Goal: Task Accomplishment & Management: Manage account settings

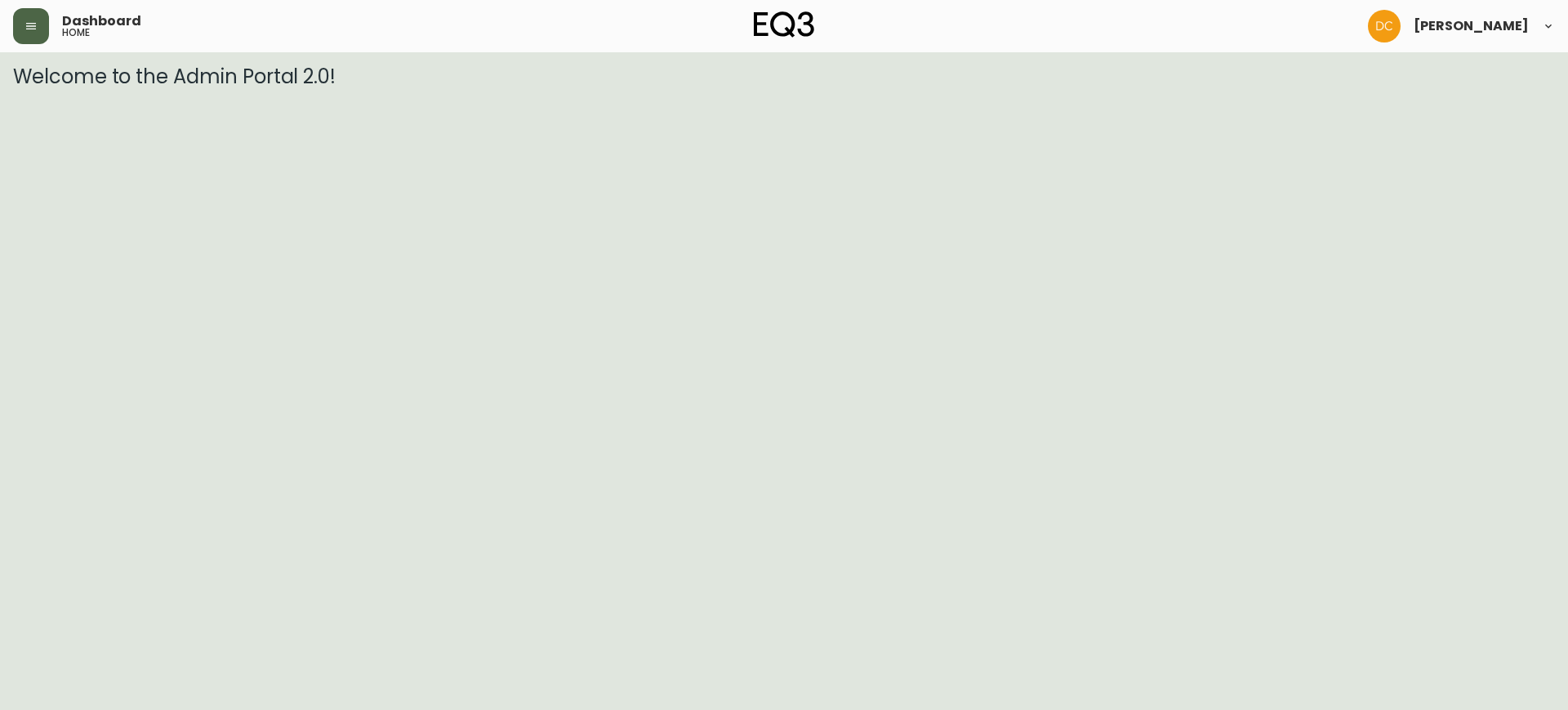
click at [24, 27] on icon "button" at bounding box center [31, 26] width 13 height 13
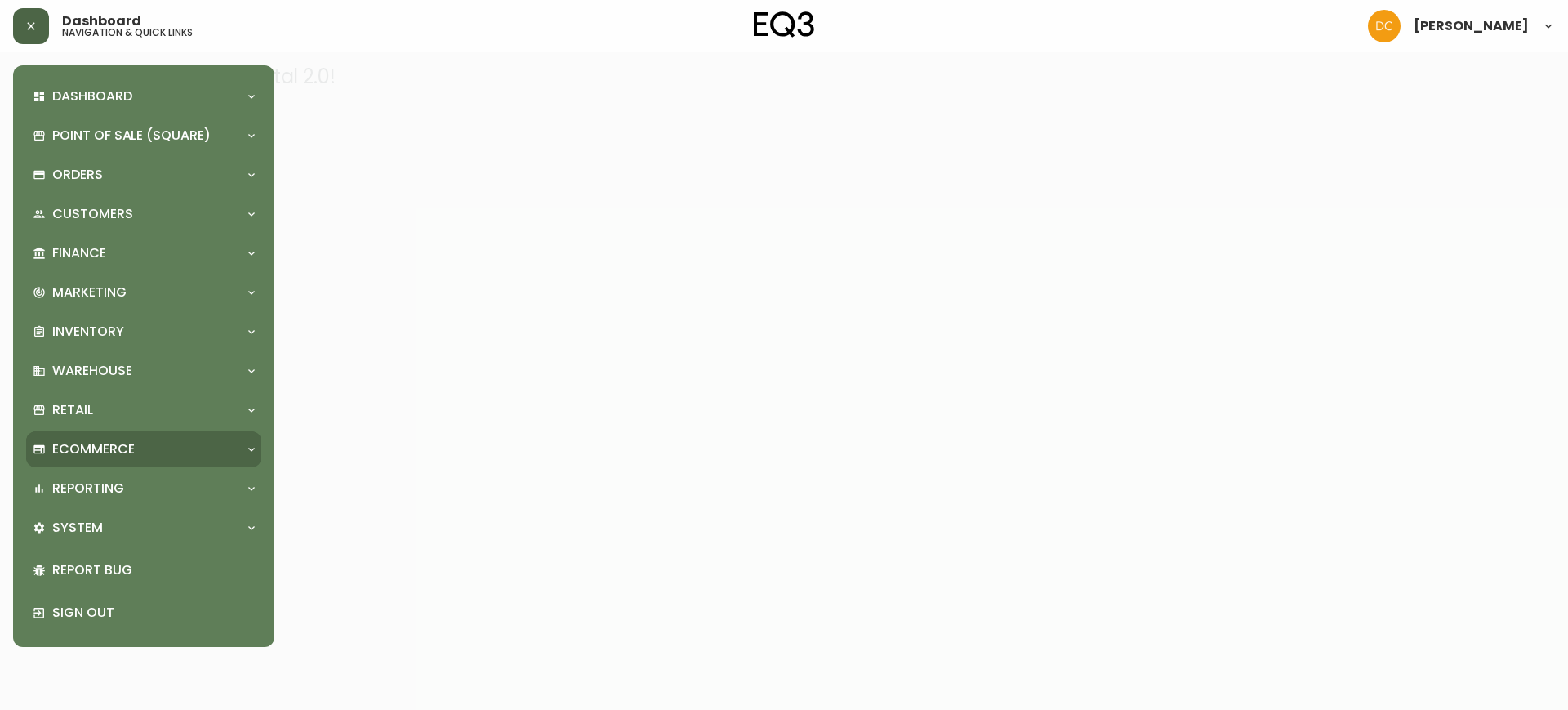
click at [130, 446] on p "Ecommerce" at bounding box center [93, 449] width 82 height 18
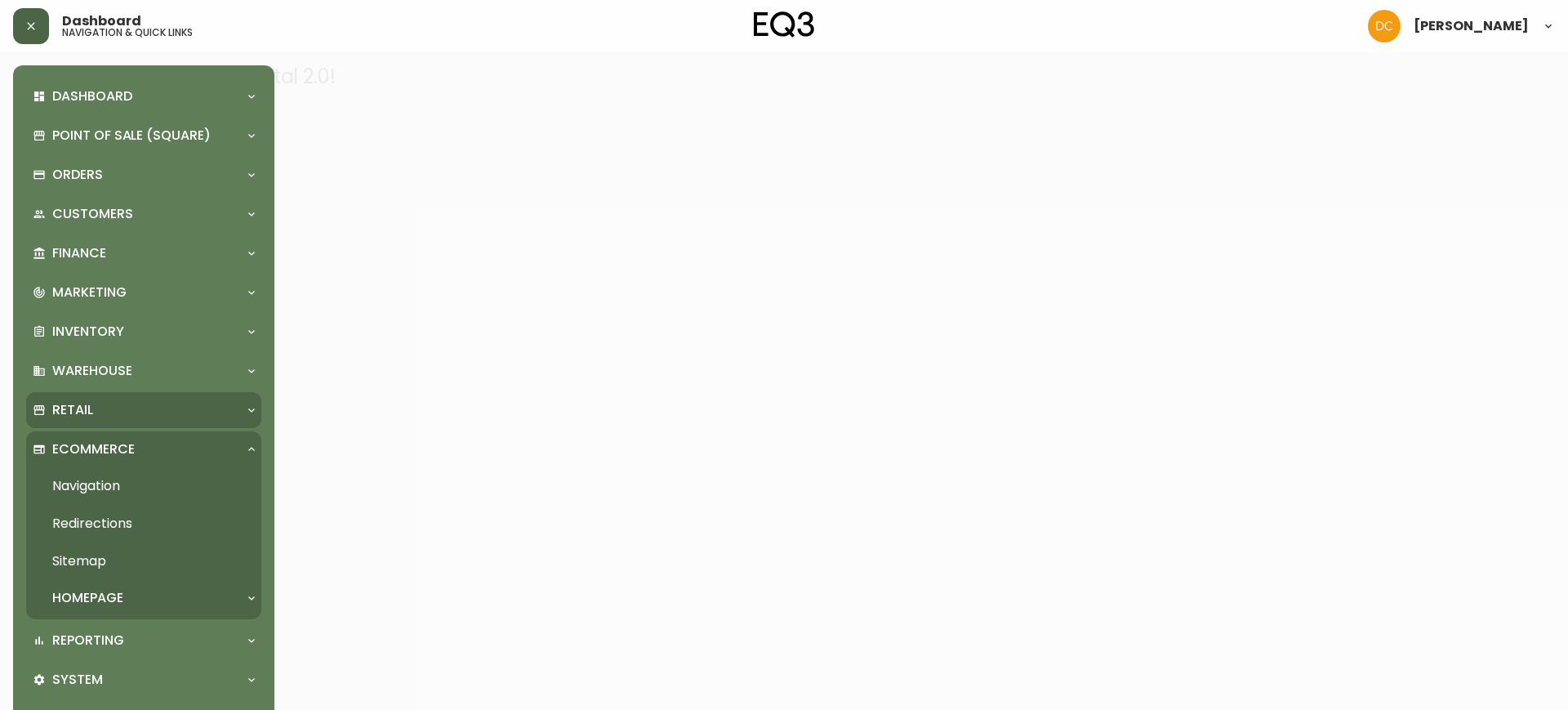
click at [134, 409] on div "Retail" at bounding box center [135, 410] width 206 height 18
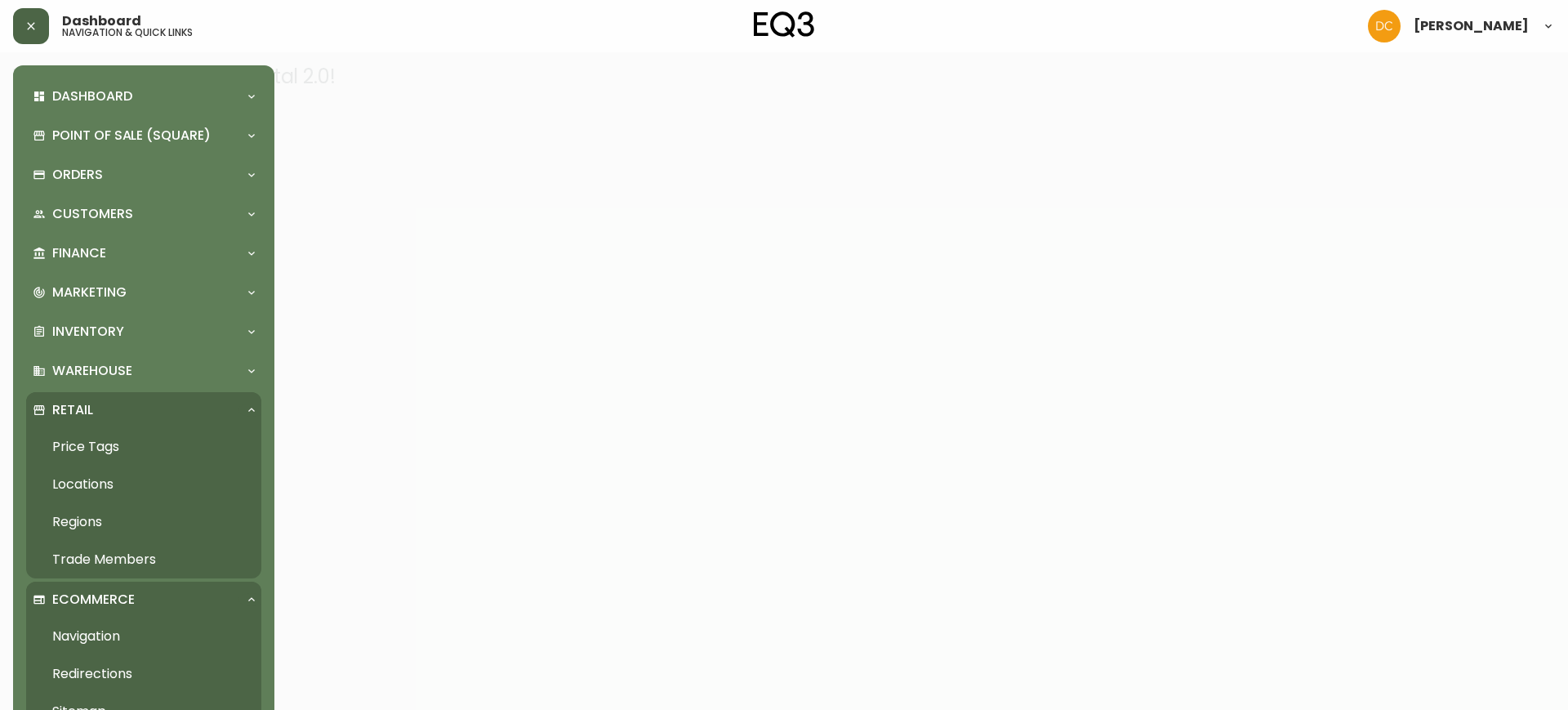
scroll to position [102, 0]
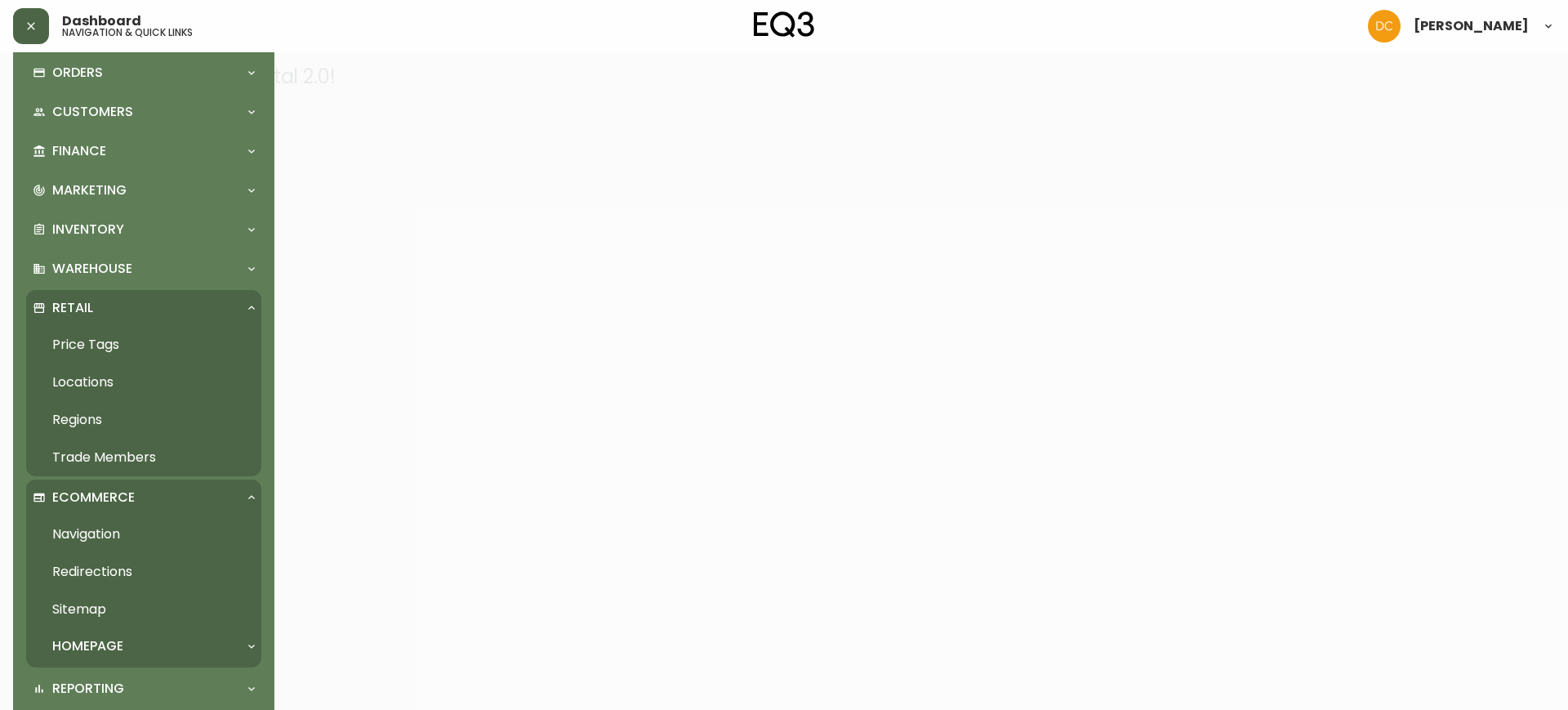
click at [113, 309] on div "Retail" at bounding box center [135, 307] width 206 height 18
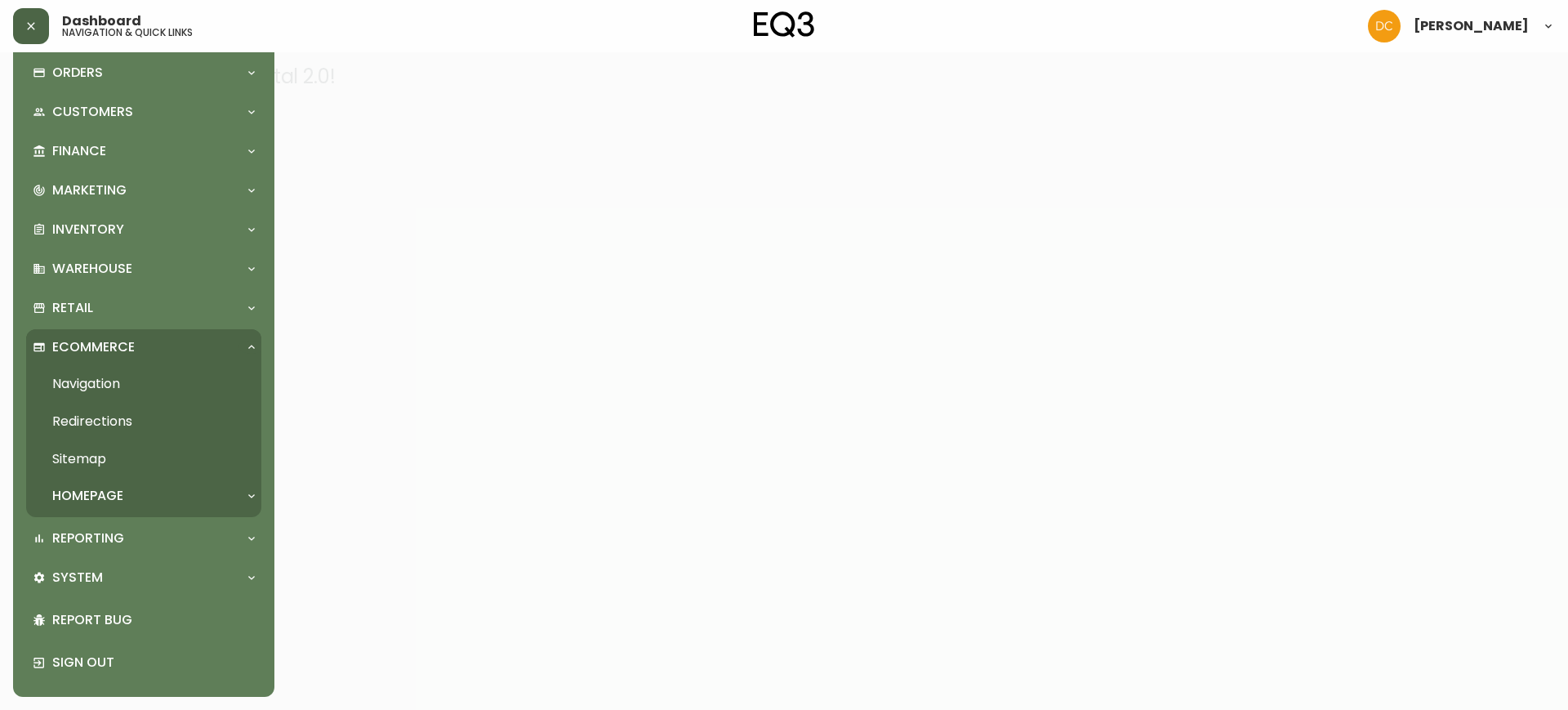
click at [124, 352] on p "Ecommerce" at bounding box center [93, 347] width 82 height 18
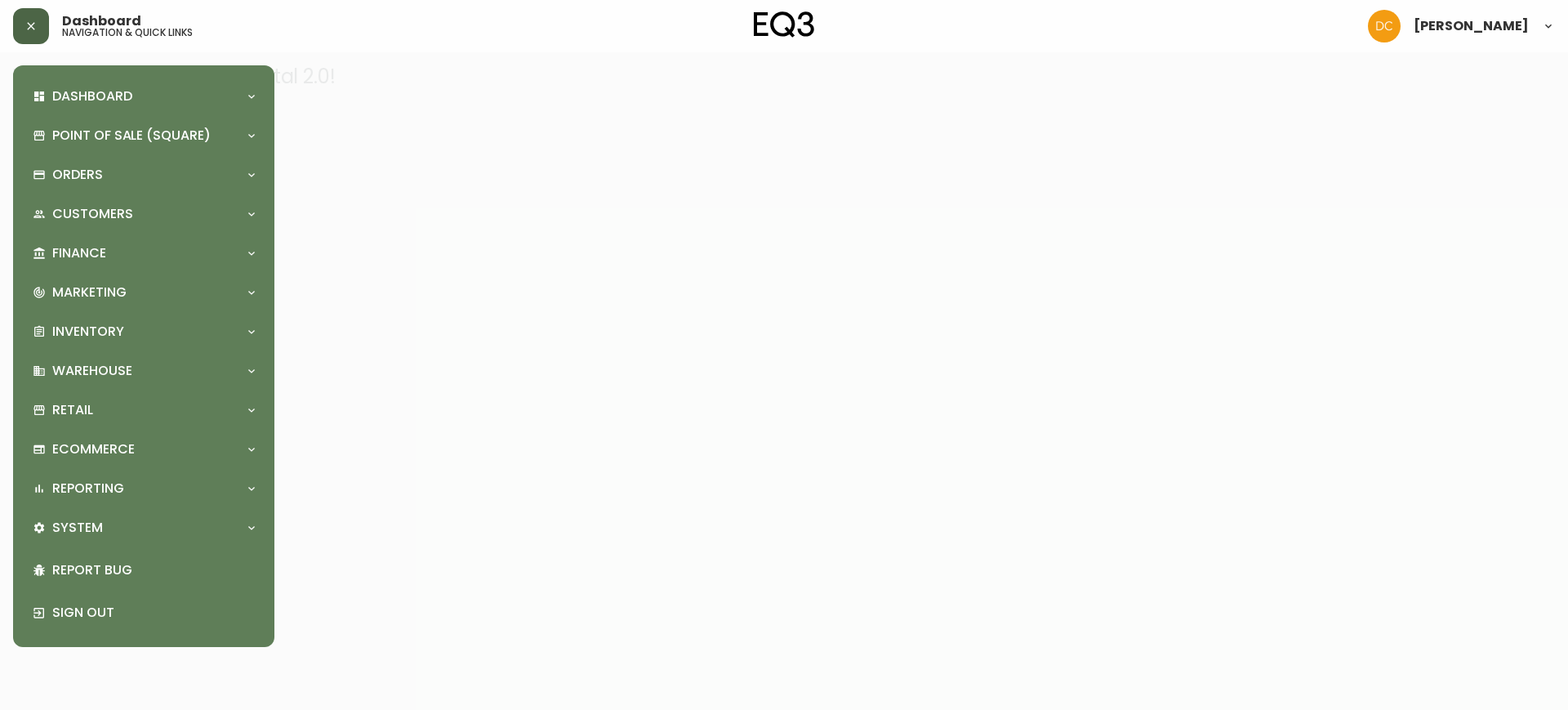
scroll to position [0, 0]
click at [122, 482] on p "Reporting" at bounding box center [88, 488] width 72 height 18
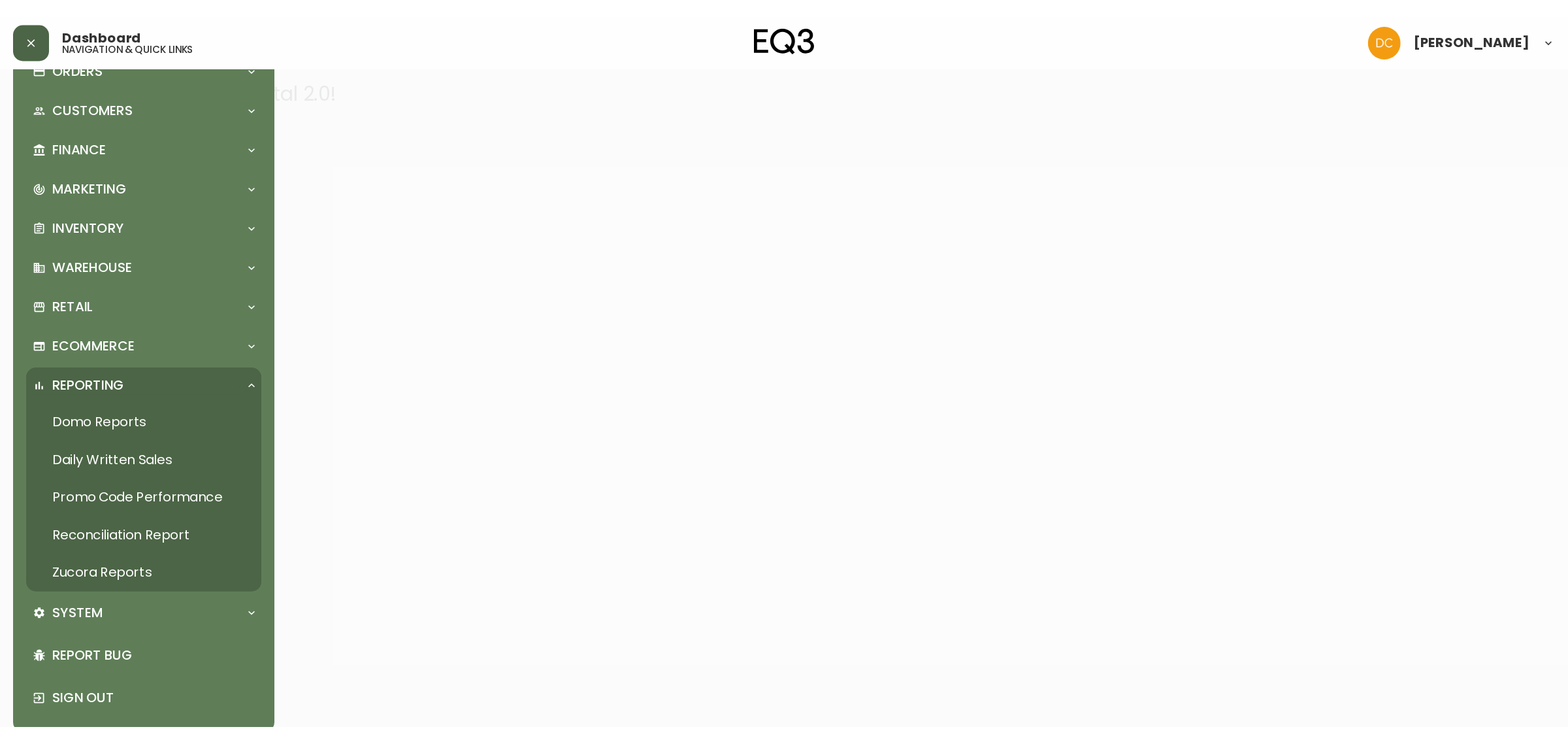
scroll to position [111, 0]
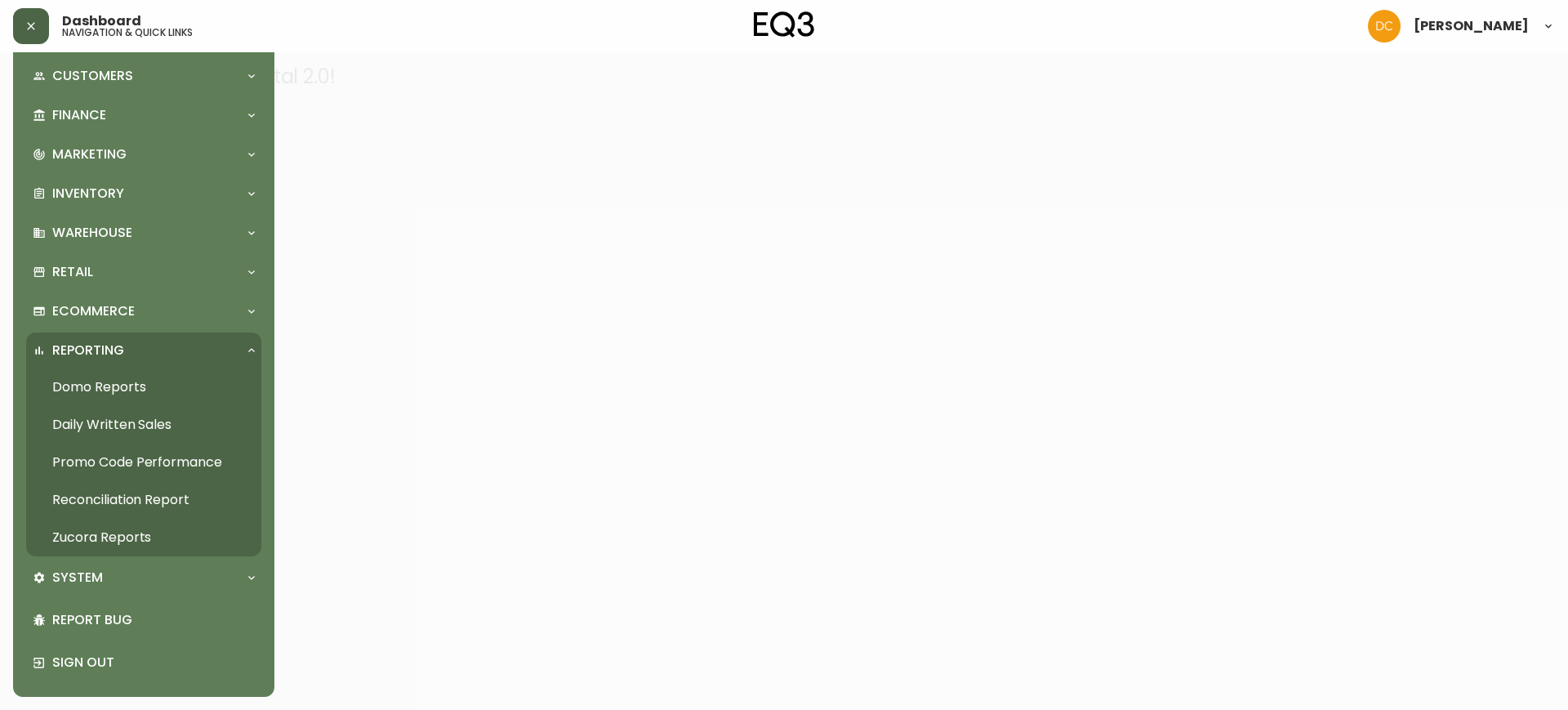
click at [142, 420] on link "Daily Written Sales" at bounding box center [143, 425] width 235 height 38
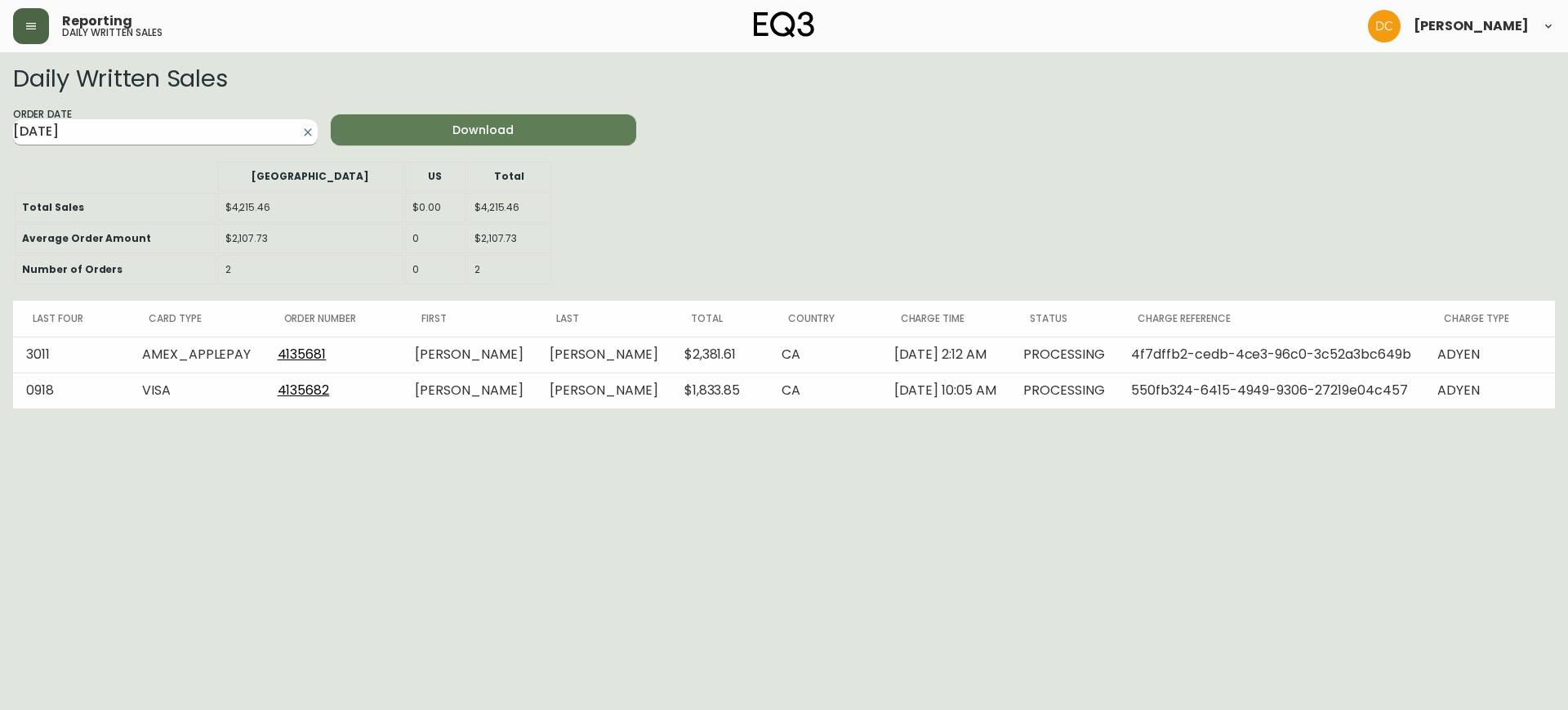
click at [118, 125] on input "[DATE]" at bounding box center [153, 132] width 279 height 26
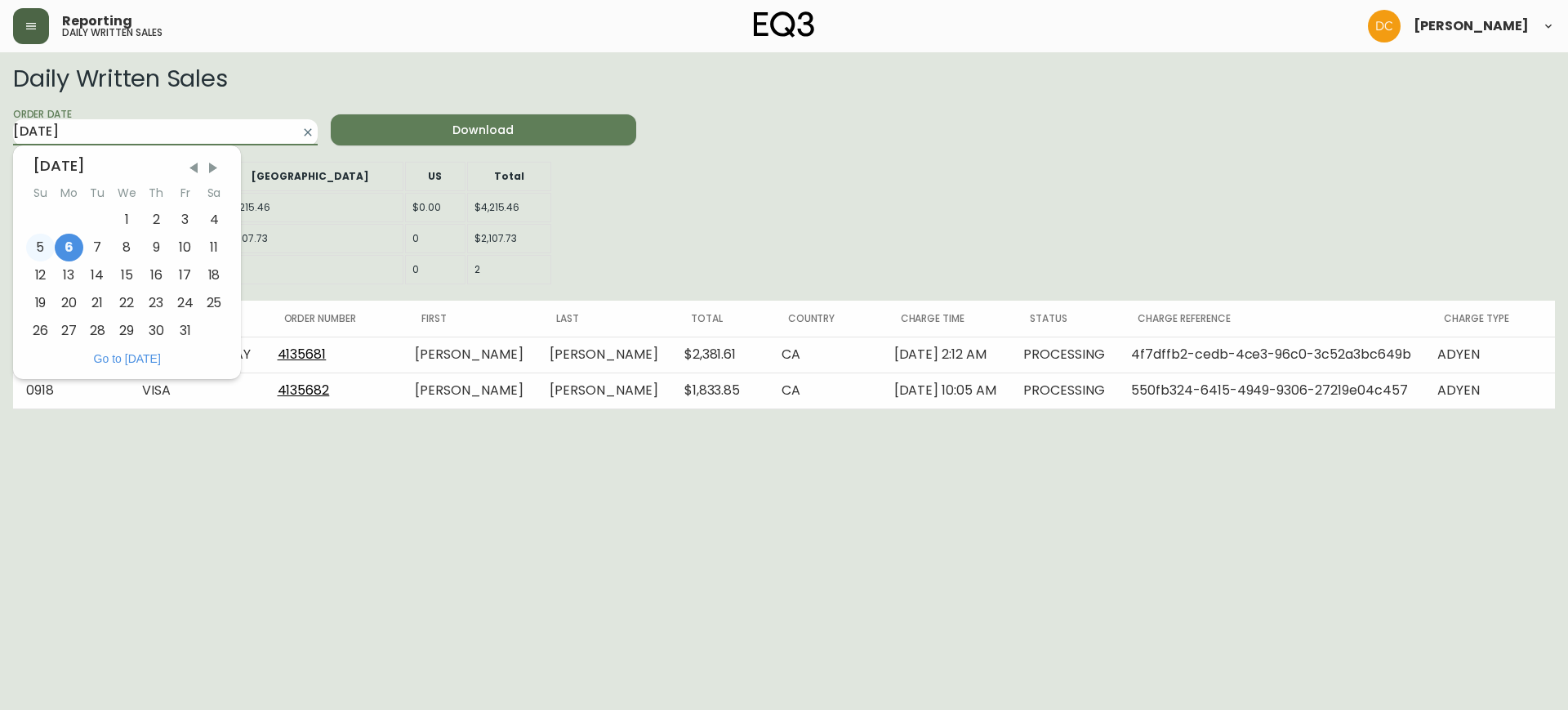
click at [41, 242] on div "5" at bounding box center [40, 247] width 29 height 28
type input "[DATE]"
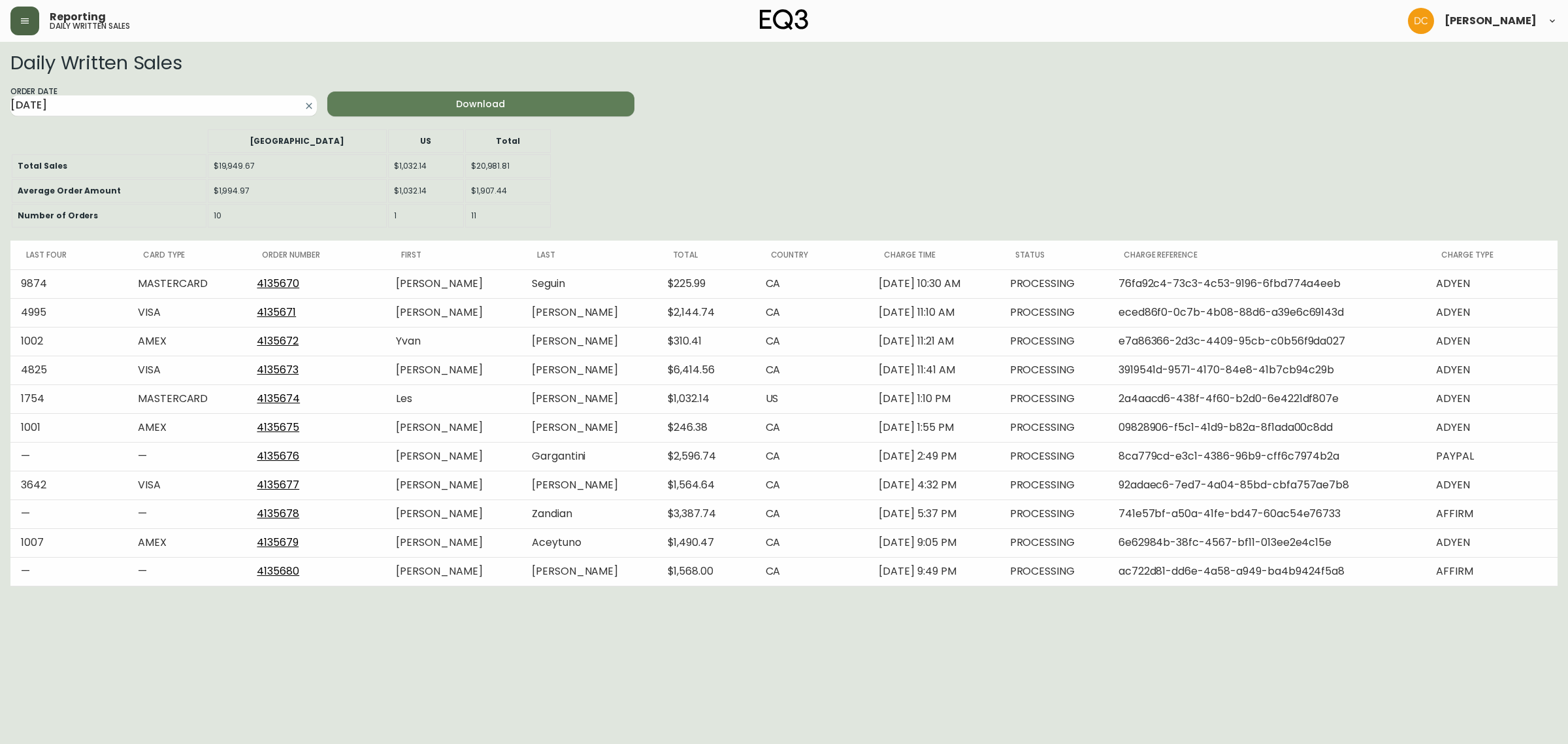
click at [5, 5] on header "Reporting daily written sales [PERSON_NAME]" at bounding box center [784, 21] width 1568 height 42
click at [26, 24] on icon "button" at bounding box center [25, 21] width 11 height 11
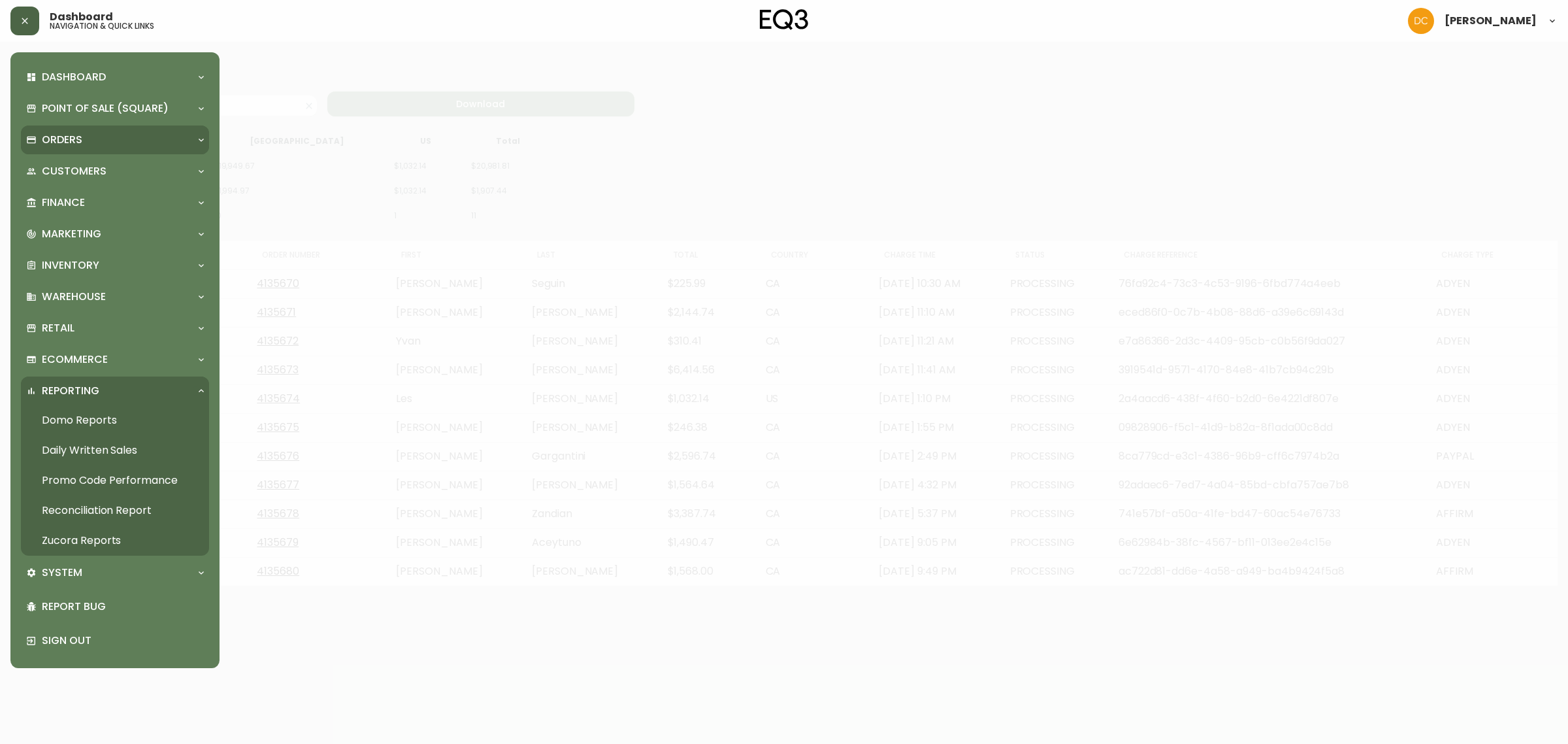
click at [66, 146] on p "Orders" at bounding box center [62, 140] width 40 height 14
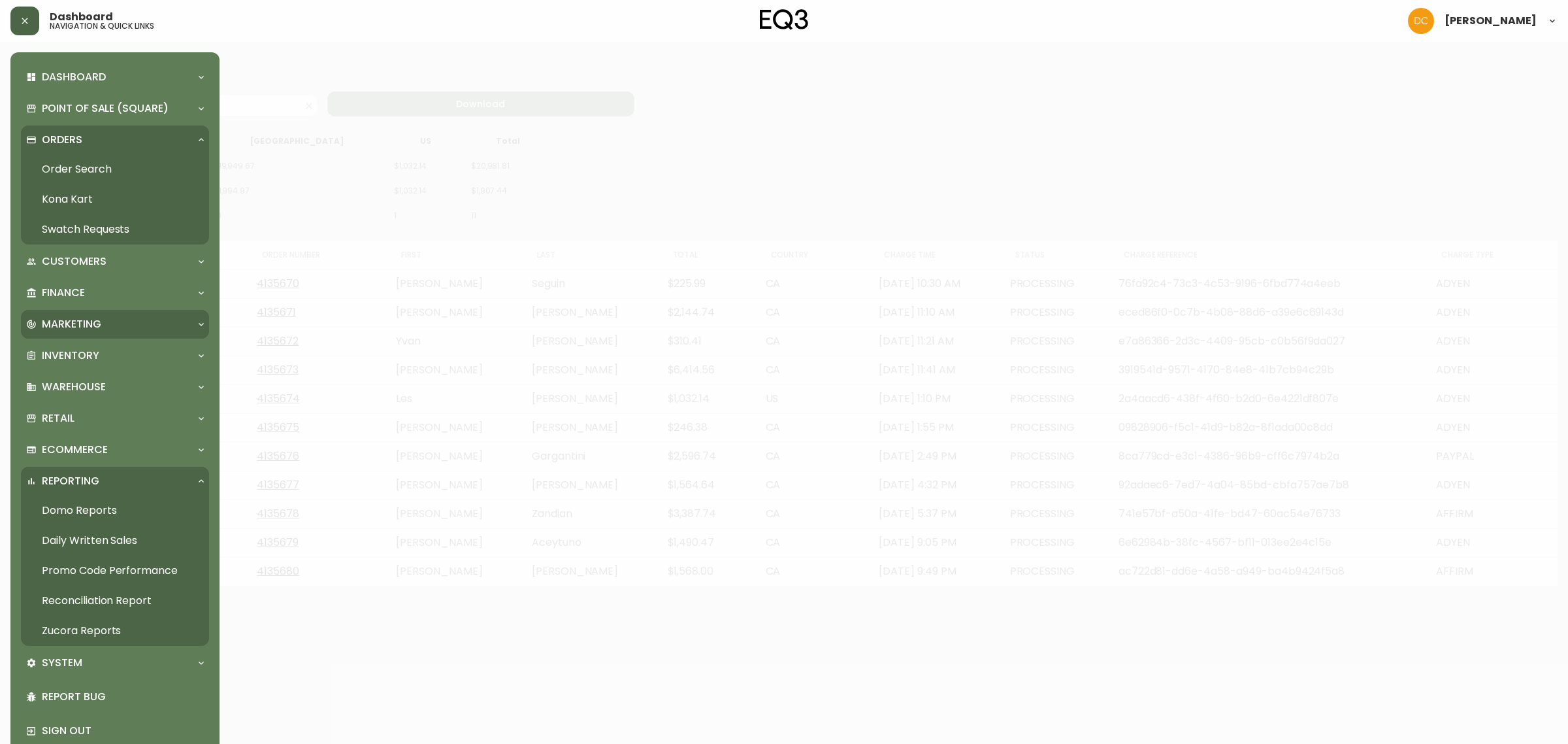
click at [102, 318] on div "Marketing" at bounding box center [108, 324] width 164 height 14
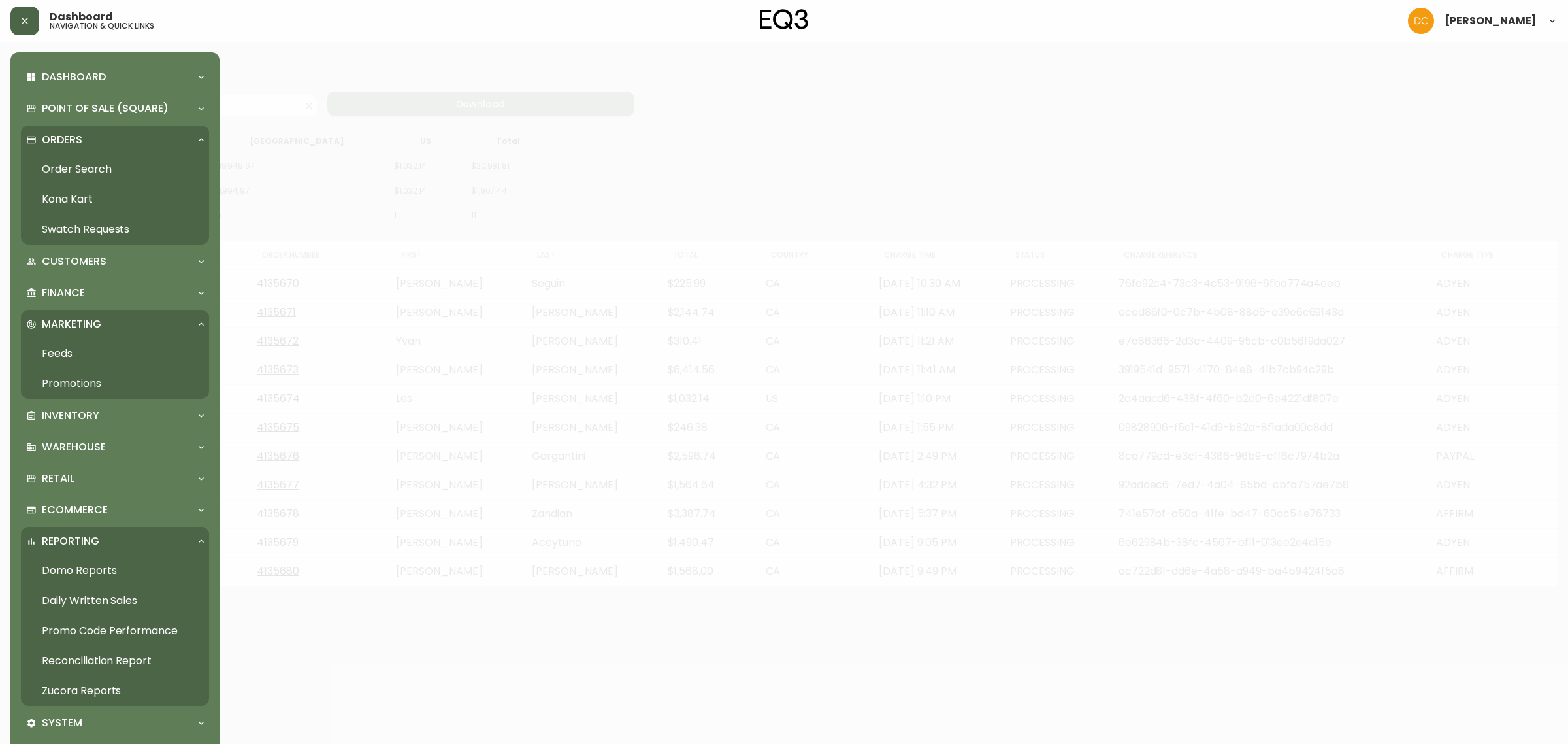
click at [121, 393] on link "Promotions" at bounding box center [115, 383] width 188 height 30
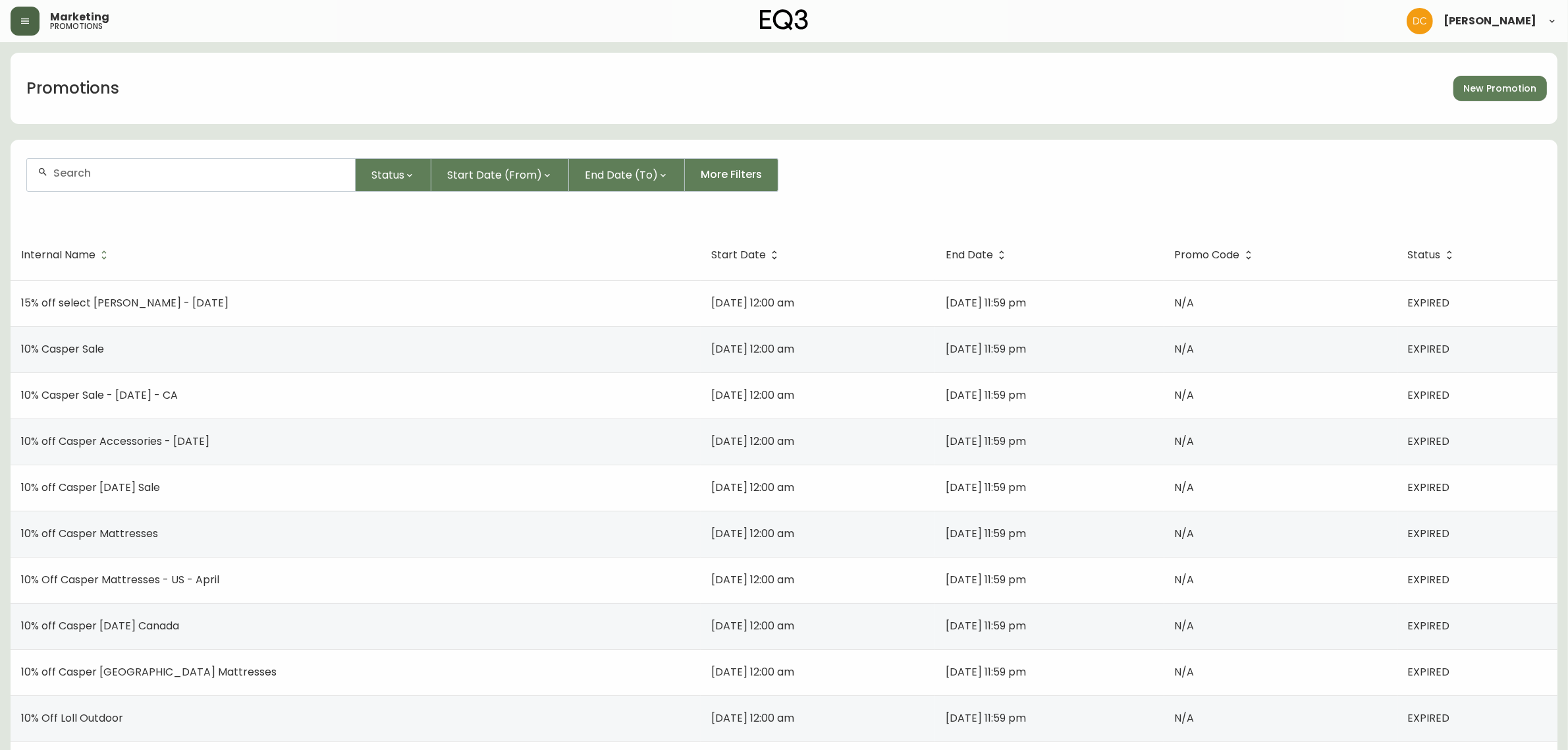
click at [169, 180] on div at bounding box center [191, 175] width 328 height 32
type input "welcome"
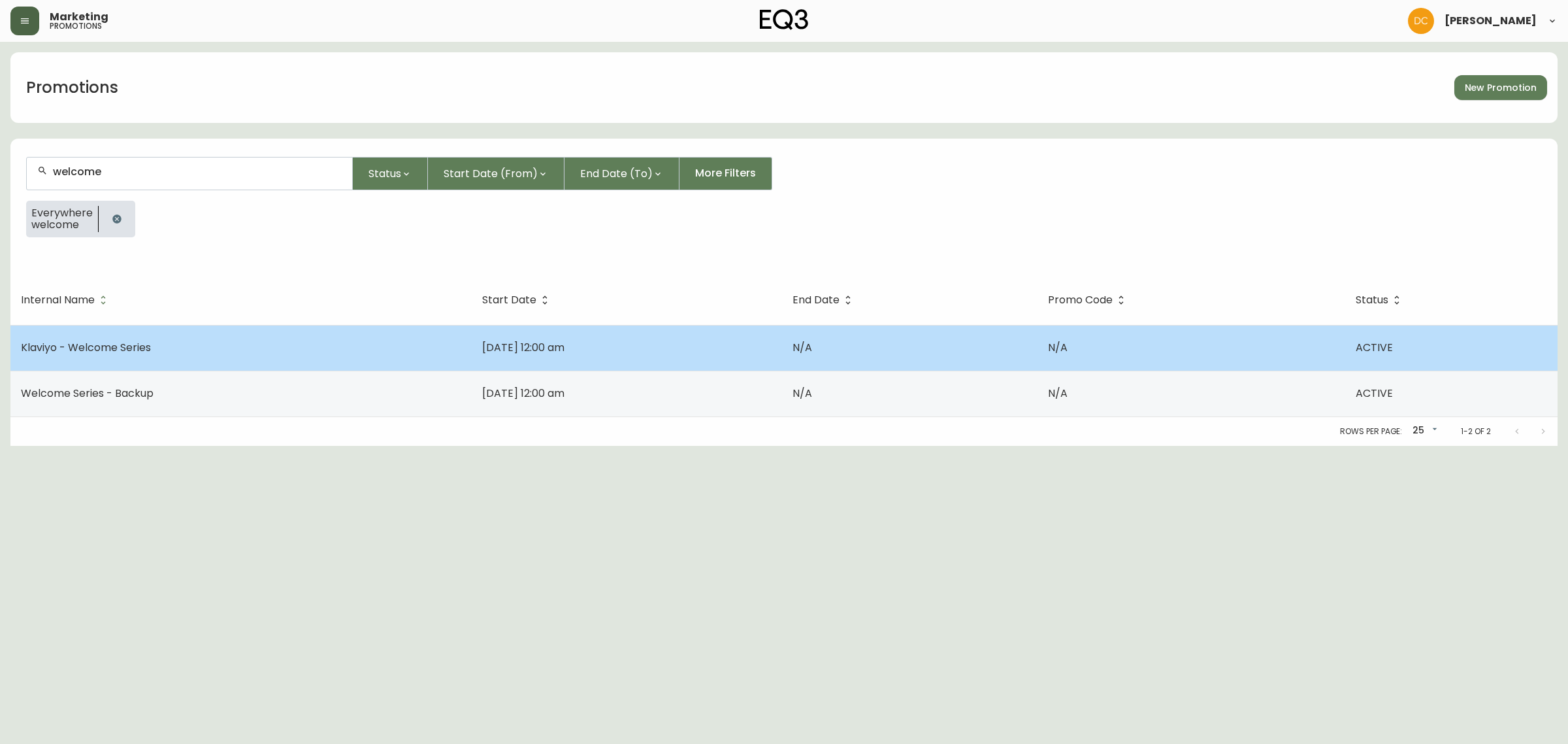
click at [193, 344] on td "Klaviyo - Welcome Series" at bounding box center [241, 348] width 461 height 46
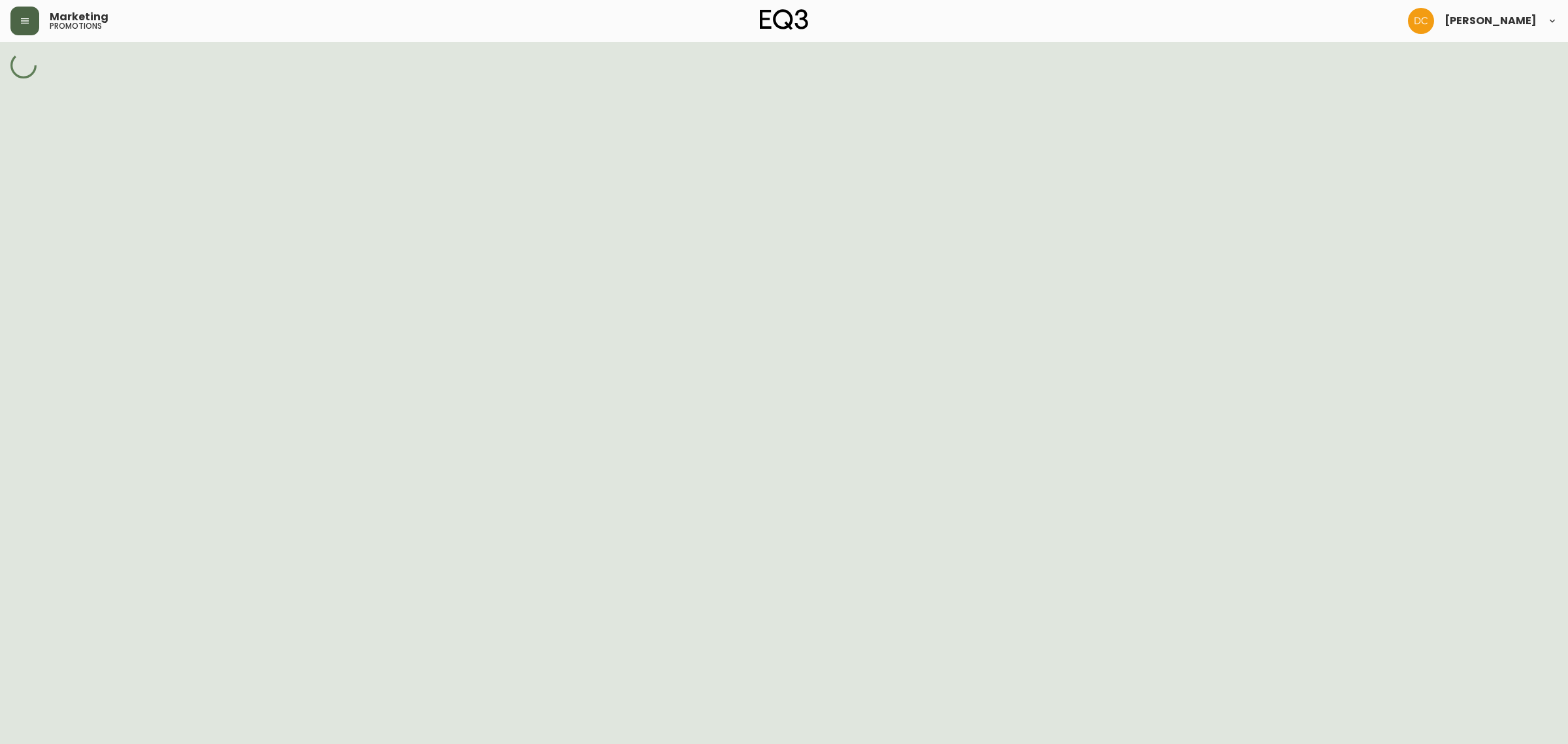
select select "MULTI_CODE"
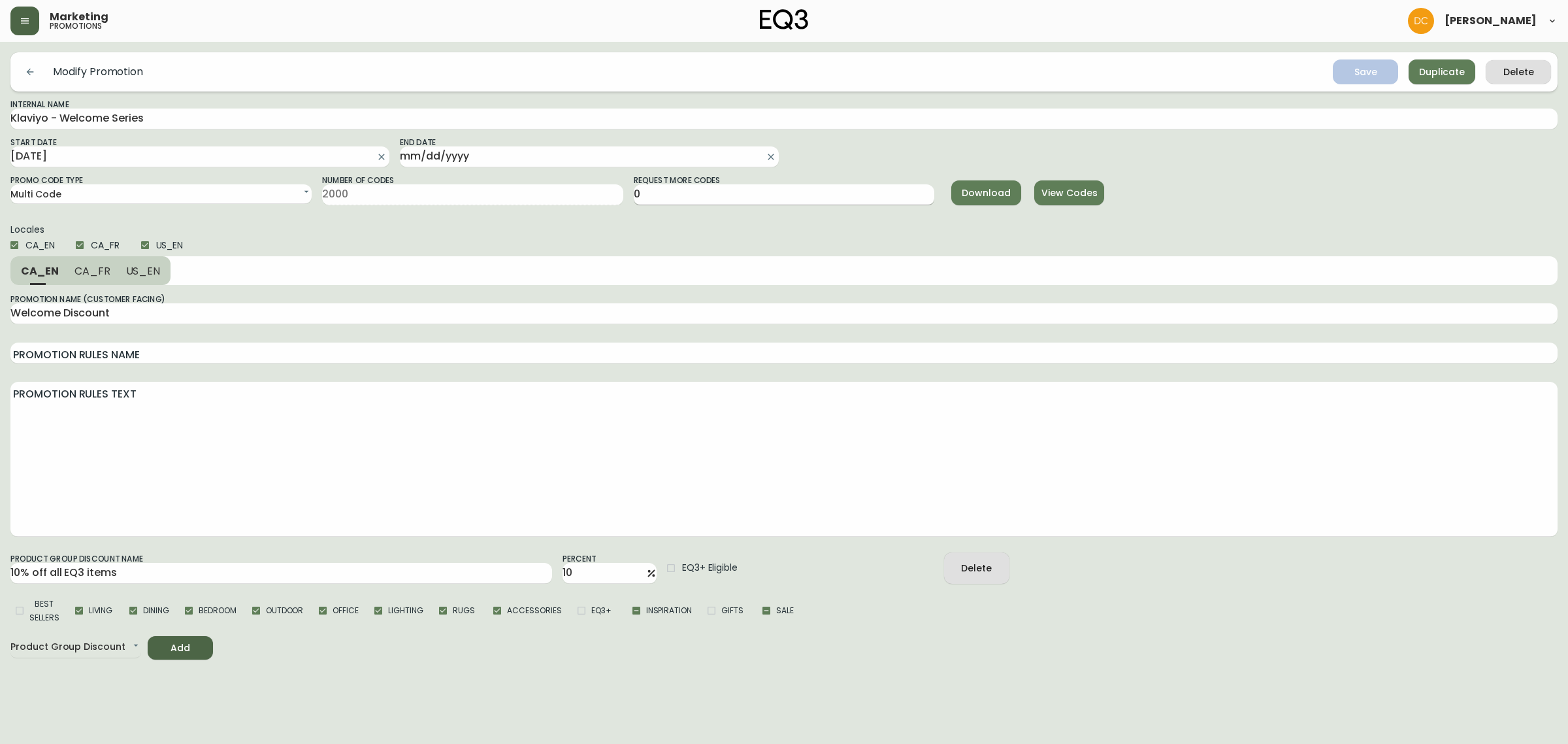
click at [706, 197] on input "0" at bounding box center [784, 195] width 301 height 21
type input "1000"
click at [879, 234] on div "Locales CA_EN [GEOGRAPHIC_DATA] US_EN" at bounding box center [784, 240] width 1547 height 32
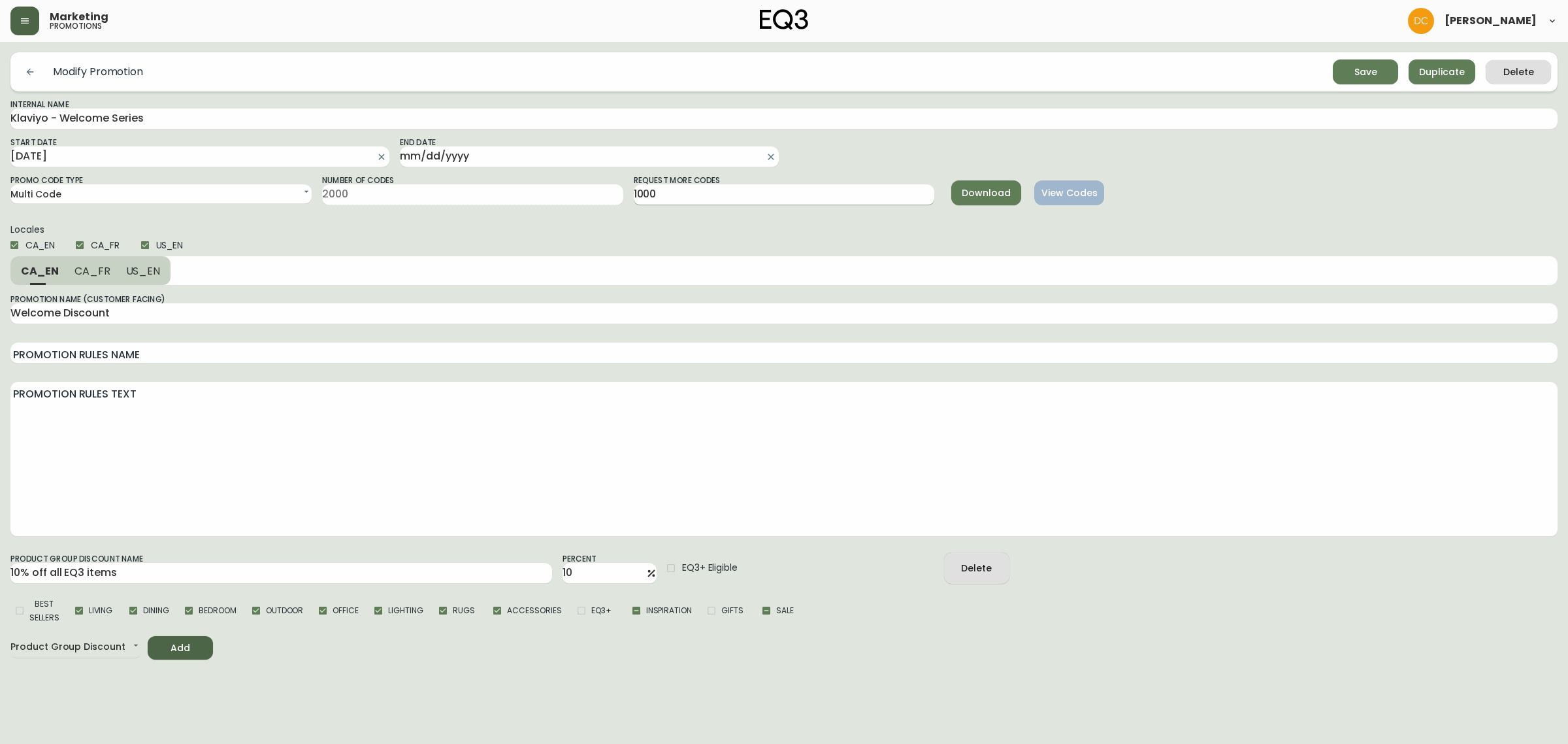
click at [716, 187] on input "1000" at bounding box center [784, 195] width 301 height 21
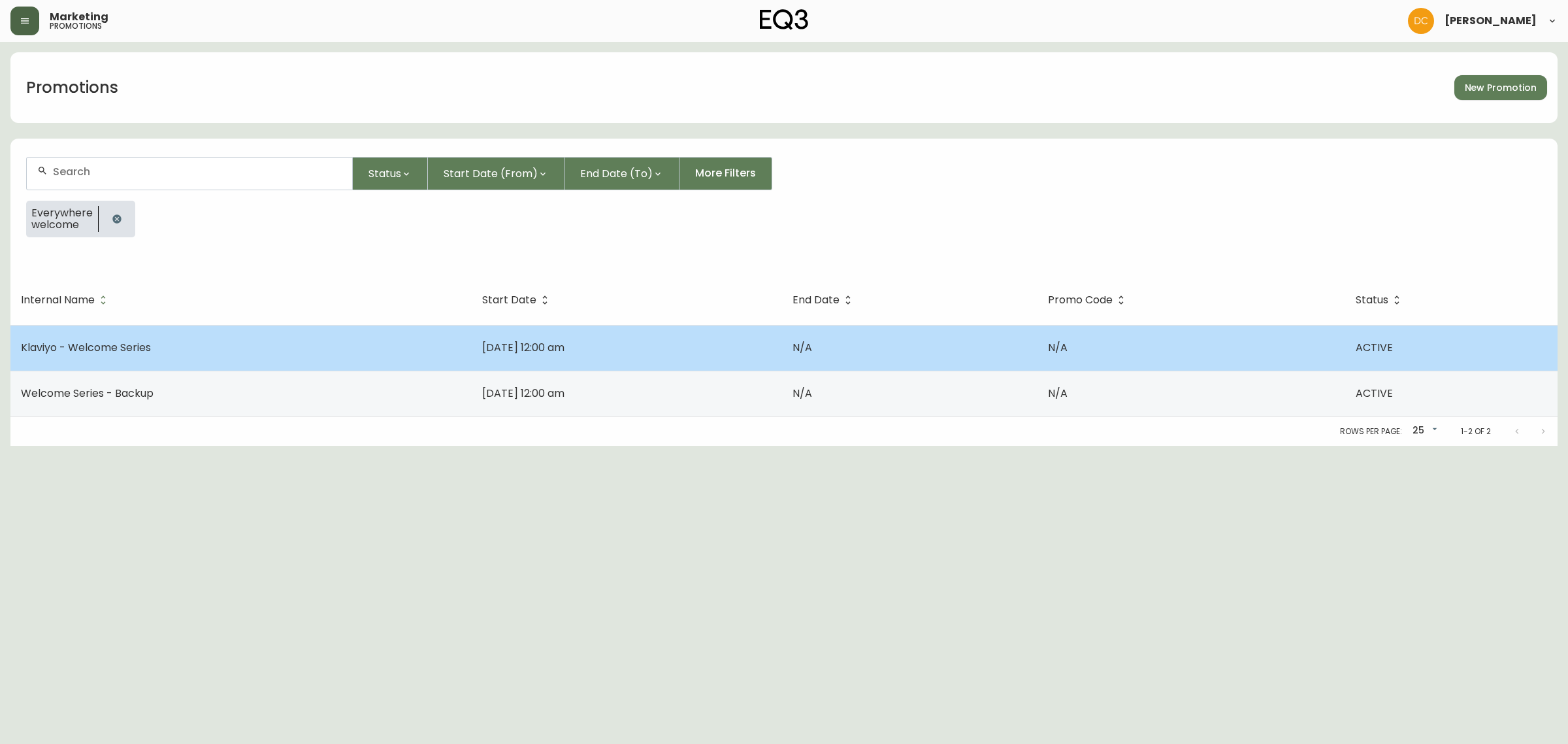
click at [254, 335] on td "Klaviyo - Welcome Series" at bounding box center [241, 348] width 461 height 46
select select "MULTI_CODE"
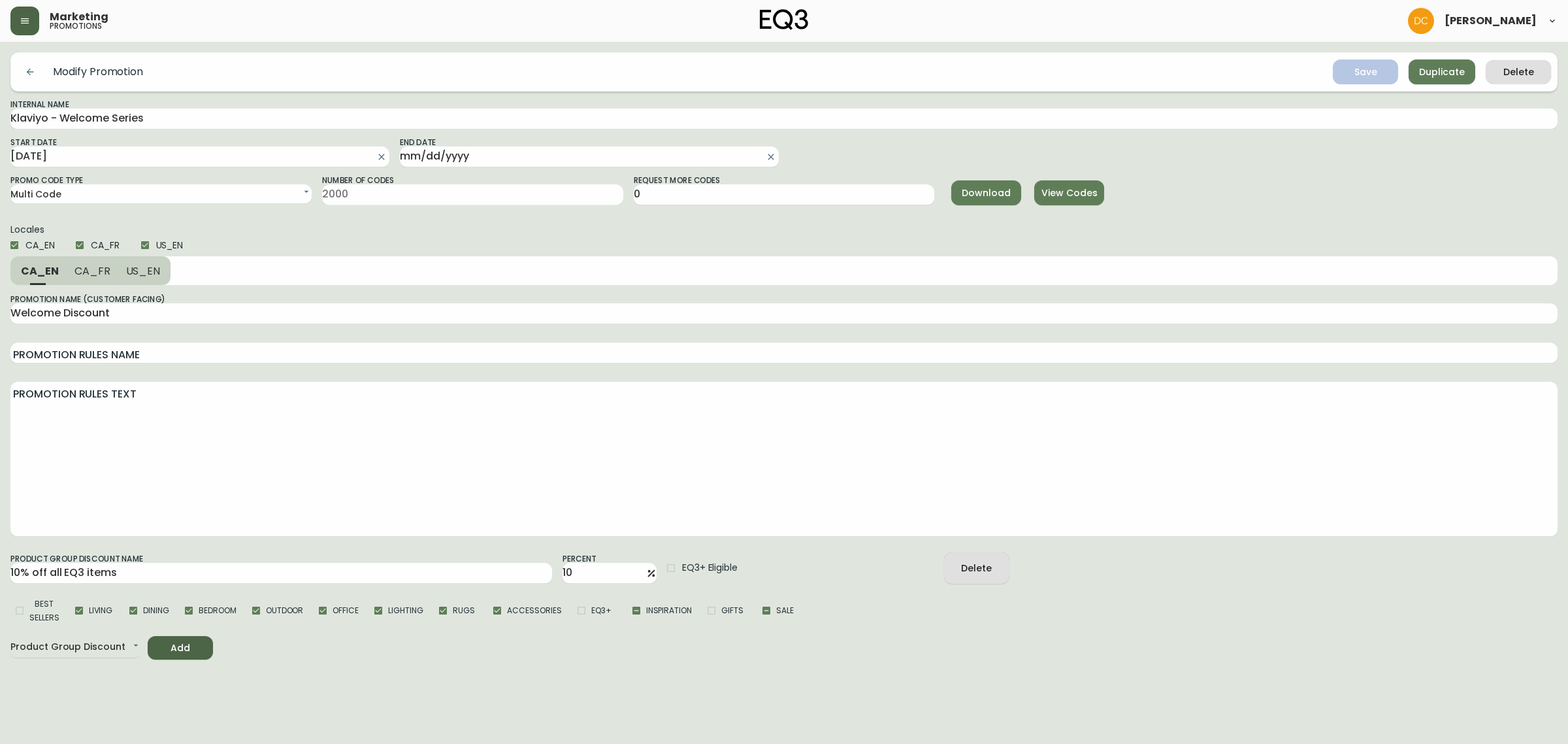
click at [997, 191] on span "Download" at bounding box center [986, 193] width 49 height 16
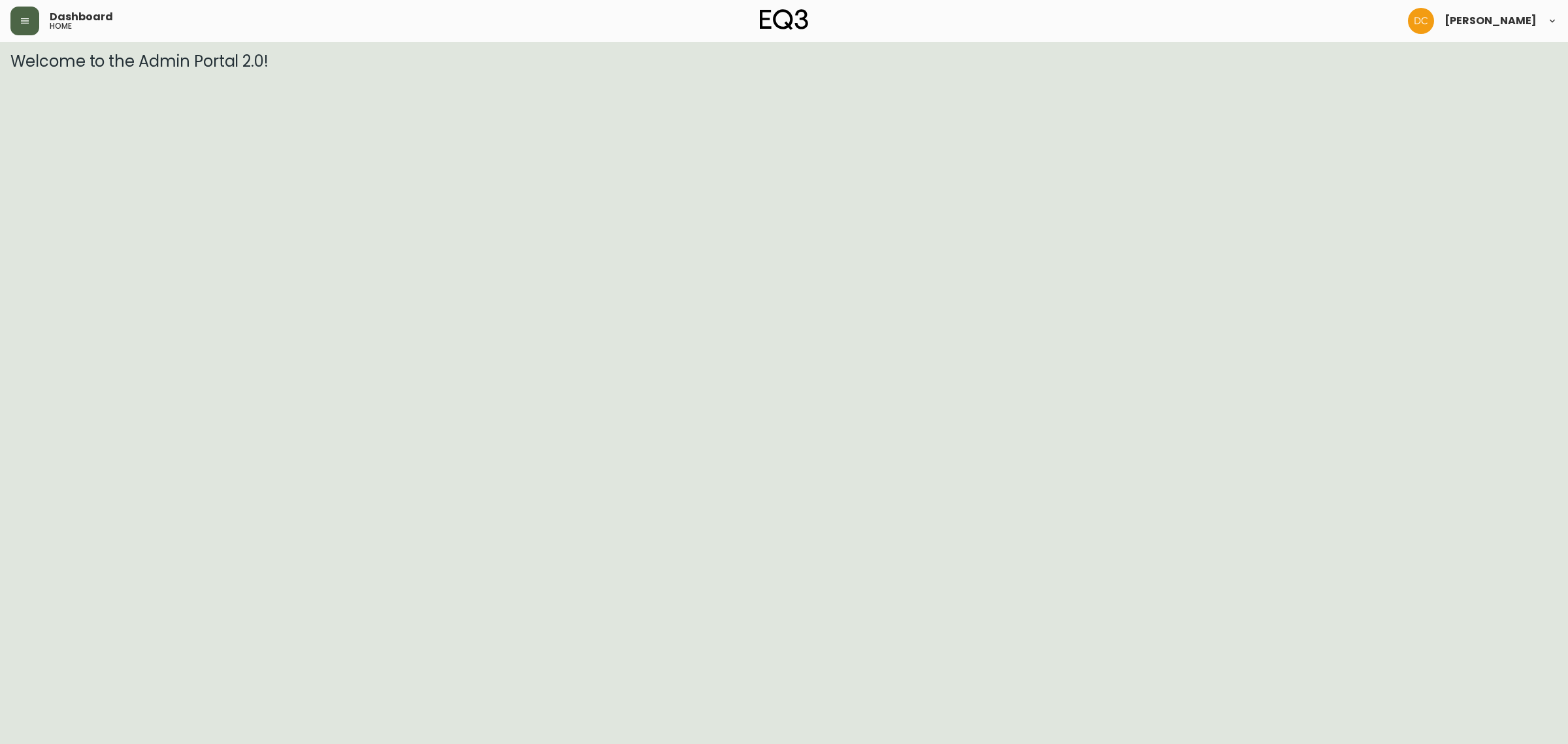
click at [15, 17] on button "button" at bounding box center [25, 21] width 29 height 29
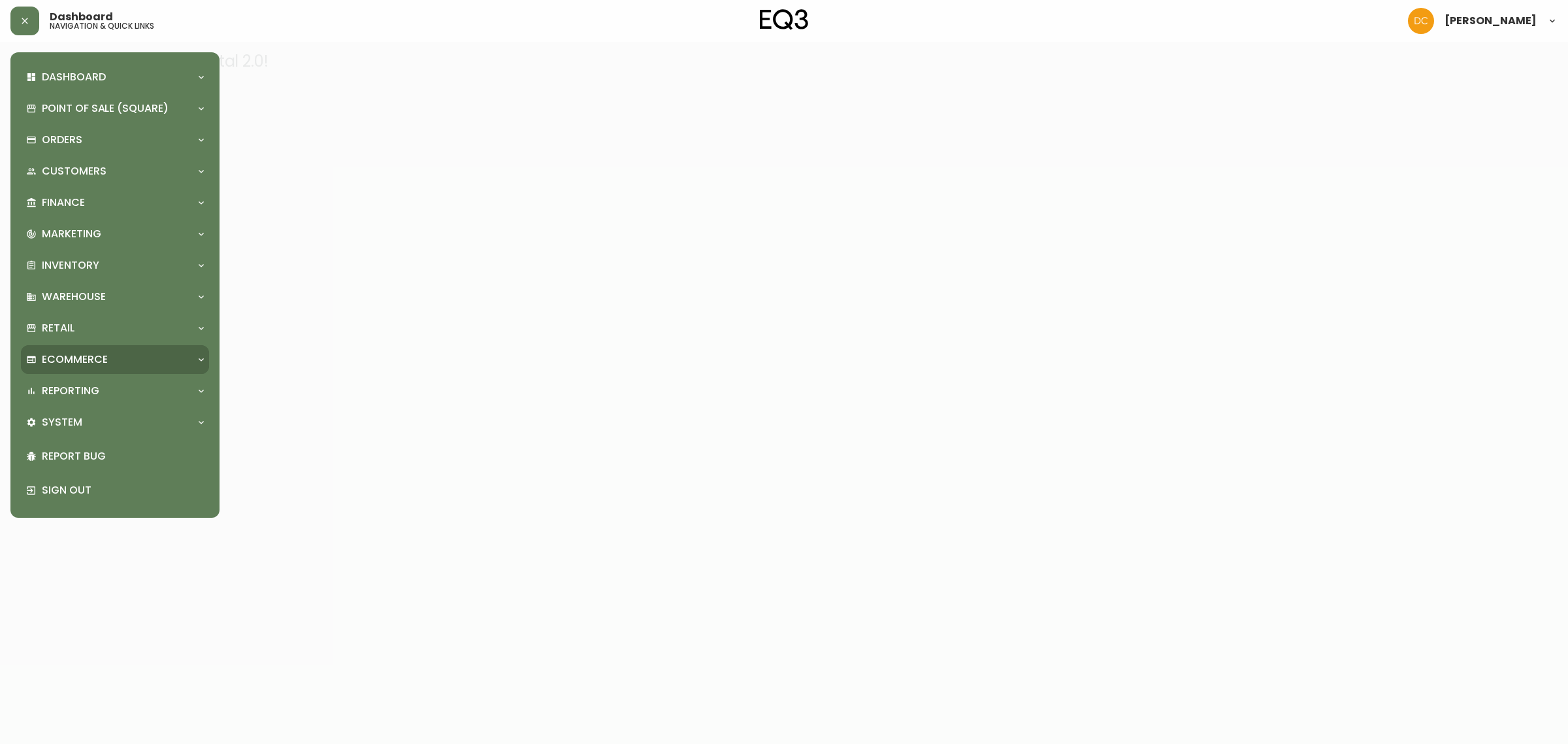
click at [102, 357] on p "Ecommerce" at bounding box center [75, 359] width 66 height 14
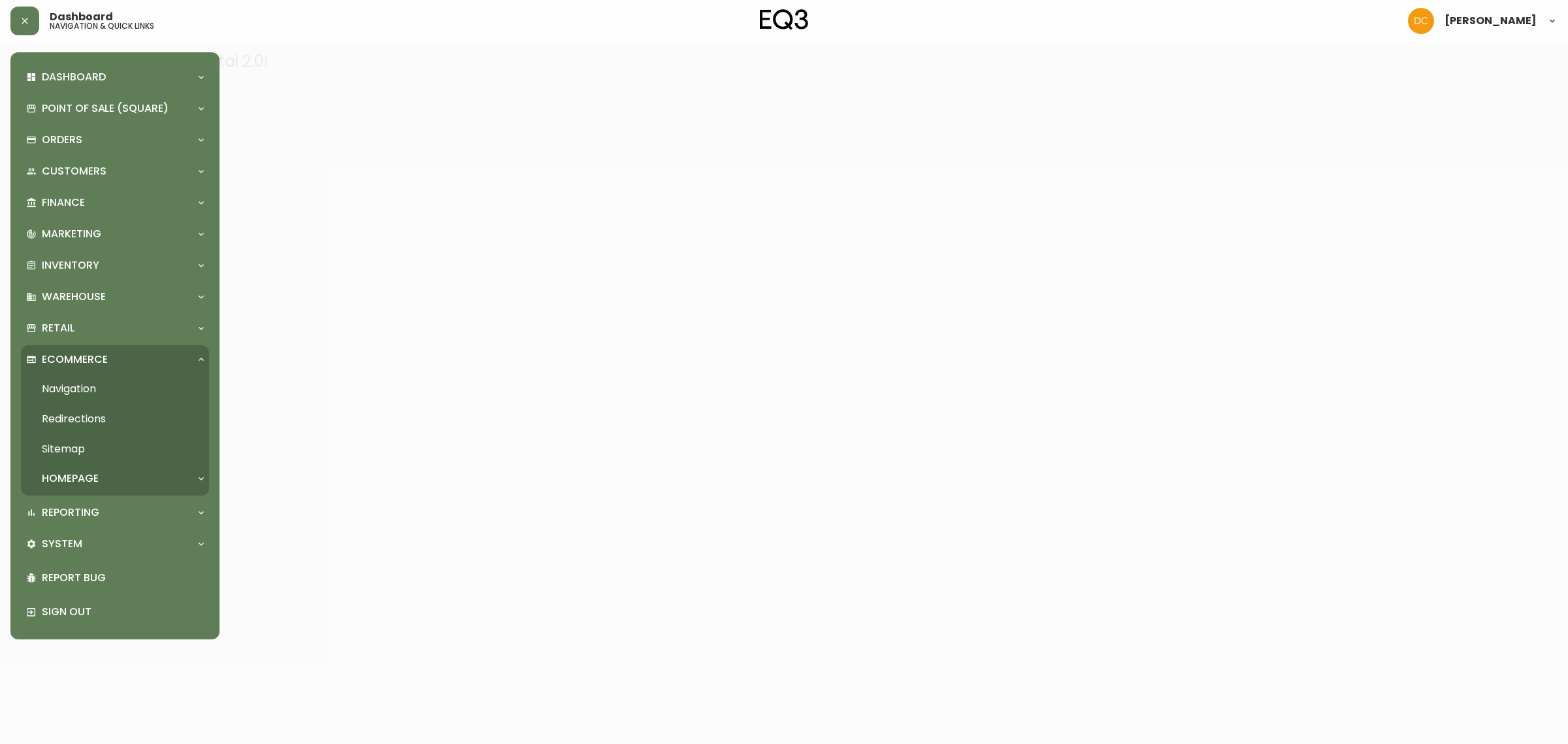
click at [79, 478] on p "Homepage" at bounding box center [70, 478] width 57 height 14
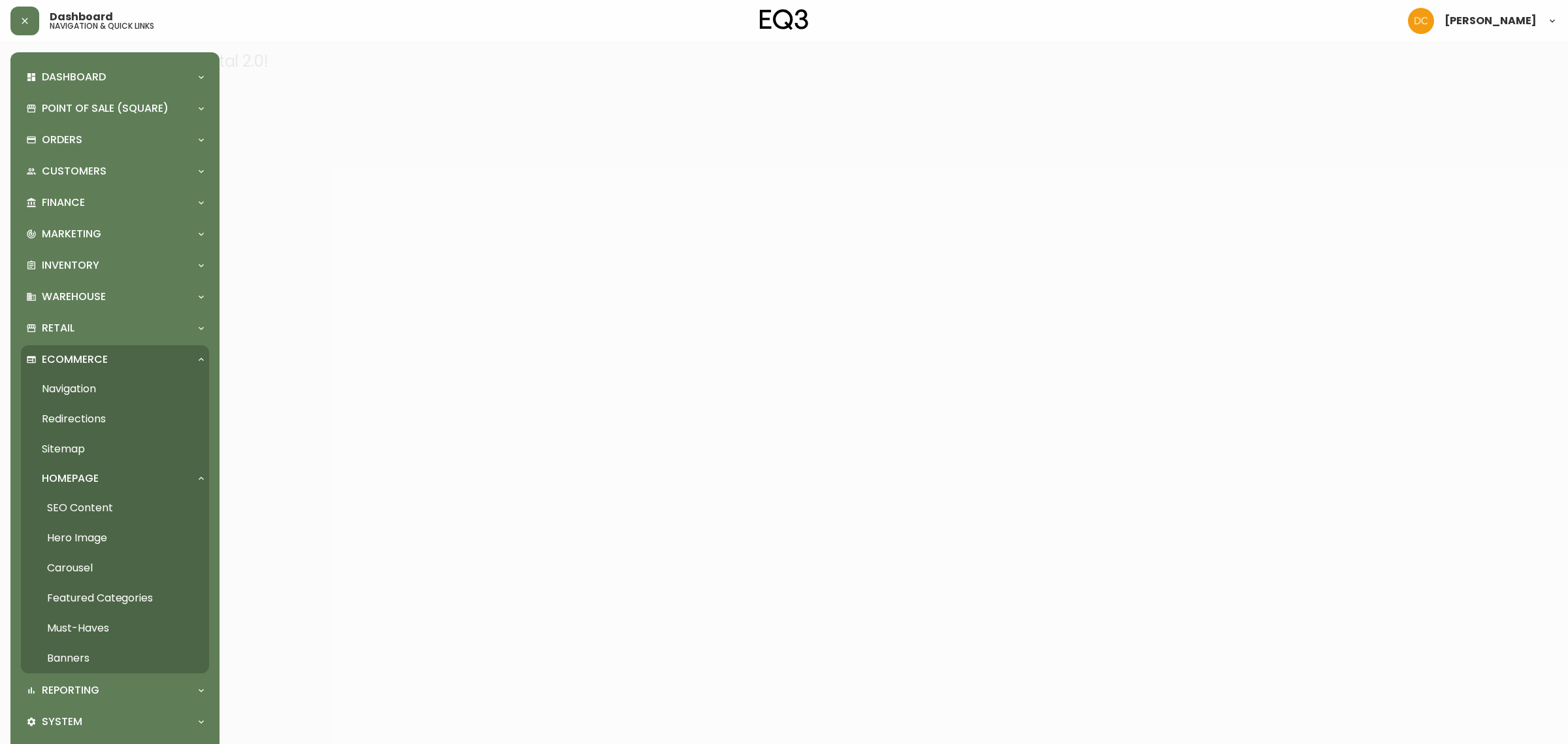
click at [79, 546] on link "Hero Image" at bounding box center [115, 538] width 188 height 30
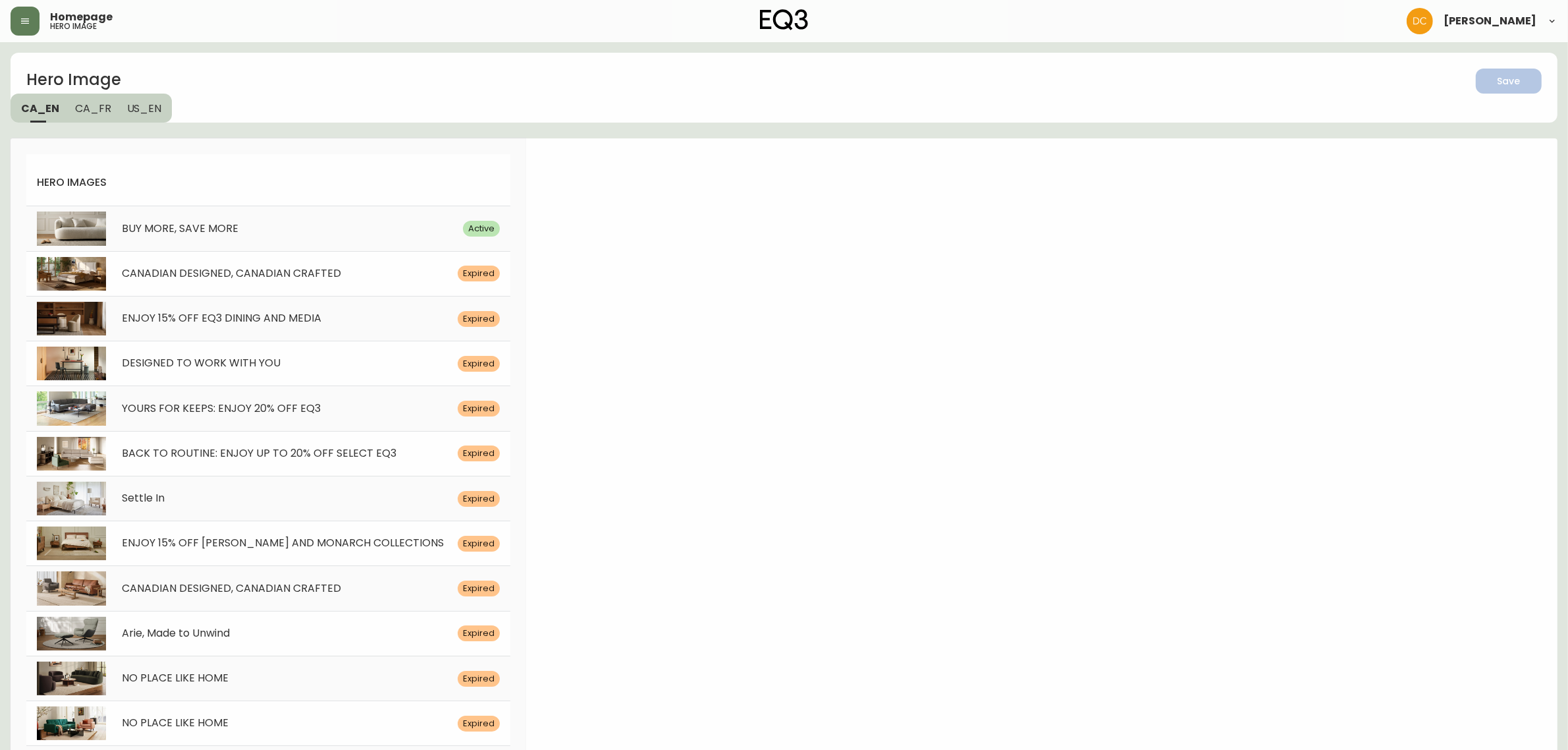
click at [356, 279] on div "CANADIAN DESIGNED, CANADIAN CRAFTED" at bounding box center [282, 273] width 352 height 12
select select "white"
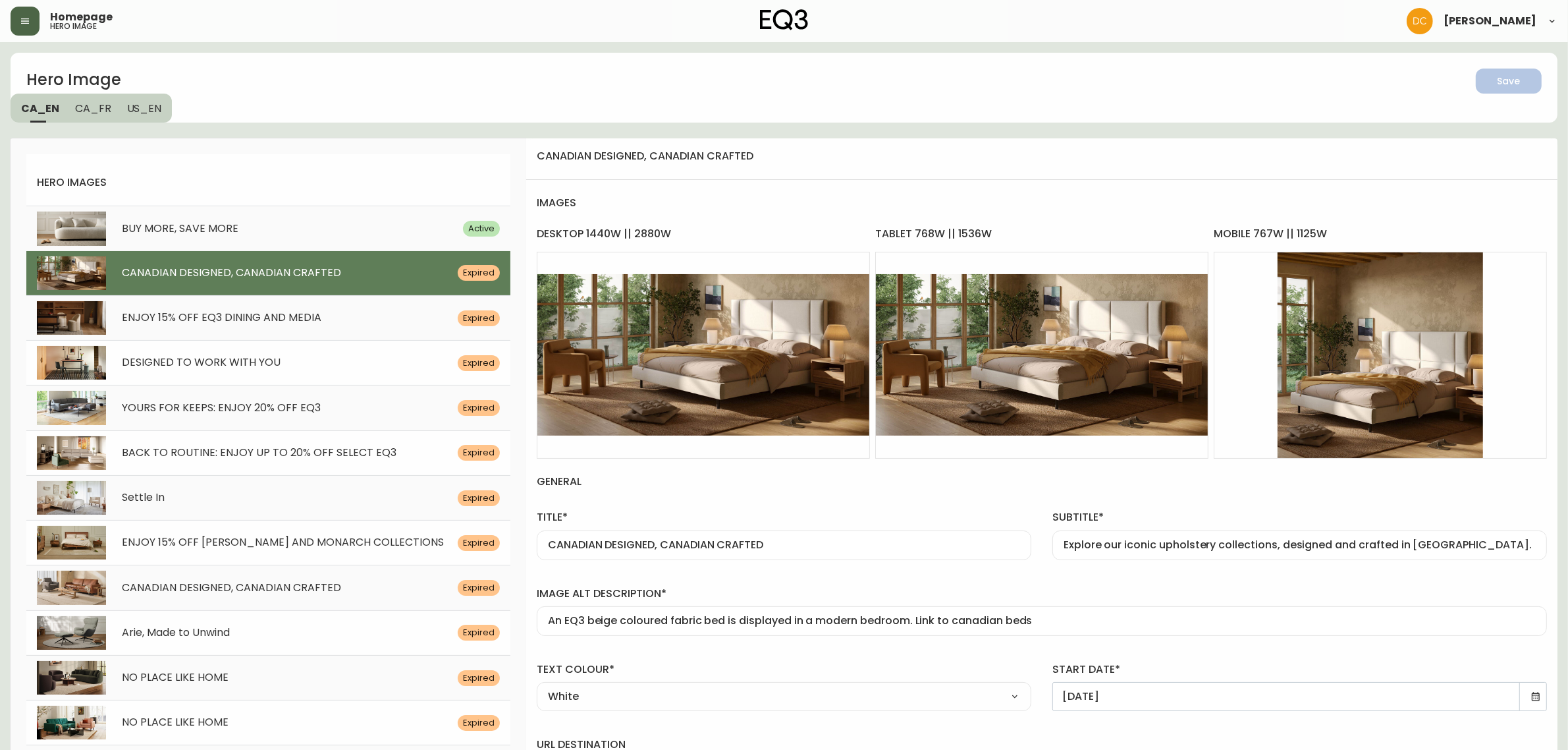
click at [24, 21] on icon "button" at bounding box center [25, 21] width 8 height 5
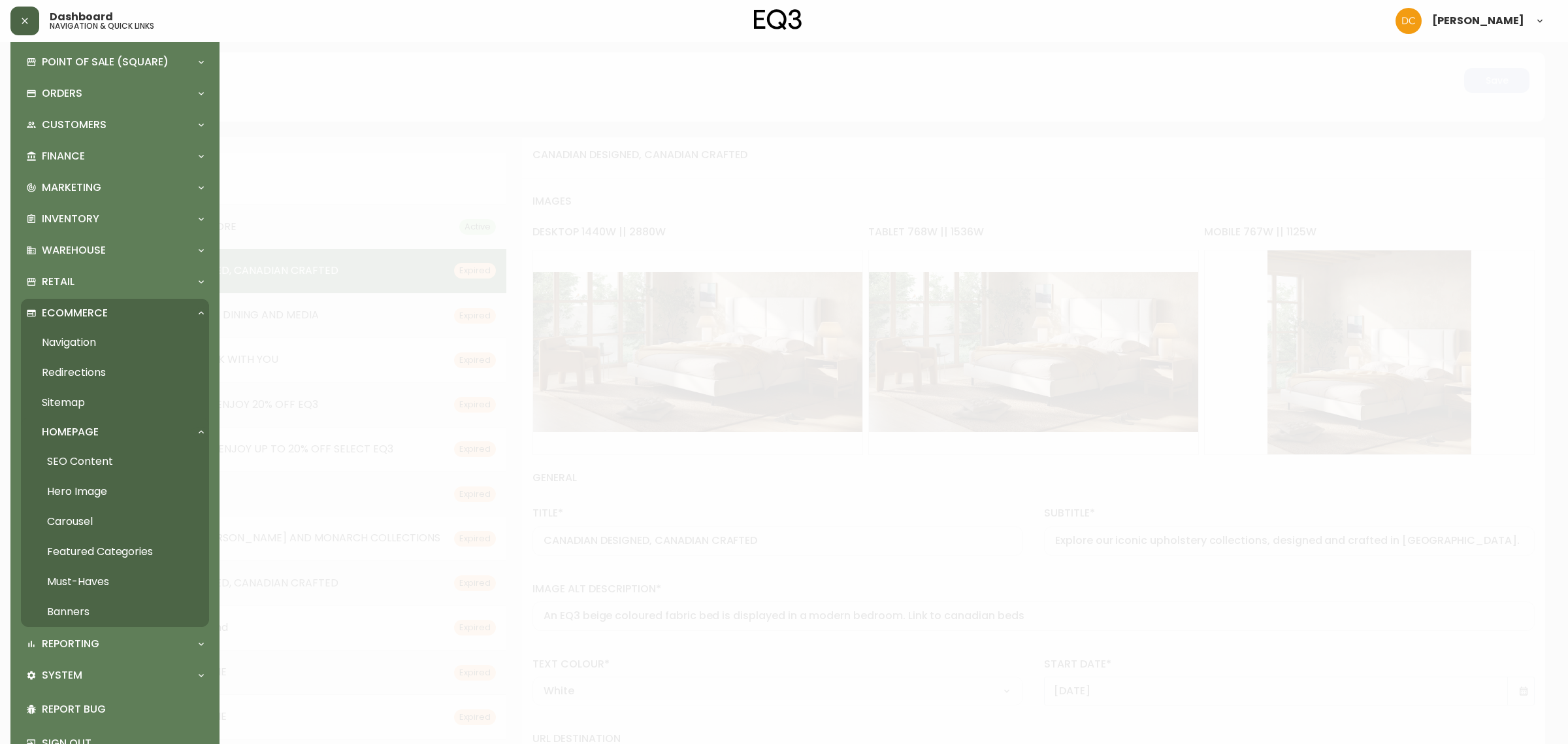
scroll to position [83, 0]
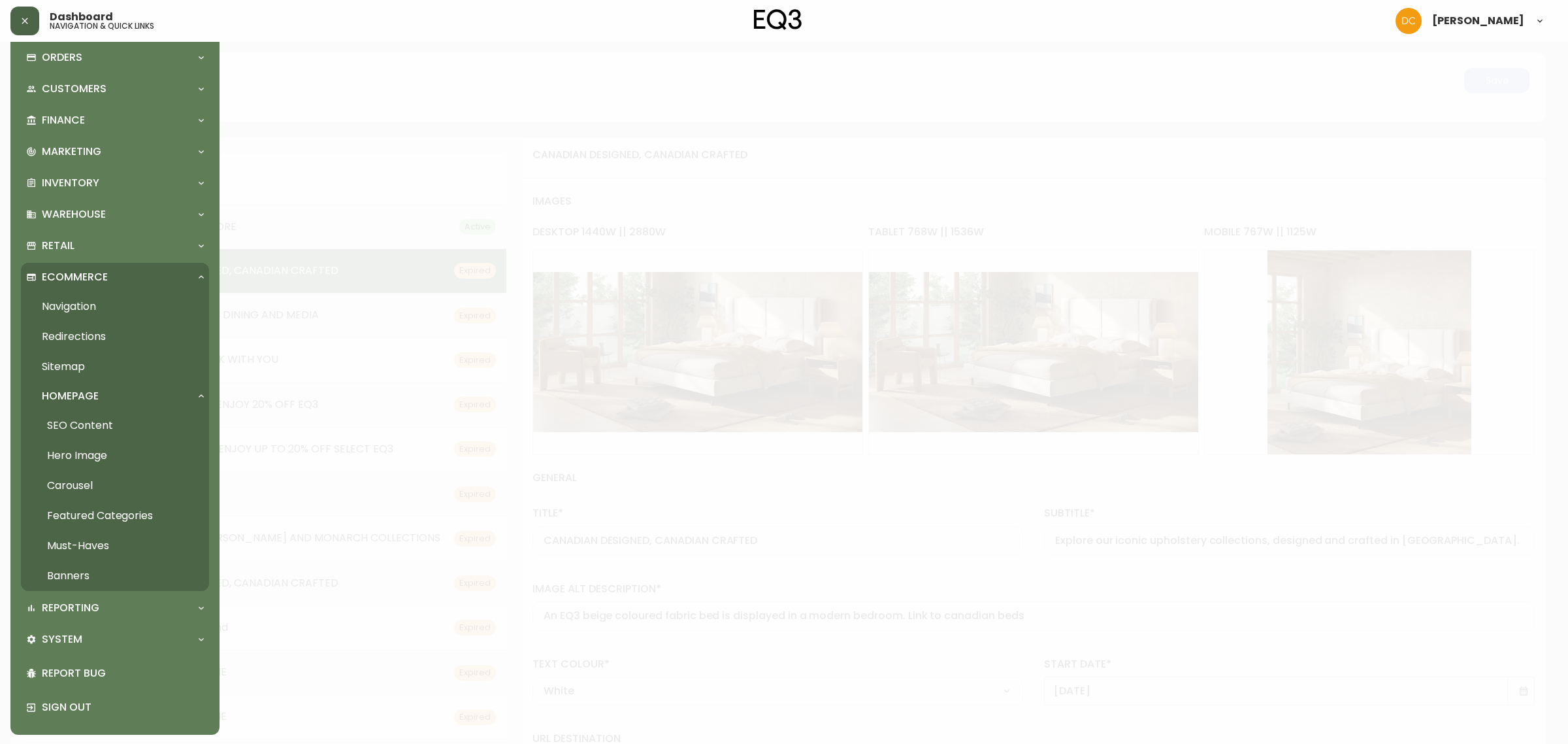
click at [109, 487] on link "Carousel" at bounding box center [115, 485] width 188 height 30
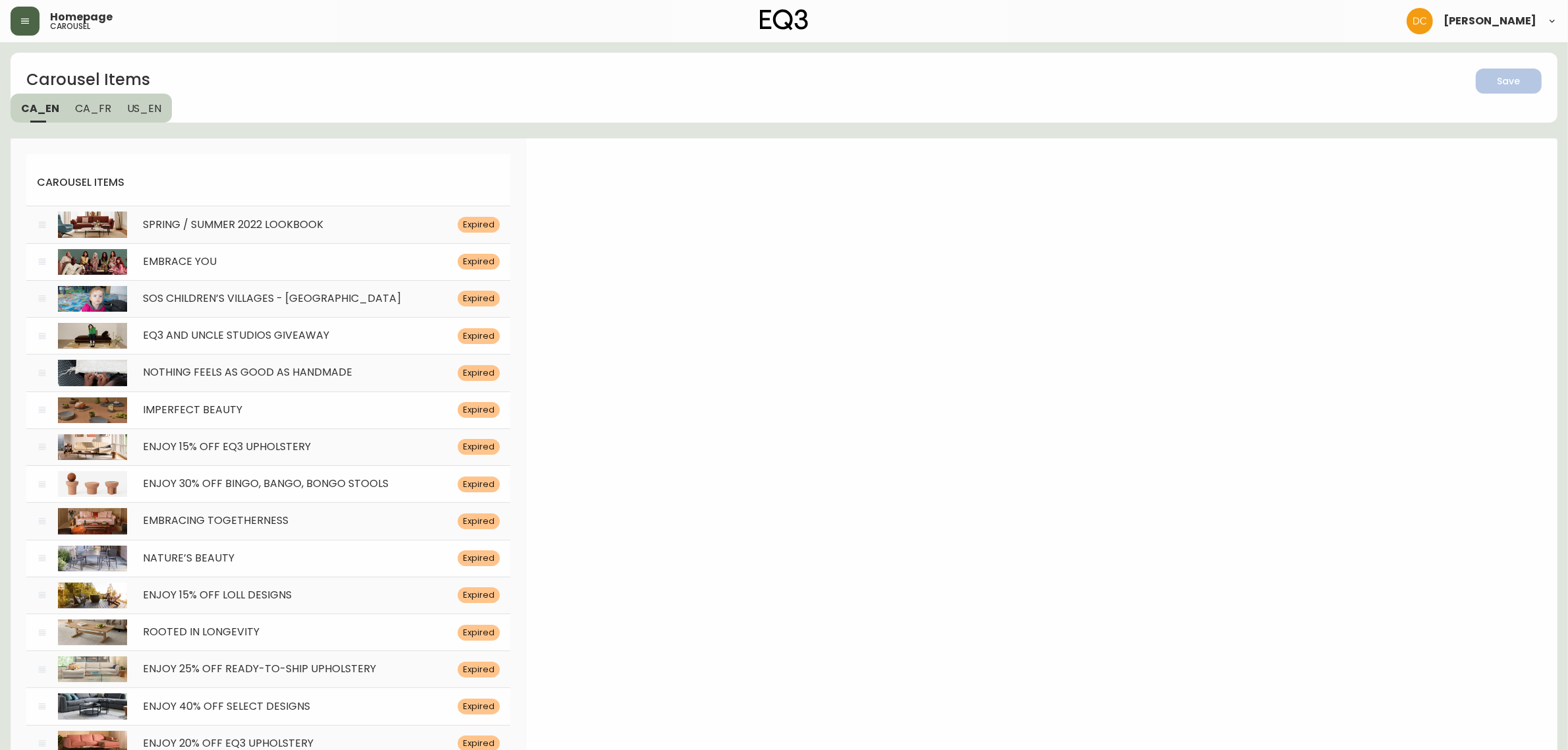
click at [25, 24] on icon "button" at bounding box center [25, 21] width 11 height 11
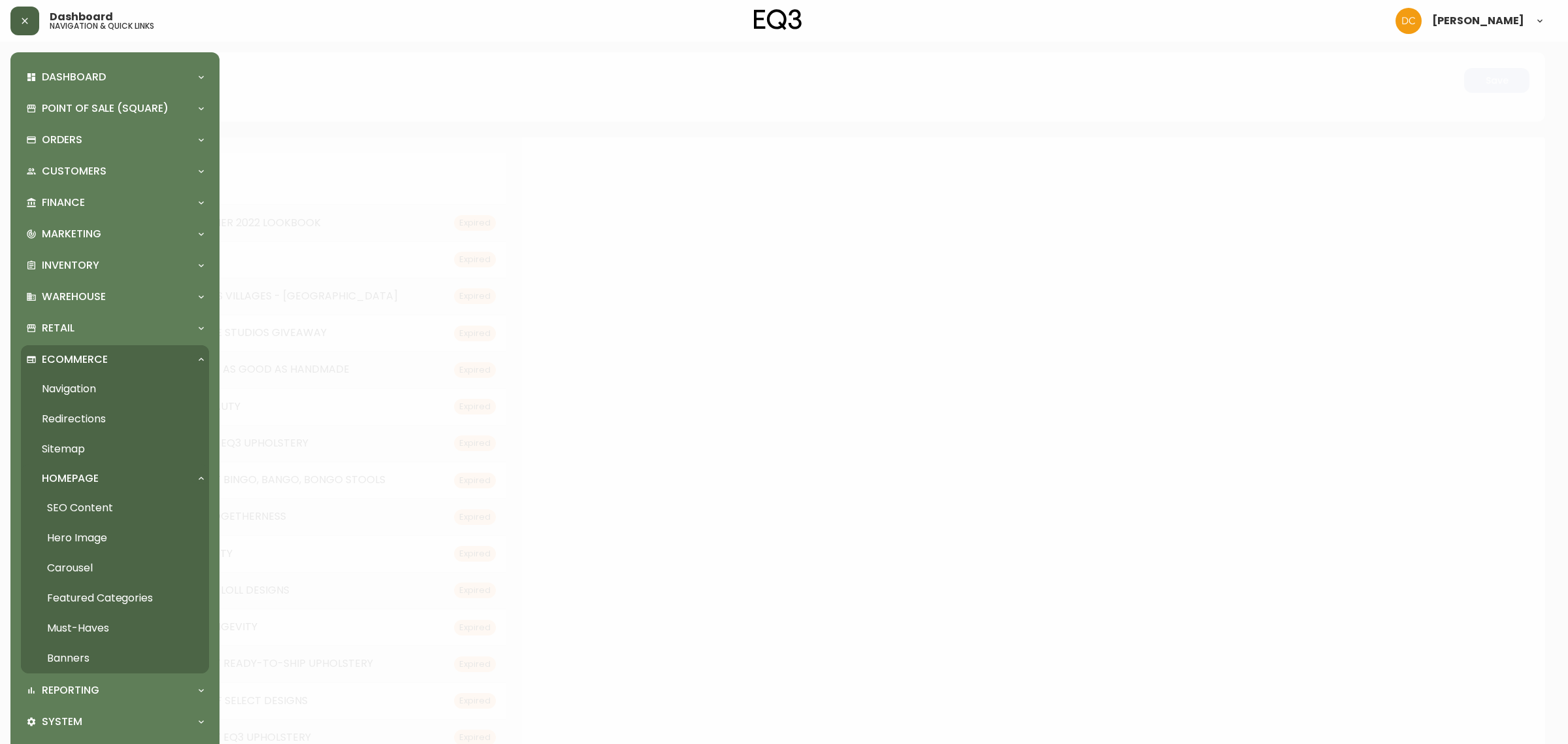
click at [79, 659] on link "Banners" at bounding box center [115, 658] width 188 height 30
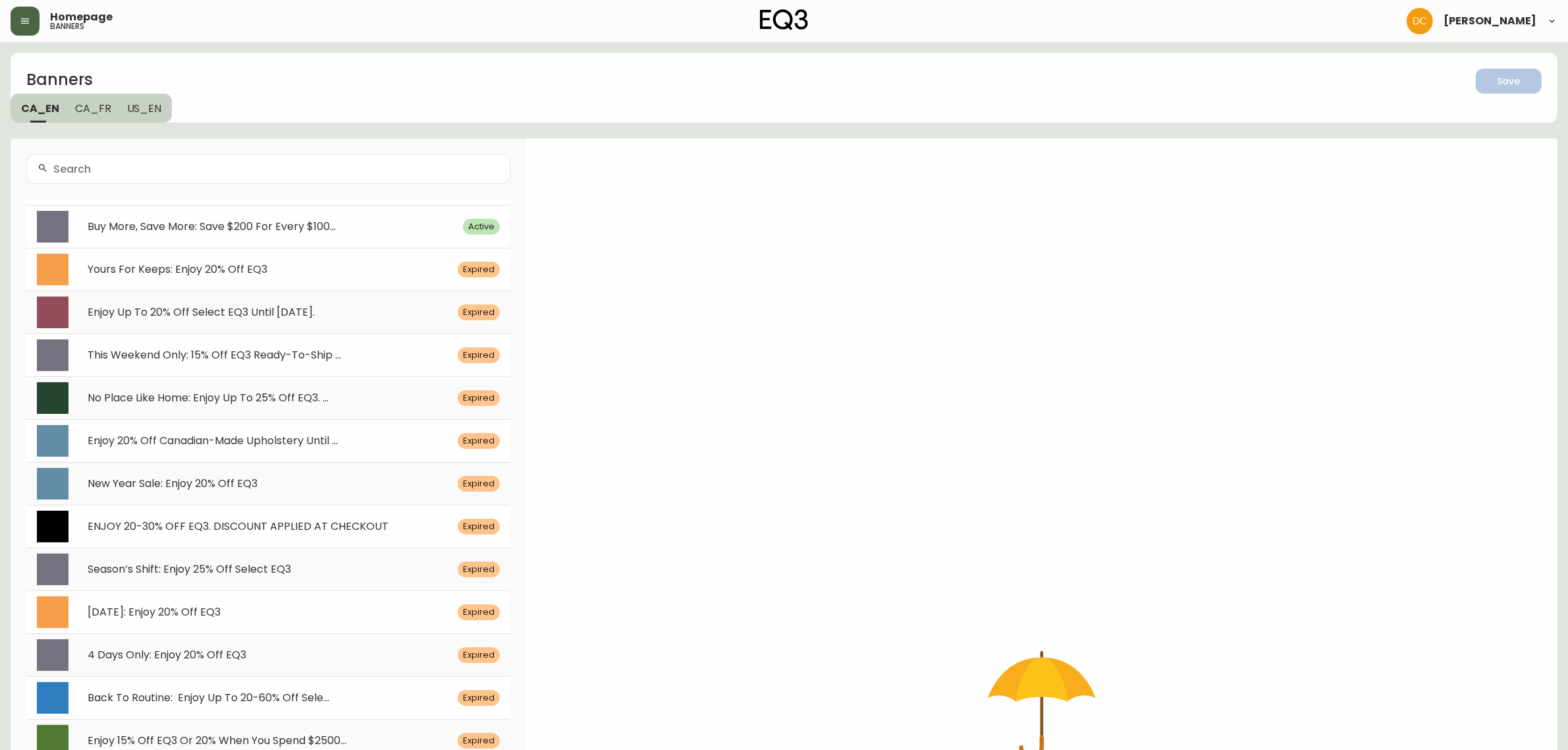
click at [295, 225] on span "Buy More, Save More: Save $200 For Every $100..." at bounding box center [211, 226] width 248 height 15
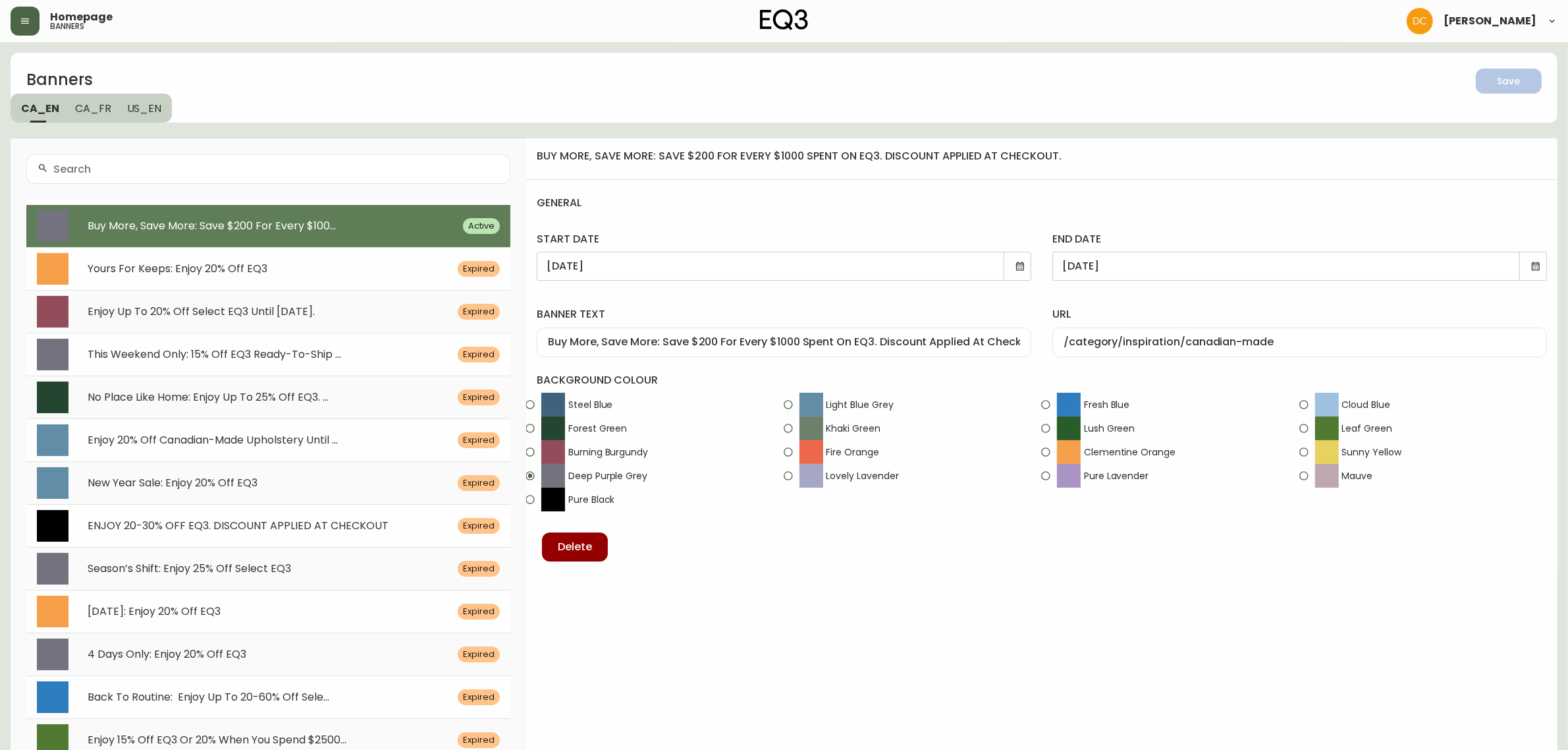
click at [28, 25] on icon "button" at bounding box center [25, 21] width 11 height 11
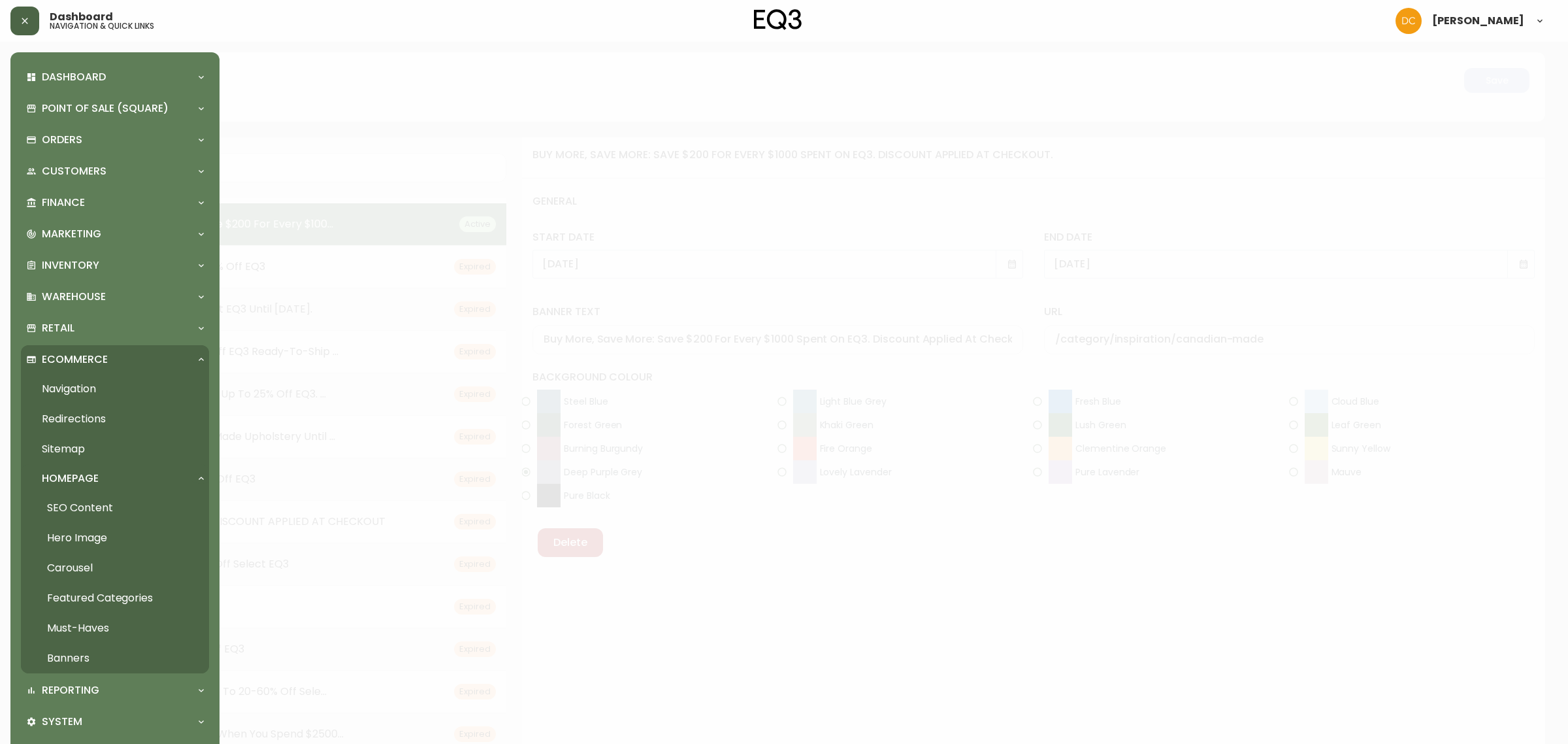
drag, startPoint x: 123, startPoint y: 545, endPoint x: 134, endPoint y: 551, distance: 12.5
click at [124, 545] on link "Hero Image" at bounding box center [115, 538] width 188 height 30
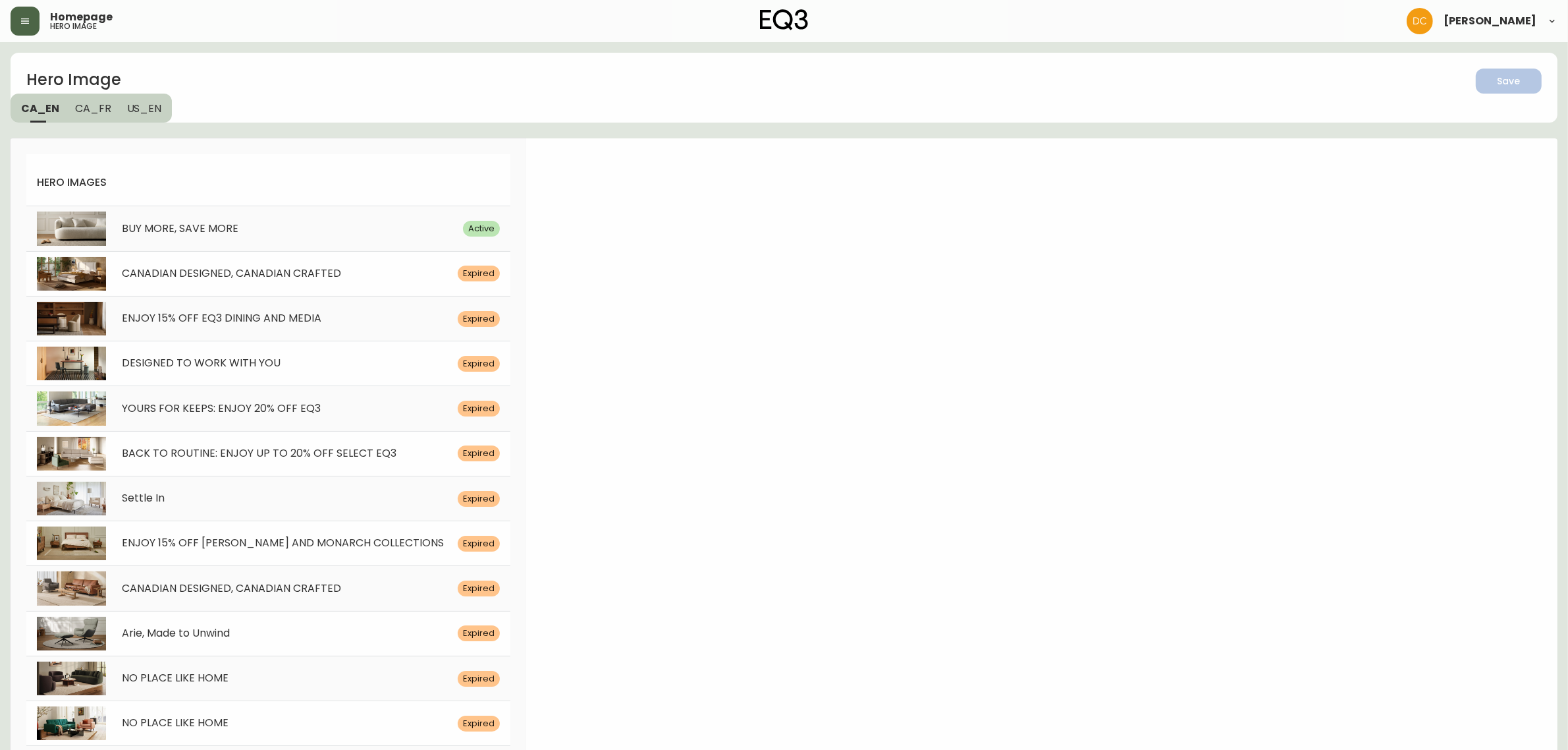
click at [248, 271] on span "CANADIAN DESIGNED, CANADIAN CRAFTED" at bounding box center [231, 273] width 219 height 15
select select "white"
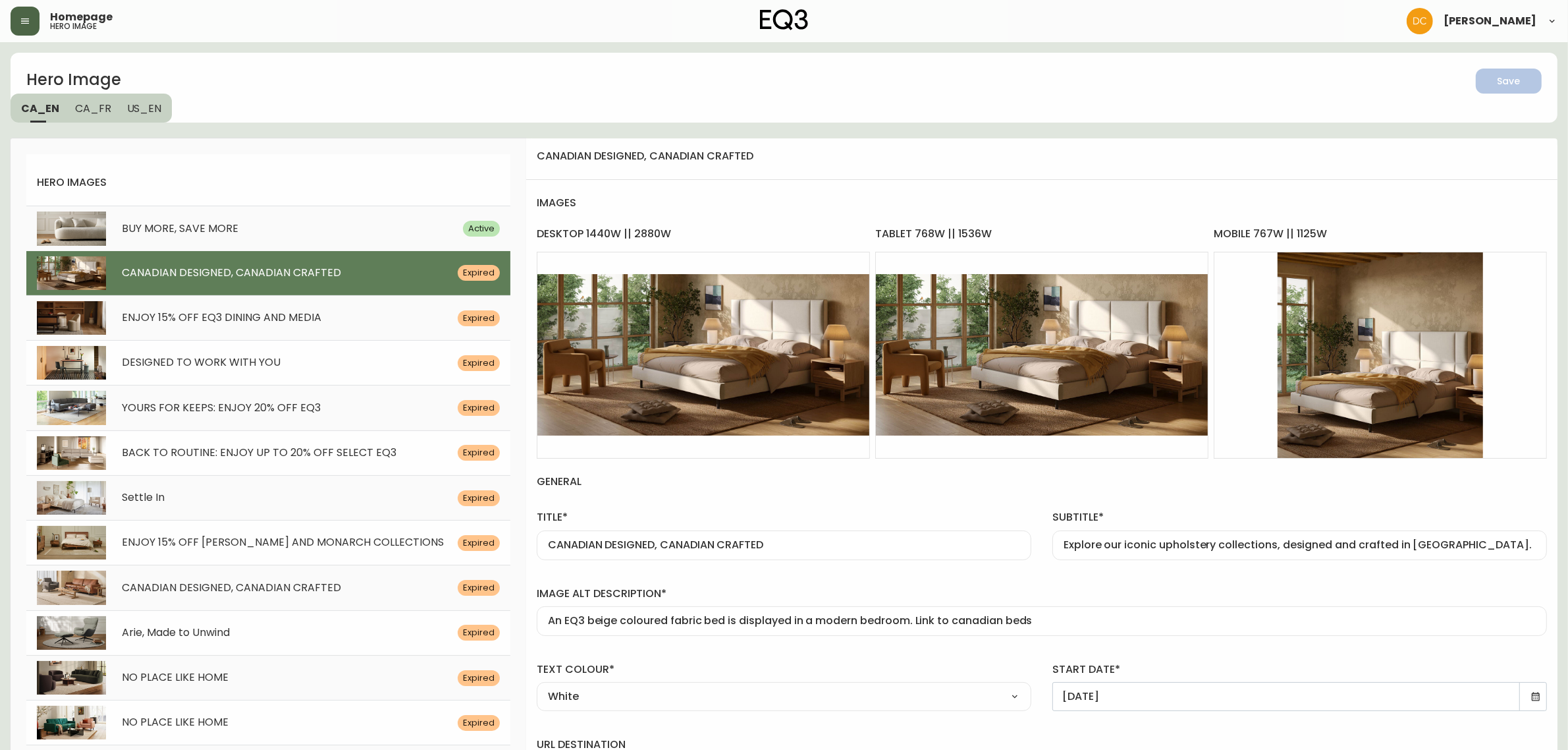
click at [1538, 699] on icon at bounding box center [1536, 697] width 11 height 11
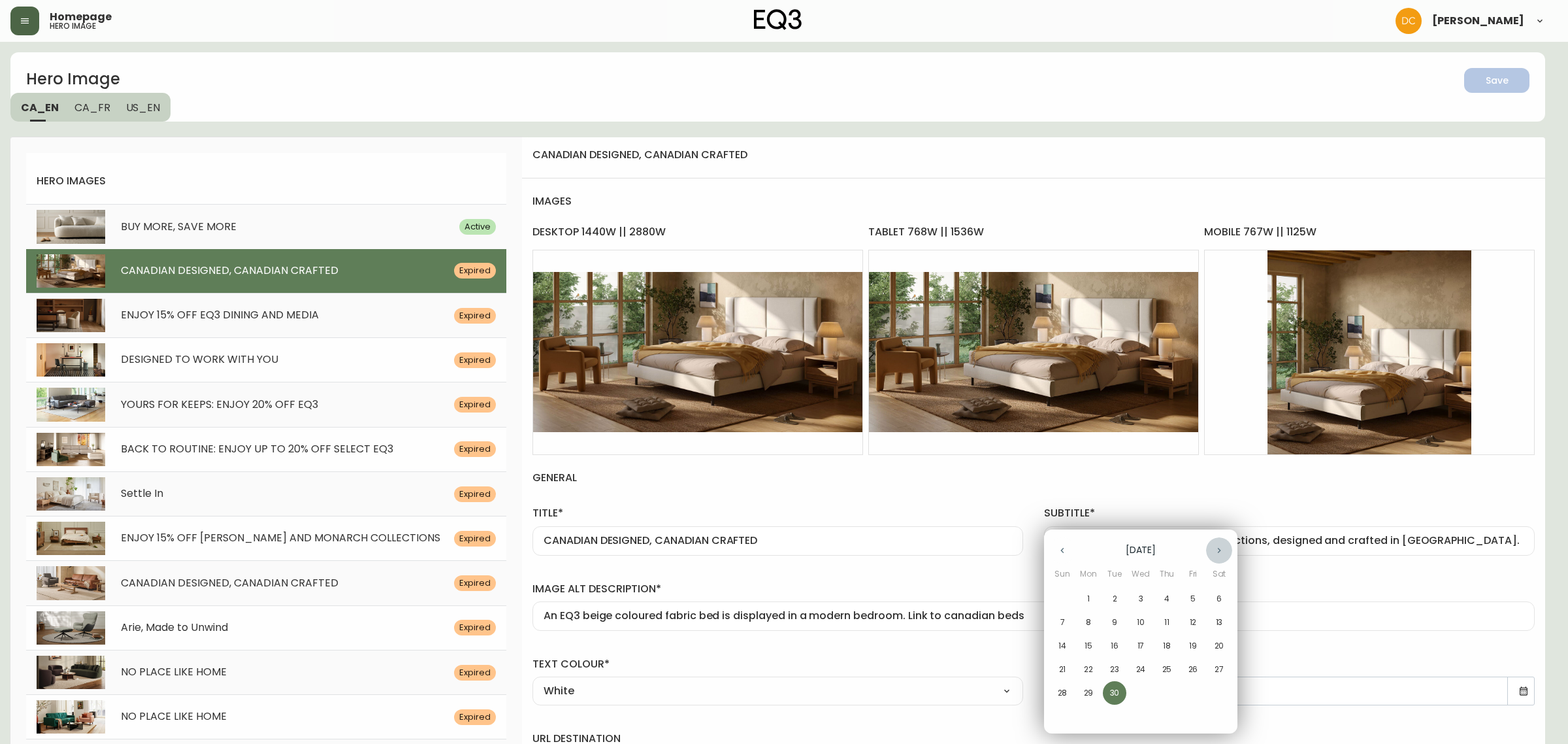
click at [1219, 549] on icon "button" at bounding box center [1220, 551] width 3 height 5
click at [1197, 649] on span "17" at bounding box center [1193, 646] width 23 height 12
type input "17/10/2025"
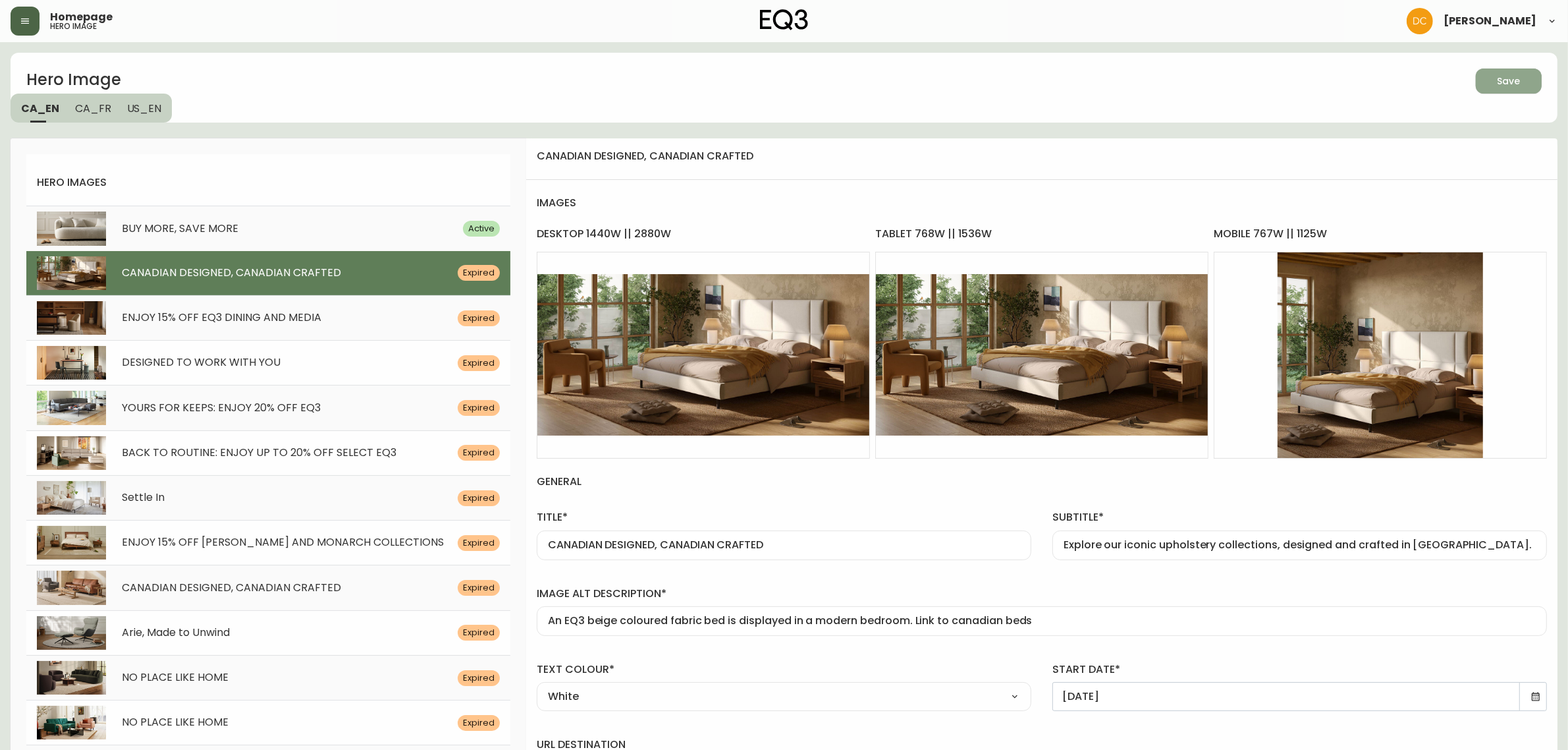
click at [1529, 84] on span "Save" at bounding box center [1508, 81] width 45 height 16
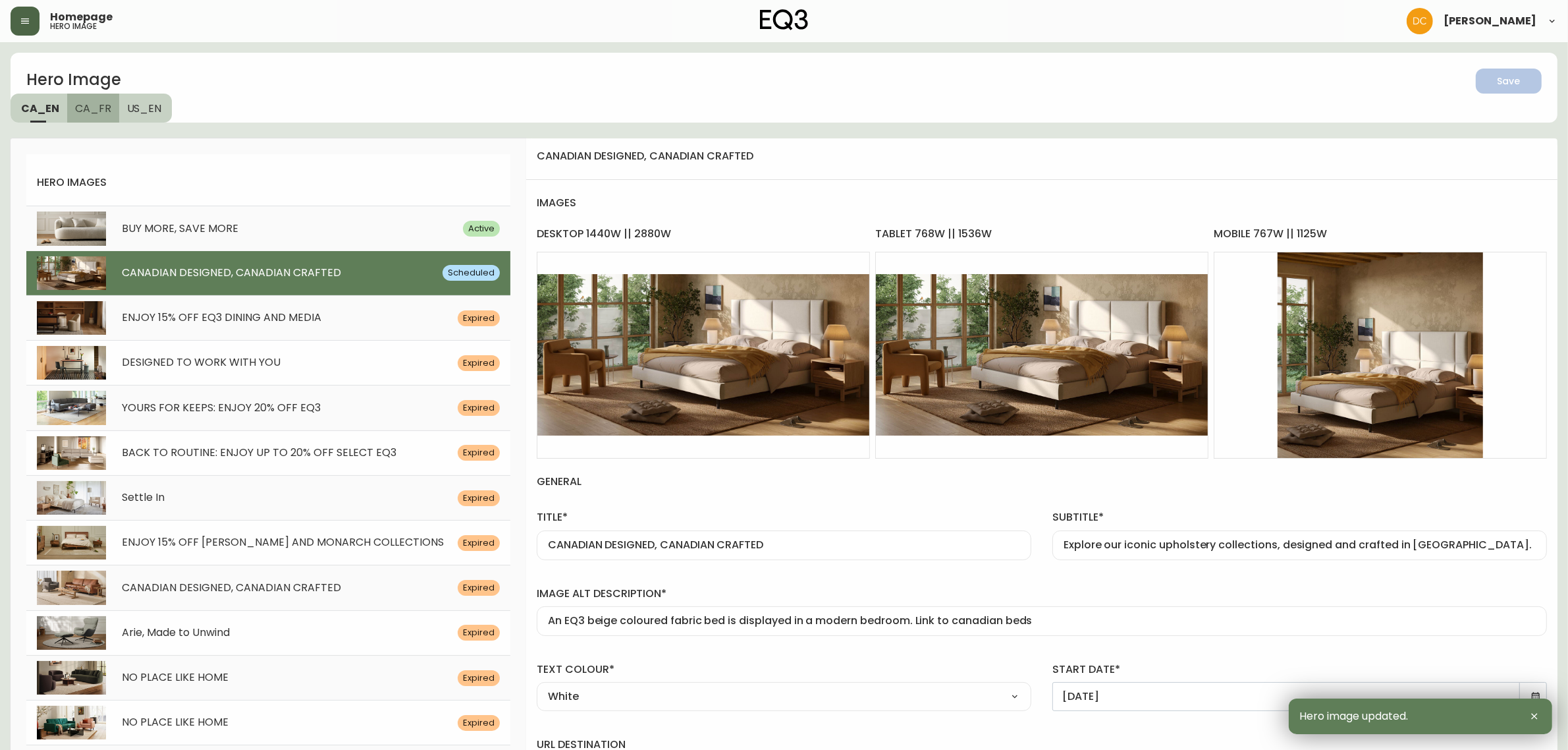
click at [94, 107] on span "CA_FR" at bounding box center [93, 108] width 37 height 14
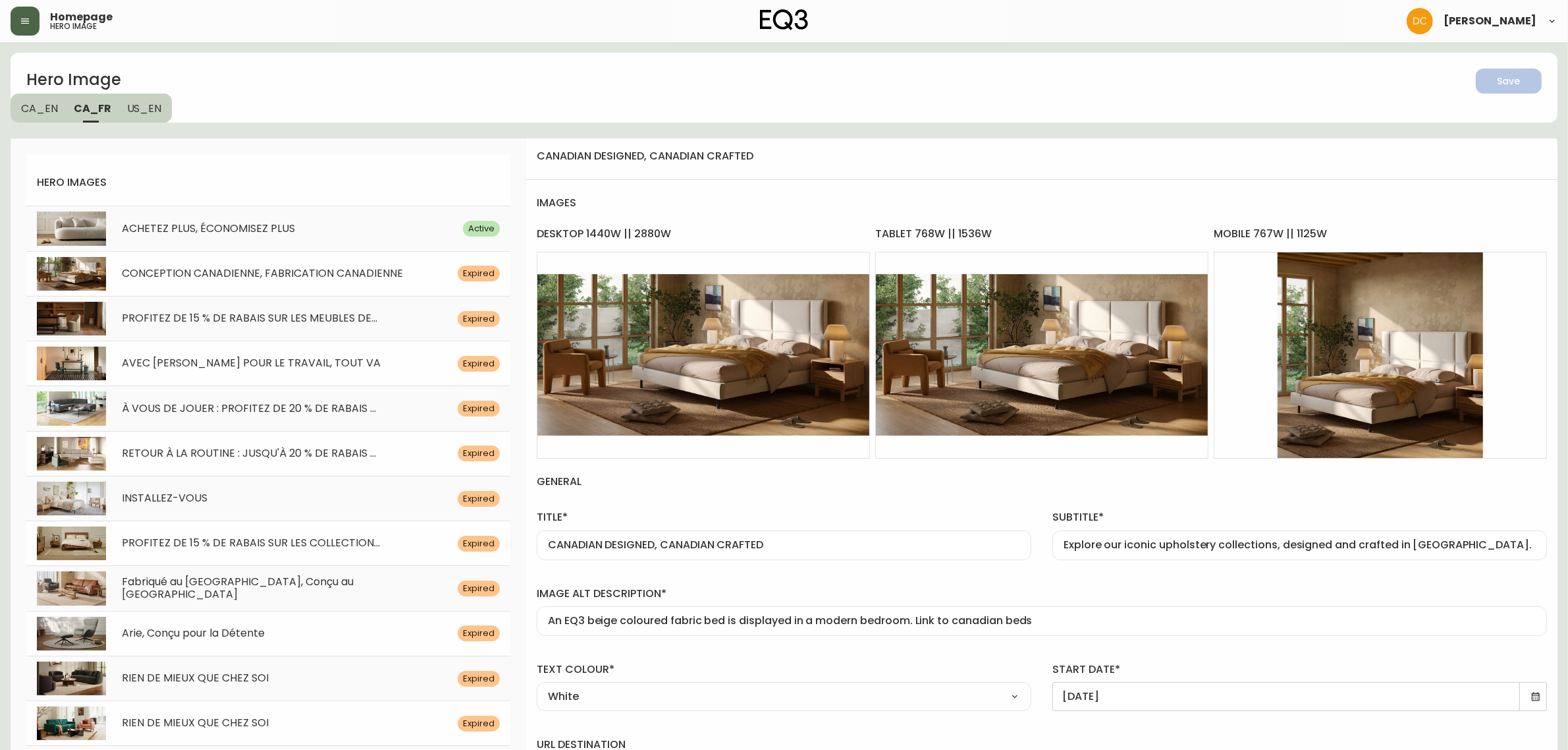
click at [310, 272] on span "CONCEPTION CANADIENNE, FABRICATION CANADIENNE" at bounding box center [262, 273] width 281 height 15
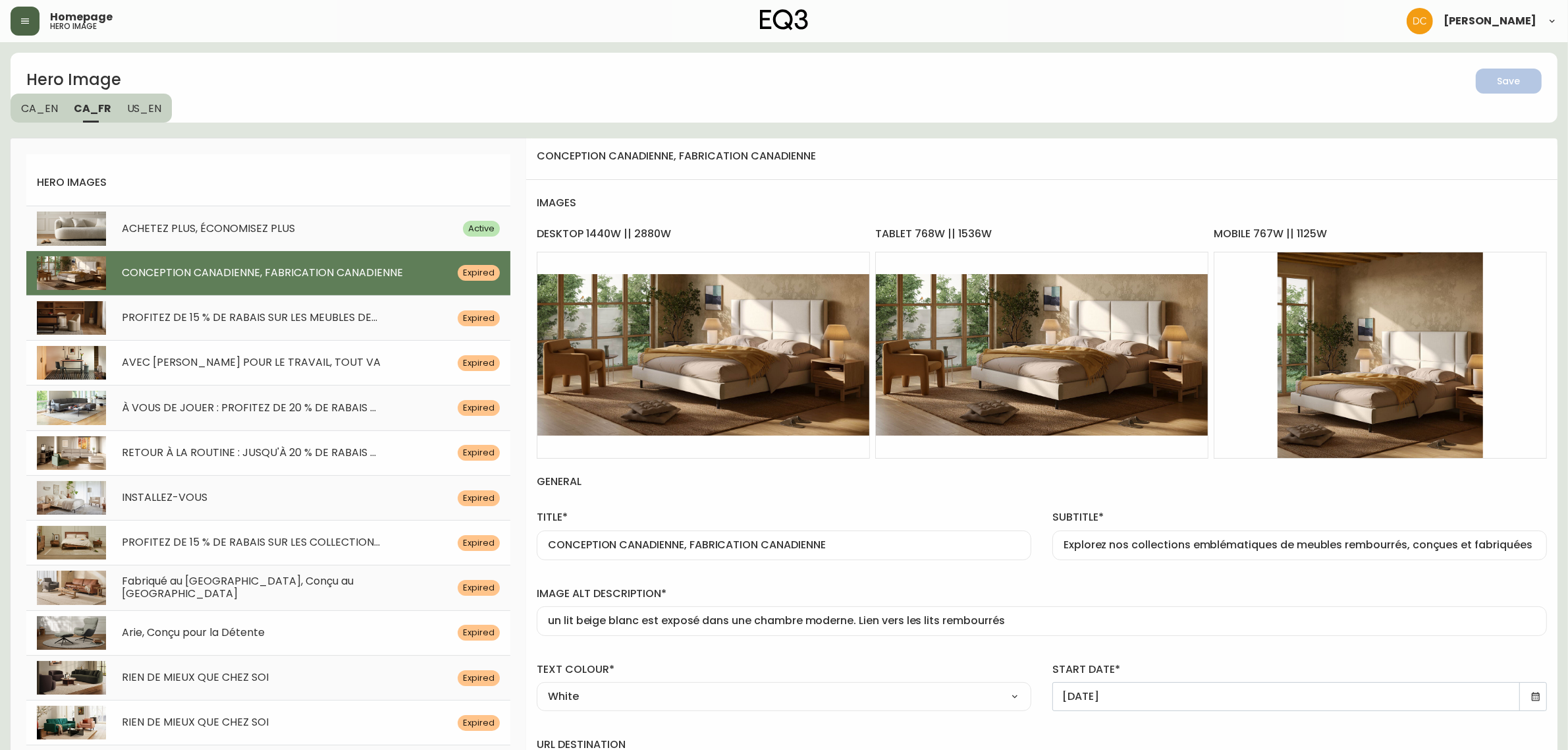
type input "CONCEPTION CANADIENNE, FABRICATION CANADIENNE"
type input "Explorez nos collections emblématiques de meubles rembourrés, conçues et fabriq…"
type input "un lit beige blanc est exposé dans une chambre moderne. Lien vers les lits remb…"
type input "30/09/2025"
type input "/category/inspiration/fait-au-canada/lits-canadiens"
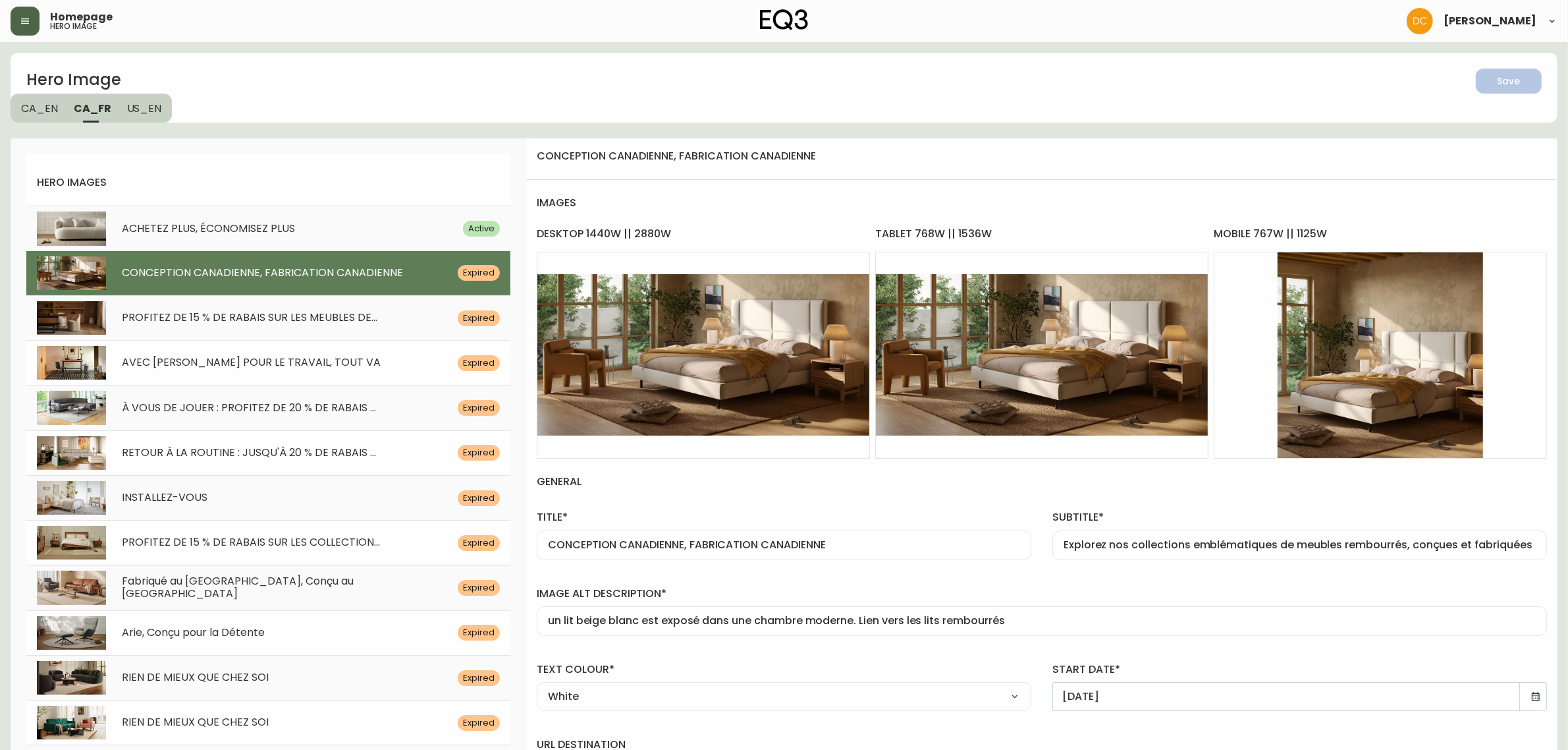
click at [1530, 696] on icon at bounding box center [1536, 697] width 11 height 11
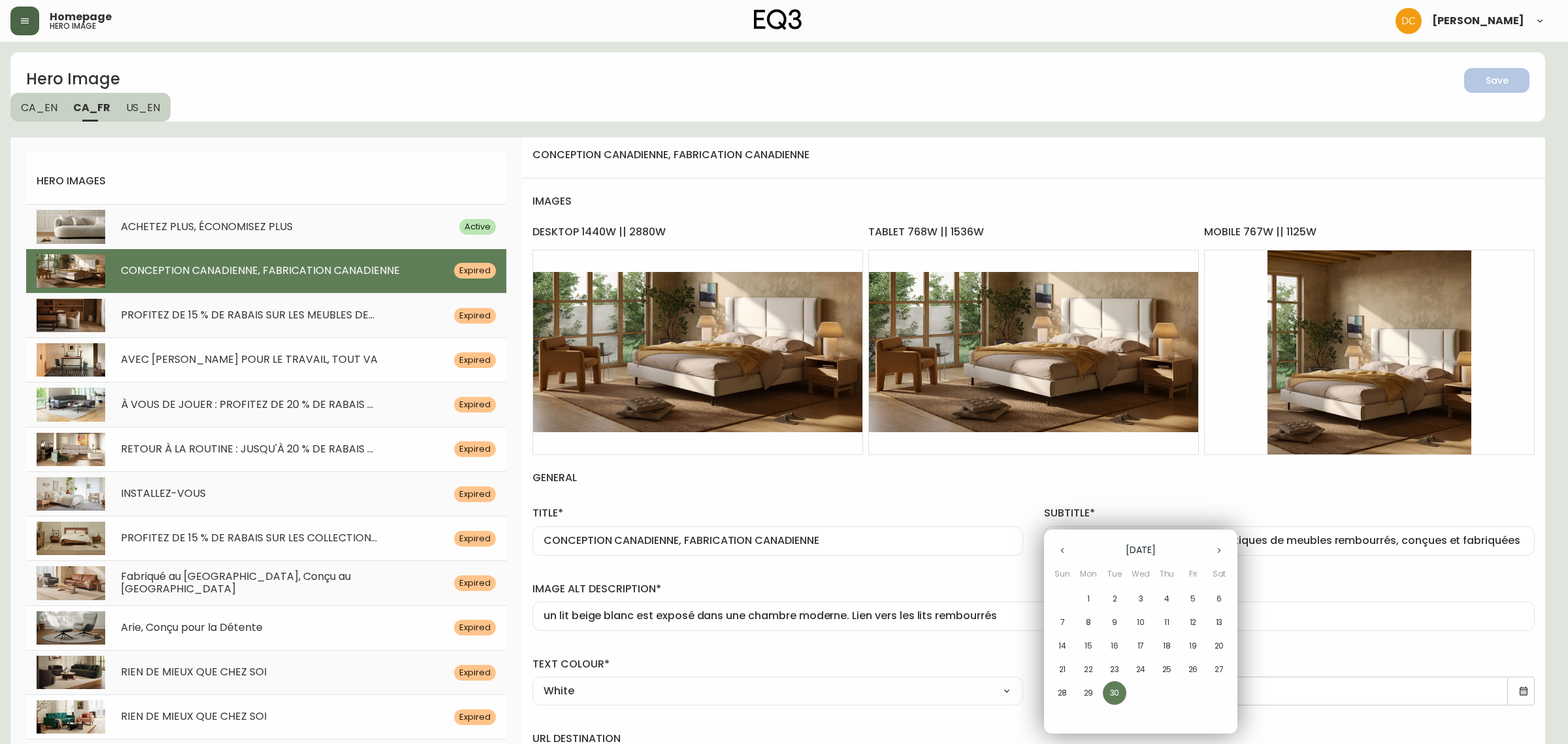
click at [1218, 546] on icon "button" at bounding box center [1220, 551] width 11 height 11
click at [1195, 641] on p "17" at bounding box center [1193, 646] width 7 height 12
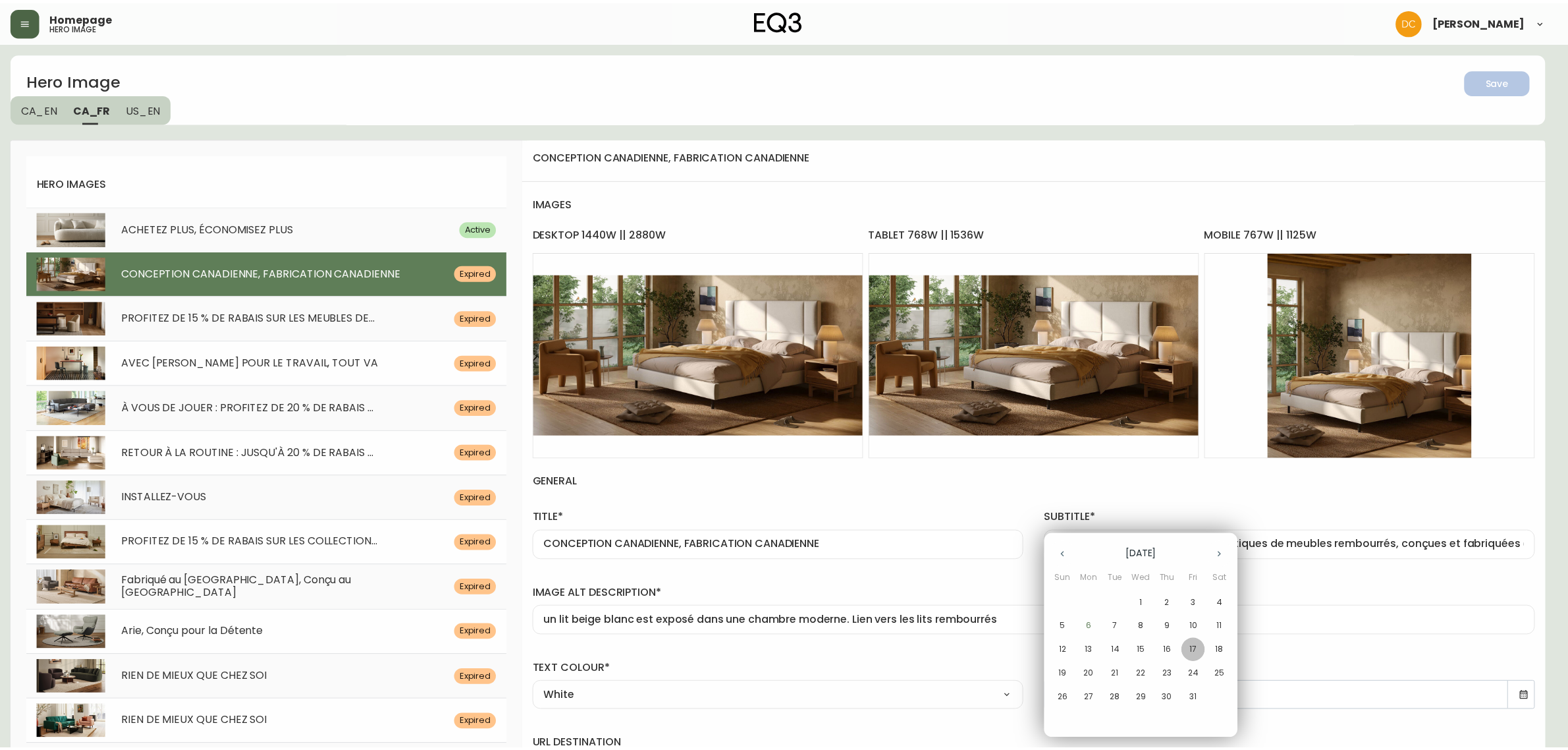
type input "17/10/2025"
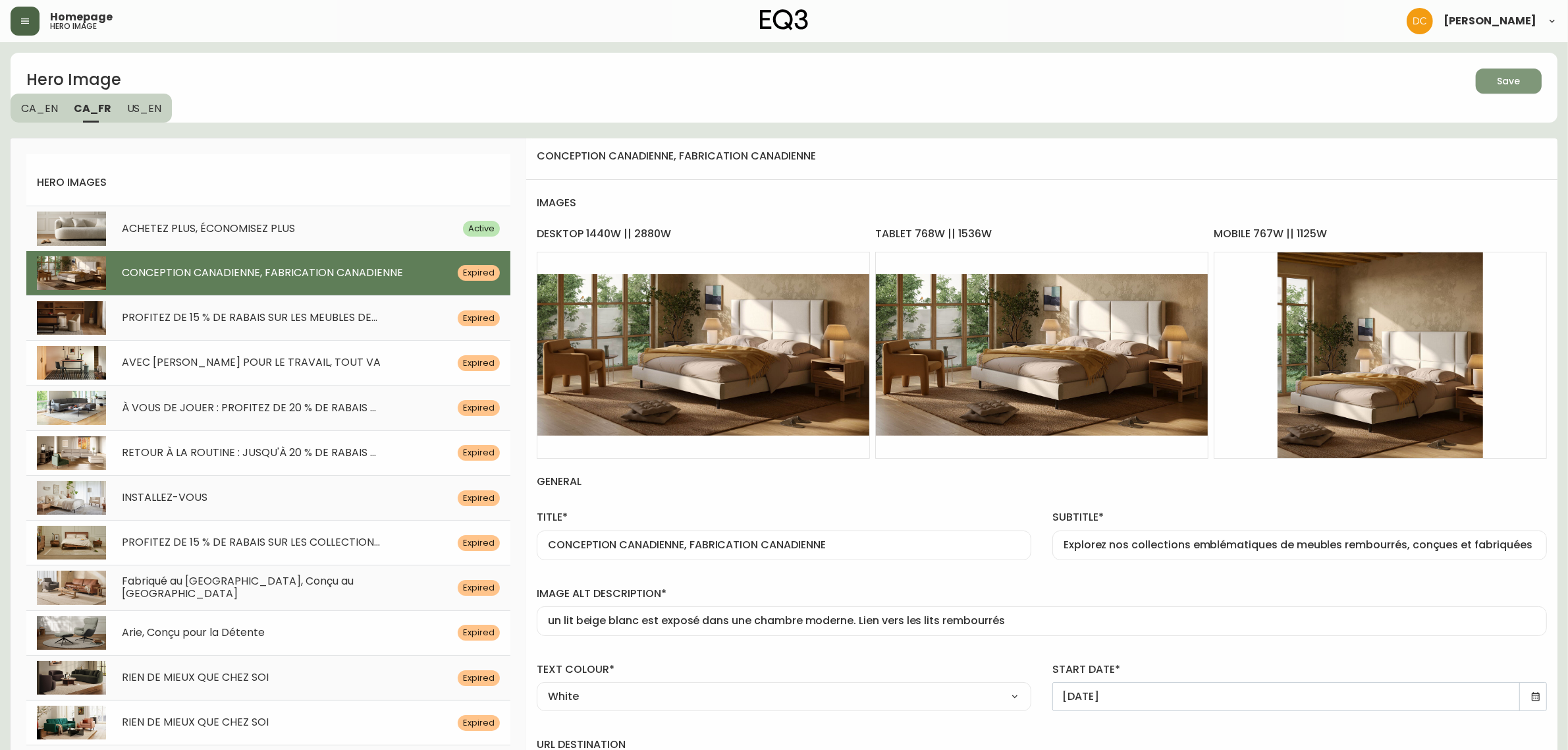
click at [1523, 87] on span "Save" at bounding box center [1508, 81] width 45 height 16
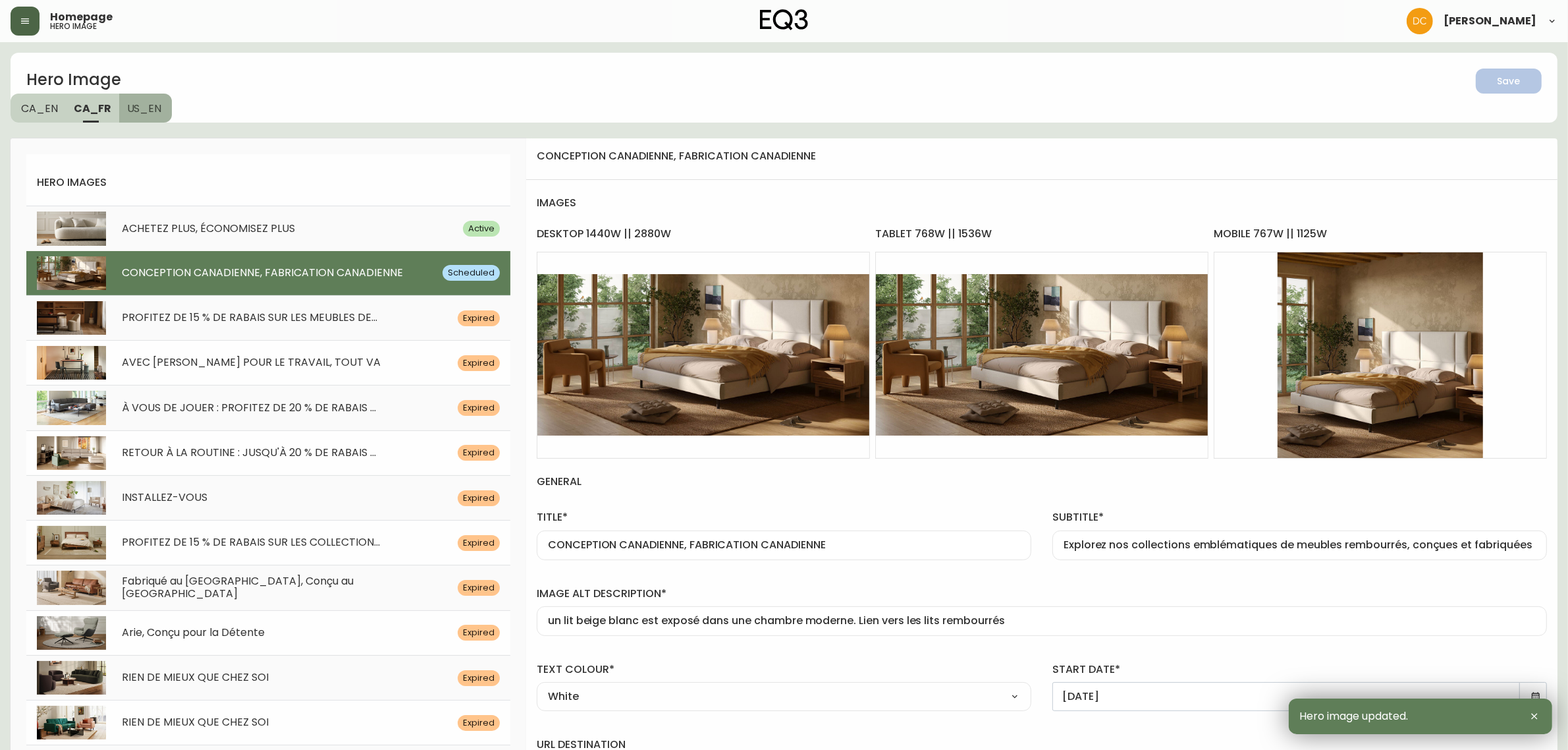
click at [141, 97] on button "US_EN" at bounding box center [145, 108] width 53 height 29
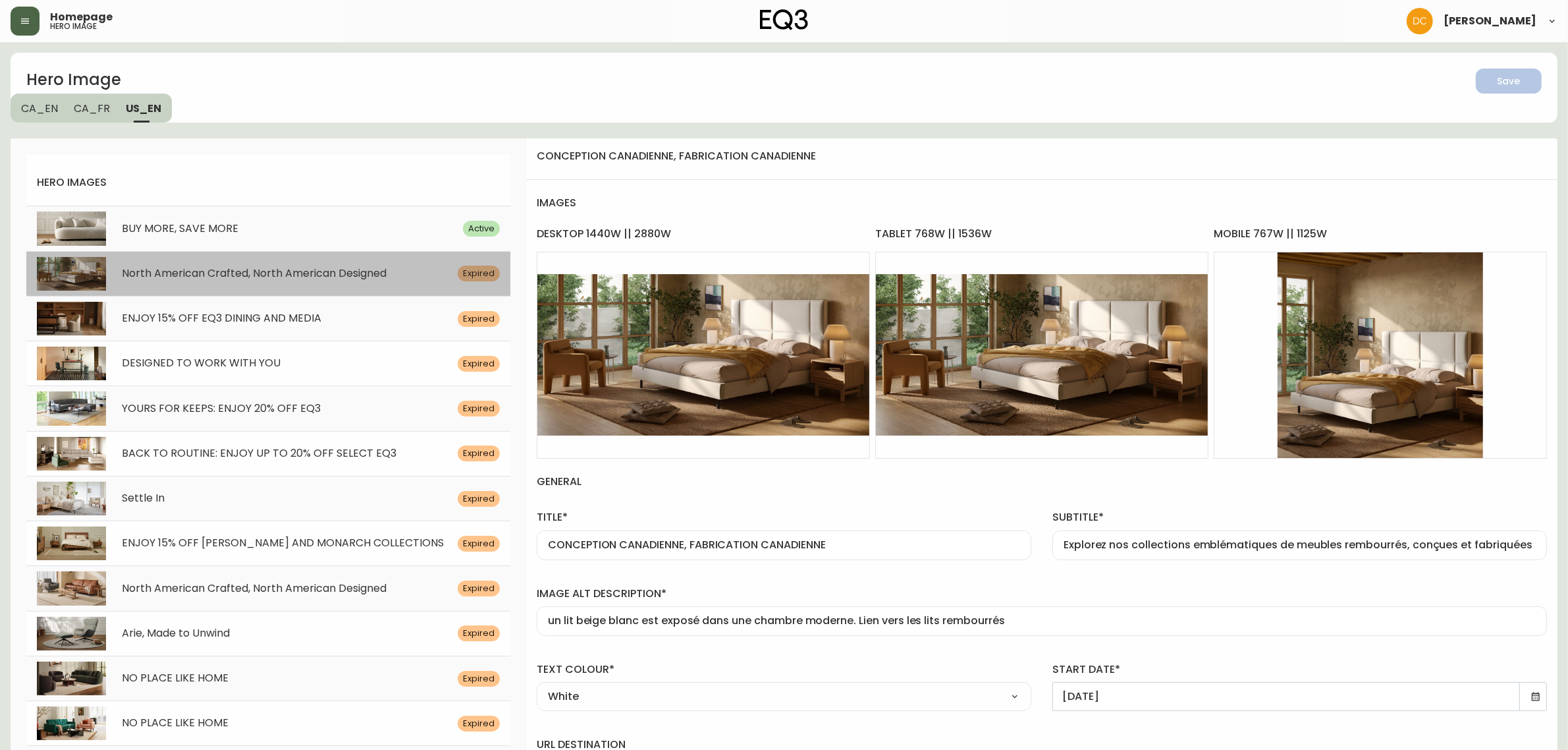
click at [306, 267] on span "North American Crafted, North American Designed" at bounding box center [254, 273] width 264 height 15
type input "North American Crafted, North American Designed"
type input "Explore our iconic upholstery collections, designed and crafted in Canada."
type input "A beige EQ3 bed is displayed in a modern bedroom. Link to upholstered beds"
type input "30/09/2025"
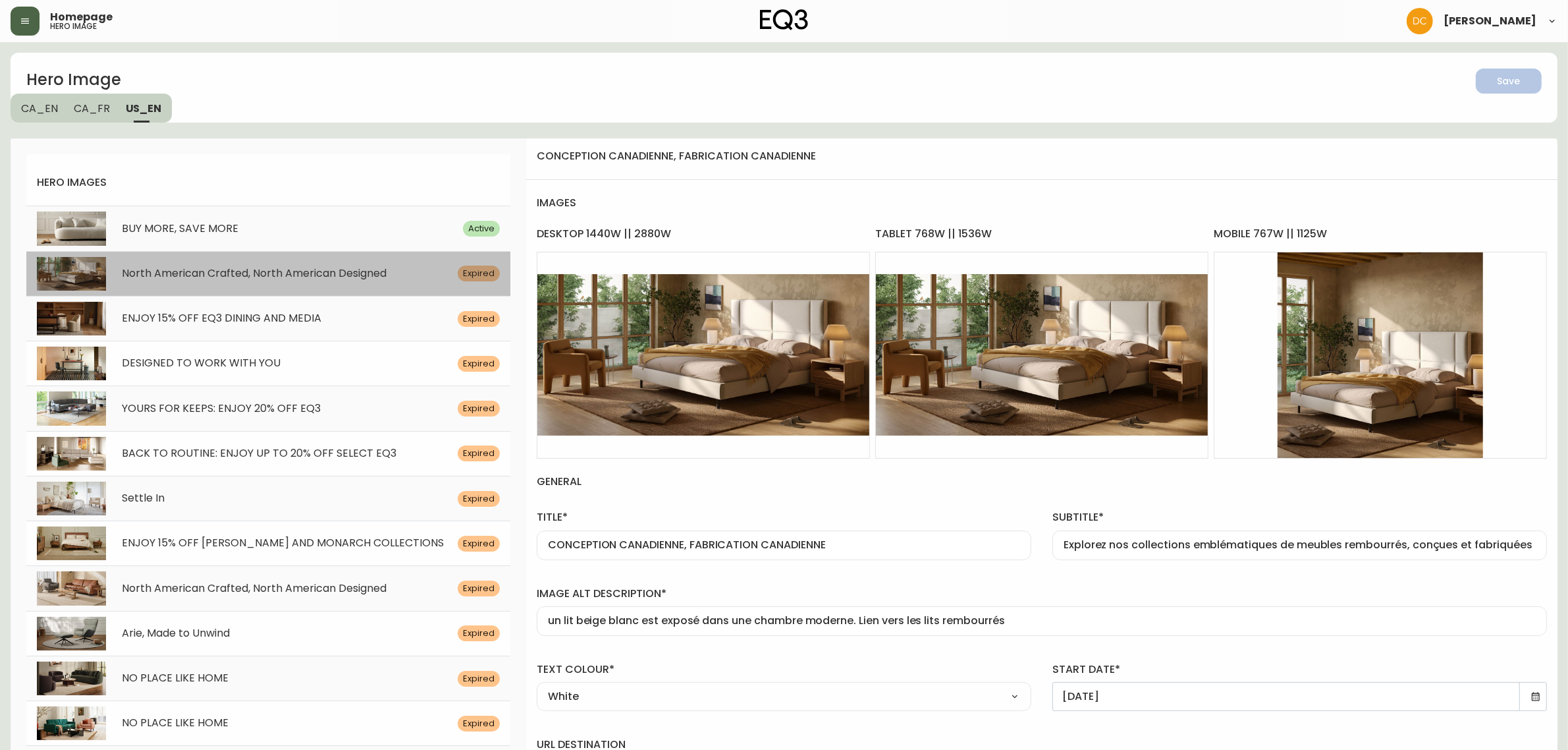
type input "/category/inspiration/canadian-made/canadian-beds"
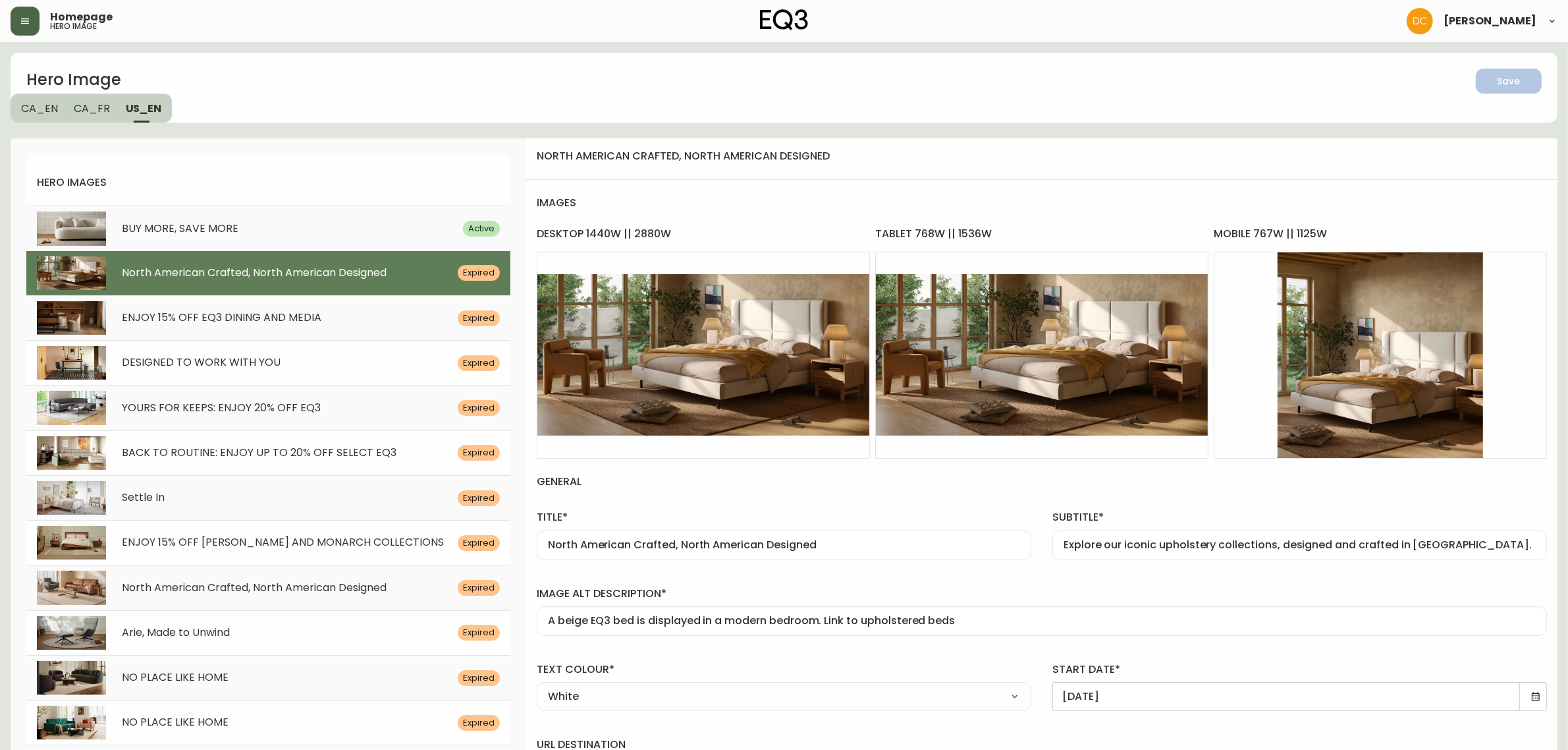
click at [1534, 692] on icon at bounding box center [1536, 697] width 11 height 11
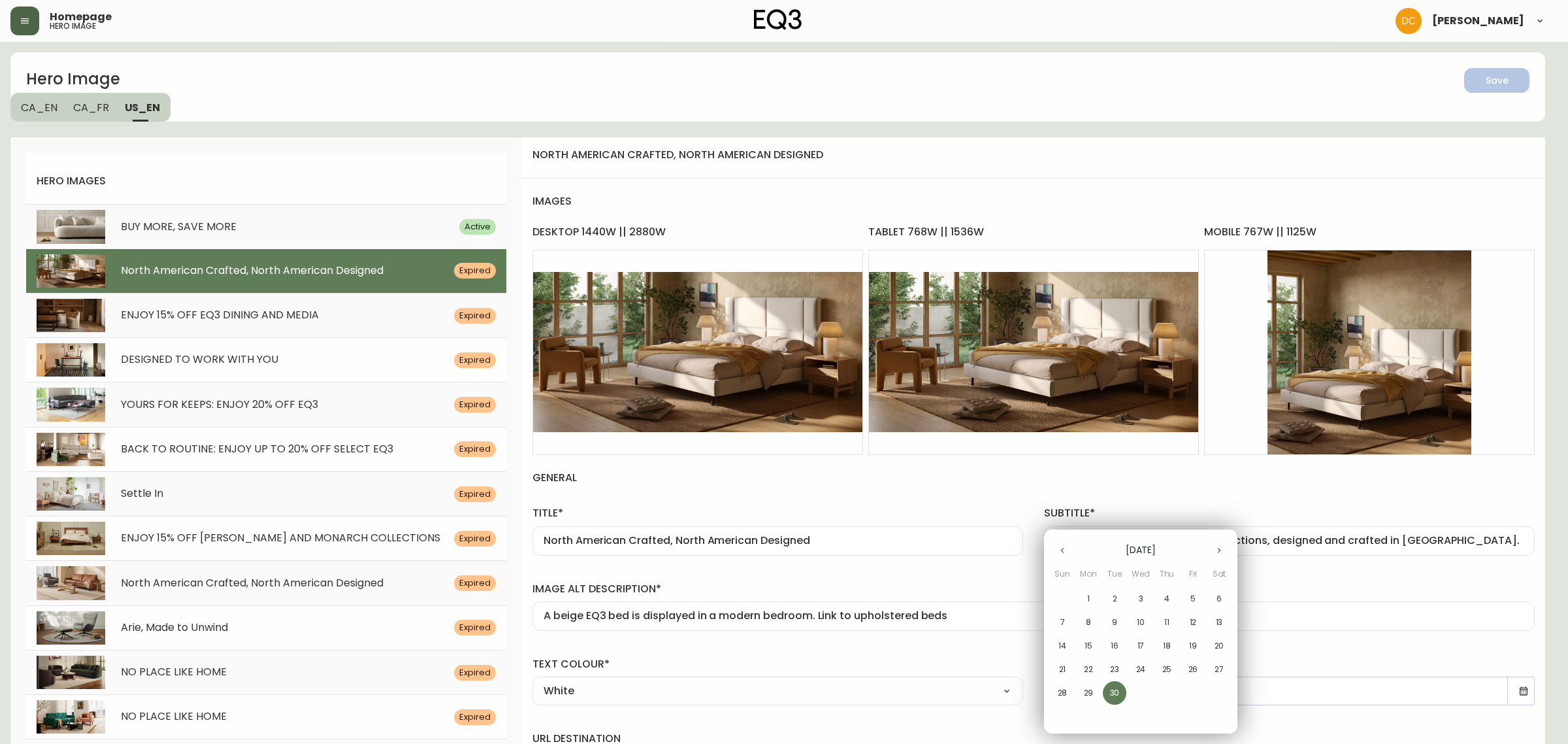
click at [1216, 544] on button "button" at bounding box center [1219, 550] width 26 height 26
click at [1195, 646] on p "17" at bounding box center [1193, 646] width 7 height 12
type input "17/10/2025"
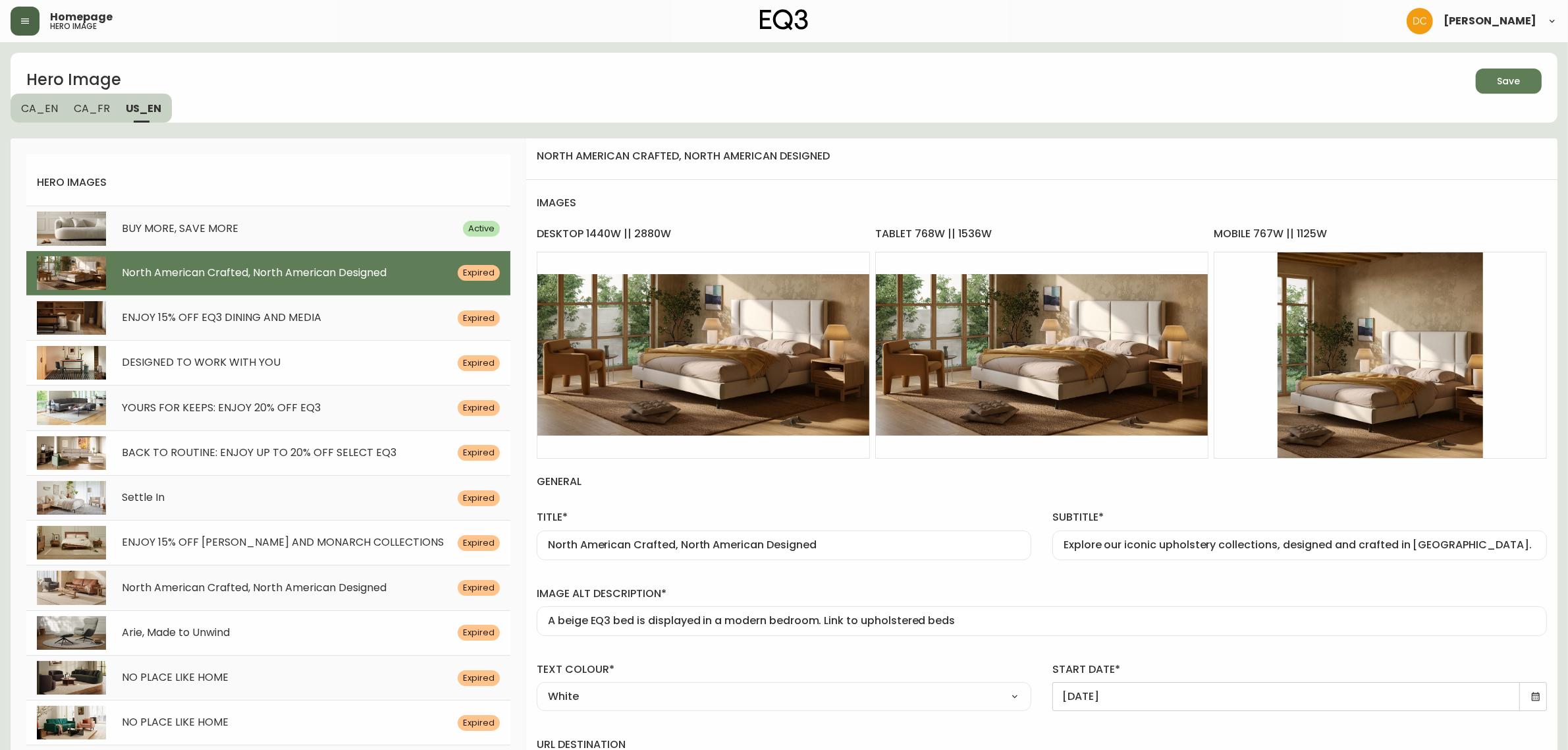
click at [1510, 78] on span "Save" at bounding box center [1509, 81] width 23 height 16
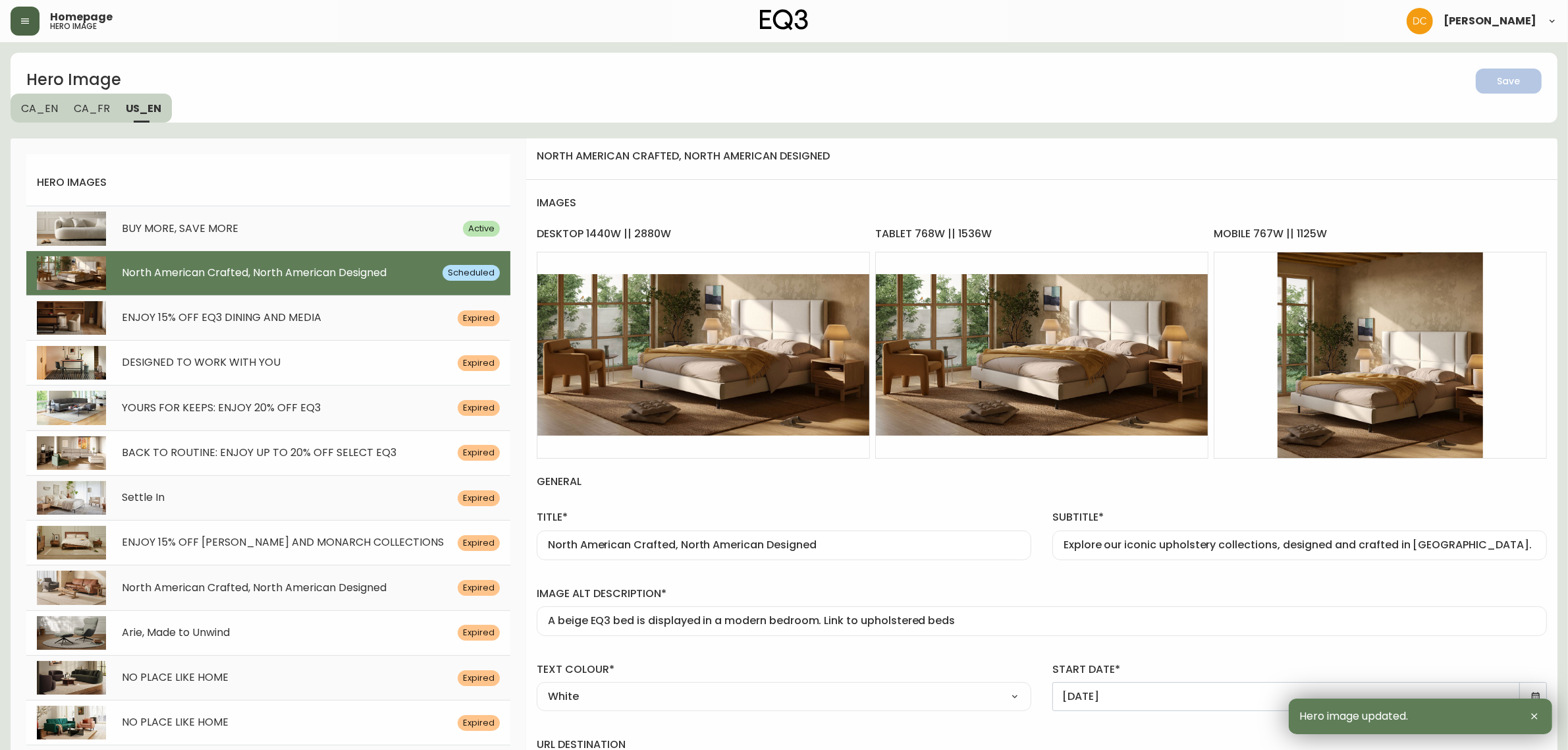
click at [34, 23] on button "button" at bounding box center [25, 21] width 29 height 29
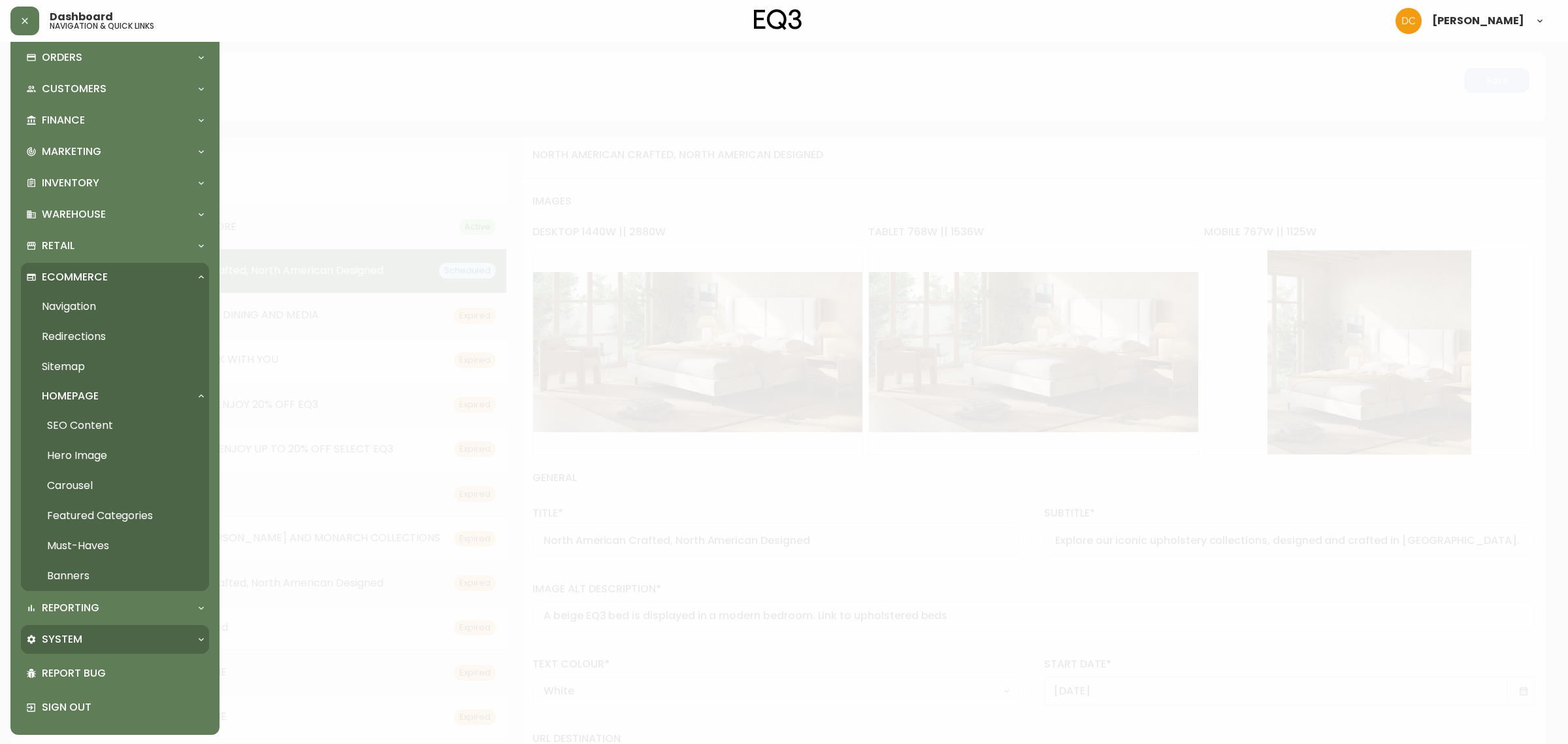
click at [80, 649] on div "System" at bounding box center [115, 639] width 188 height 29
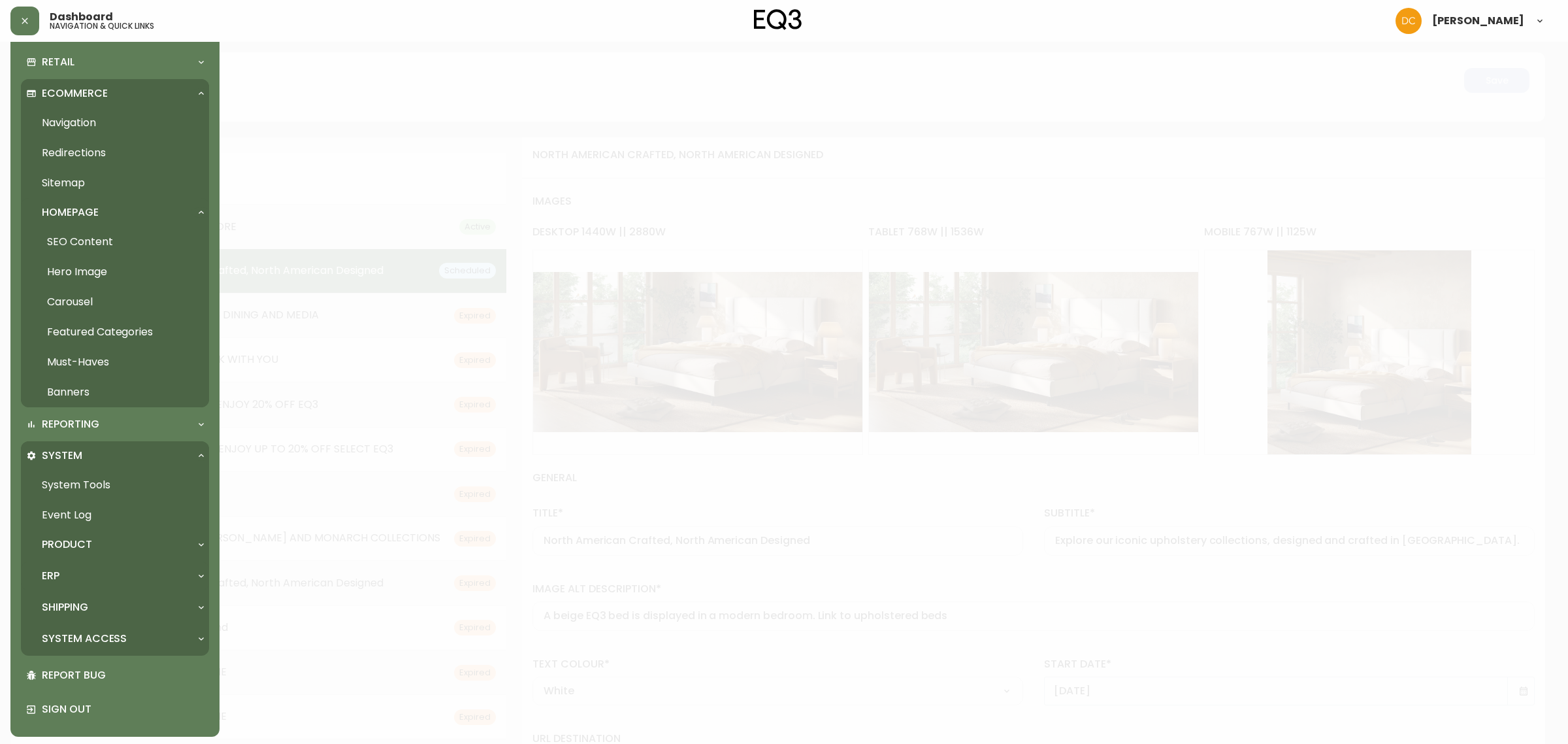
click at [89, 582] on div "ERP" at bounding box center [108, 575] width 164 height 14
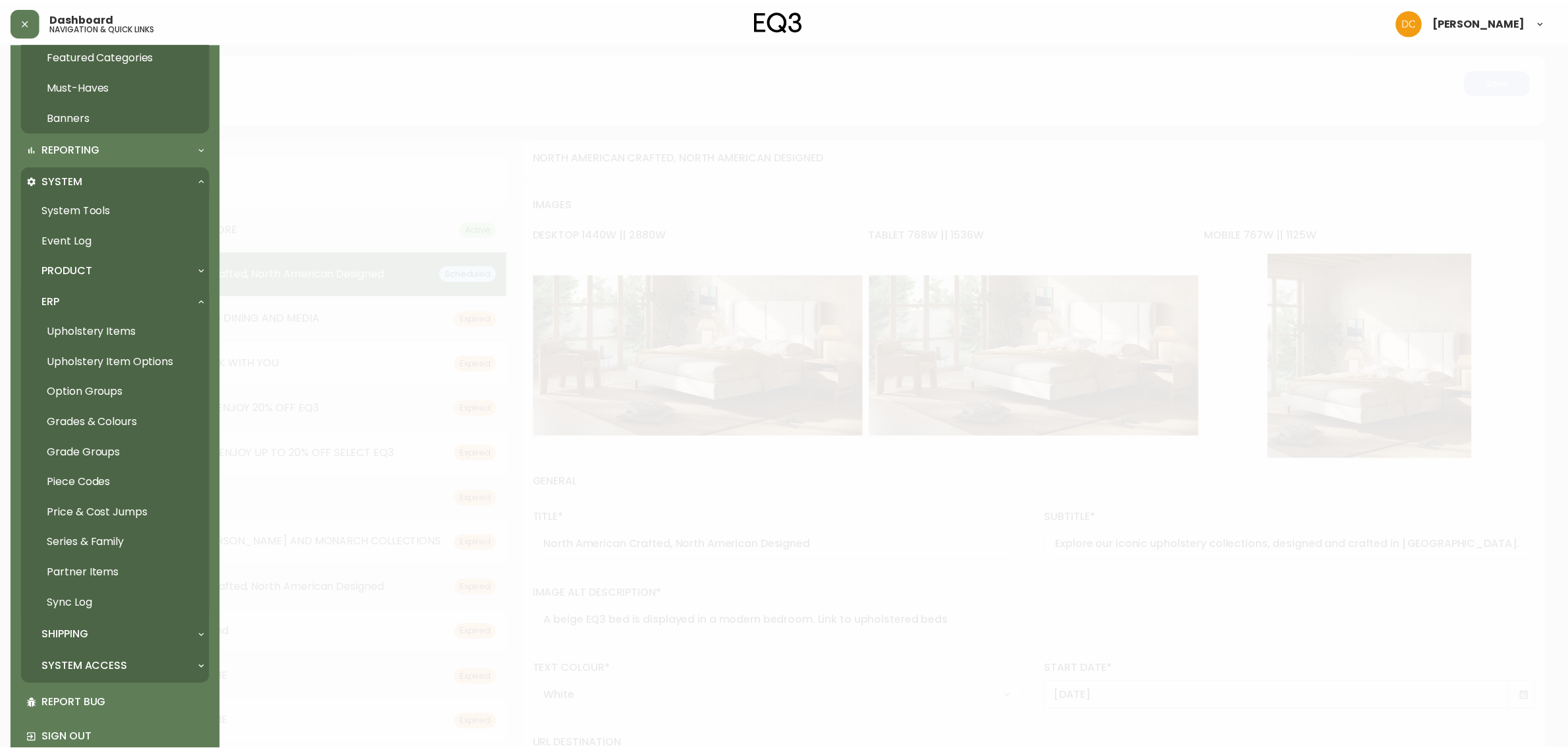
scroll to position [562, 0]
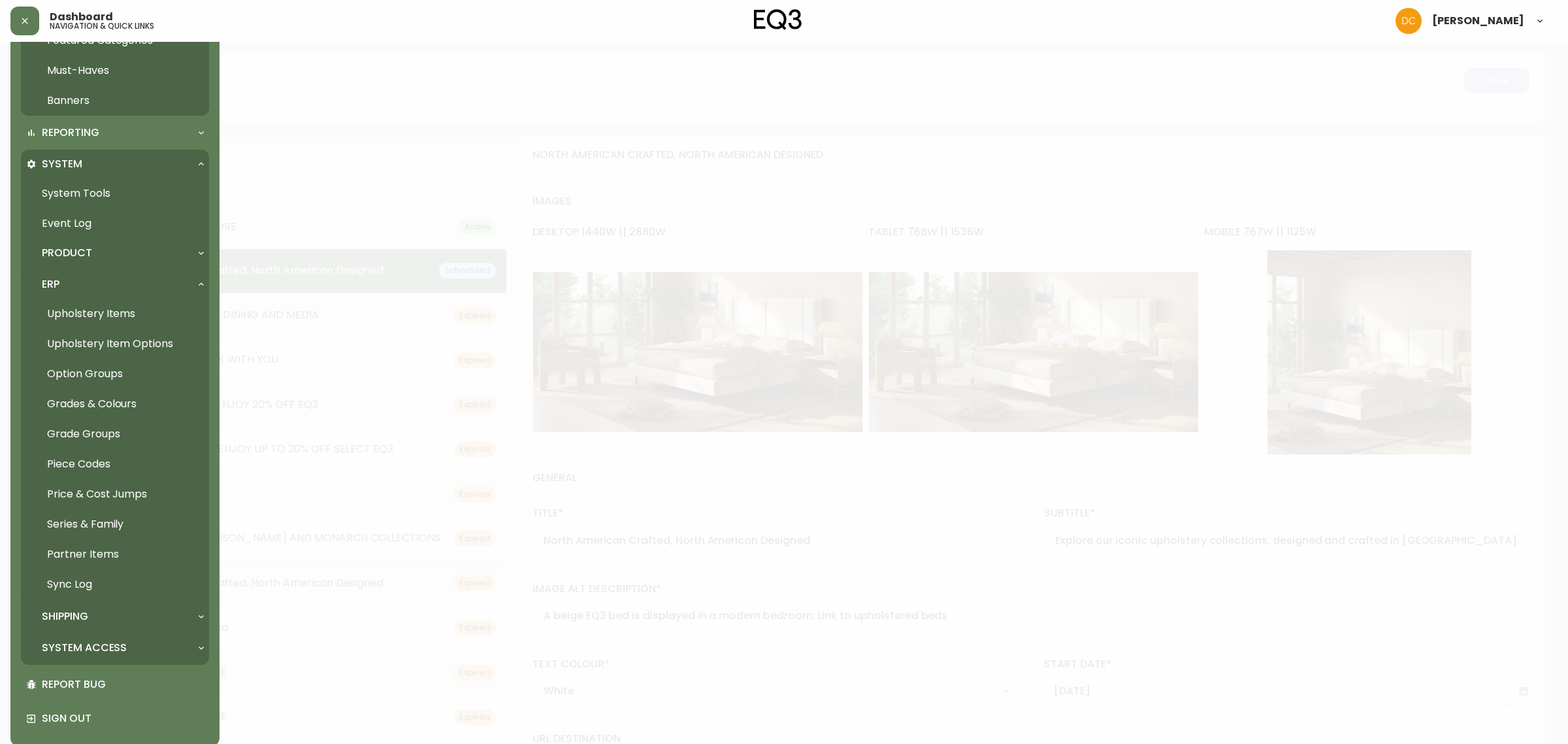
click at [116, 402] on link "Grades & Colours" at bounding box center [115, 404] width 188 height 30
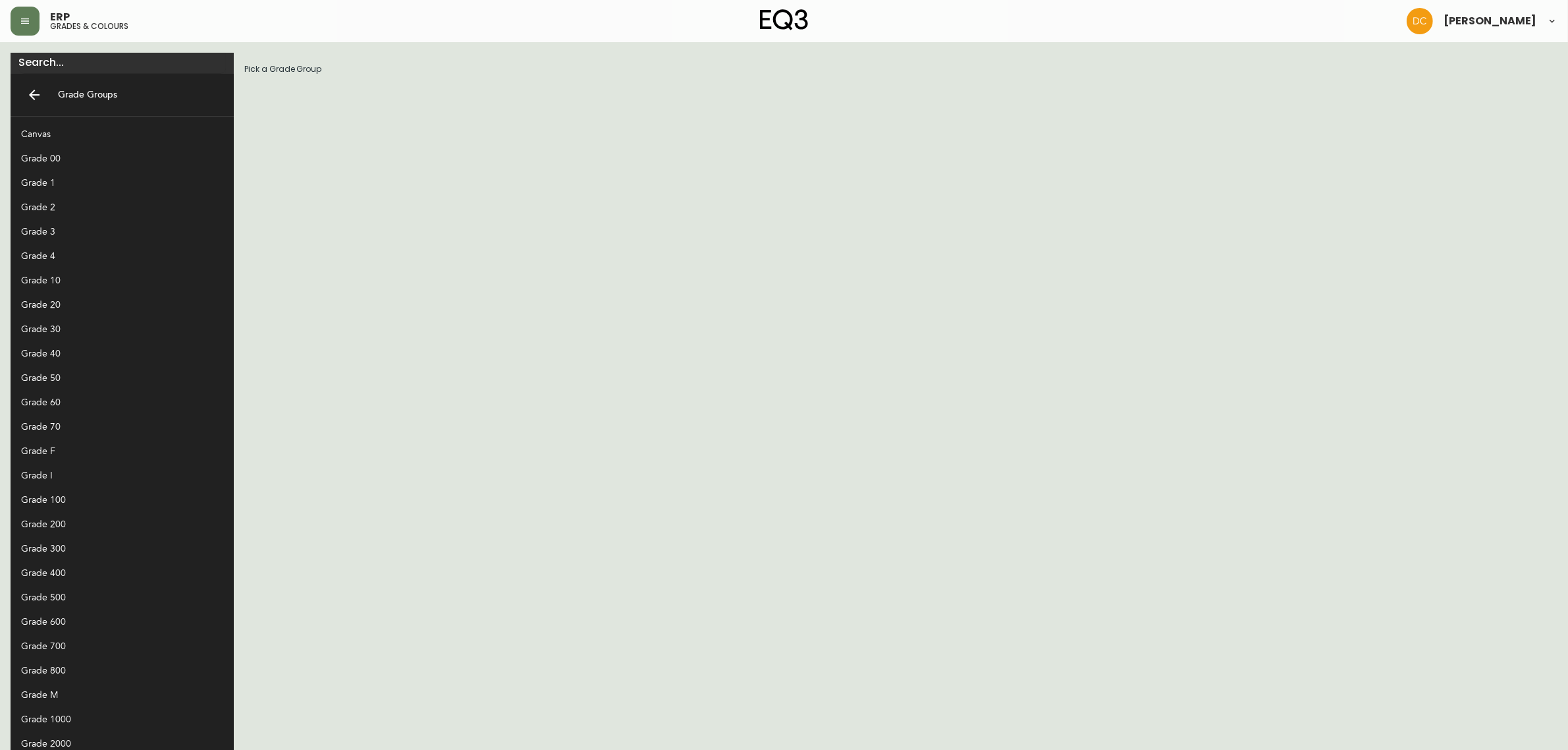
click at [73, 428] on div "Grade 70" at bounding box center [112, 426] width 181 height 14
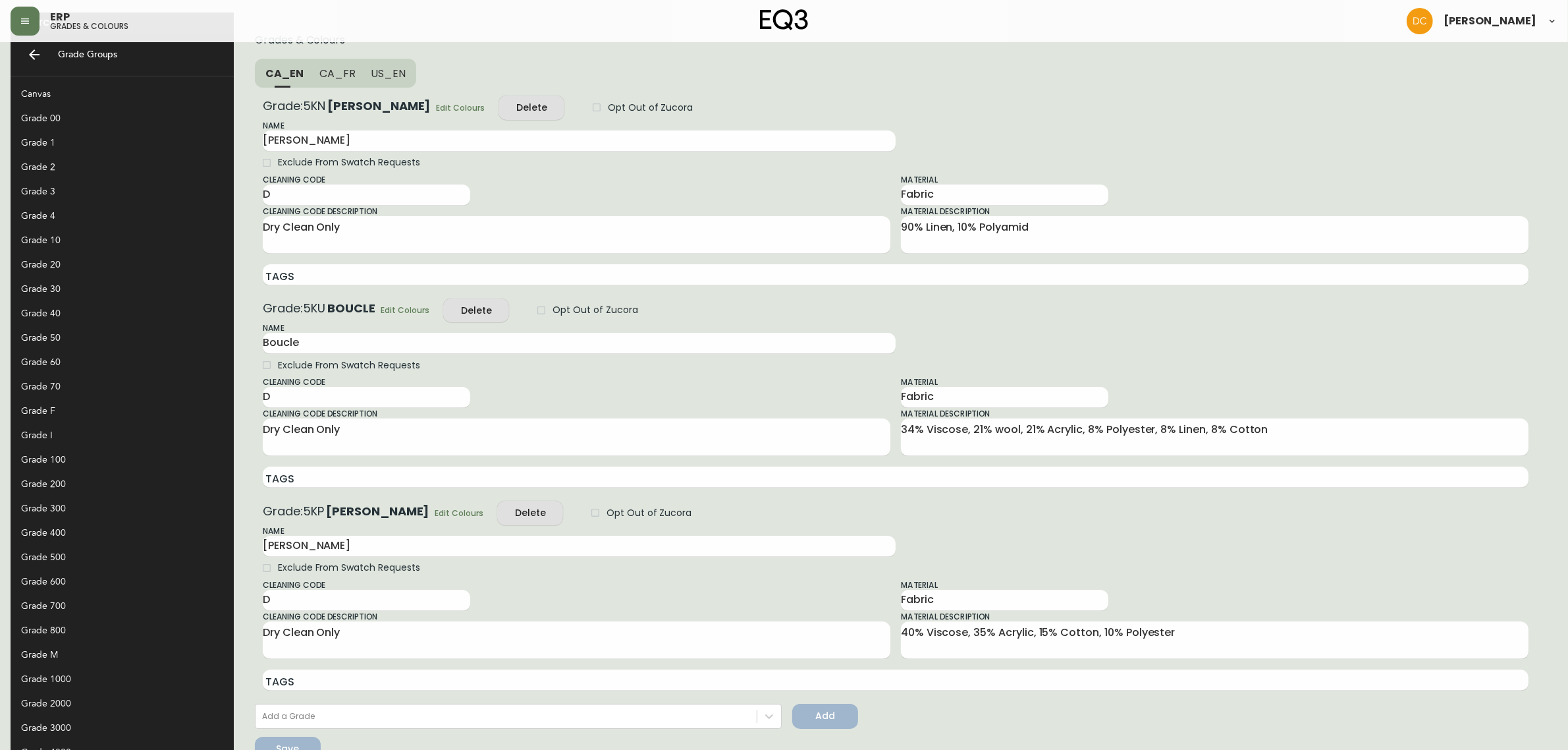
scroll to position [12, 0]
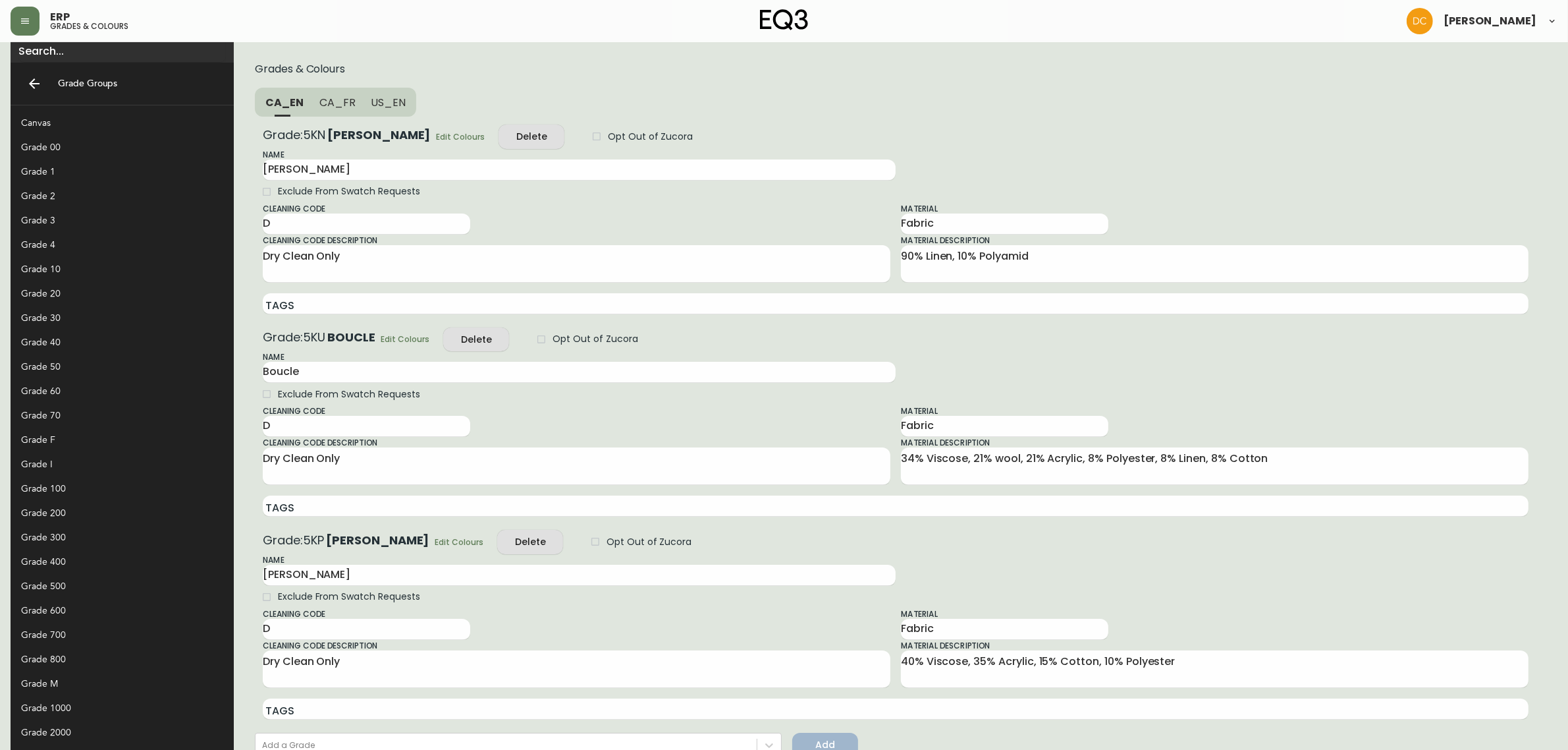
click at [70, 272] on div "Grade 10" at bounding box center [112, 269] width 181 height 14
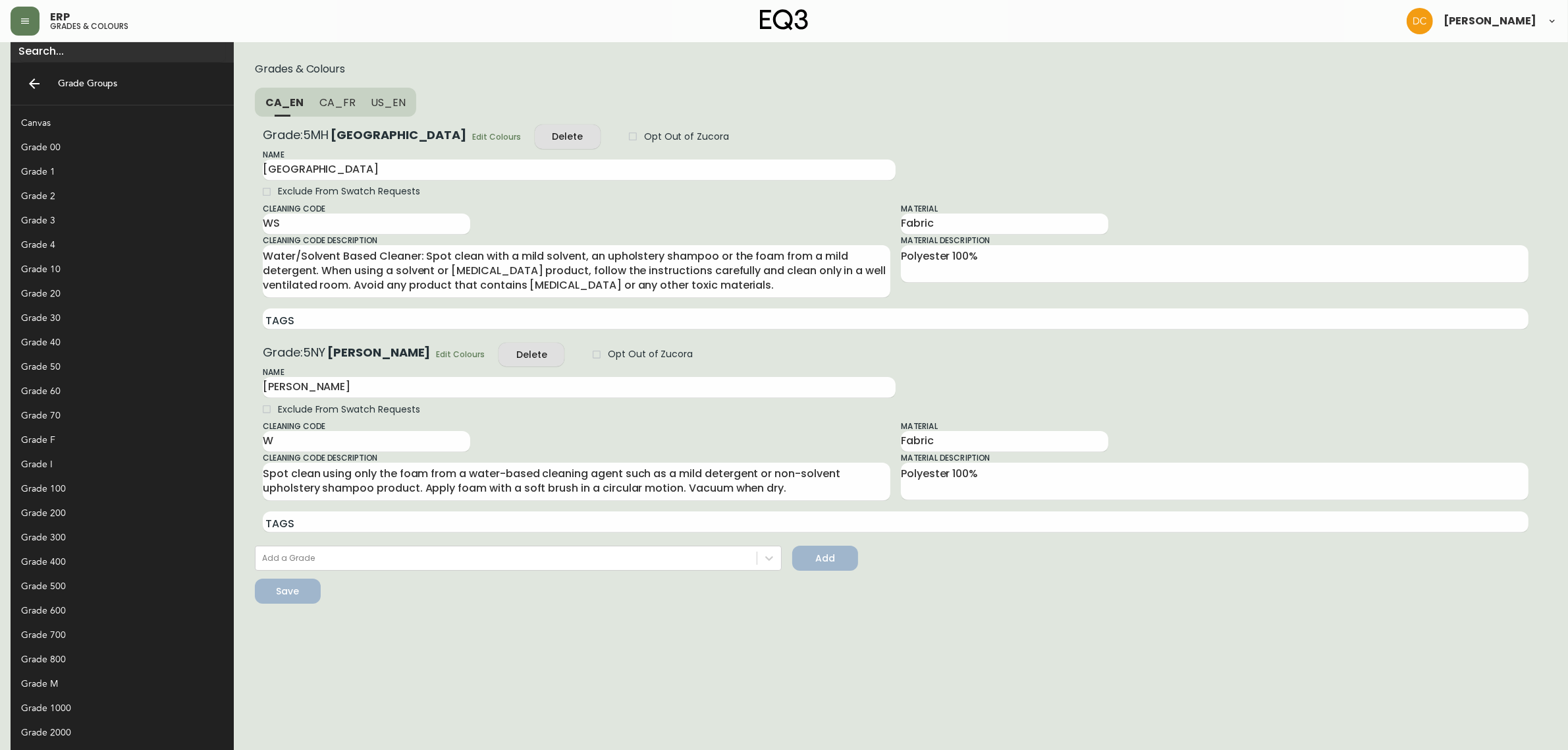
click at [68, 294] on div "Grade 20" at bounding box center [112, 293] width 181 height 14
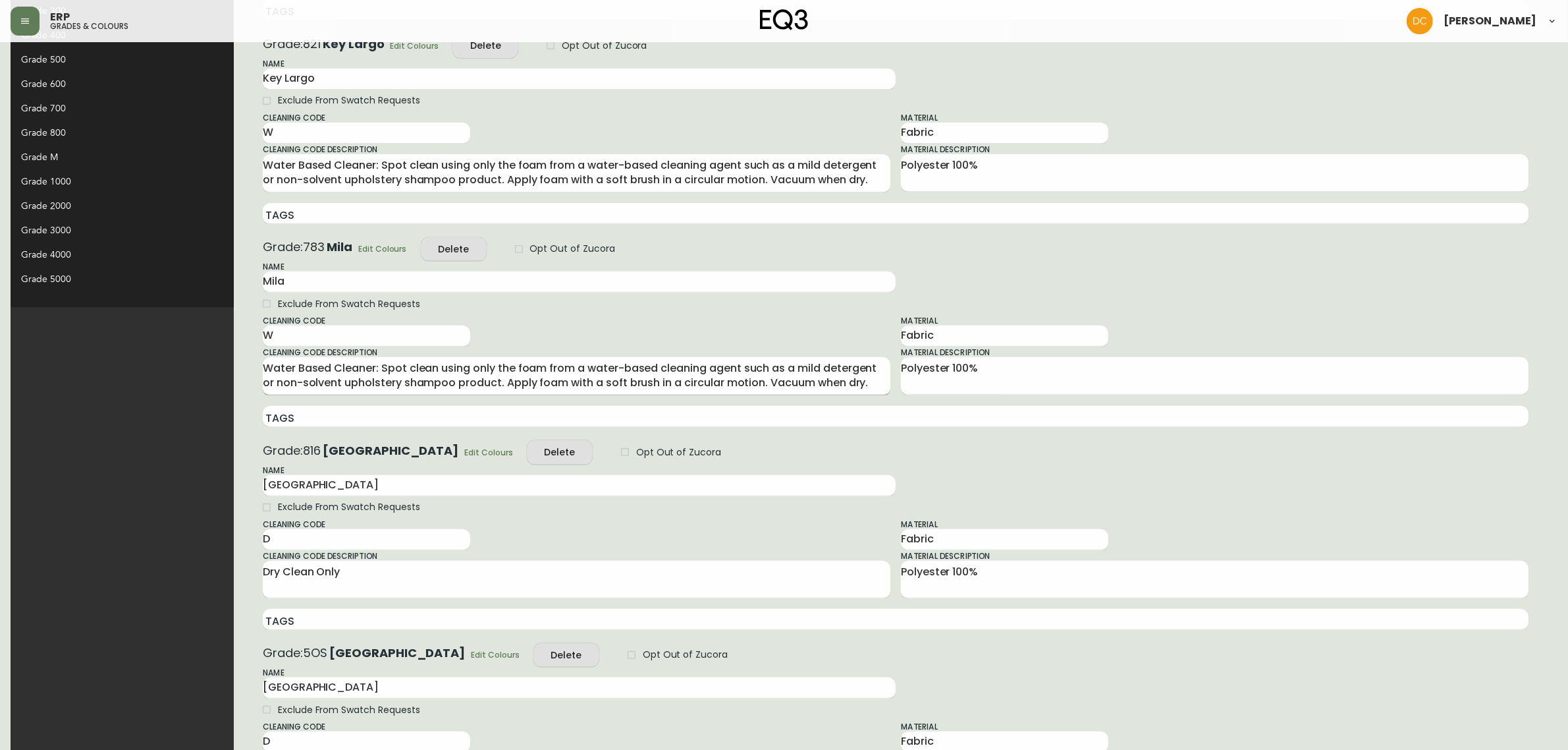
scroll to position [711, 0]
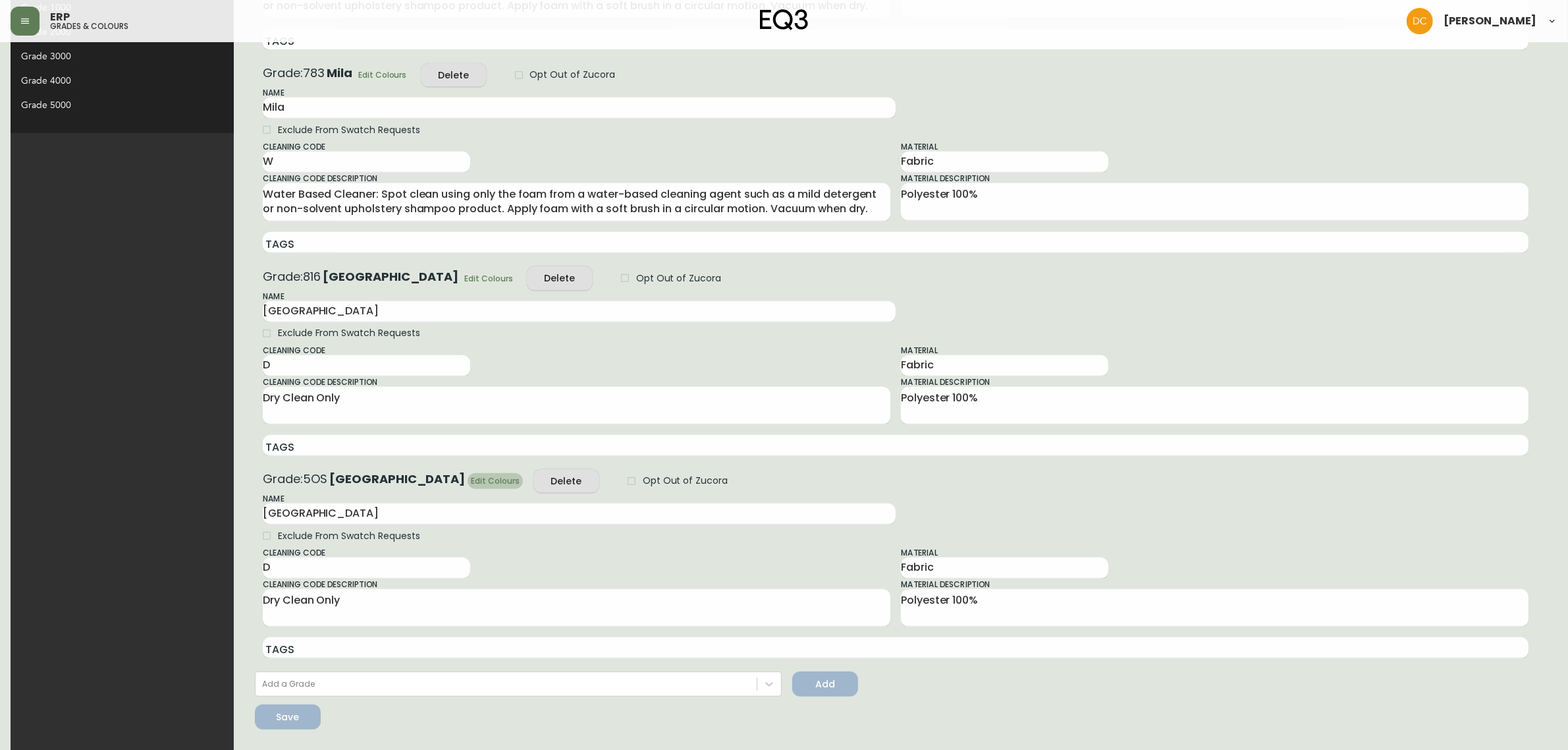
click at [471, 483] on span "Edit Colours" at bounding box center [495, 481] width 49 height 14
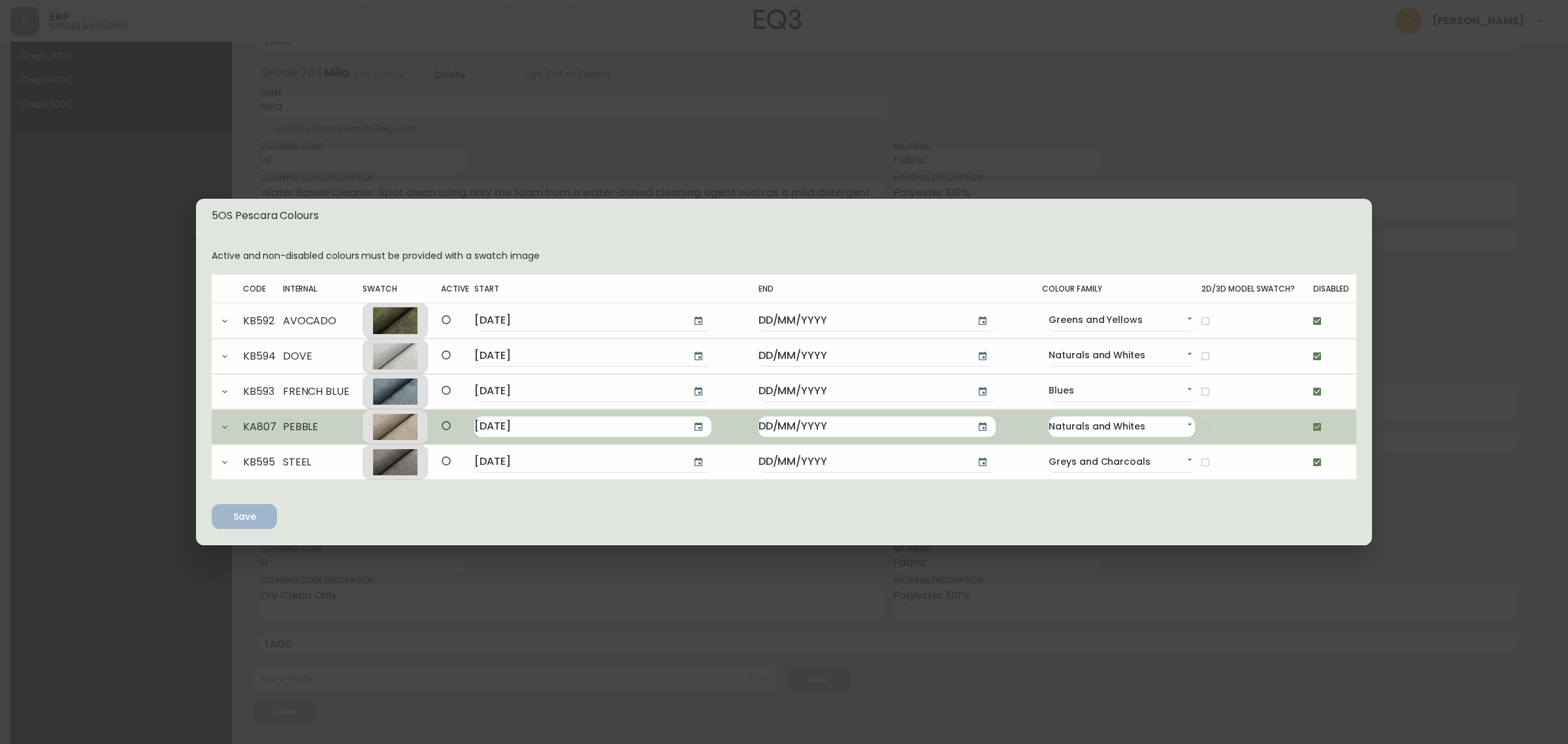
click at [224, 427] on icon "button" at bounding box center [225, 427] width 5 height 3
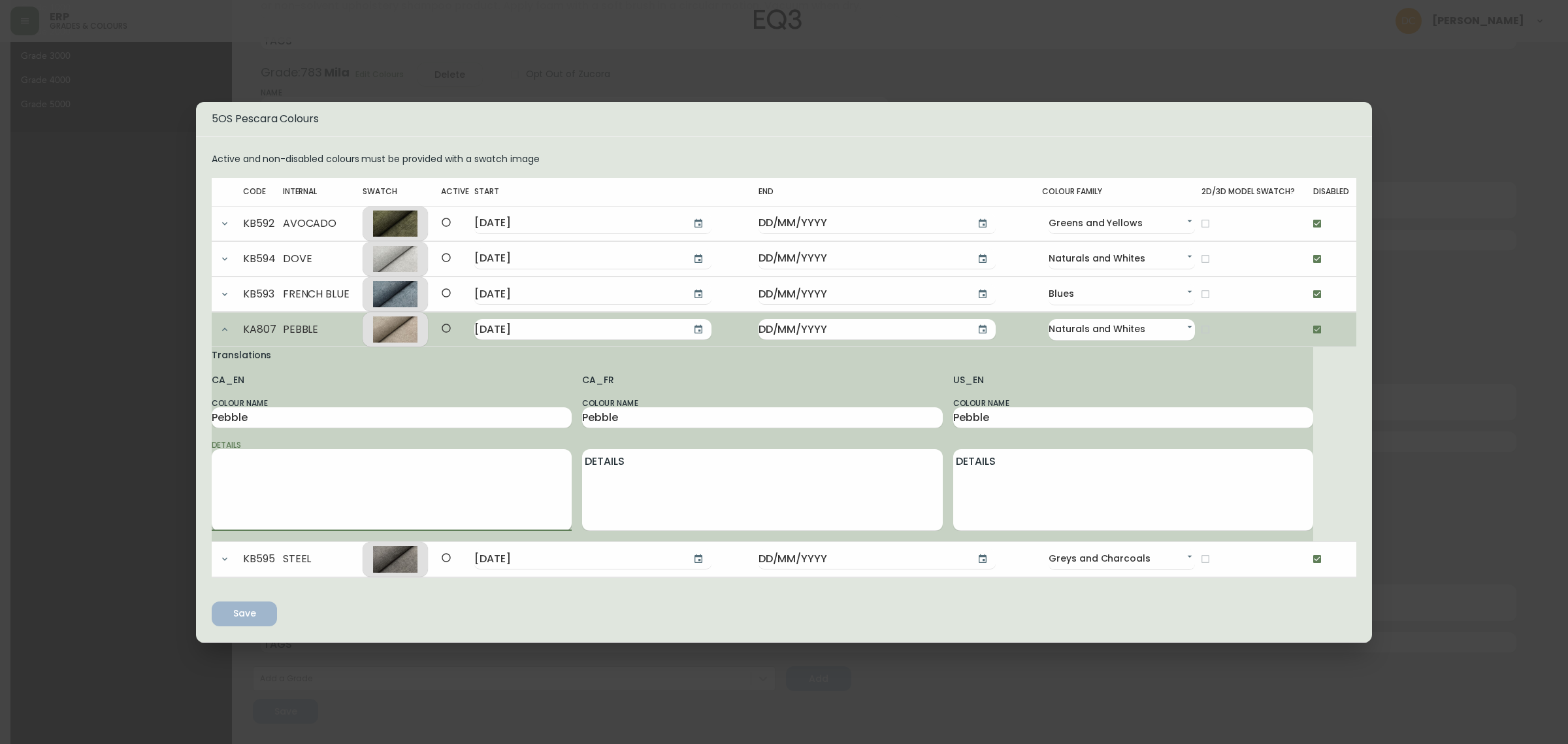
click at [436, 502] on textarea "Details" at bounding box center [391, 490] width 360 height 73
paste textarea "Pescara brings a distinct textural weave crafted from micro-denier chenille fab…"
type textarea "Pescara brings a distinct textural weave crafted from micro-denier chenille fab…"
click at [1020, 507] on textarea "Details" at bounding box center [1133, 490] width 360 height 73
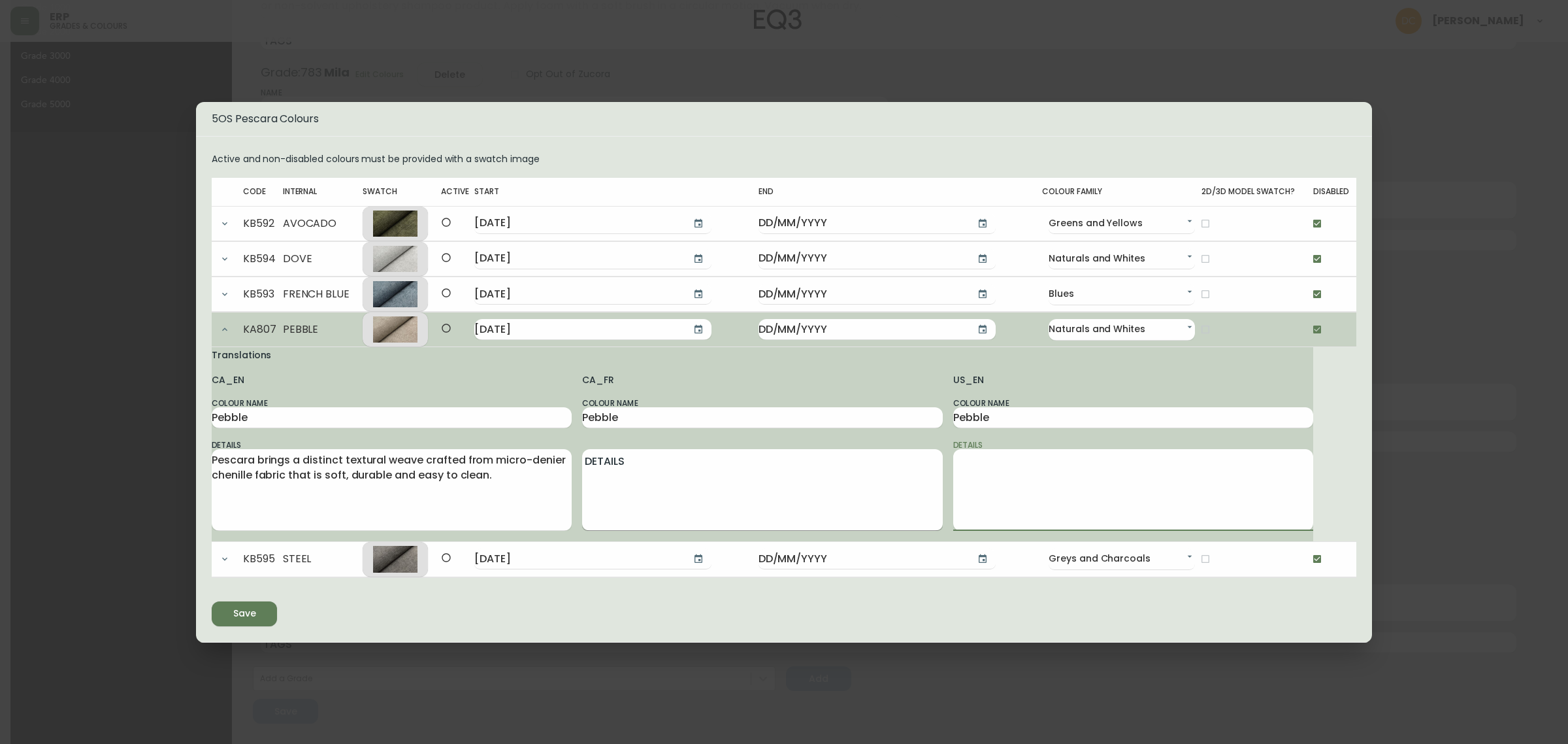
paste textarea "Pescara brings a distinct textural weave crafted from micro-denier chenille fab…"
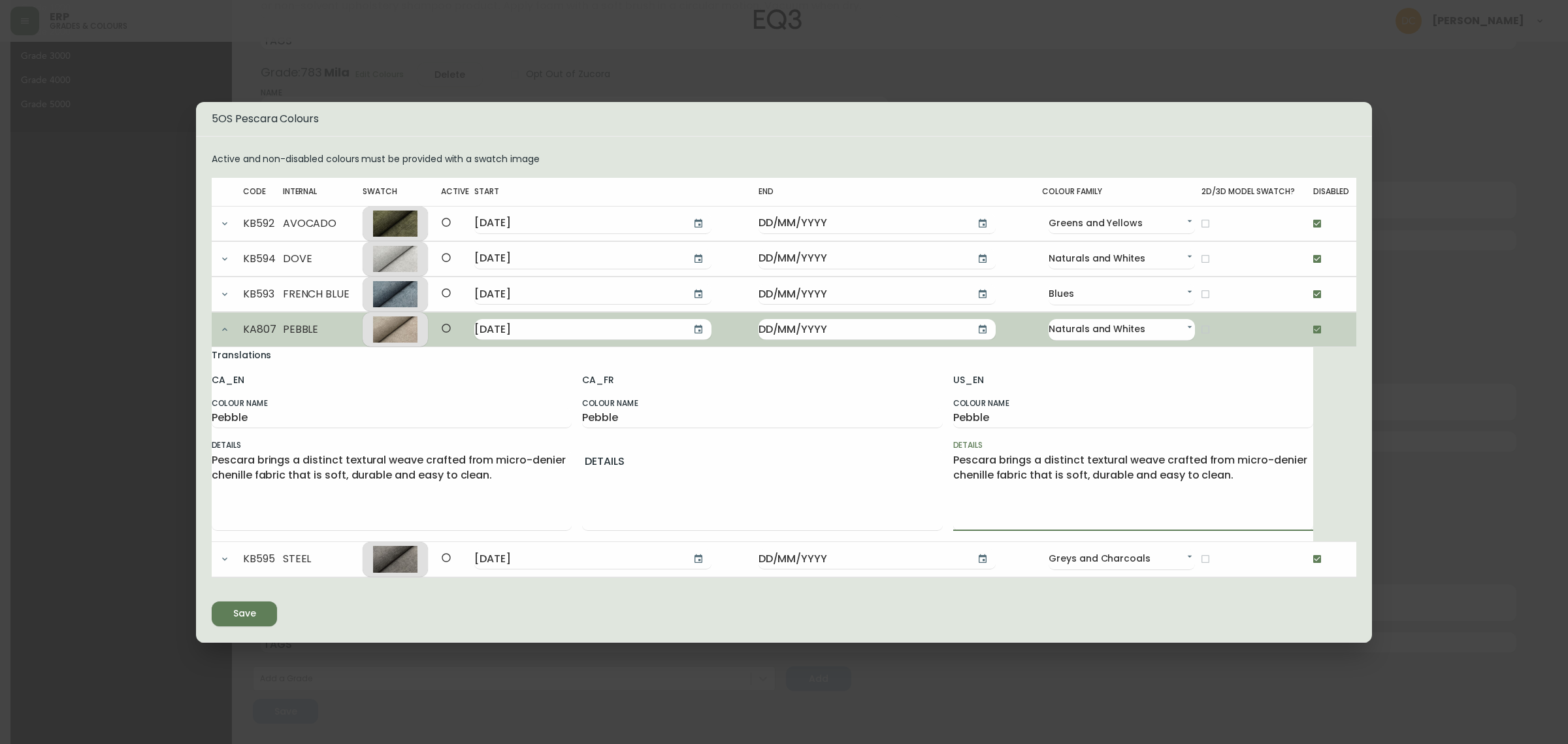
type textarea "Pescara brings a distinct textural weave crafted from micro-denier chenille fab…"
click at [1308, 334] on input "checkbox" at bounding box center [1317, 329] width 22 height 22
checkbox input "false"
click at [686, 331] on button "button" at bounding box center [698, 329] width 26 height 26
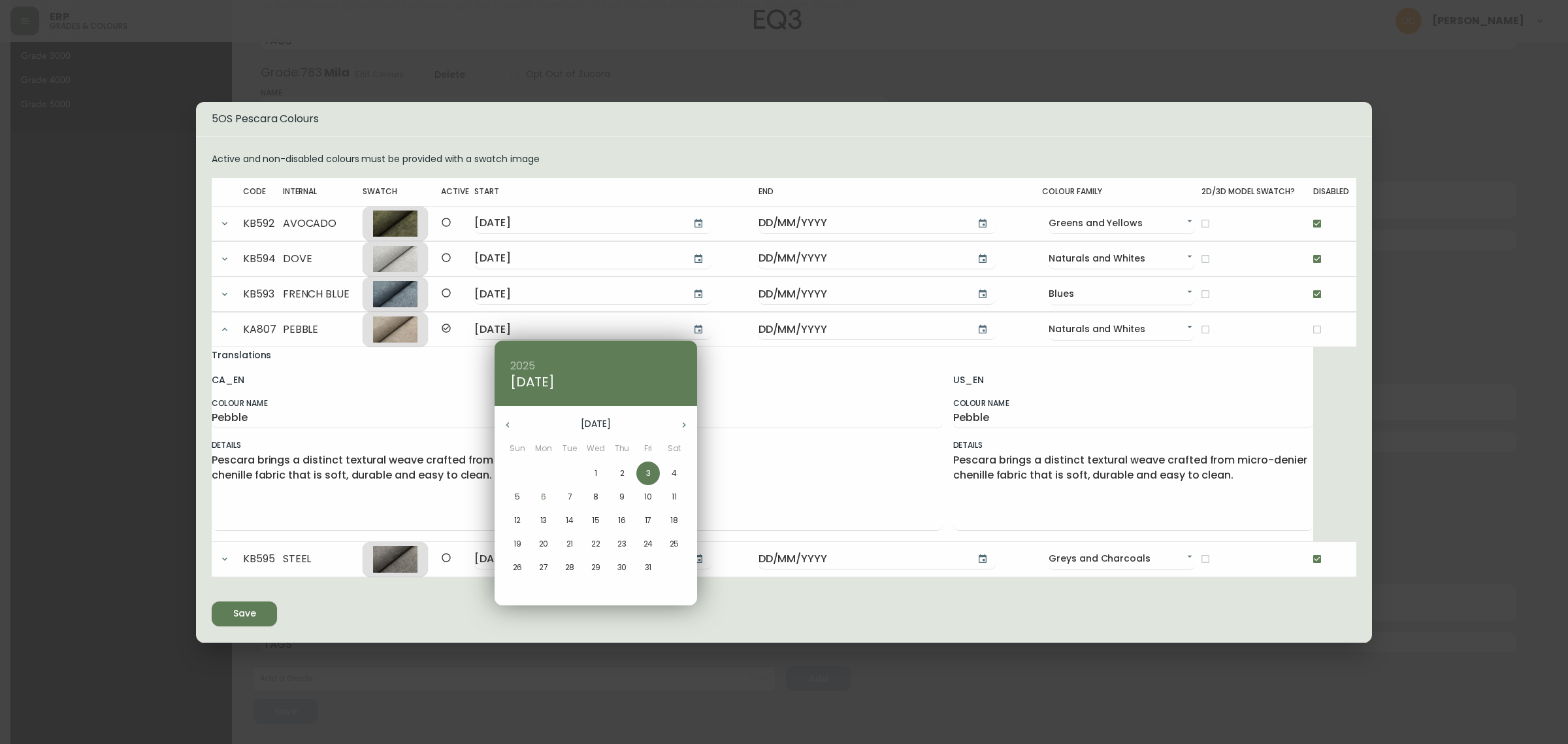
click at [565, 501] on span "7" at bounding box center [569, 497] width 23 height 12
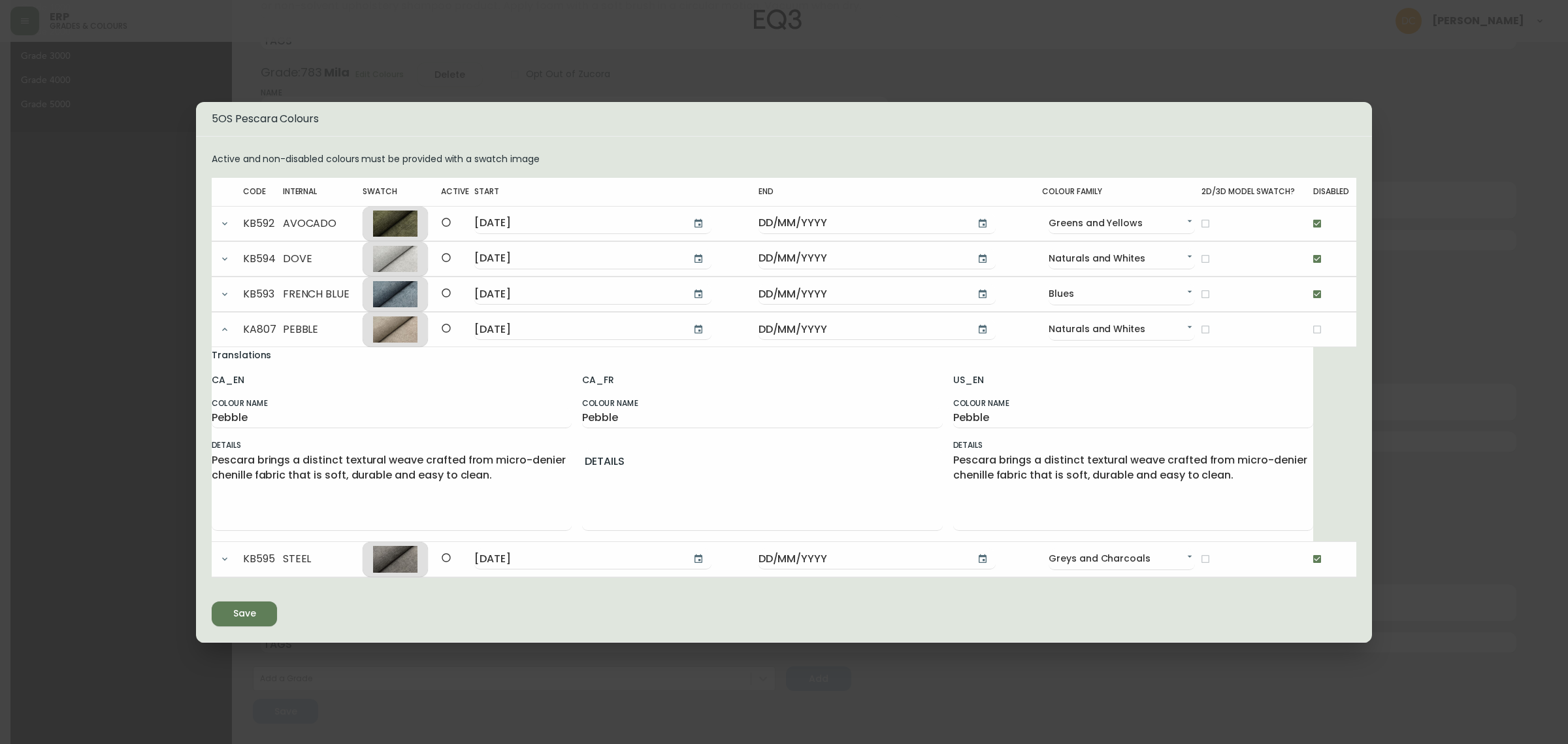
type input "07/10/2025"
click at [247, 606] on div "Save" at bounding box center [245, 613] width 23 height 16
click at [836, 74] on div "5OS Pescara Colours Active and non-disabled colours must be provided with a swa…" at bounding box center [784, 372] width 1568 height 744
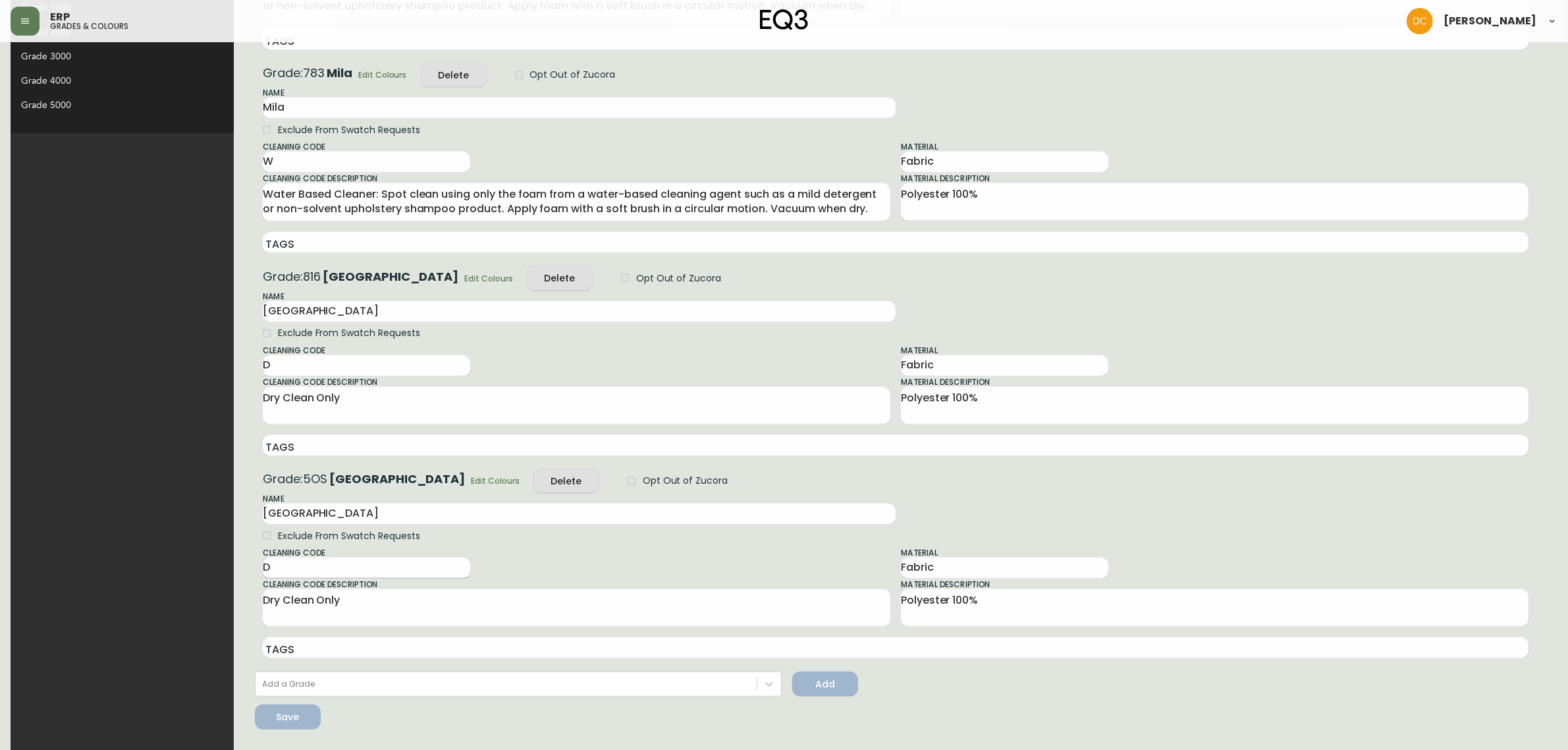
click at [262, 562] on input "D" at bounding box center [366, 568] width 208 height 21
type input "W"
click at [283, 605] on textarea "Dry Clean Only" at bounding box center [576, 607] width 628 height 29
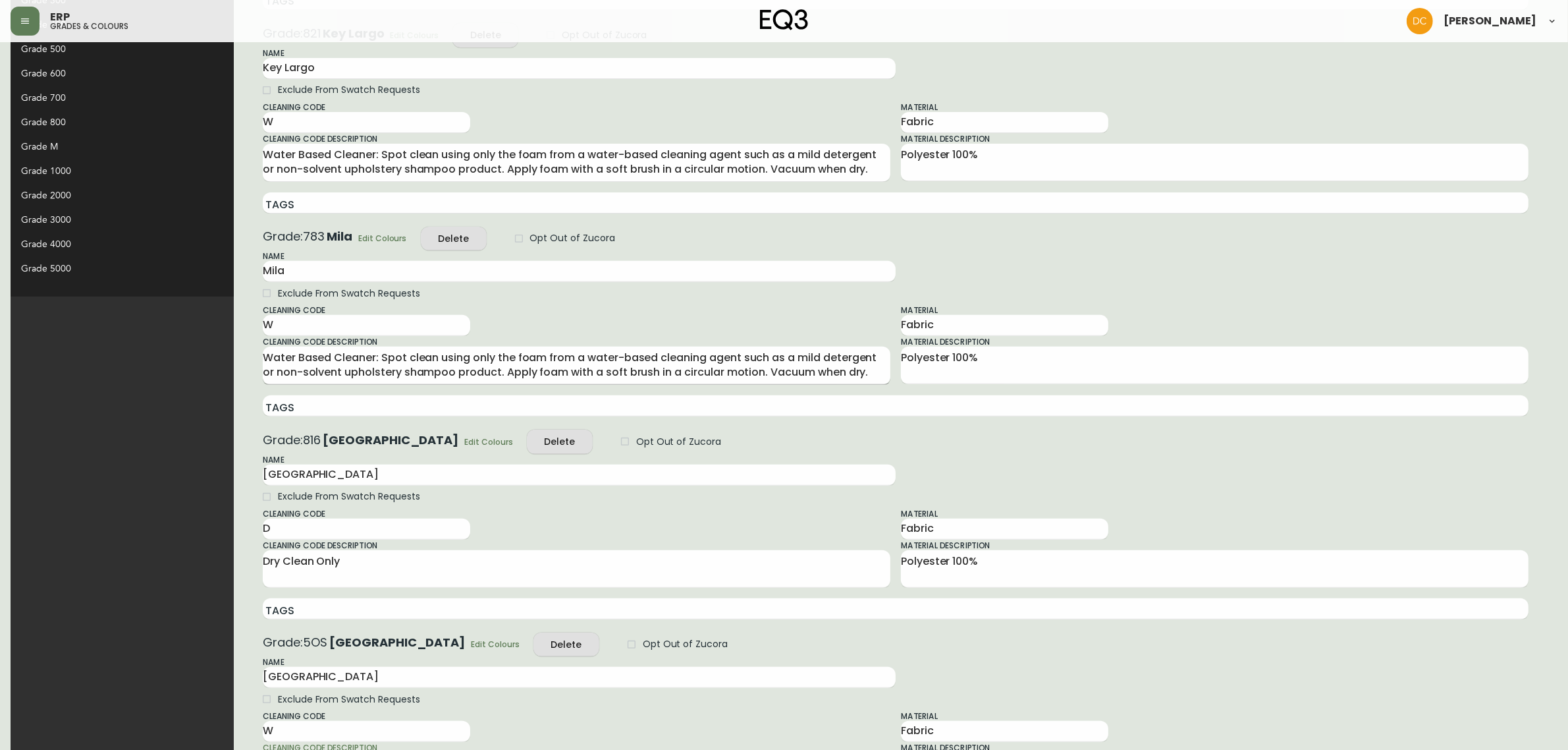
scroll to position [547, 0]
click at [304, 363] on textarea "Water Based Cleaner: Spot clean using only the foam from a water-based cleaning…" at bounding box center [576, 367] width 628 height 30
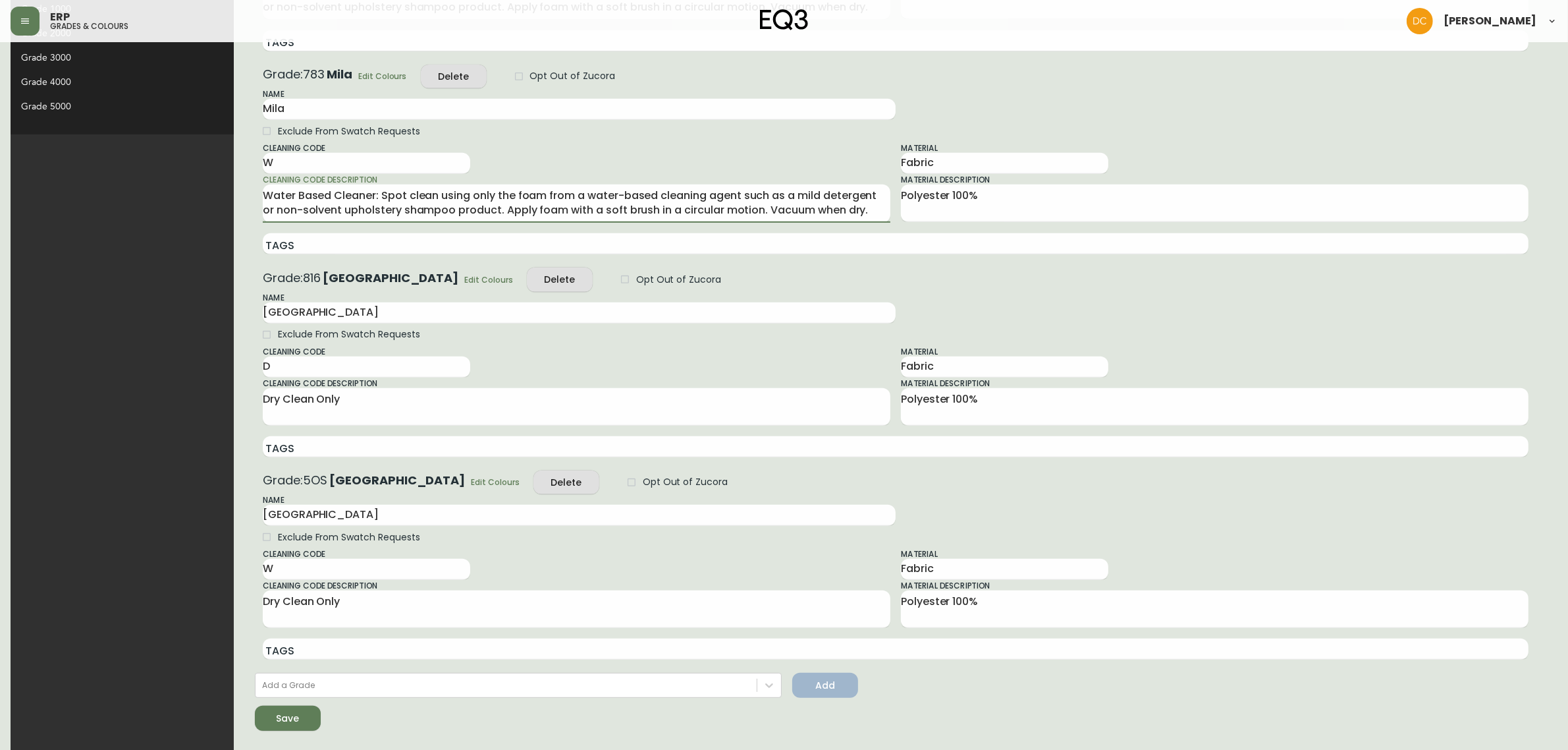
scroll to position [711, 0]
click at [272, 623] on div "Dry Clean Only x" at bounding box center [576, 607] width 628 height 37
paste textarea "Water Based Cleaner: Spot clean using only the foam from a water-based cleaning…"
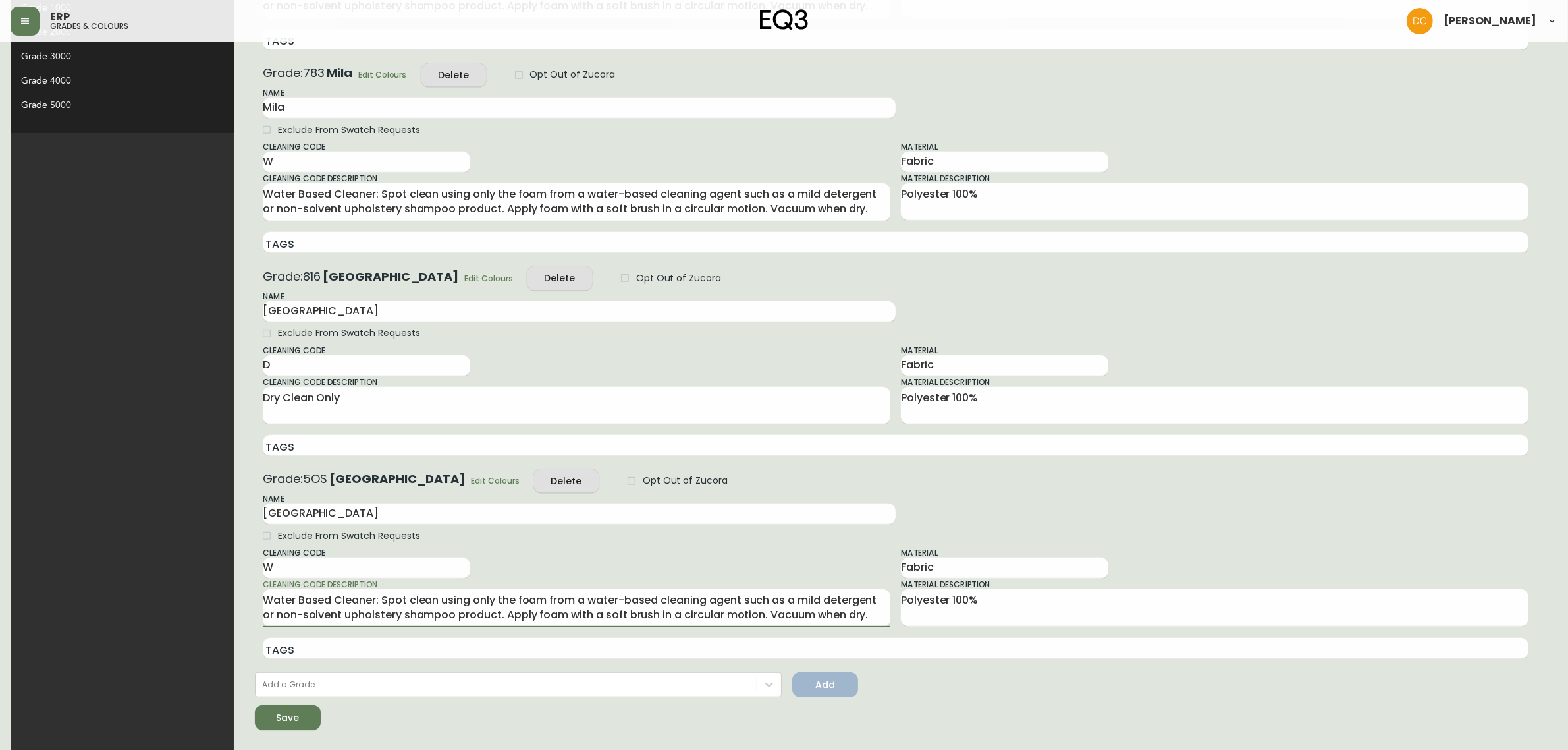
type textarea "Water Based Cleaner: Spot clean using only the foam from a water-based cleaning…"
click at [277, 715] on div "Save" at bounding box center [288, 718] width 23 height 16
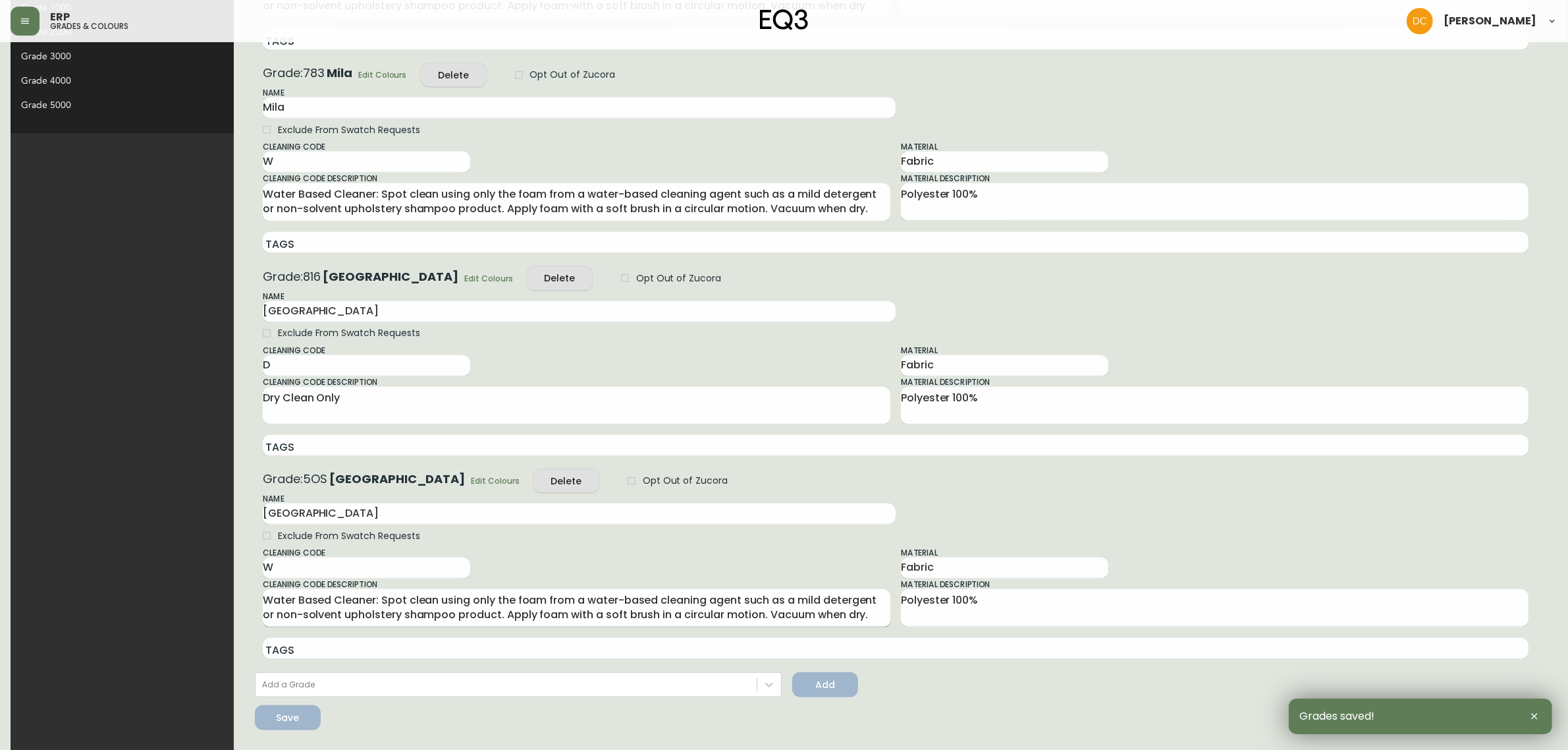
click at [281, 602] on textarea "Water Based Cleaner: Spot clean using only the foam from a water-based cleaning…" at bounding box center [576, 608] width 628 height 30
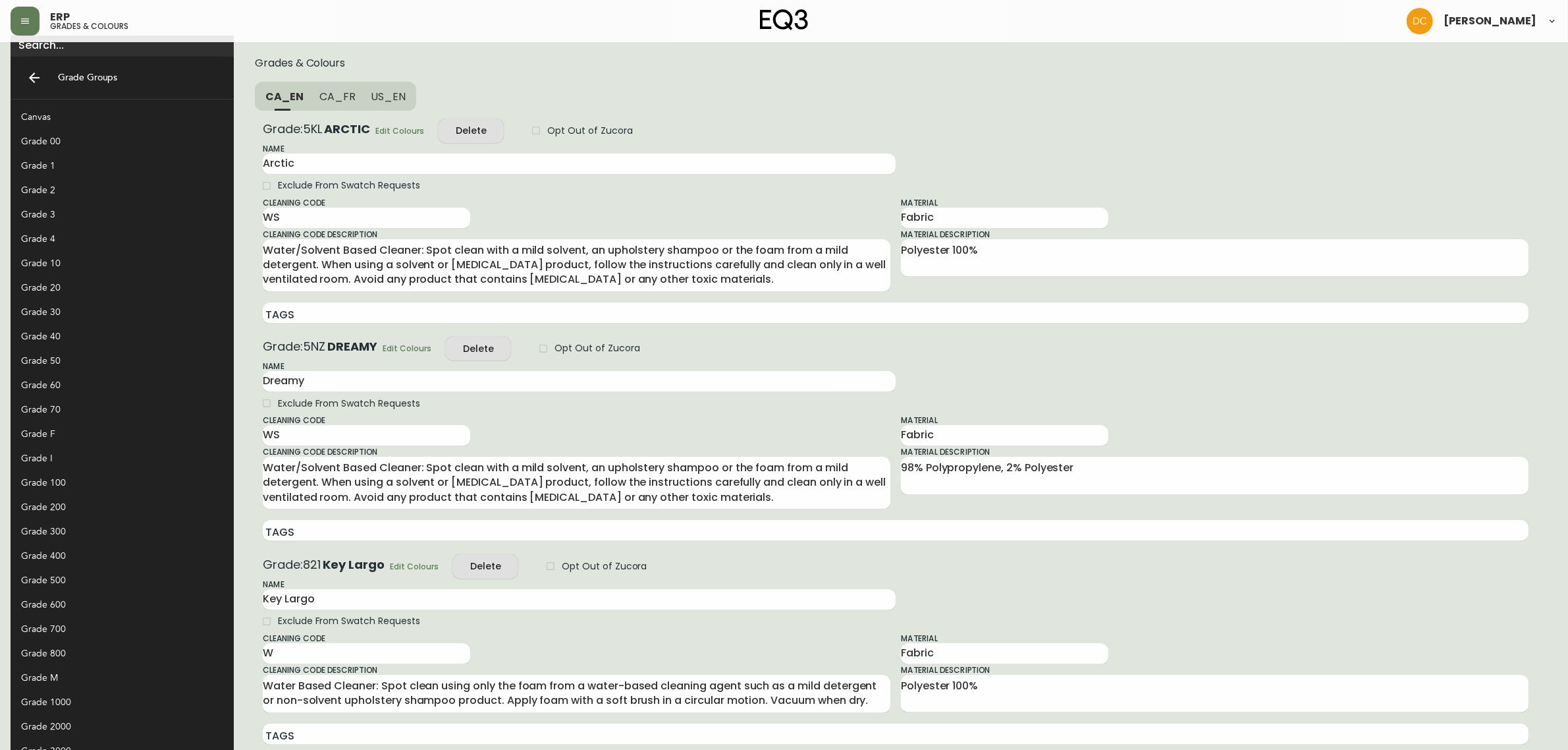
scroll to position [0, 0]
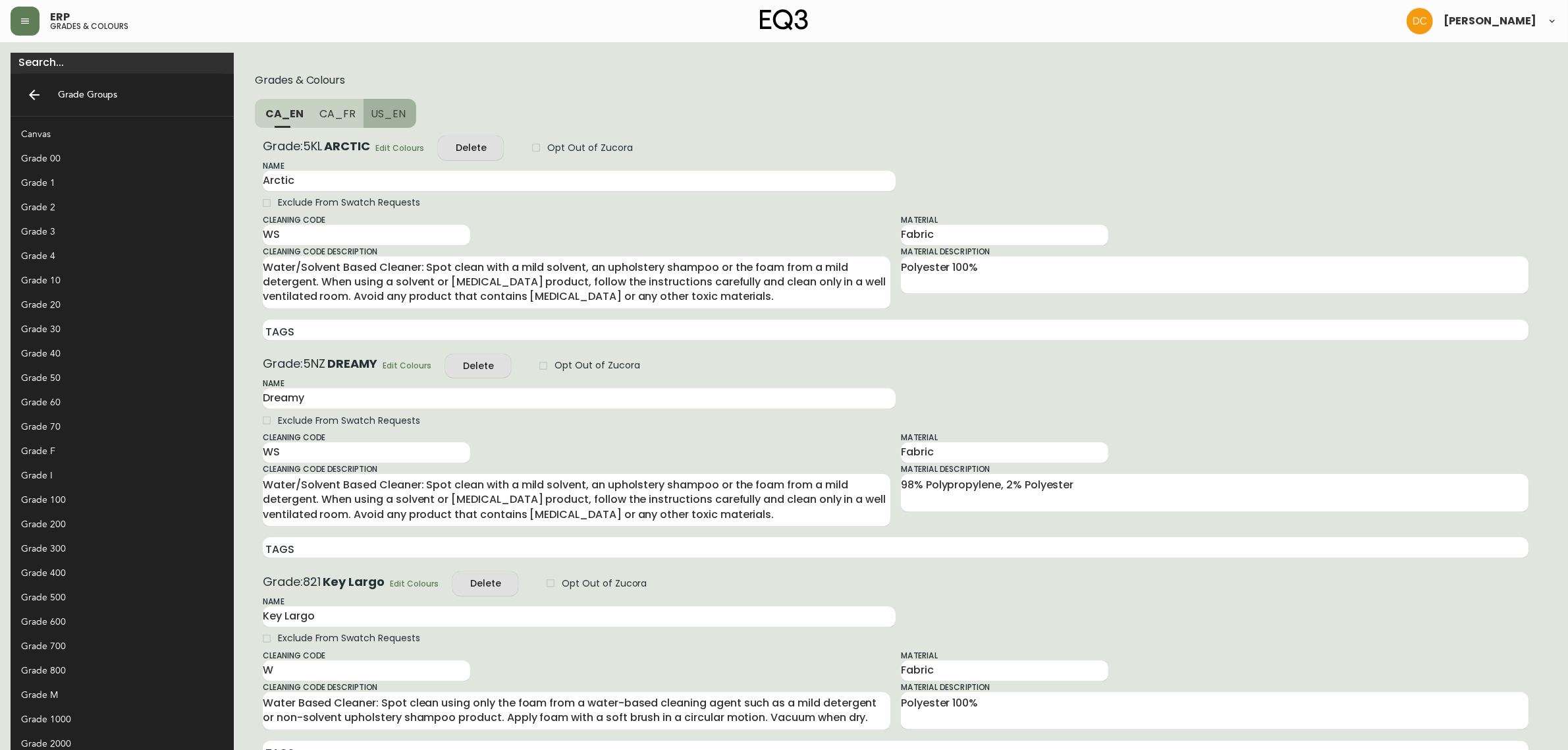
click at [371, 108] on span "US_EN" at bounding box center [389, 114] width 35 height 14
click at [262, 231] on input "WS" at bounding box center [366, 235] width 208 height 21
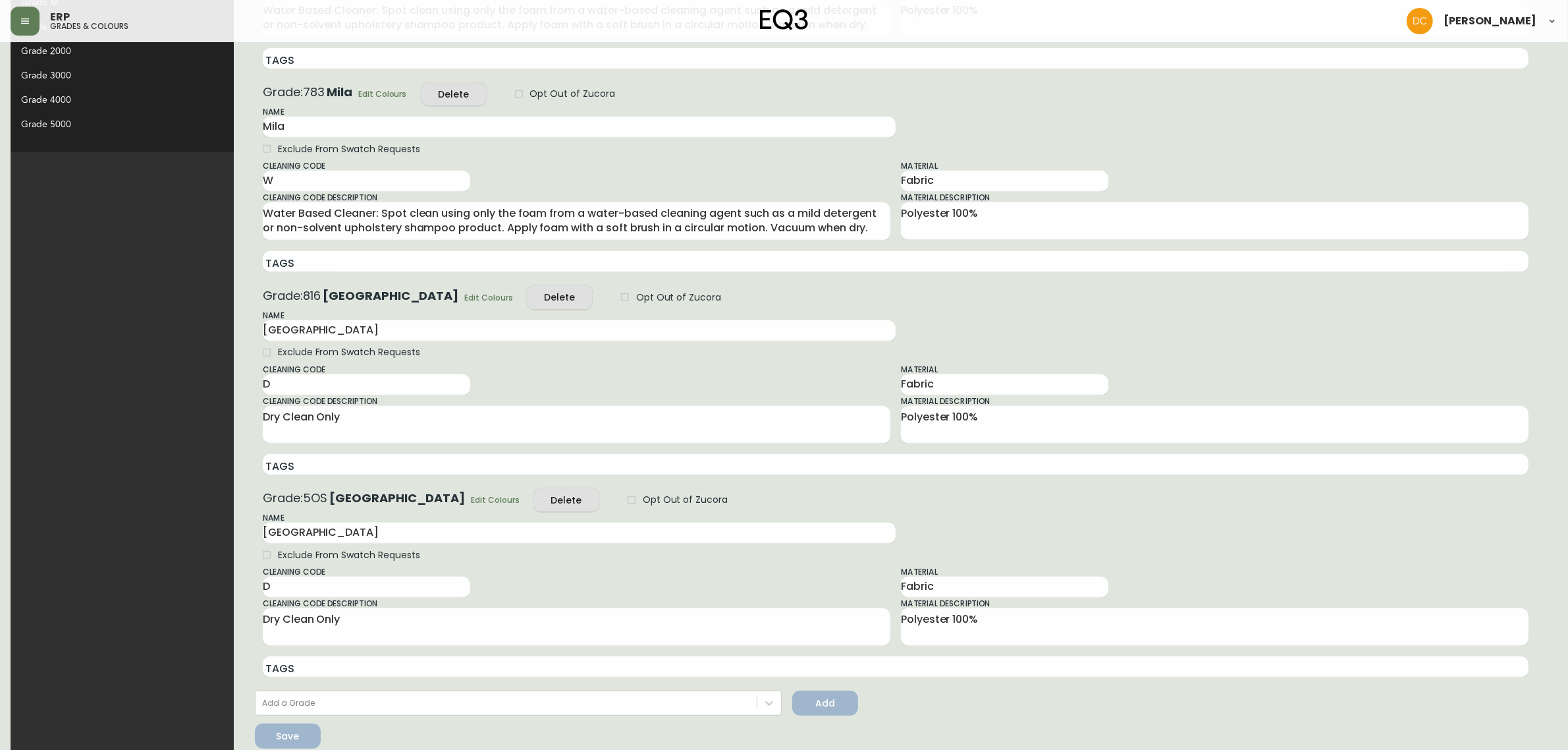
scroll to position [711, 0]
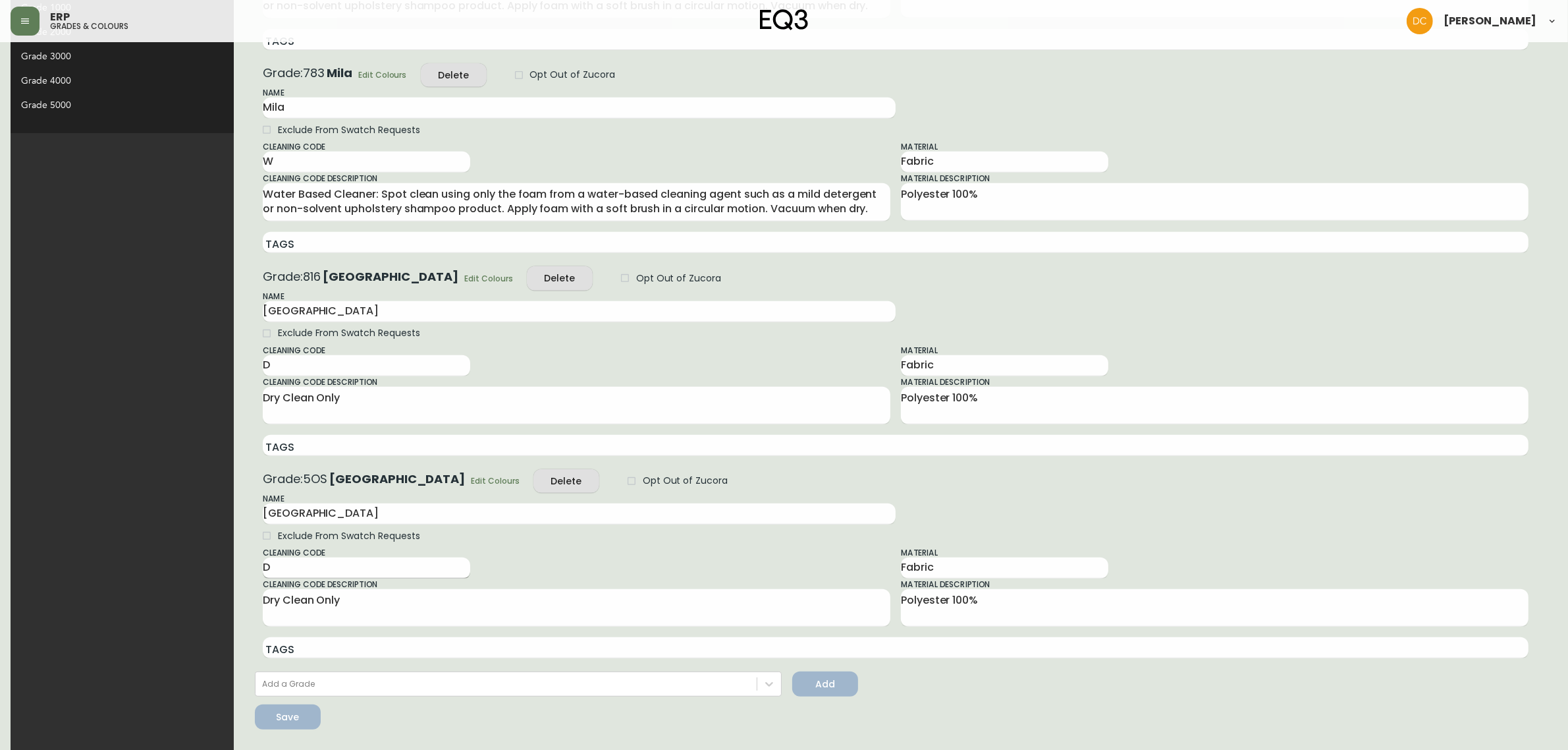
click at [287, 571] on input "D" at bounding box center [366, 568] width 208 height 21
paste input "WS"
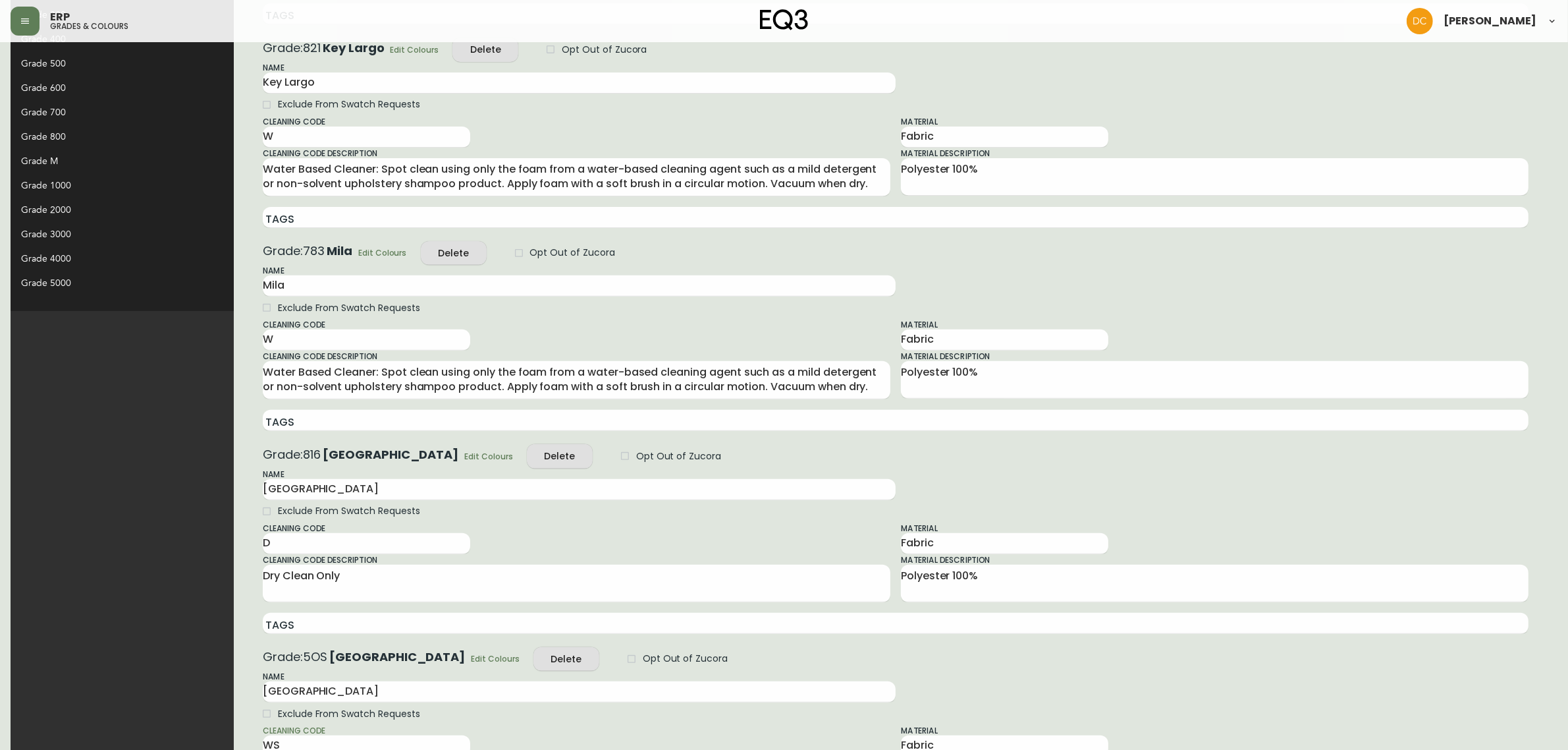
scroll to position [300, 0]
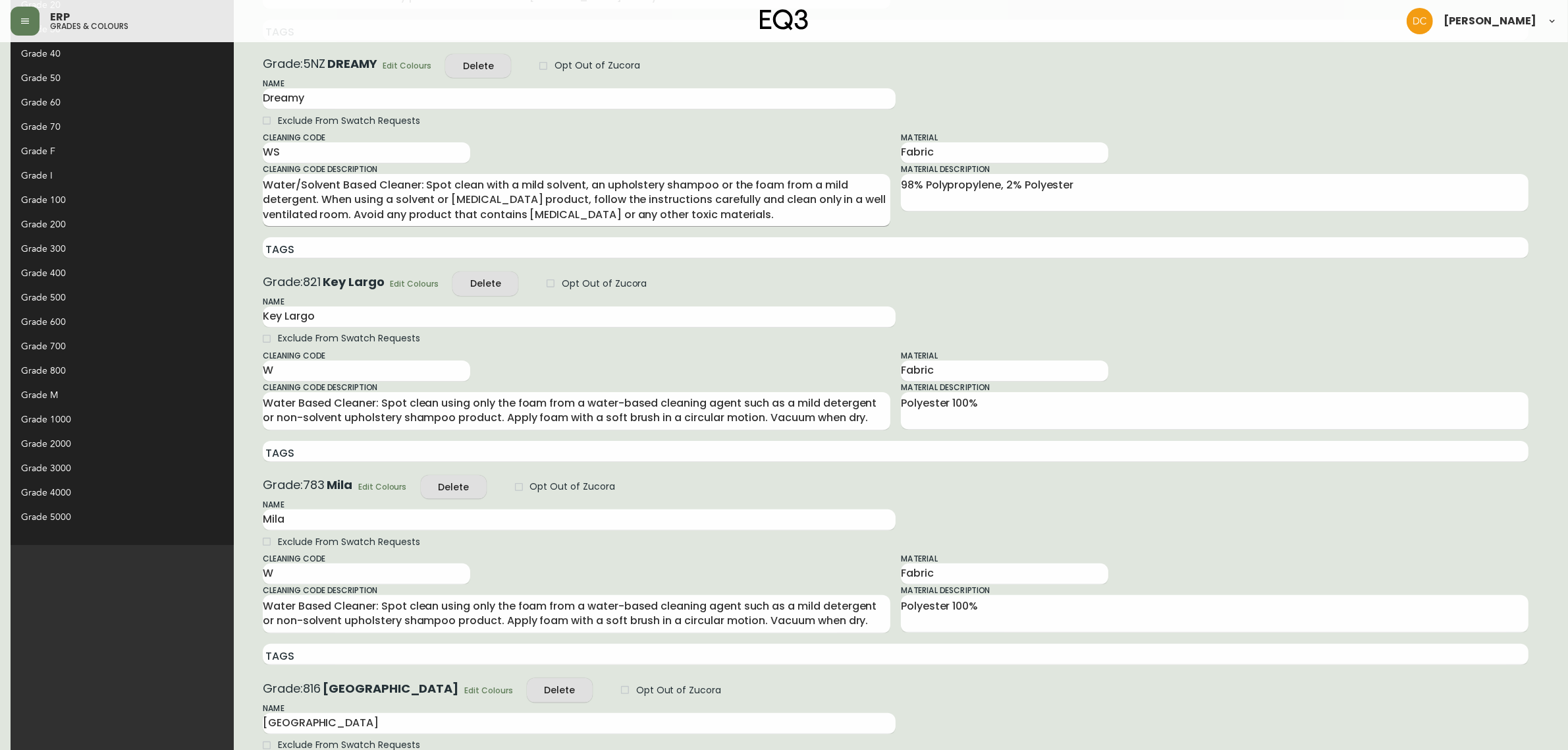
type input "WS"
click at [363, 211] on textarea "Water/Solvent Based Cleaner: Spot clean with a mild solvent, an upholstery sham…" at bounding box center [576, 200] width 628 height 44
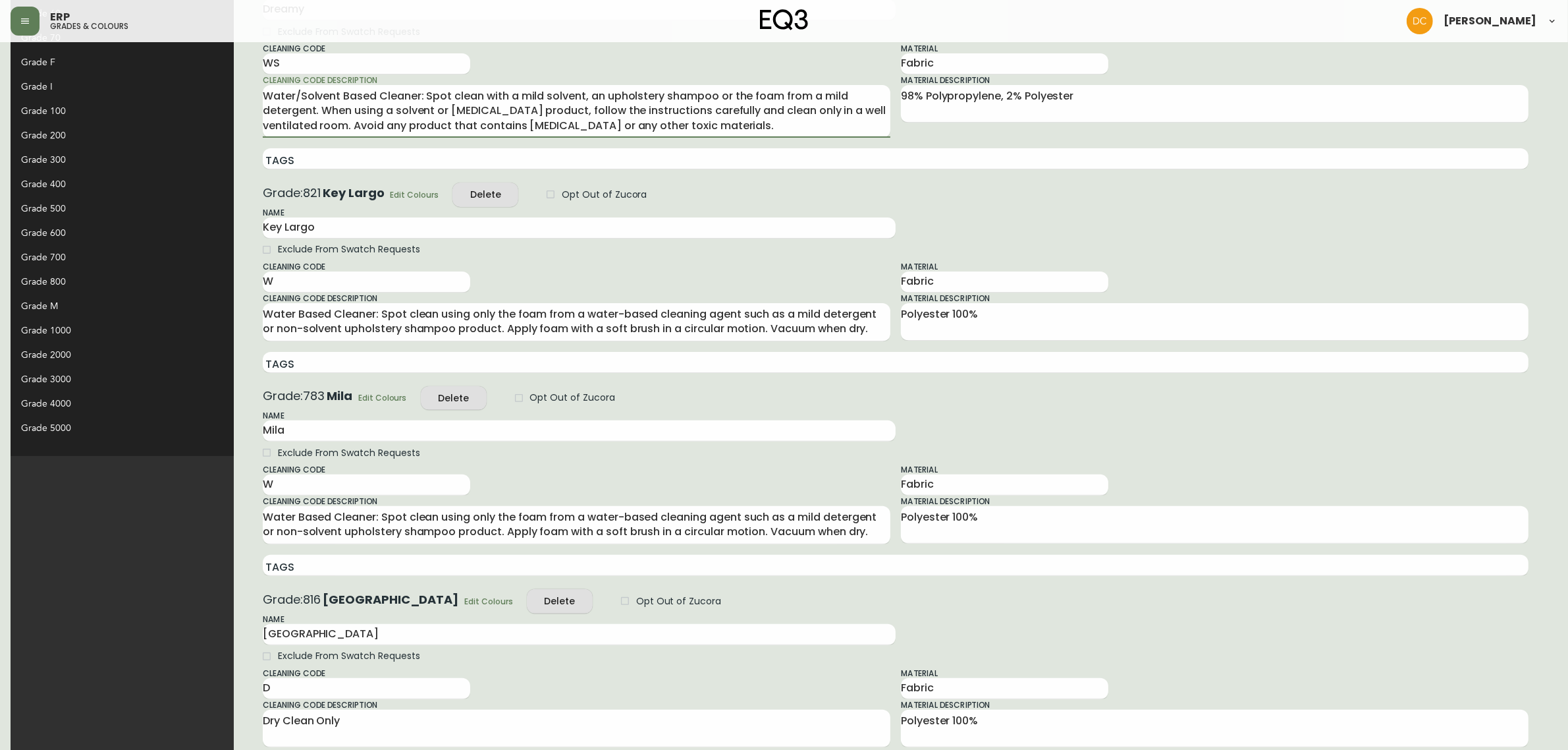
scroll to position [711, 0]
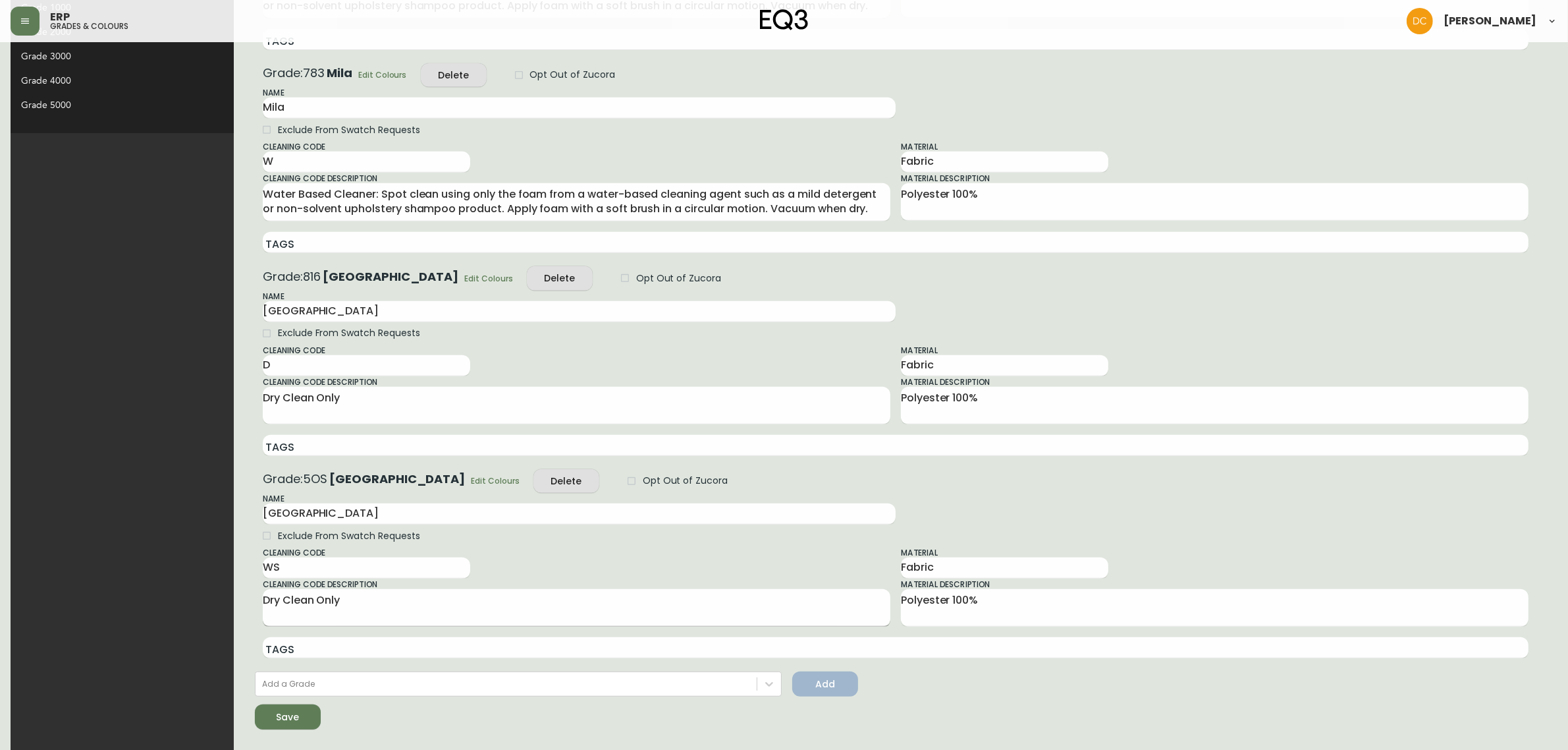
click at [313, 610] on textarea "Dry Clean Only" at bounding box center [576, 607] width 628 height 29
paste textarea "Water/Solvent Based Cleaner: Spot clean with a mild solvent, an upholstery sham…"
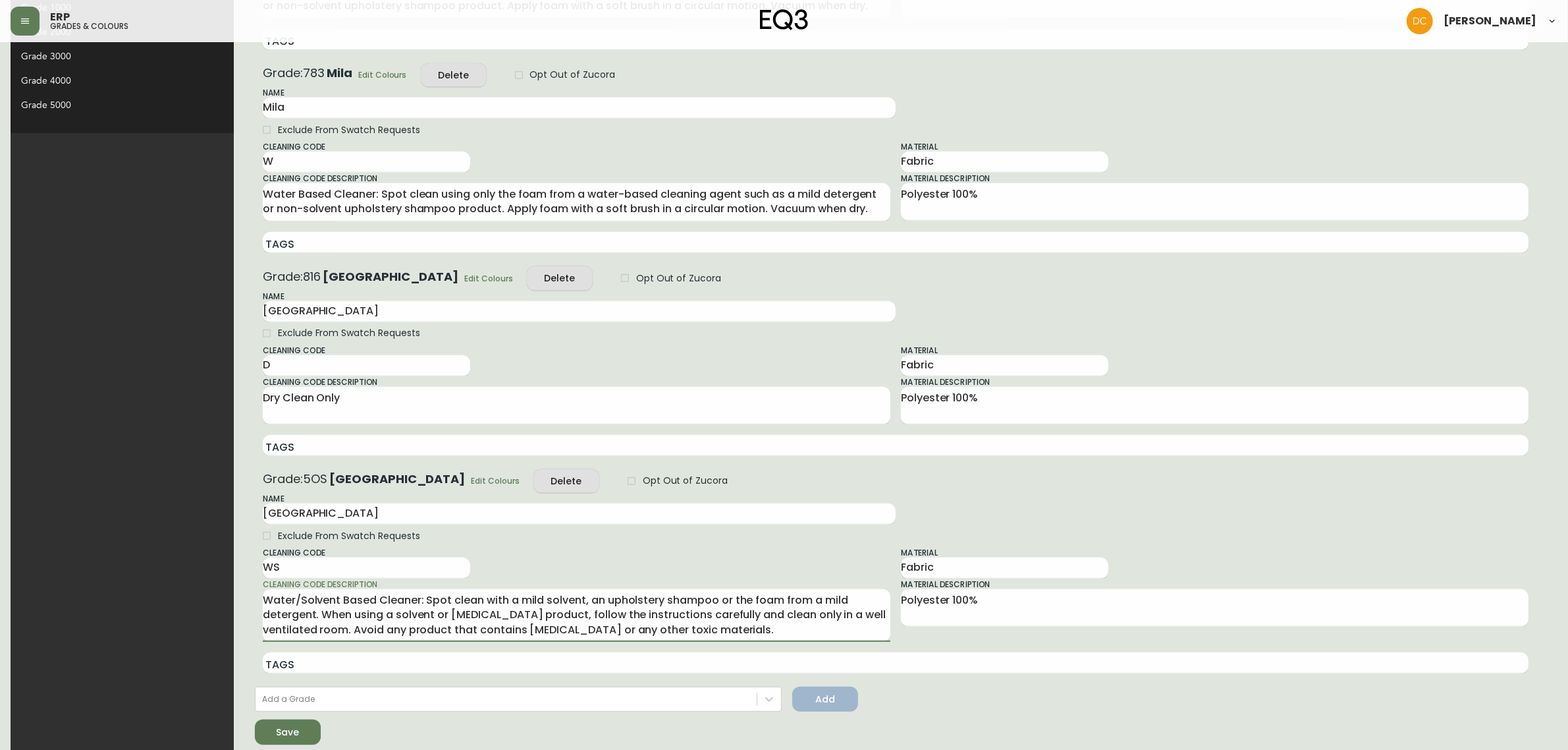
type textarea "Water/Solvent Based Cleaner: Spot clean with a mild solvent, an upholstery sham…"
click at [265, 738] on span "Save" at bounding box center [287, 732] width 45 height 16
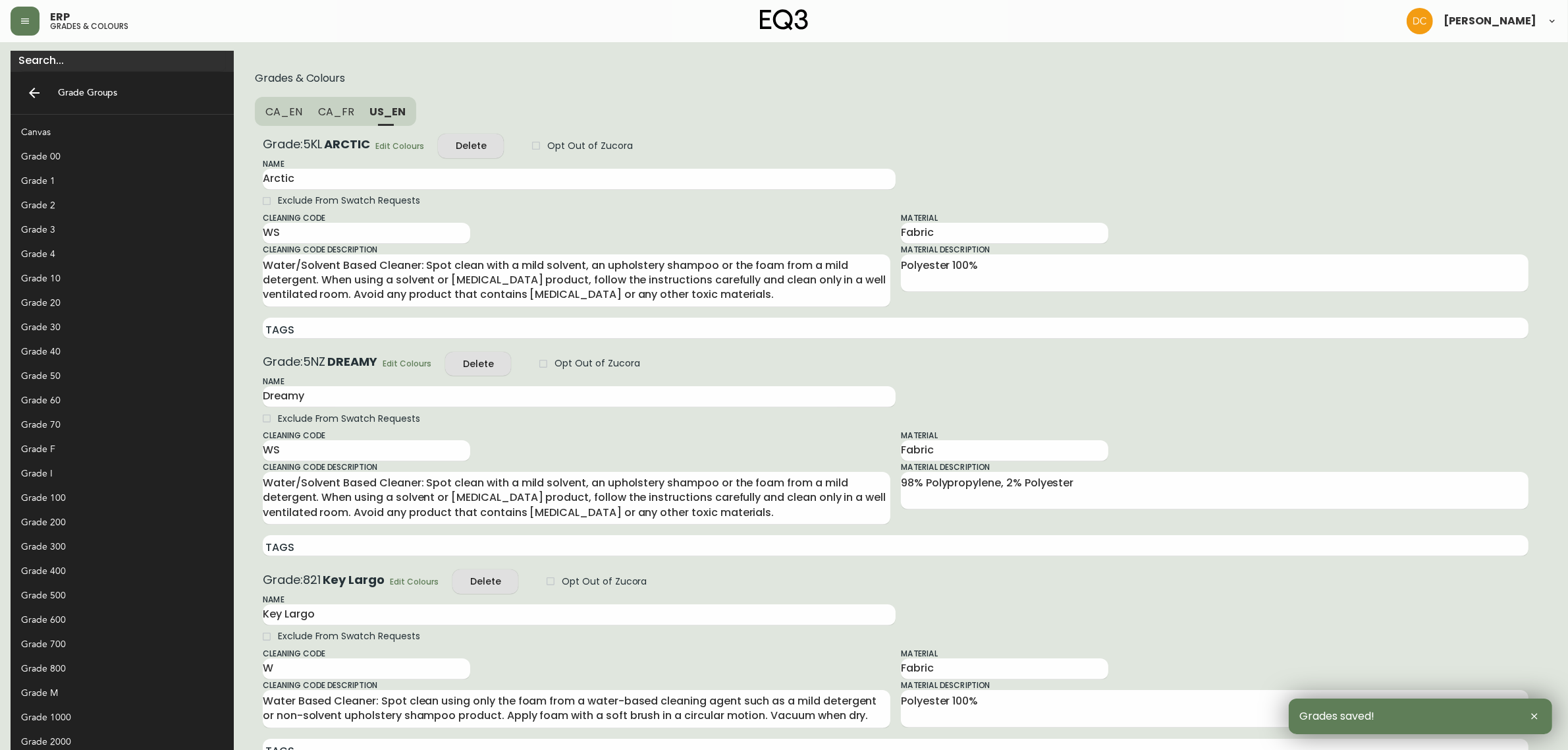
scroll to position [0, 0]
drag, startPoint x: 264, startPoint y: 112, endPoint x: 264, endPoint y: 120, distance: 8.0
click at [318, 112] on span "CA_FR" at bounding box center [336, 114] width 37 height 14
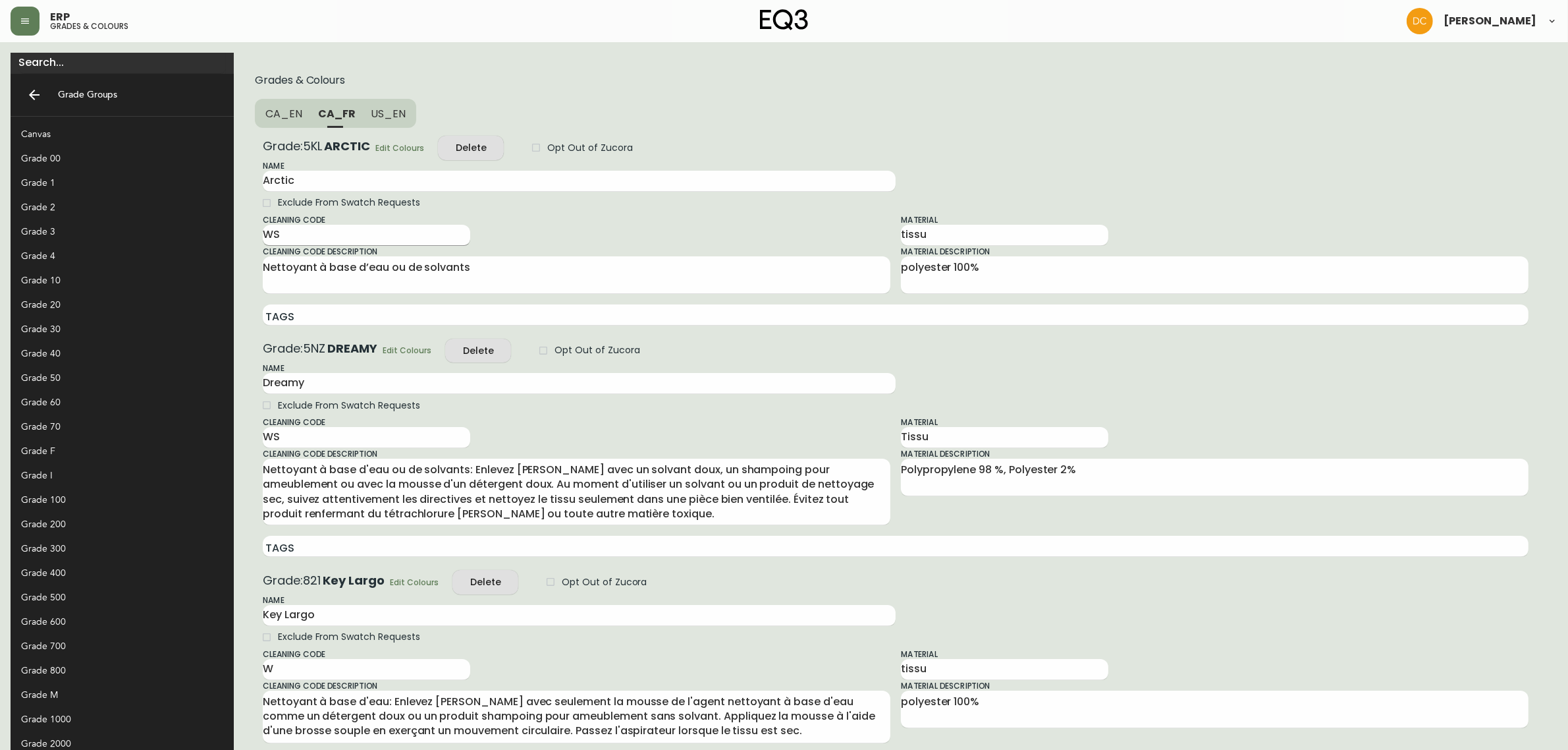
click at [262, 238] on input "WS" at bounding box center [366, 235] width 208 height 21
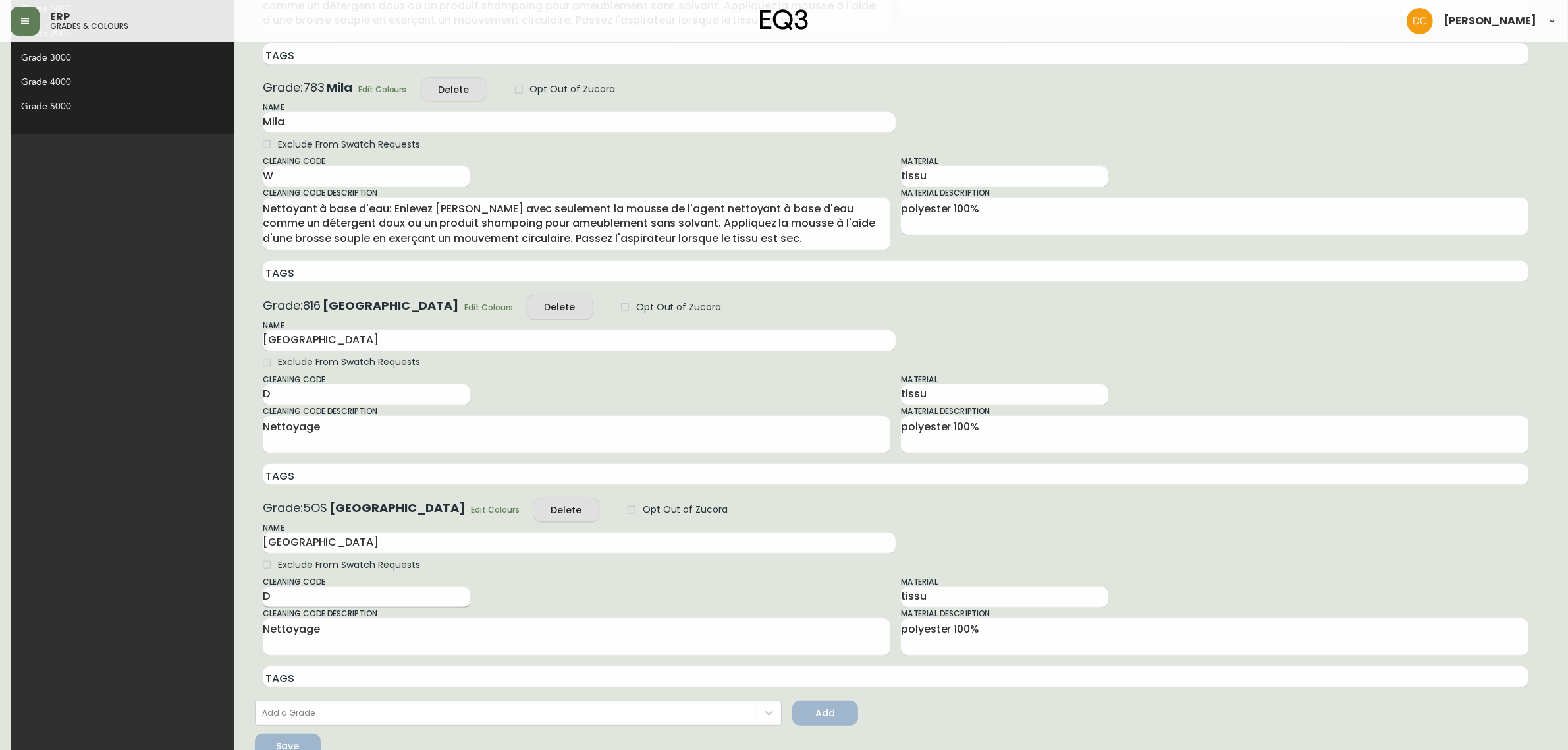
scroll to position [738, 0]
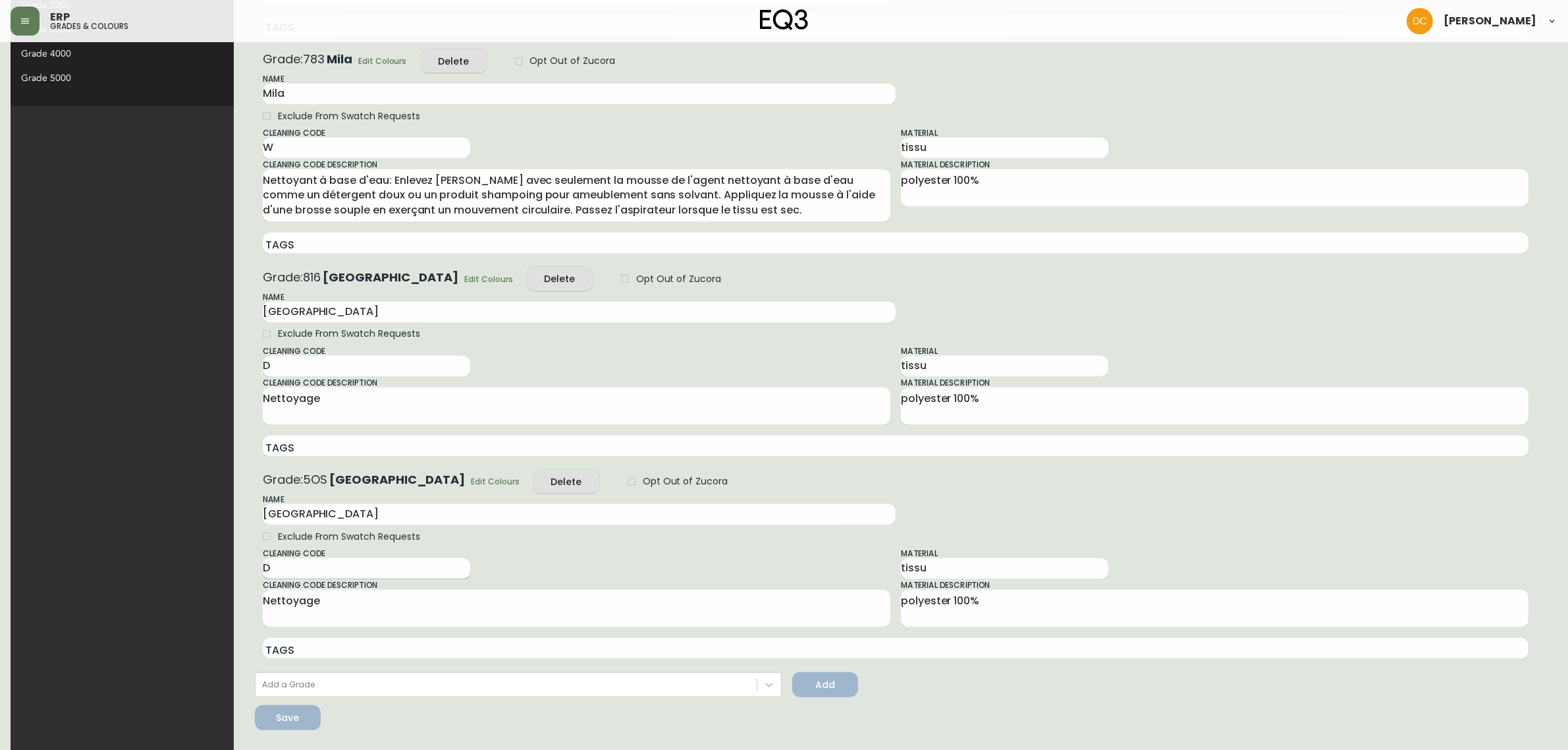
click at [262, 577] on input "D" at bounding box center [366, 569] width 208 height 21
paste input "WS"
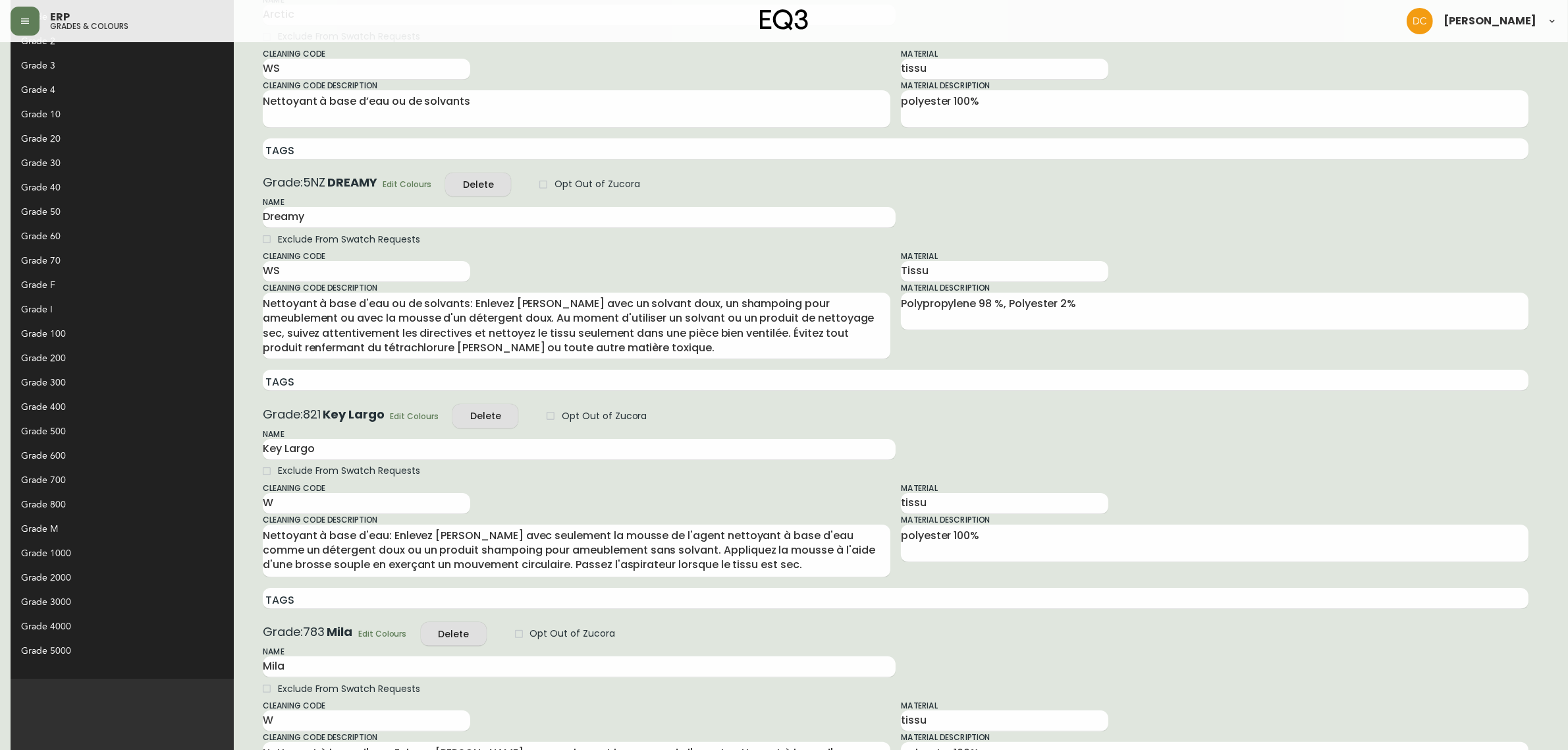
scroll to position [80, 0]
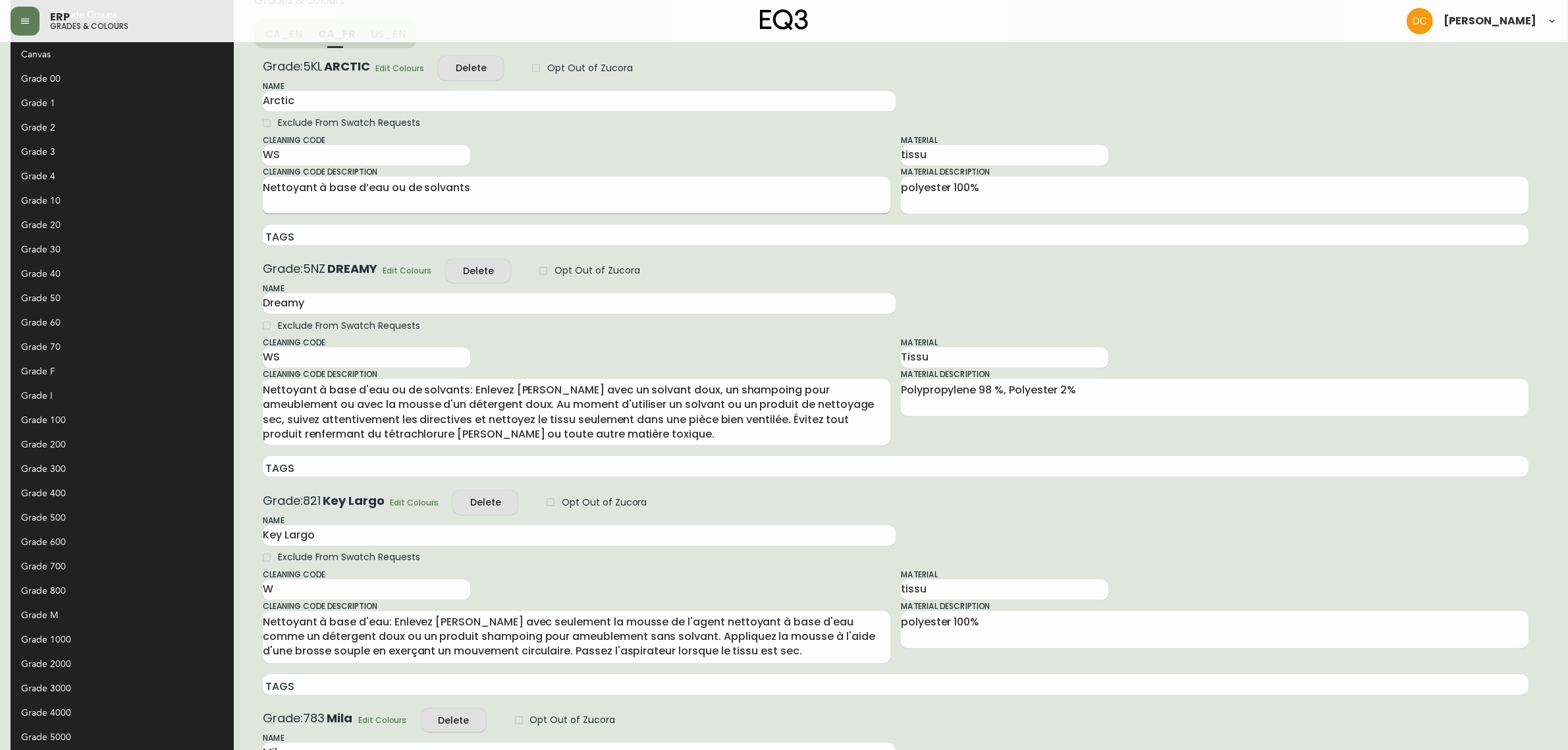
type input "WS"
click at [343, 196] on textarea "Nettoyant à base d’eau ou de solvants" at bounding box center [576, 195] width 628 height 29
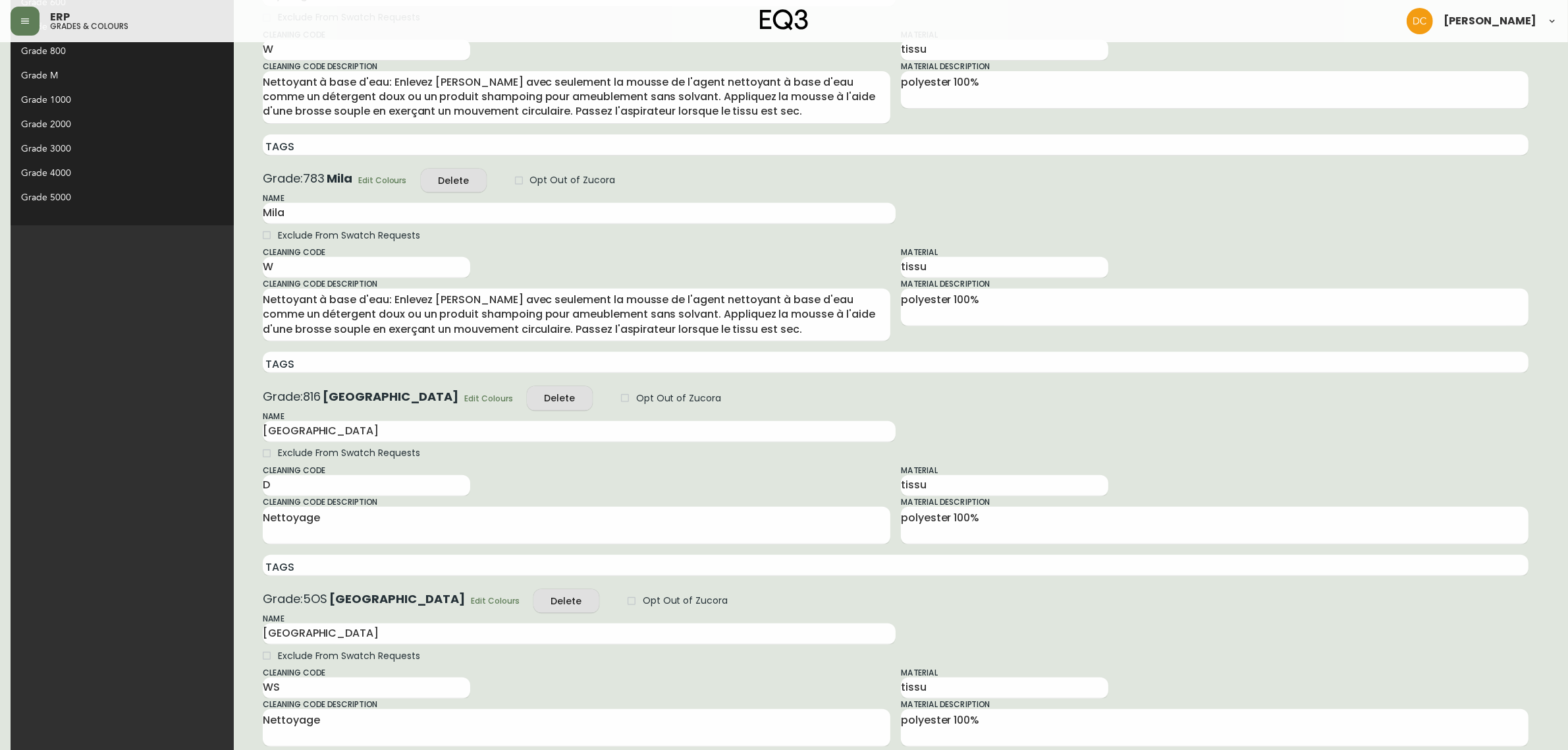
scroll to position [738, 0]
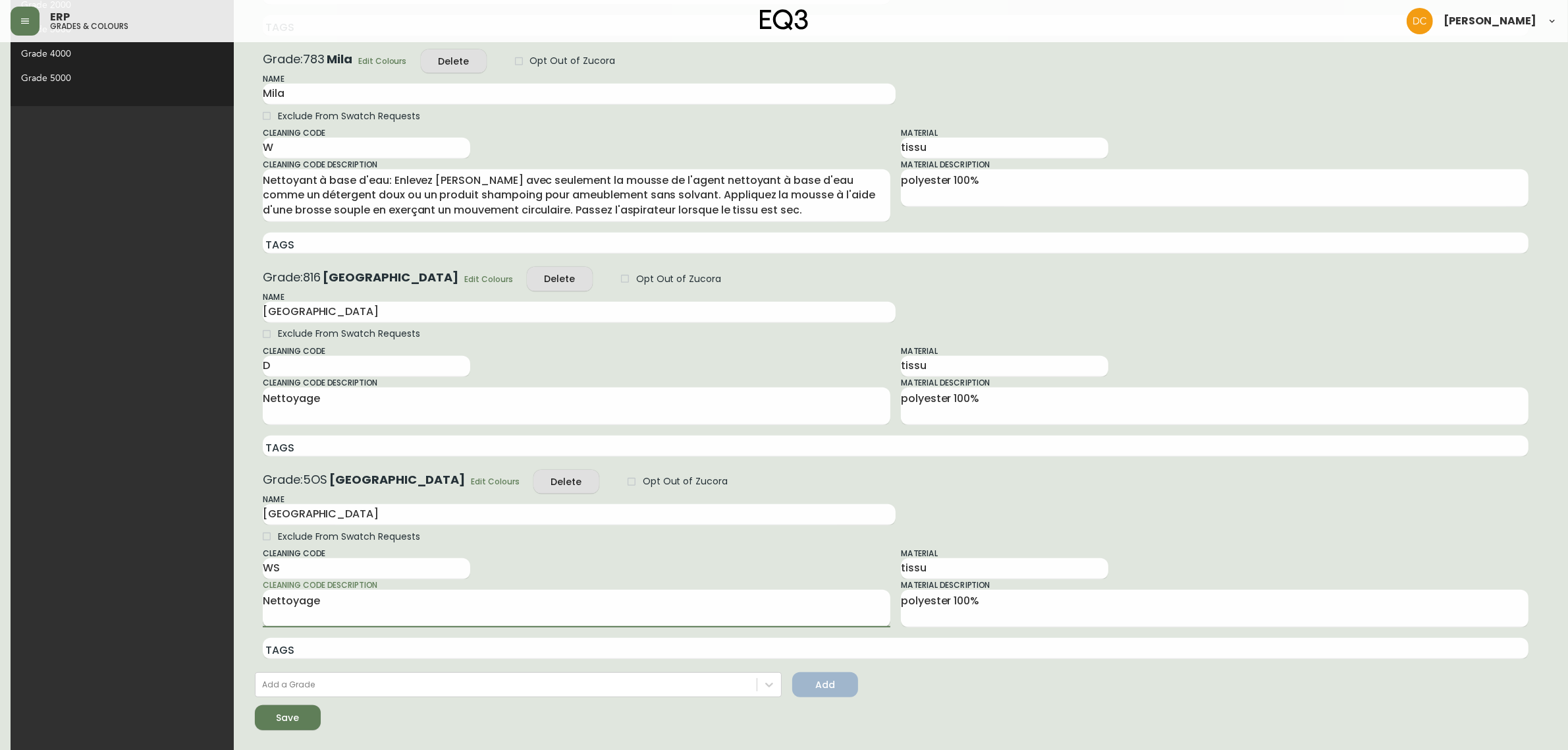
click at [310, 611] on textarea "Nettoyage" at bounding box center [576, 608] width 628 height 29
paste textarea "nt à base d’eau ou de solvants"
type textarea "Nettoyant à base d’eau ou de solvants"
click at [255, 705] on button "Save" at bounding box center [287, 718] width 66 height 25
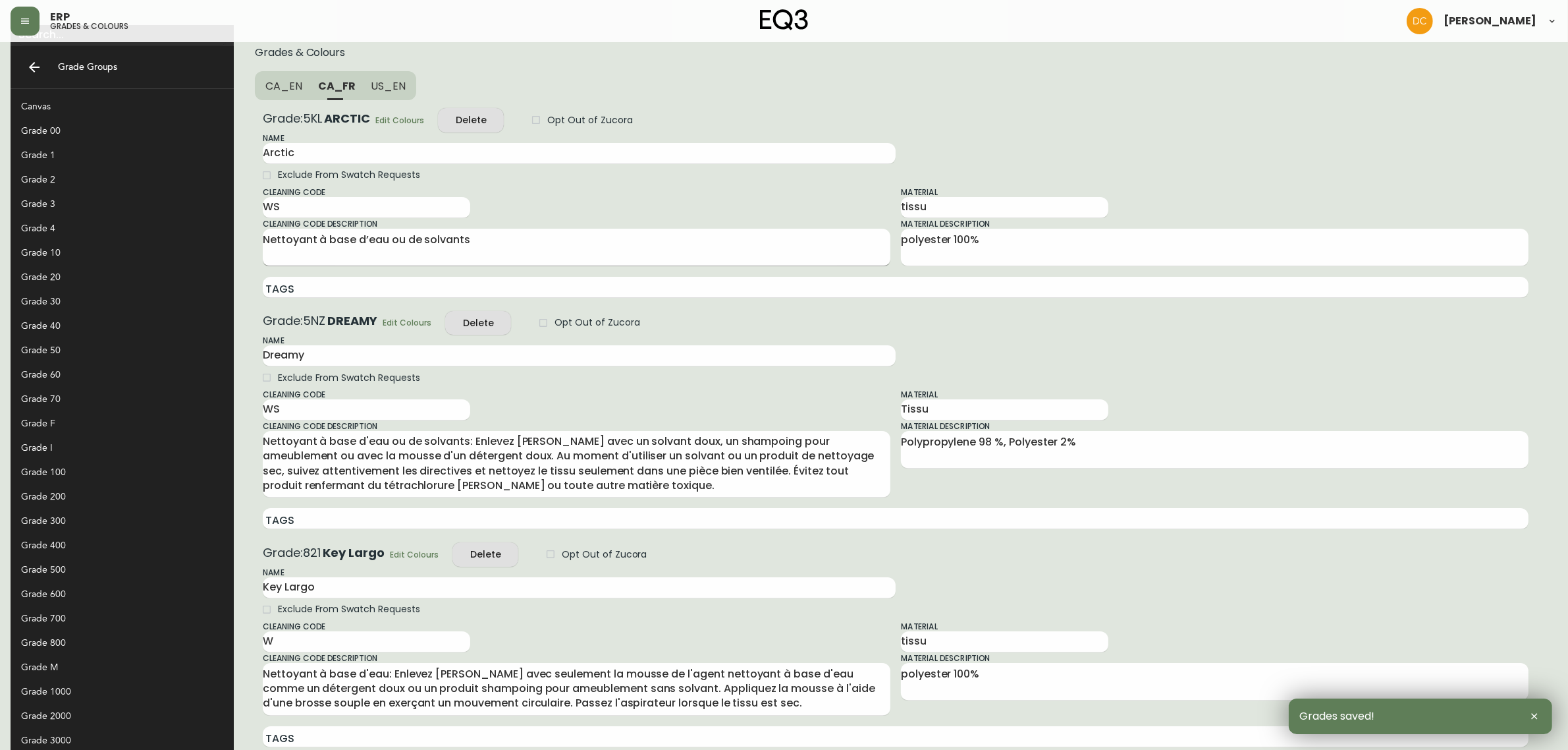
scroll to position [0, 0]
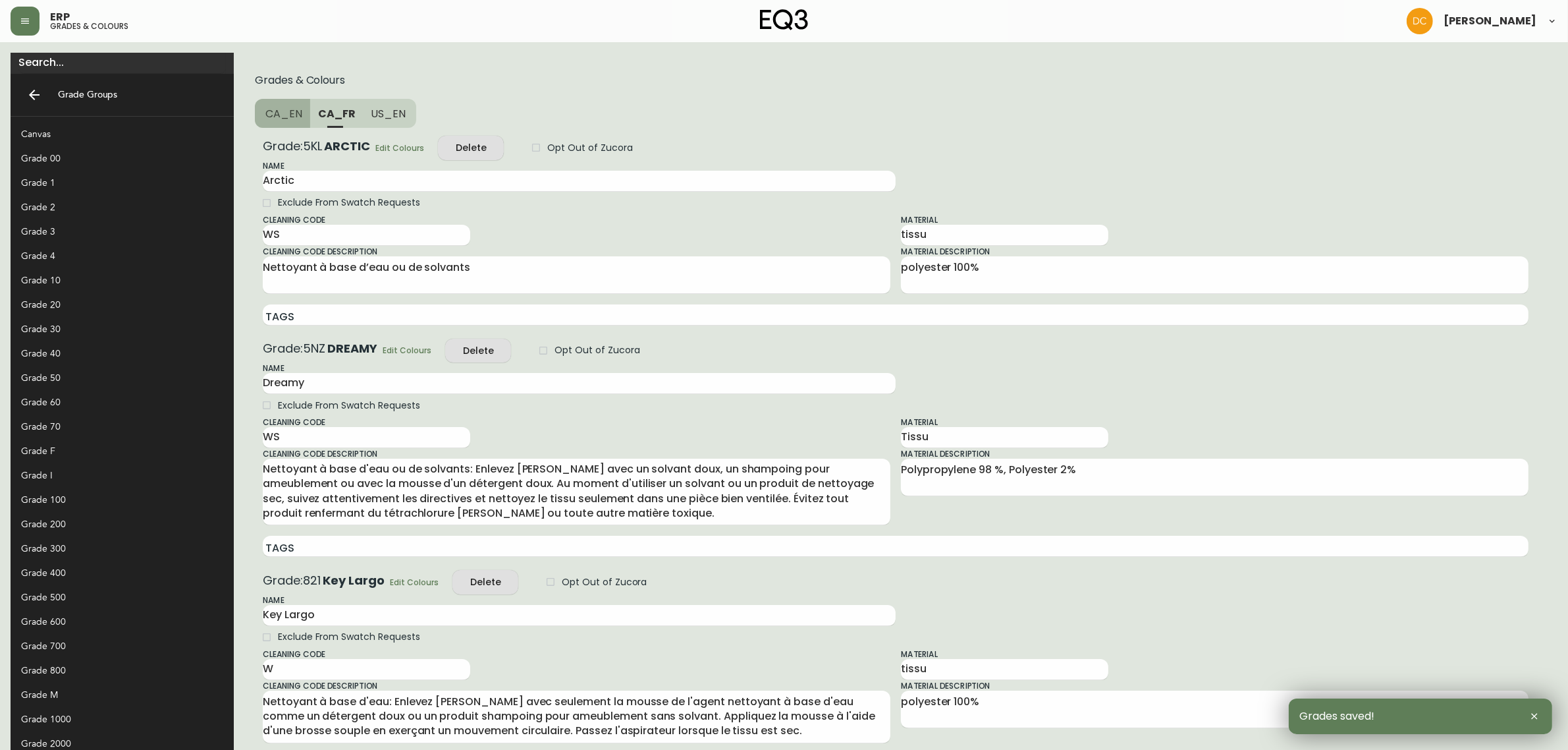
click at [265, 112] on span "CA_EN" at bounding box center [283, 114] width 37 height 14
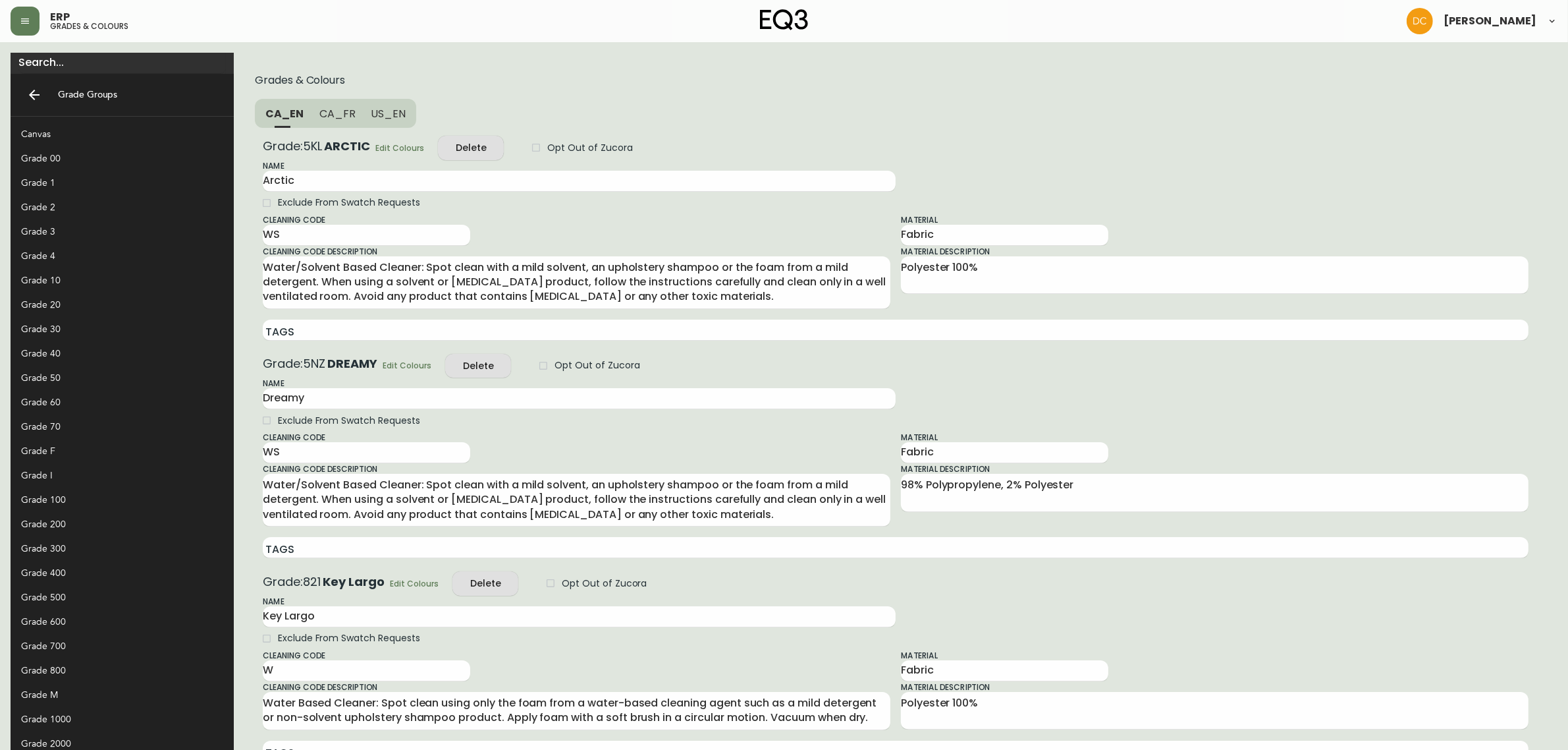
click at [262, 221] on div "Cleaning Code WS" at bounding box center [366, 229] width 208 height 32
click at [262, 228] on input "WS" at bounding box center [366, 235] width 208 height 21
click at [308, 288] on textarea "Water/Solvent Based Cleaner: Spot clean with a mild solvent, an upholstery sham…" at bounding box center [576, 282] width 628 height 44
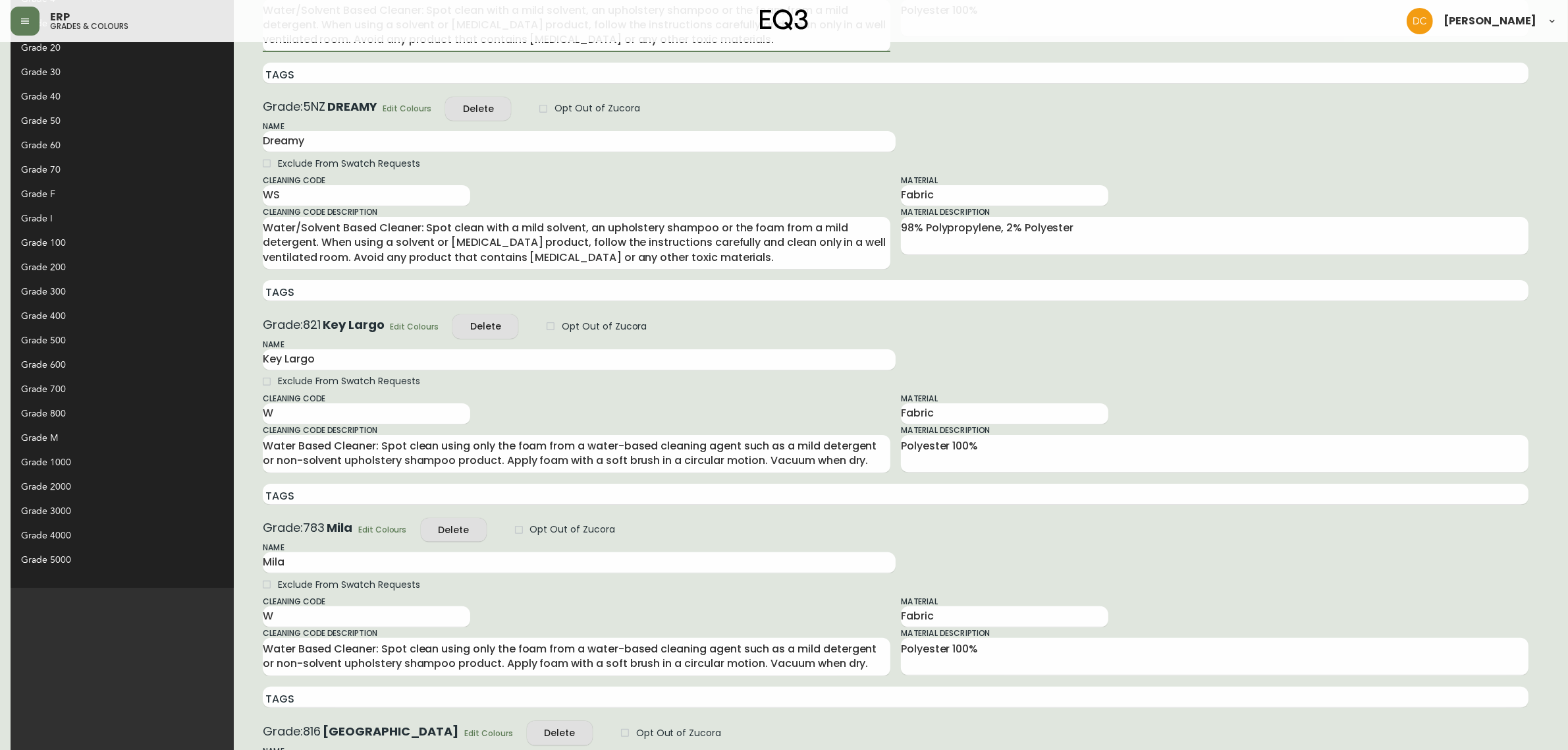
scroll to position [711, 0]
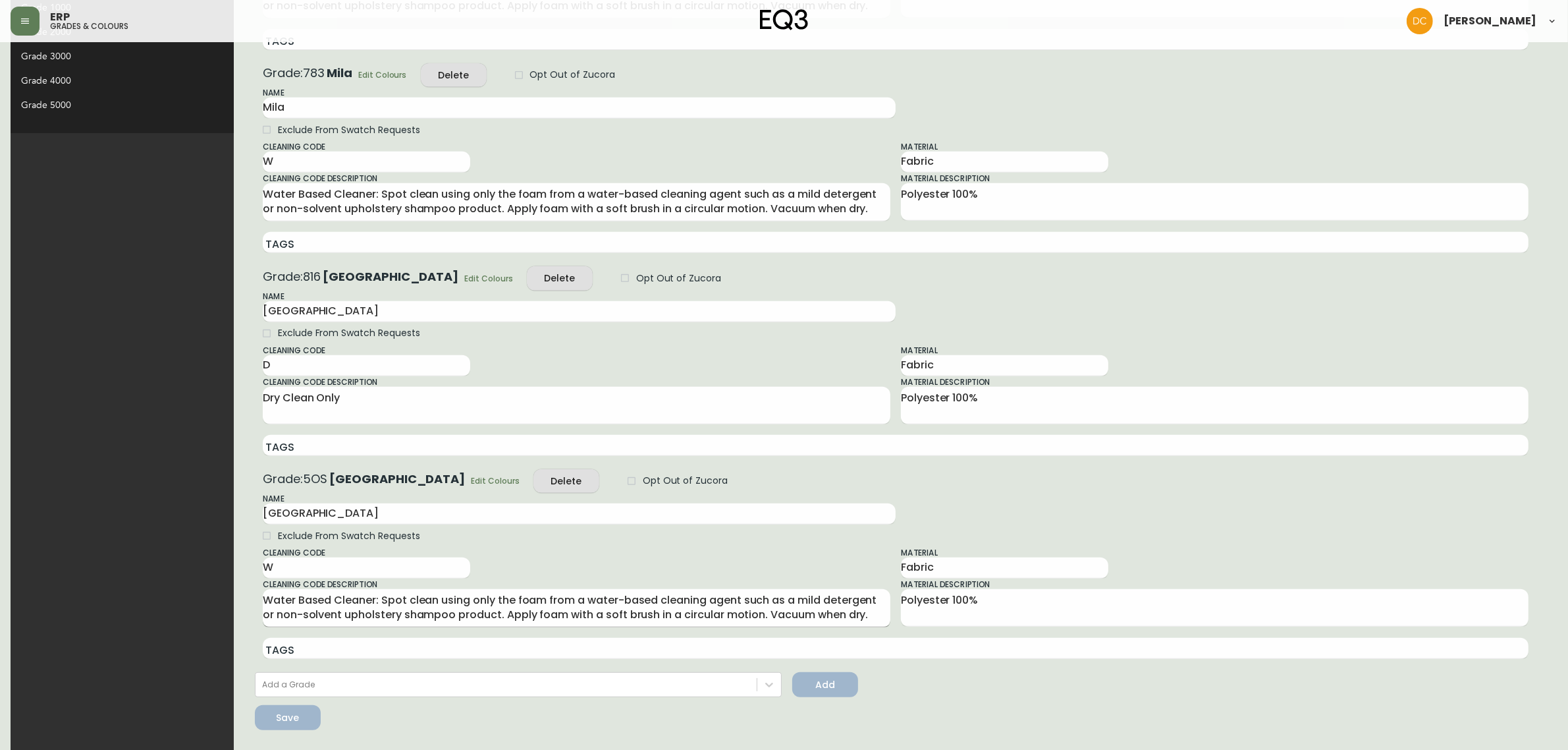
click at [298, 609] on textarea "Water Based Cleaner: Spot clean using only the foam from a water-based cleaning…" at bounding box center [576, 608] width 628 height 30
paste textarea "/Solvent Based Cleaner: Spot clean with a mild solvent, an upholstery shampoo o…"
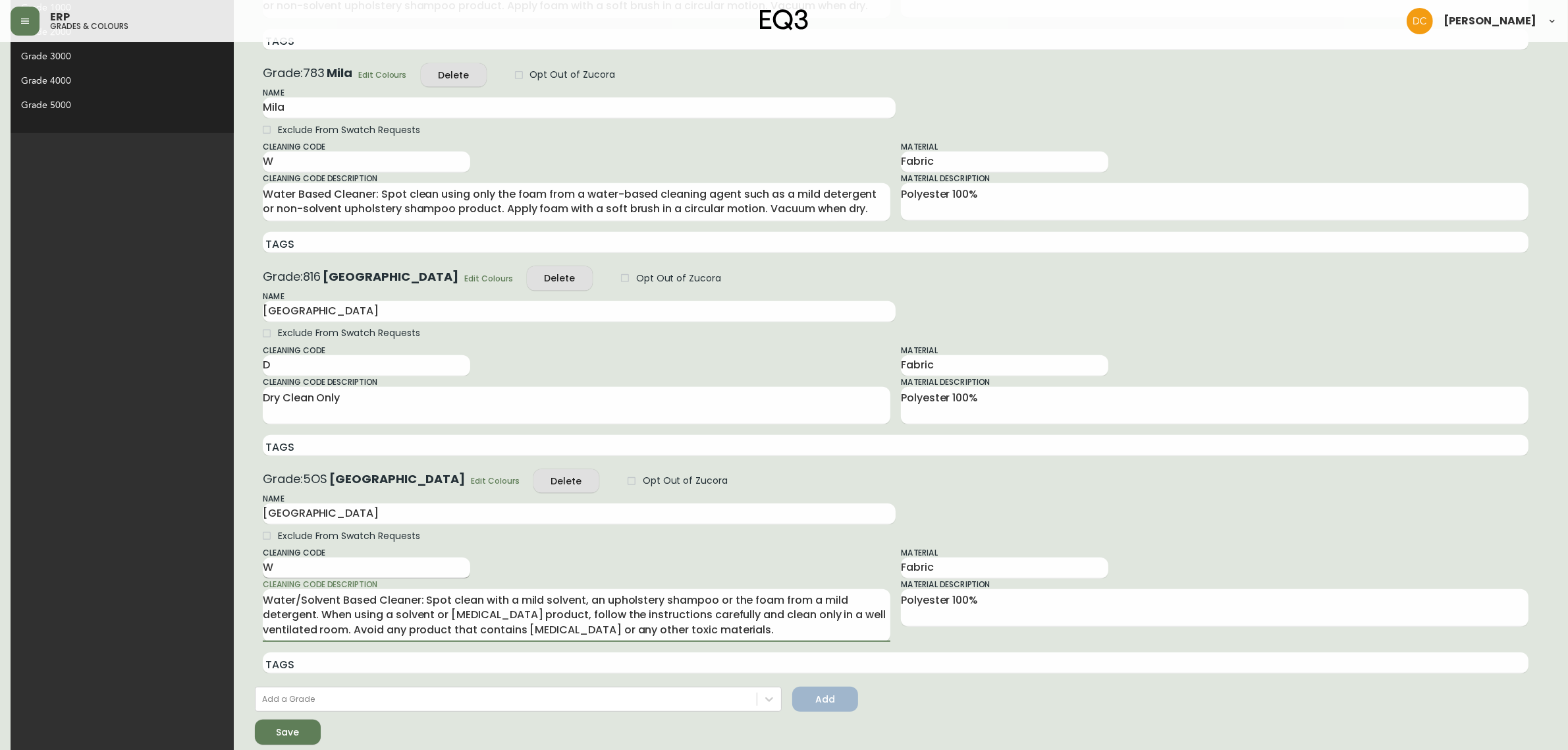
type textarea "Water/Solvent Based Cleaner: Spot clean with a mild solvent, an upholstery sham…"
click at [262, 568] on input "W" at bounding box center [366, 568] width 208 height 21
type input "WS"
click at [255, 726] on button "Save" at bounding box center [287, 732] width 66 height 25
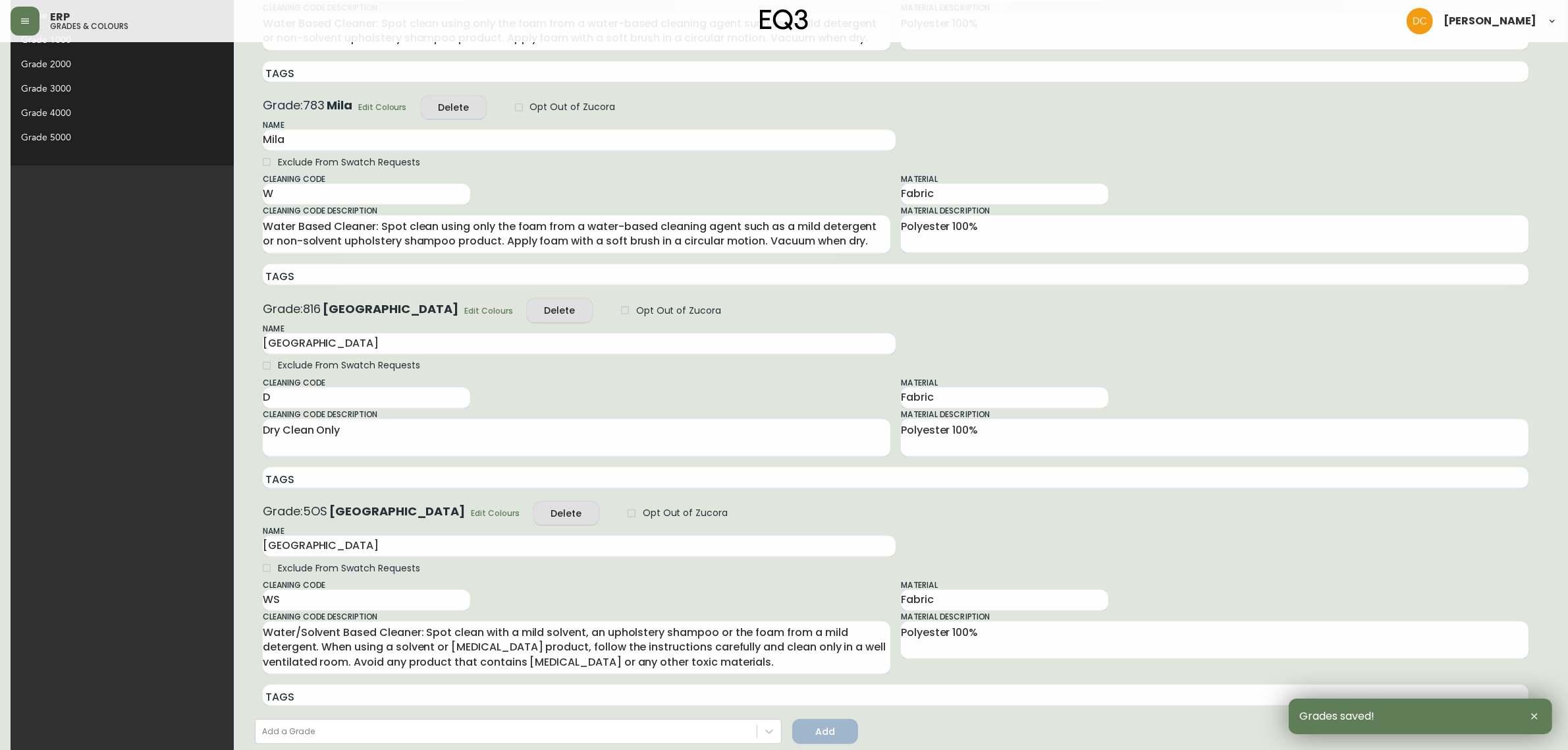
scroll to position [726, 0]
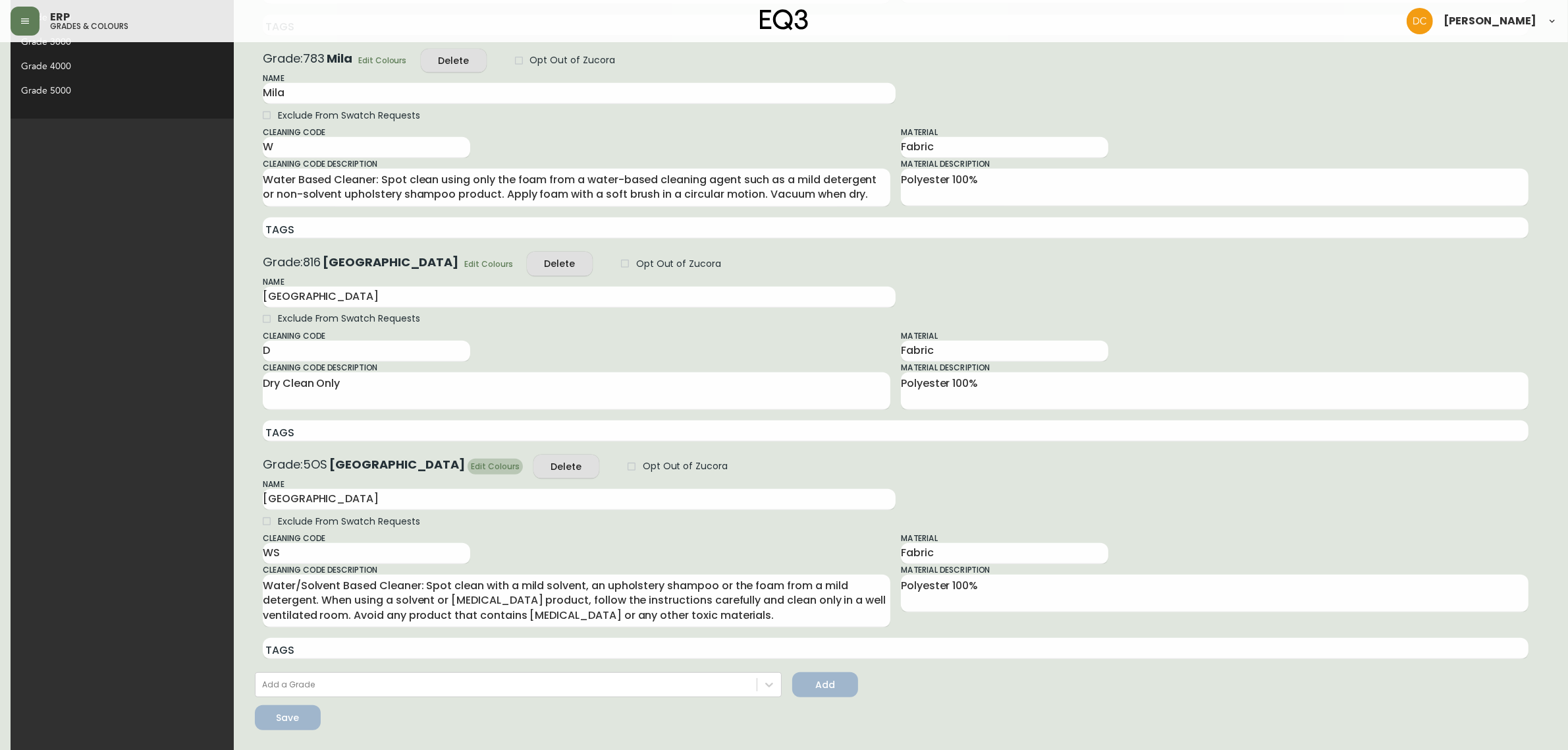
click at [471, 470] on span "Edit Colours" at bounding box center [495, 466] width 49 height 14
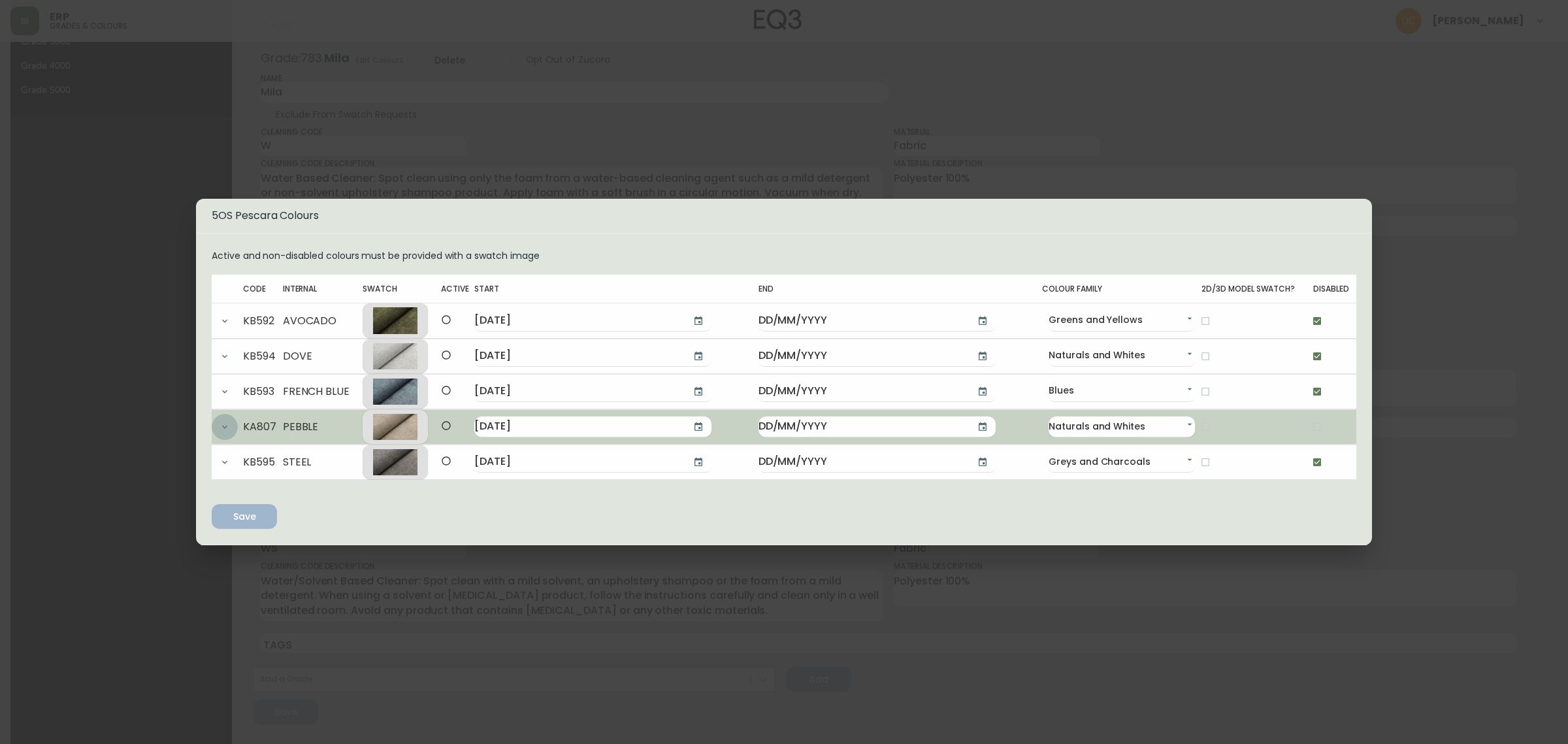
click at [227, 427] on icon "button" at bounding box center [225, 427] width 11 height 11
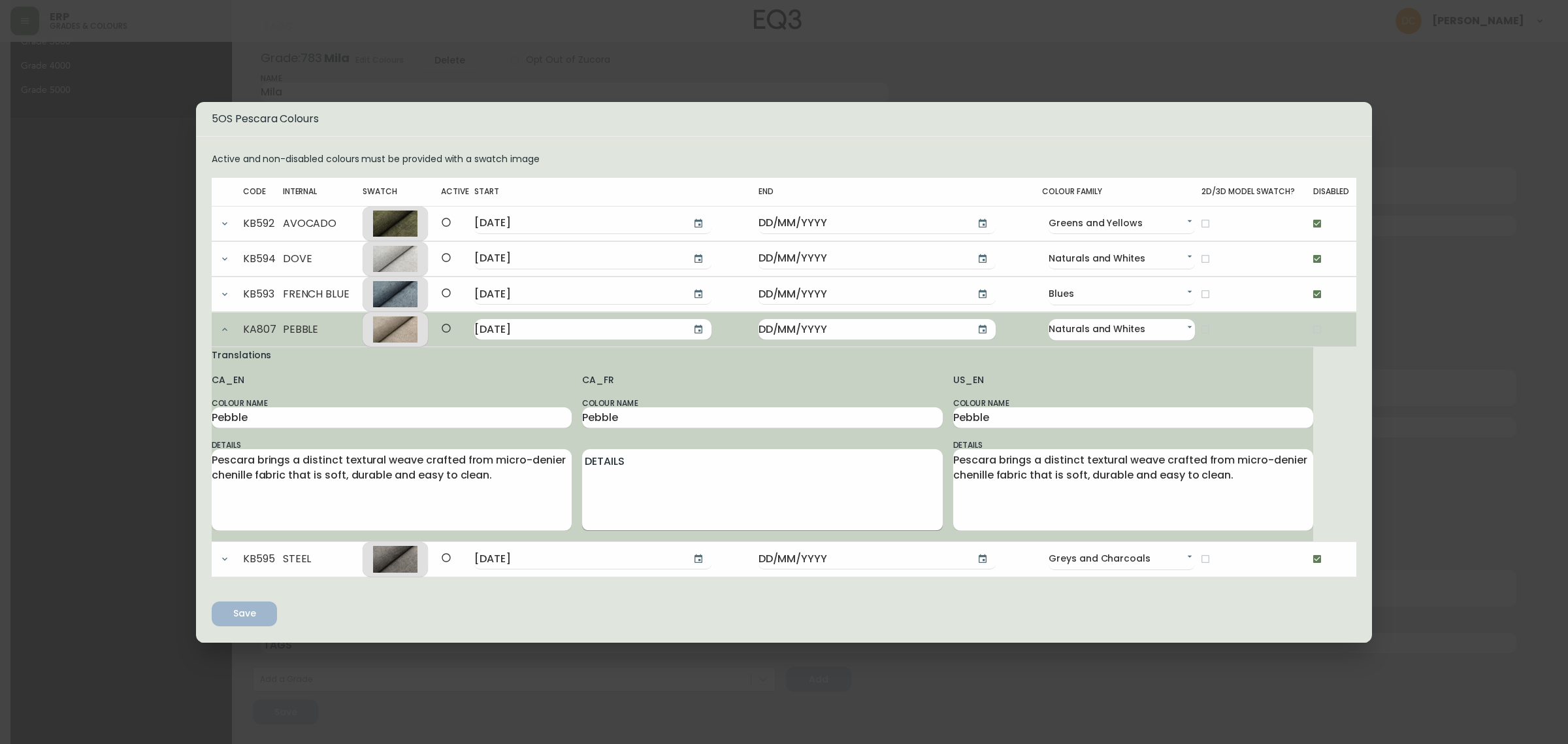
click at [687, 494] on textarea "Details" at bounding box center [762, 490] width 360 height 73
paste textarea "Pescara présente un tissage texturé distinct, fabriqué à partir de tissu chenil…"
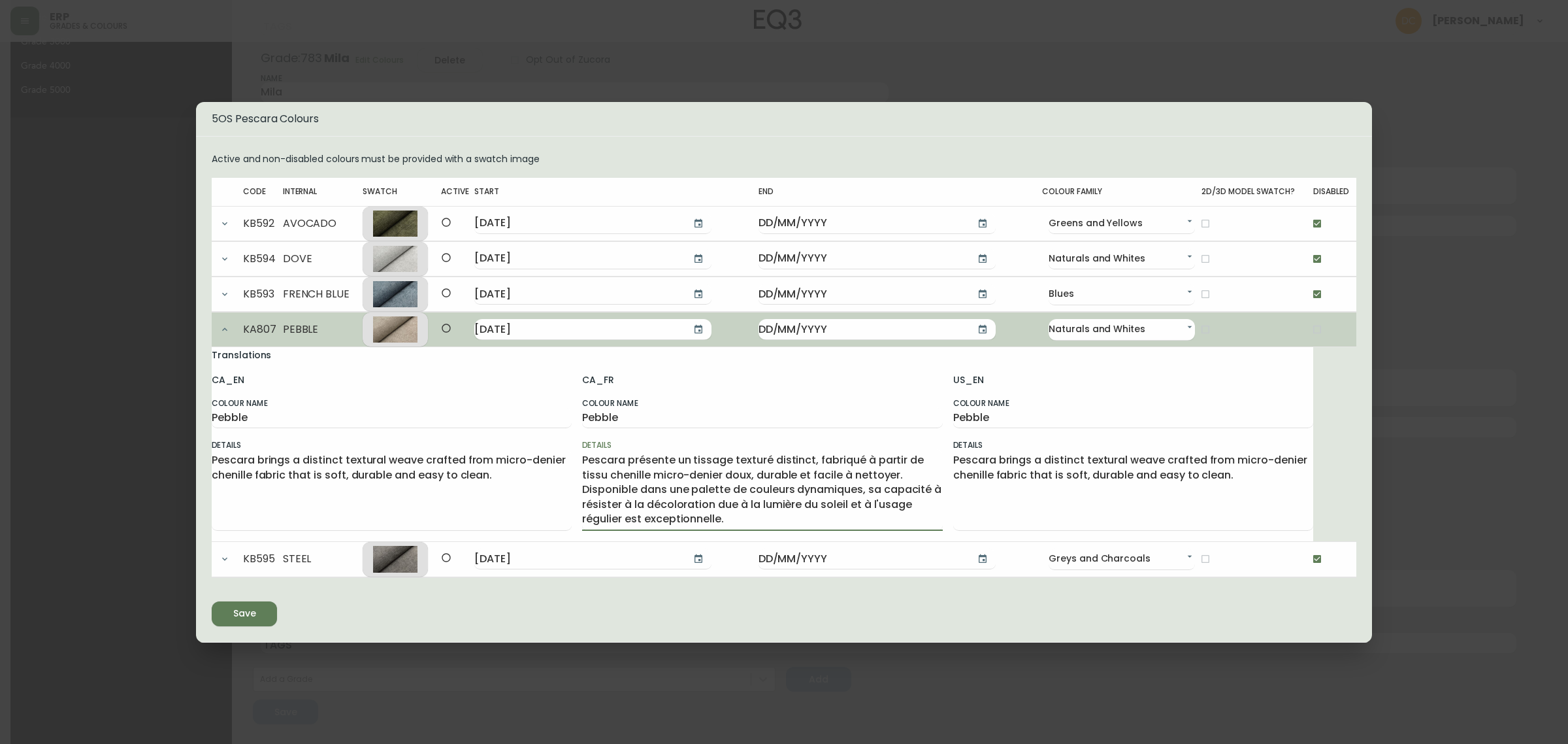
type textarea "Pescara présente un tissage texturé distinct, fabriqué à partir de tissu chenil…"
click at [242, 616] on icon "submit" at bounding box center [240, 612] width 15 height 15
click at [223, 332] on icon "button" at bounding box center [225, 330] width 11 height 11
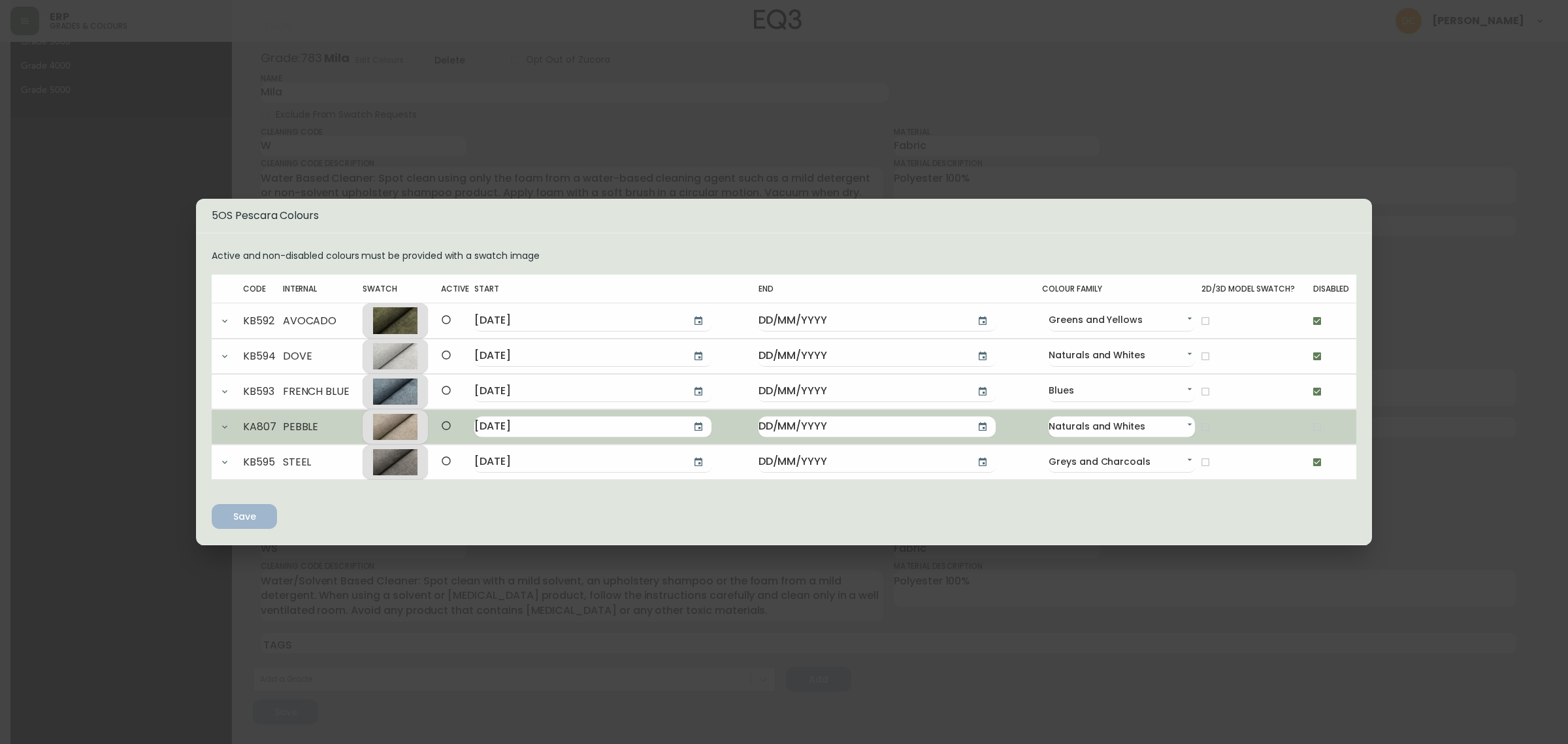
click at [665, 142] on div "5OS Pescara Colours Active and non-disabled colours must be provided with a swa…" at bounding box center [784, 372] width 1568 height 744
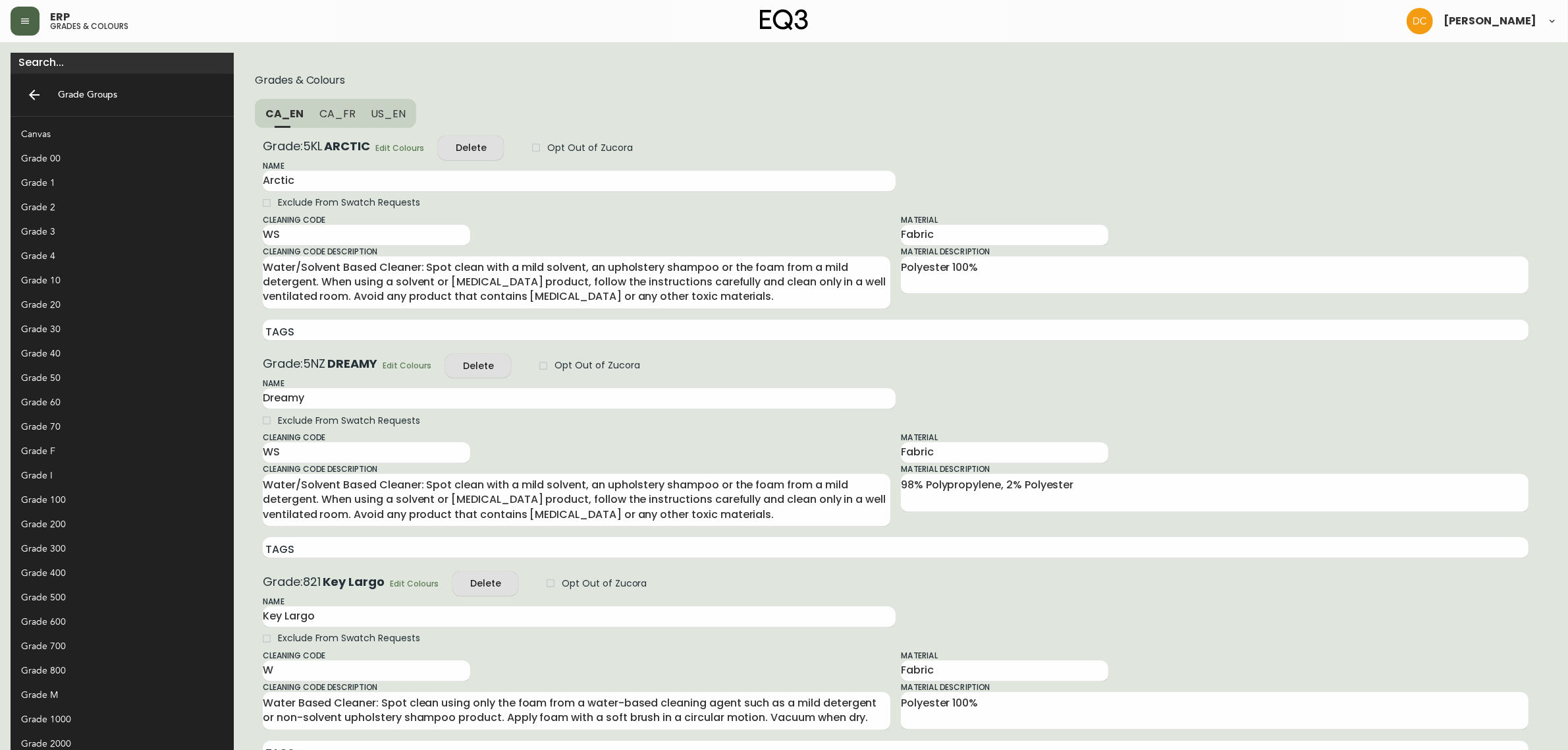
click at [30, 27] on button "button" at bounding box center [25, 21] width 29 height 29
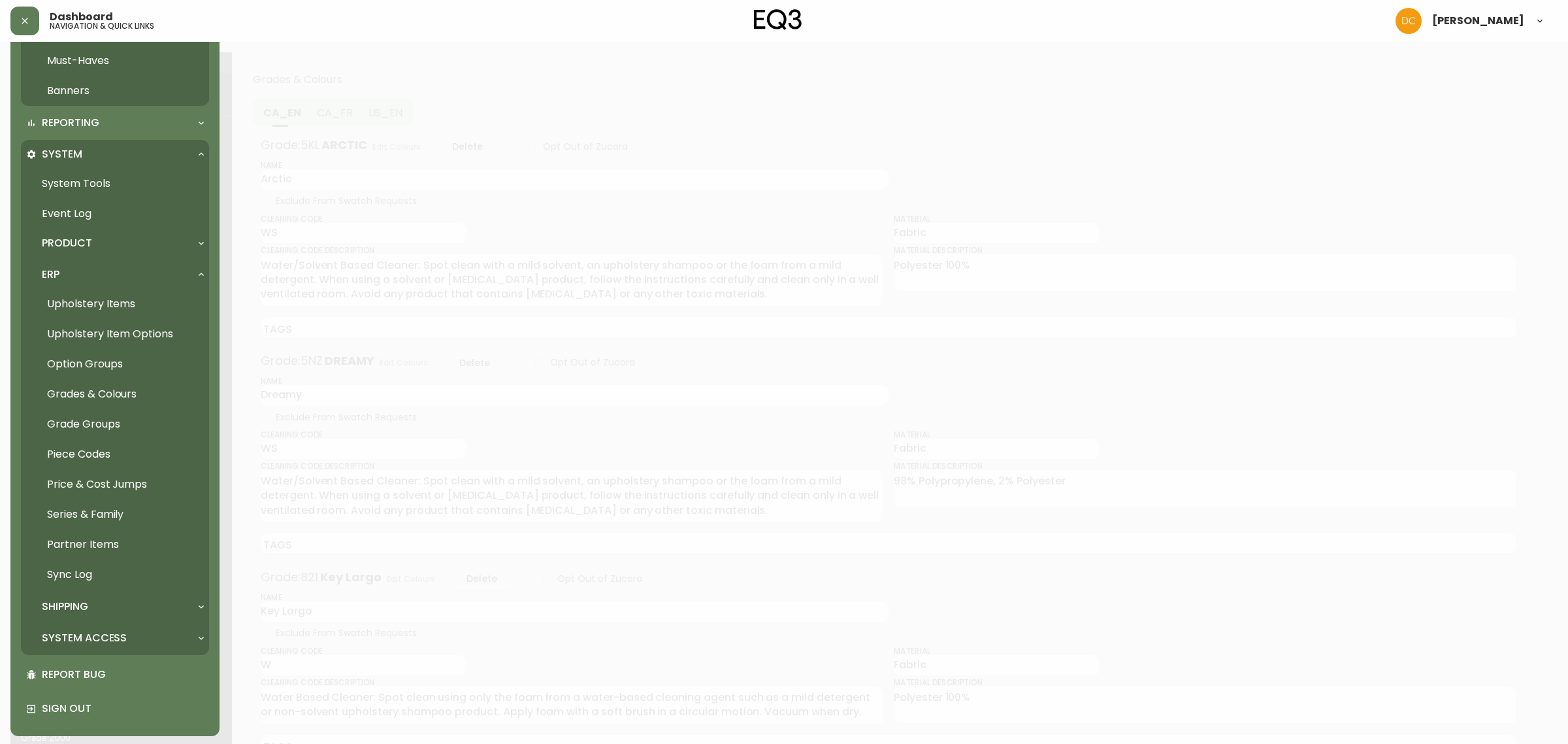
scroll to position [569, 0]
click at [137, 308] on link "Upholstery Items" at bounding box center [115, 302] width 188 height 30
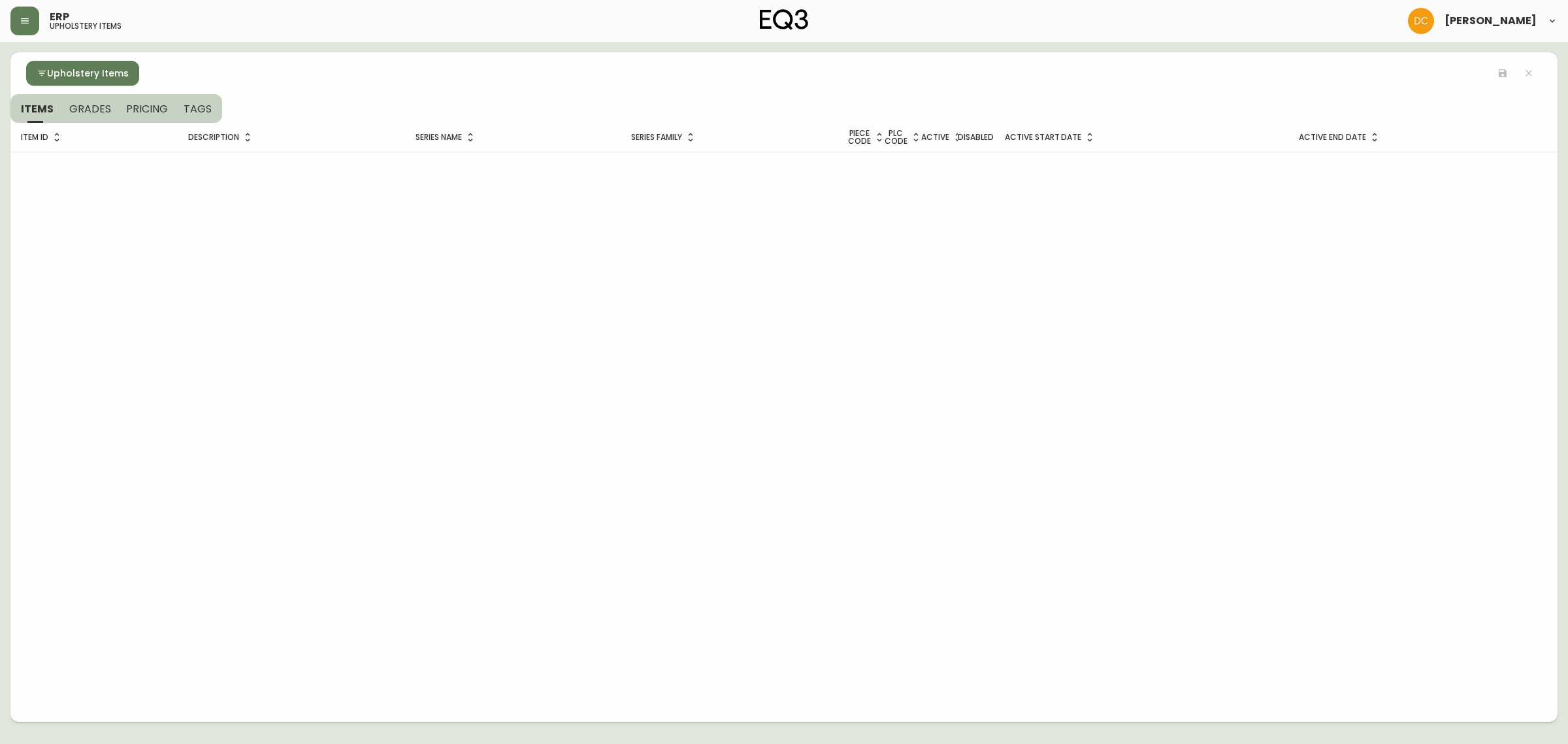
click at [47, 71] on span "Upholstery Items" at bounding box center [88, 73] width 82 height 16
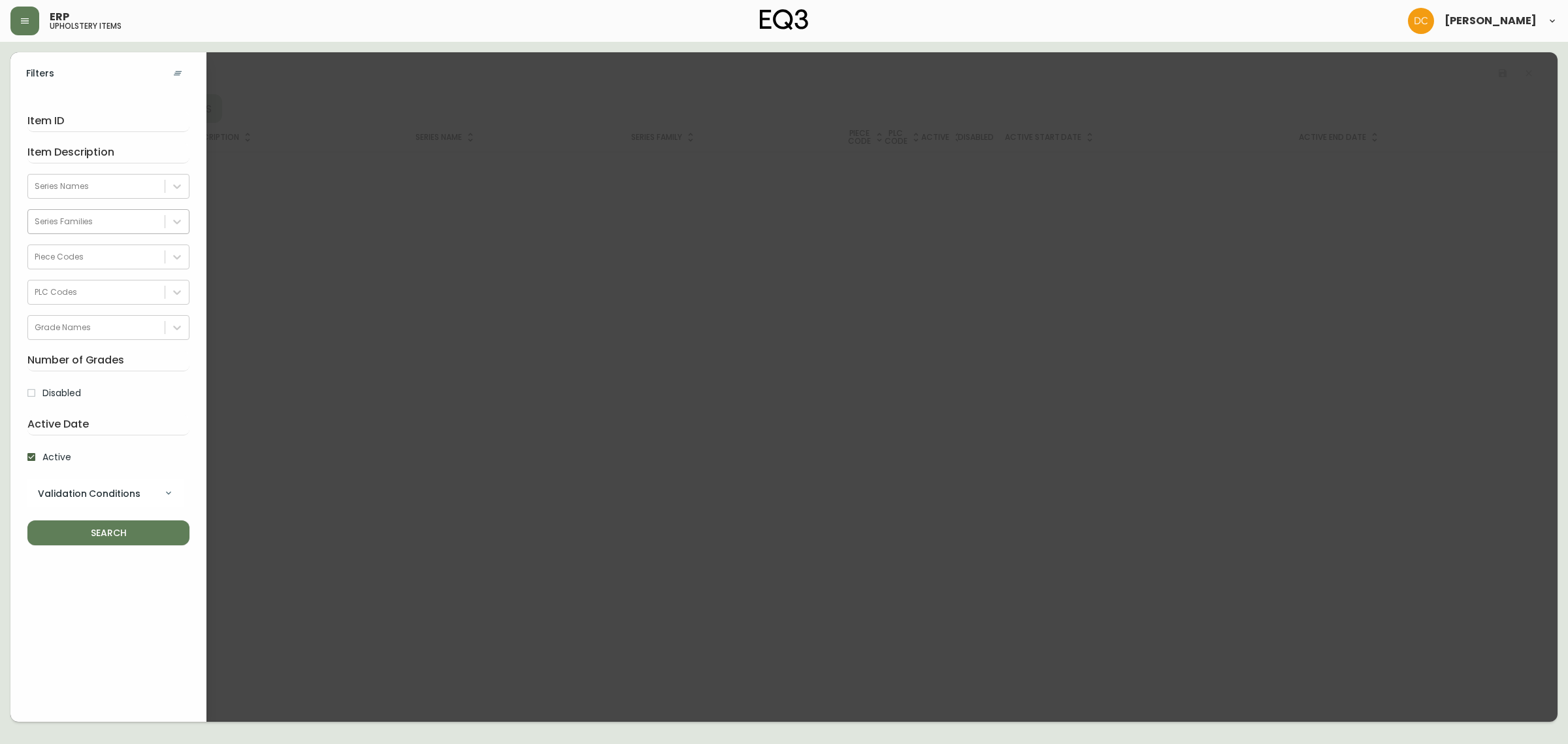
click at [92, 223] on div "Series Families" at bounding box center [96, 221] width 136 height 19
type input "rubi"
click at [28, 520] on button "SEARCH" at bounding box center [108, 532] width 162 height 25
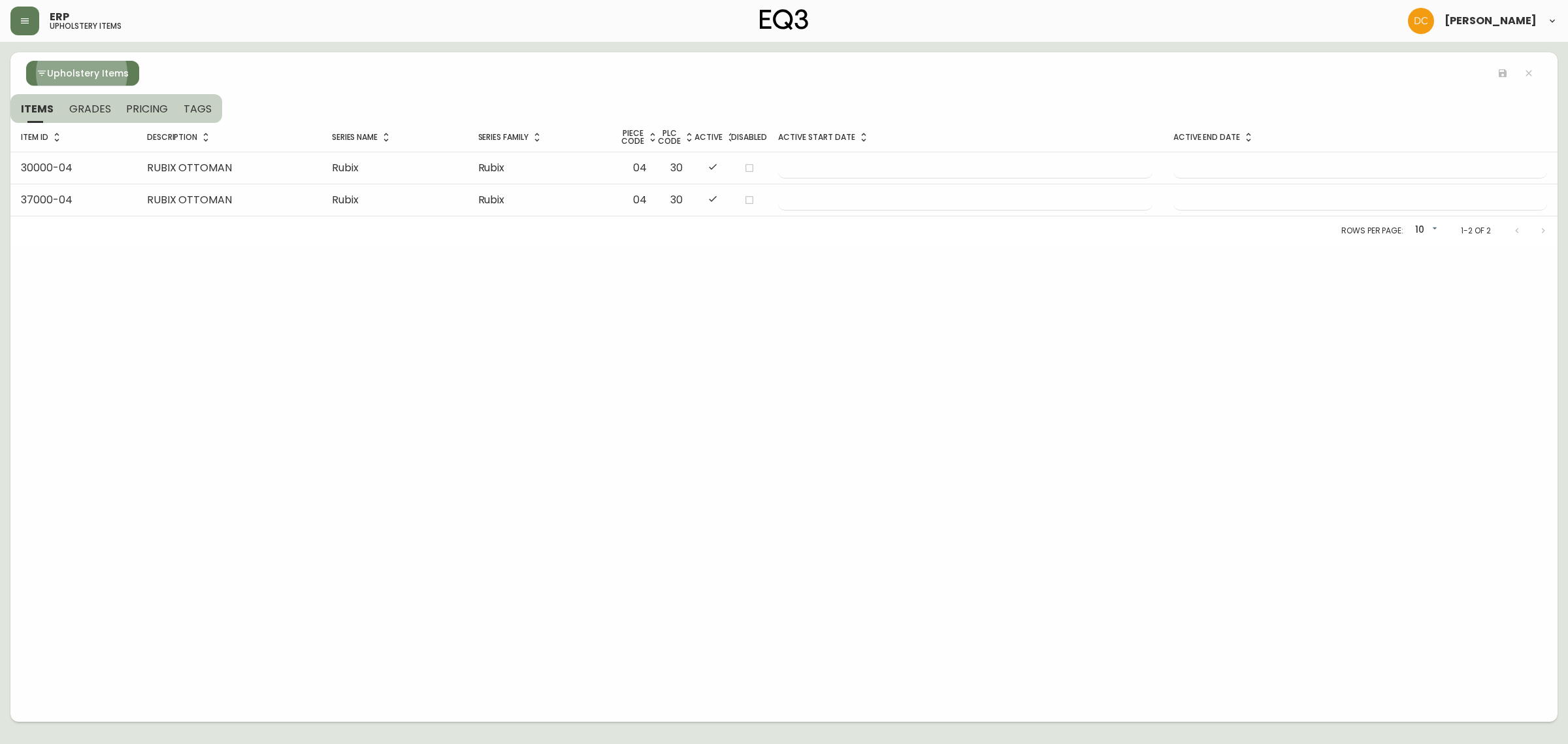
click at [52, 77] on span "Upholstery Items" at bounding box center [88, 73] width 82 height 16
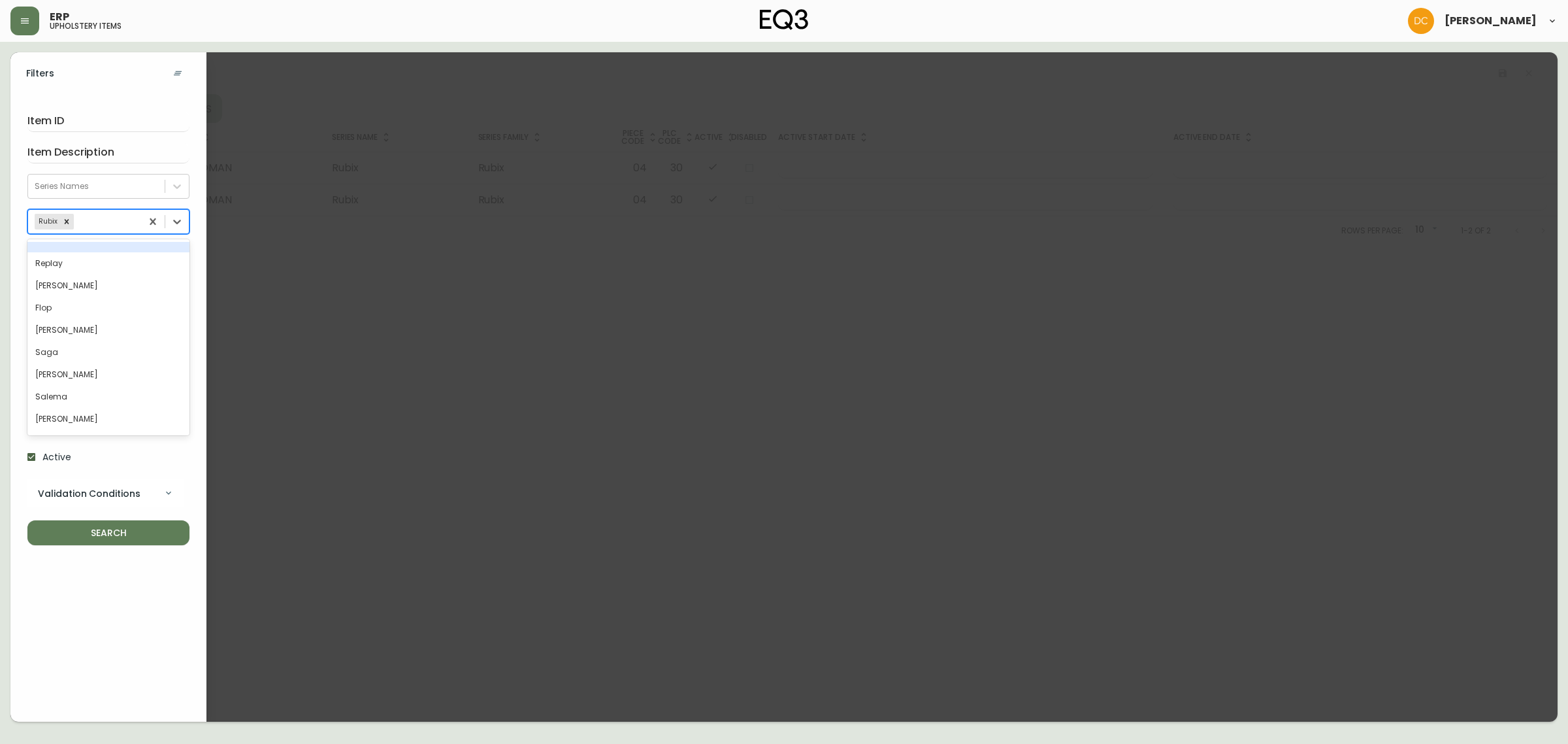
click at [95, 226] on div "Rubix" at bounding box center [85, 221] width 113 height 21
type input "roun"
type input "sa"
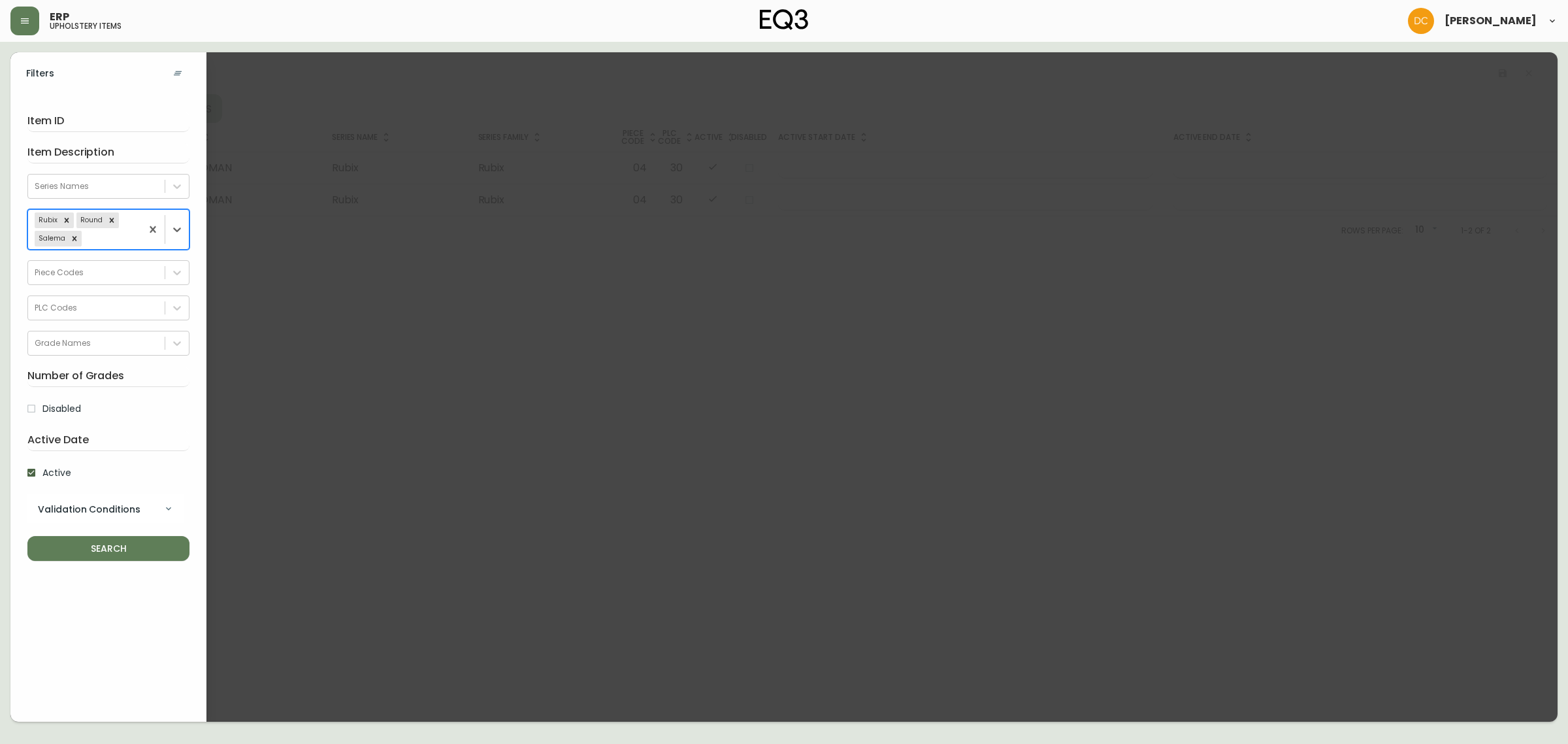
click at [75, 554] on span "SEARCH" at bounding box center [108, 549] width 141 height 16
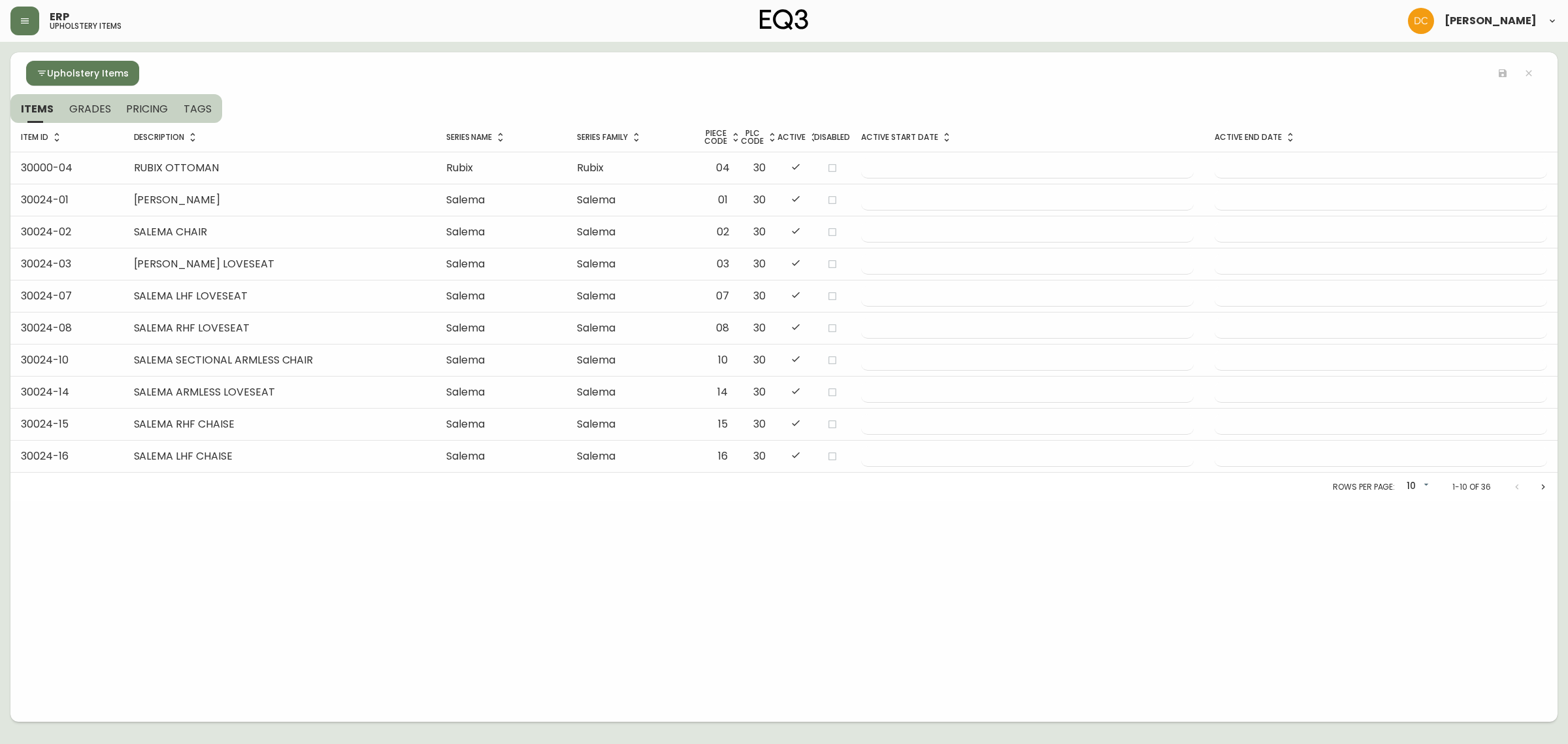
click at [1426, 488] on body "ERP upholstery items David Castro Upholstery Items ITEMS GRADES PRICING TAGS It…" at bounding box center [784, 361] width 1568 height 722
drag, startPoint x: 846, startPoint y: 576, endPoint x: 838, endPoint y: 576, distance: 8.0
click at [844, 576] on div at bounding box center [784, 372] width 1568 height 744
click at [99, 66] on span "Upholstery Items" at bounding box center [88, 73] width 82 height 16
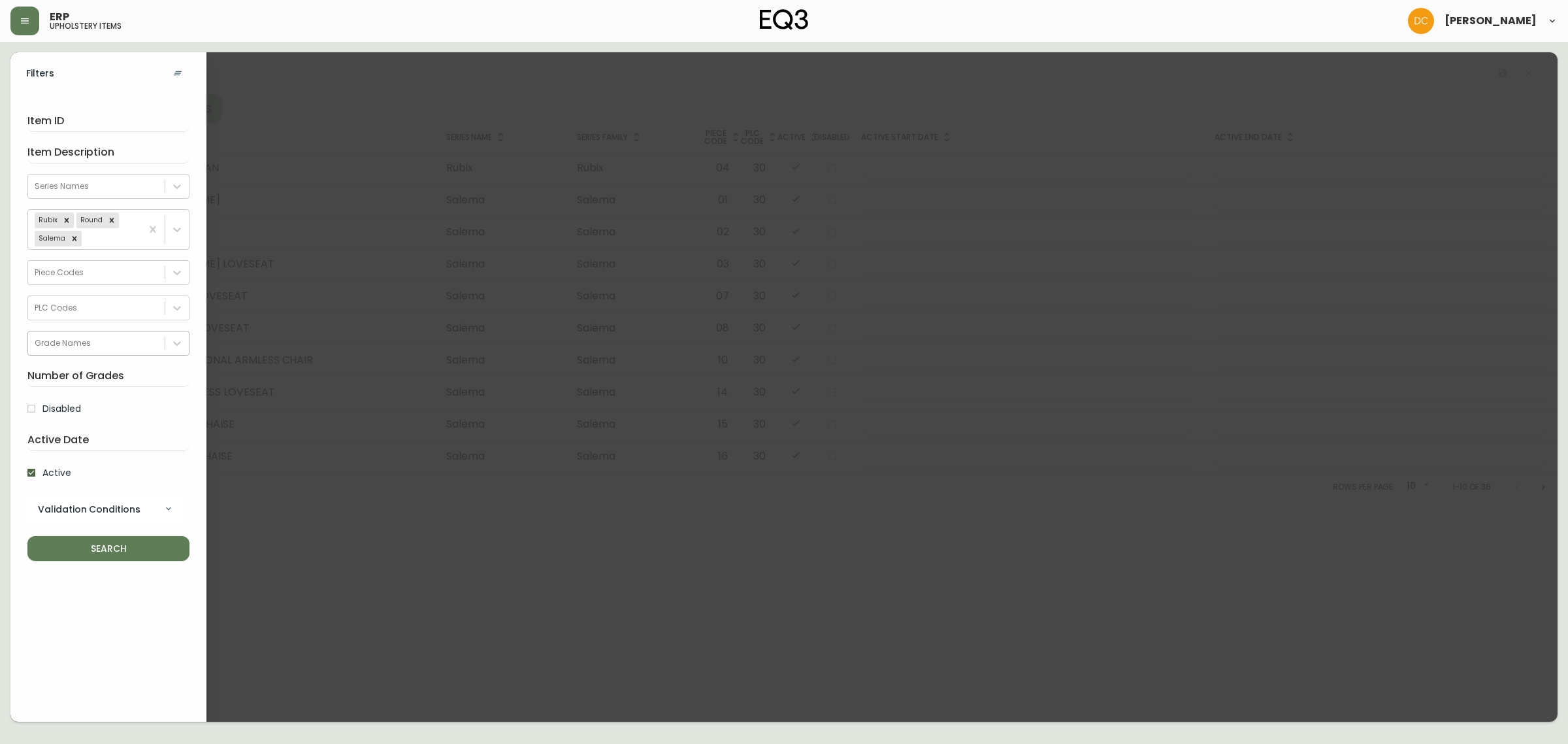
click at [70, 345] on div "Grade Names" at bounding box center [63, 343] width 56 height 12
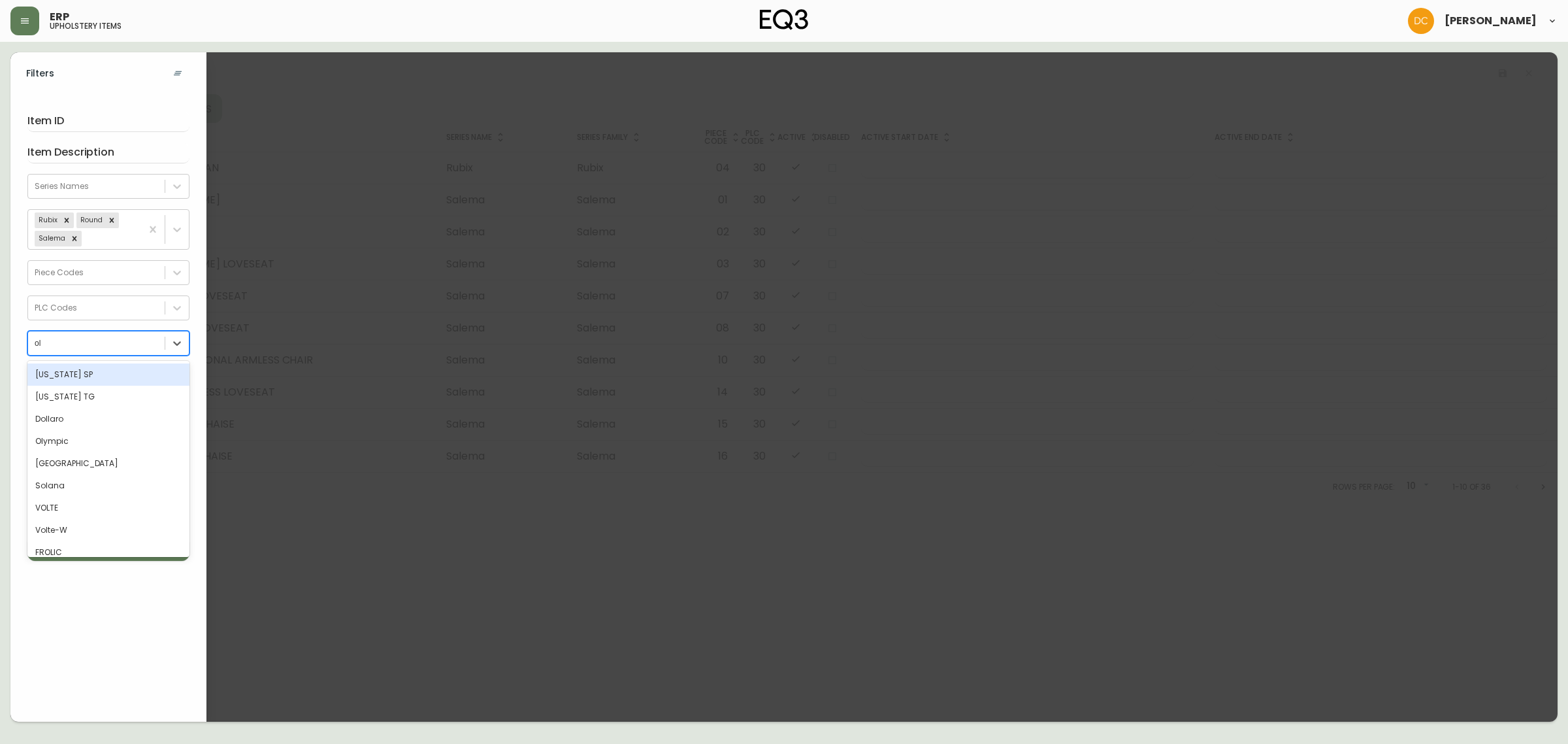
type input "o"
type input "cat"
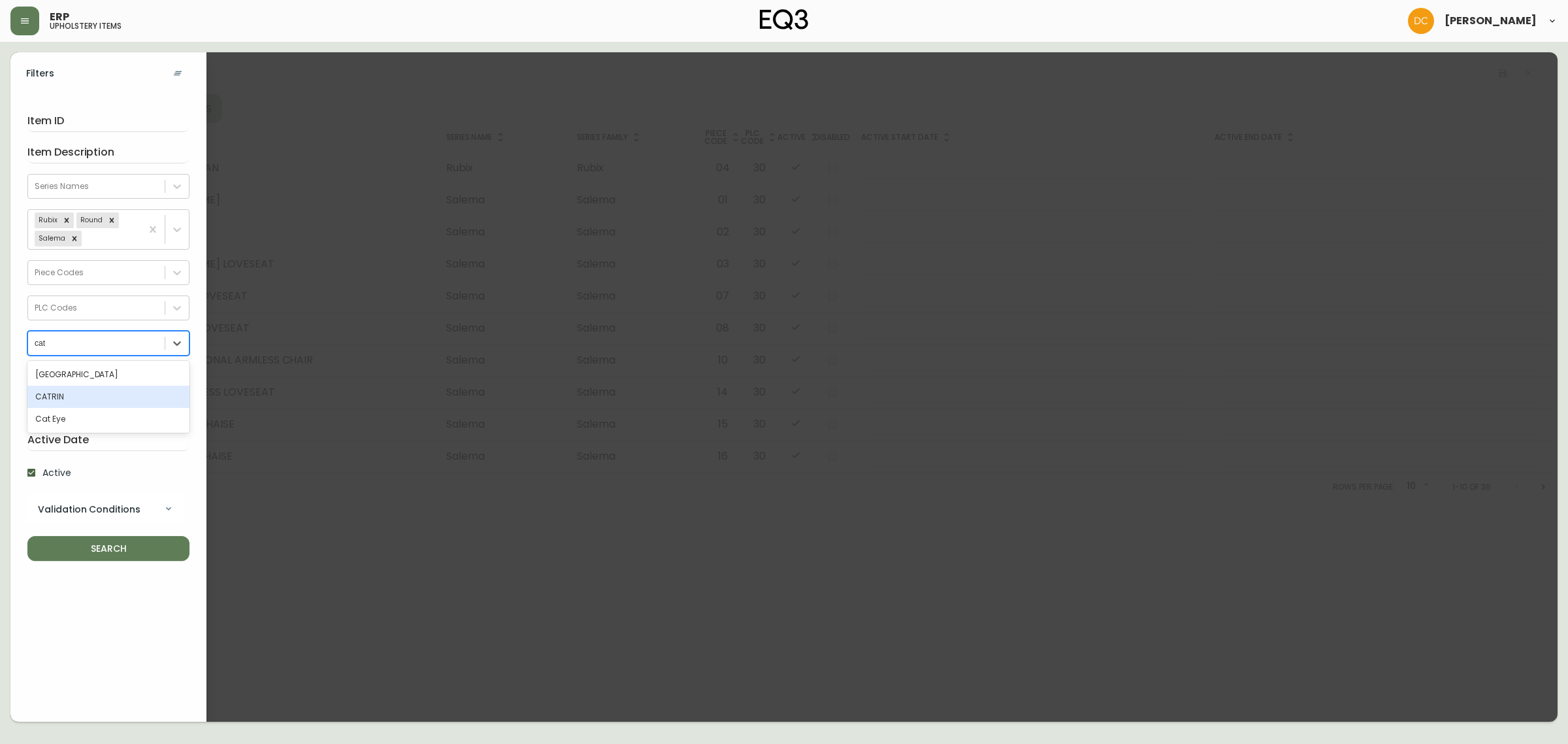
click at [69, 392] on div "CATRIN" at bounding box center [108, 396] width 162 height 22
click at [156, 550] on span "SEARCH" at bounding box center [108, 549] width 141 height 16
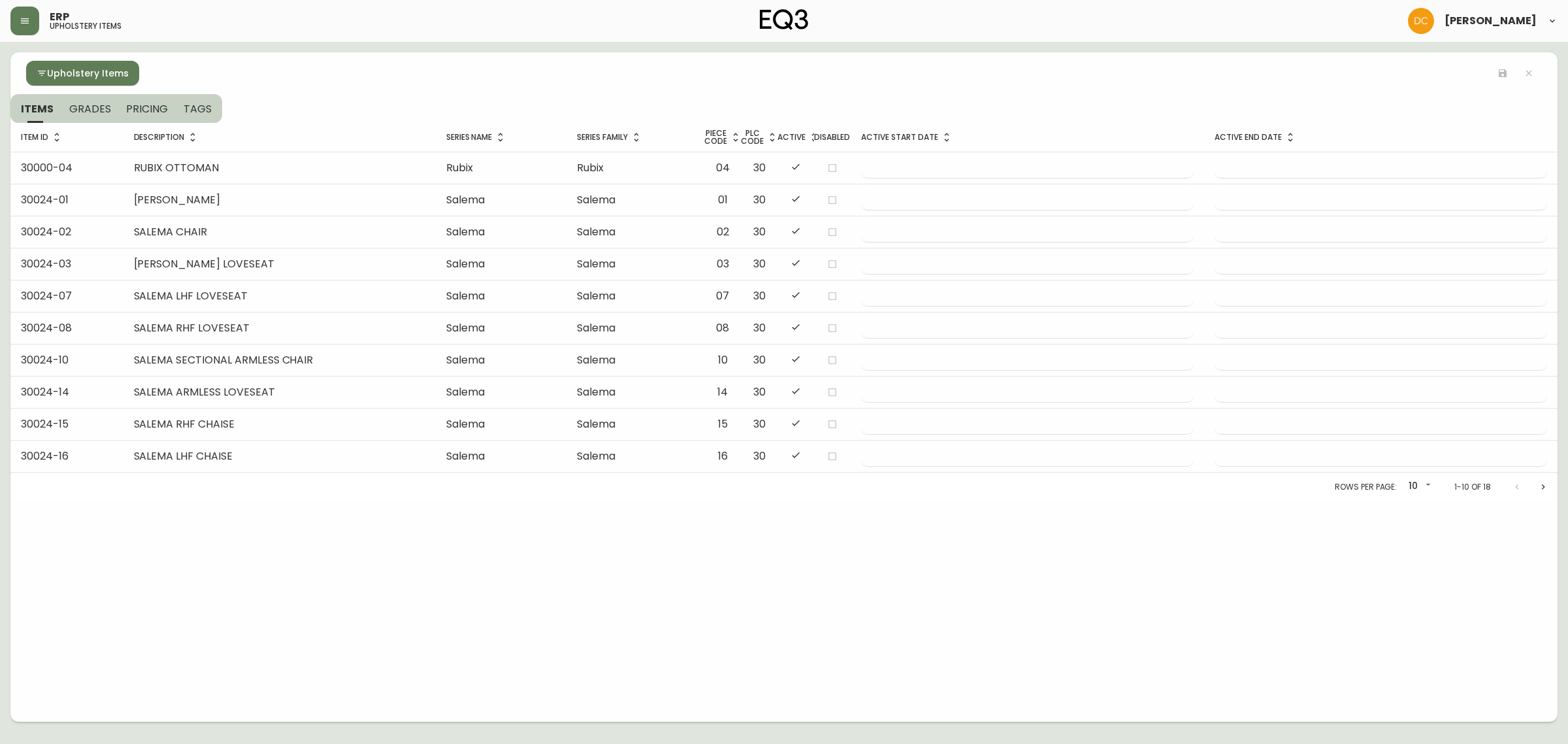
click at [1404, 482] on body "ERP upholstery items David Castro Upholstery Items ITEMS GRADES PRICING TAGS It…" at bounding box center [784, 361] width 1568 height 722
click at [1416, 514] on li "25" at bounding box center [1420, 510] width 36 height 21
type input "25"
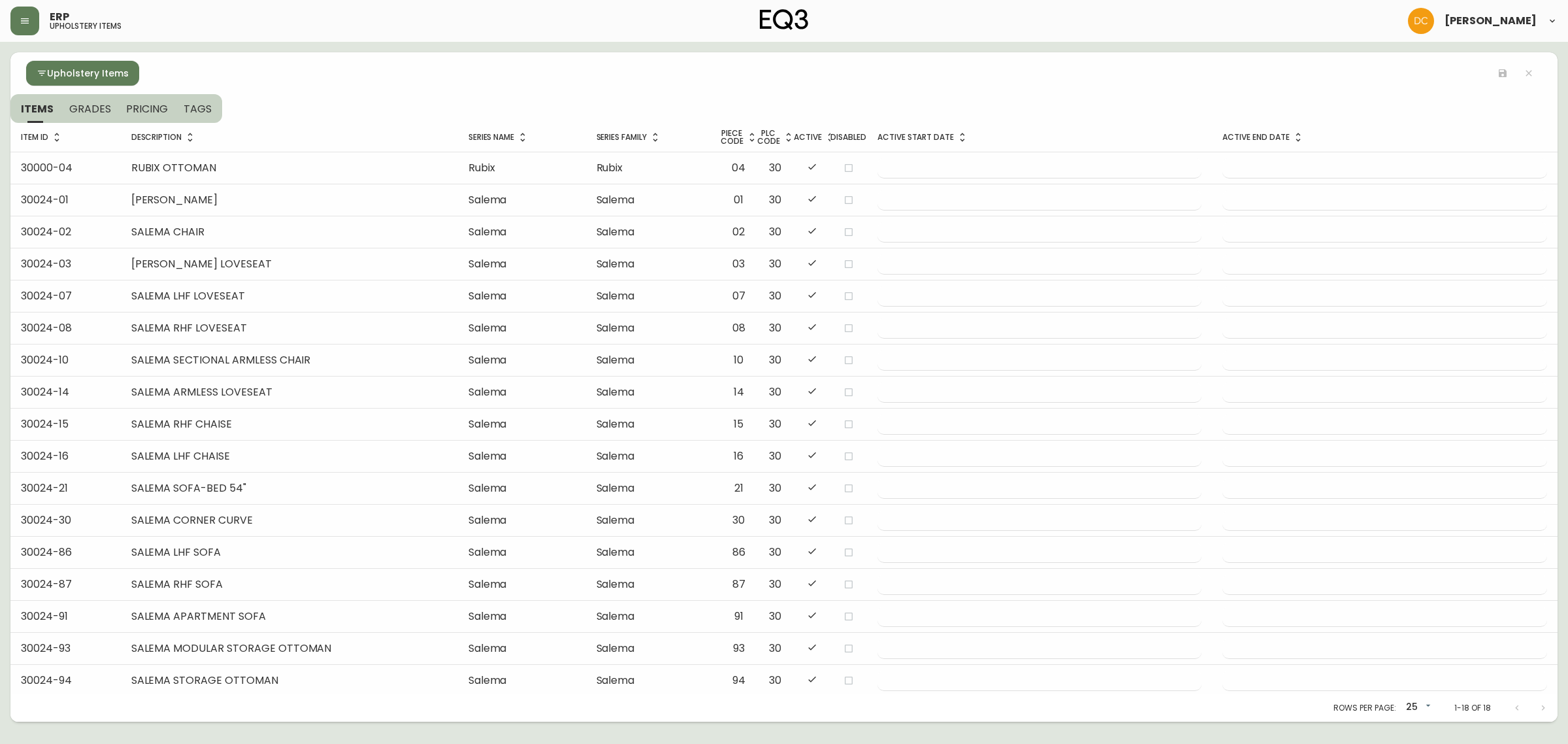
click at [77, 103] on span "GRADES" at bounding box center [90, 109] width 42 height 13
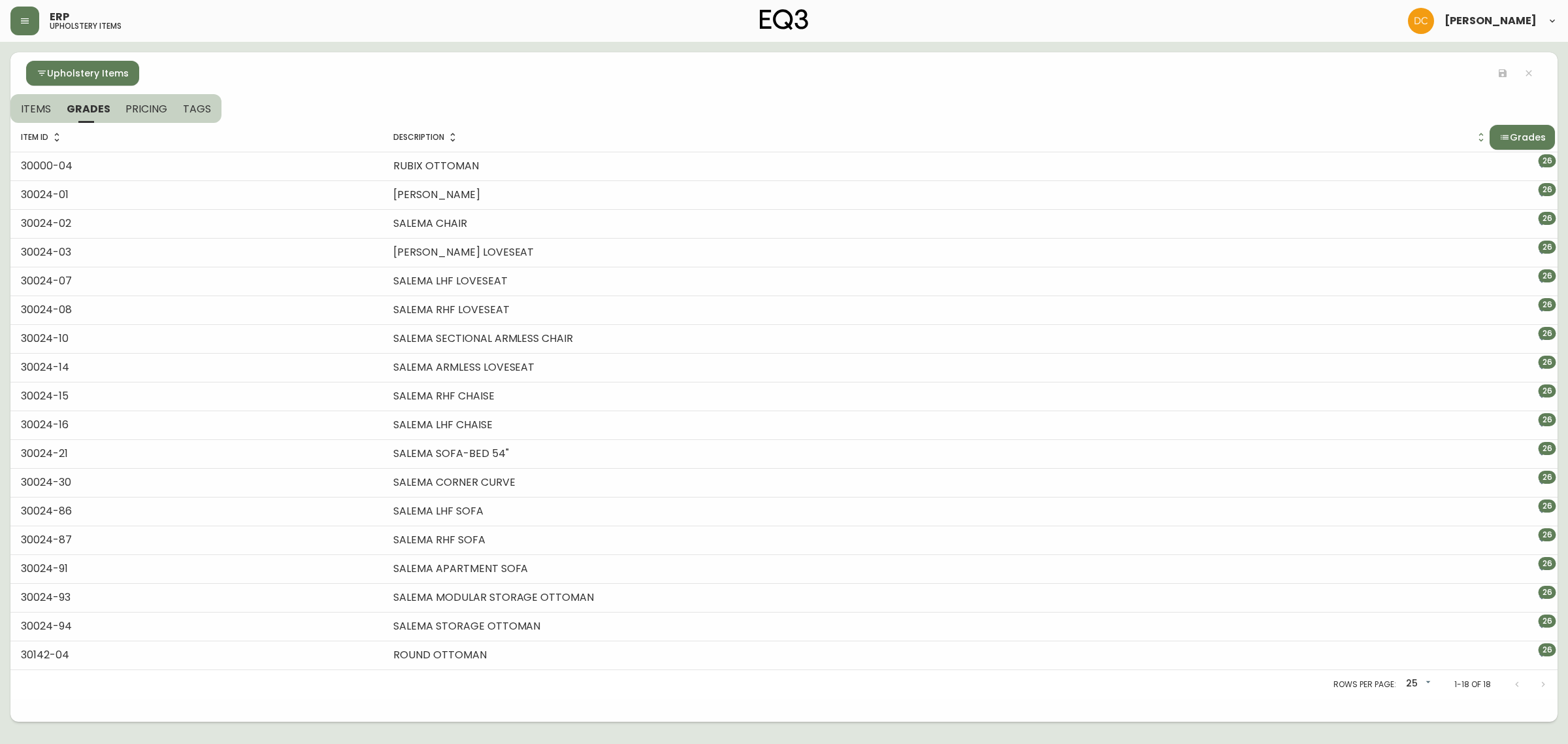
click at [1506, 123] on th "Description" at bounding box center [953, 137] width 1141 height 29
click at [1491, 146] on button "Grades" at bounding box center [1522, 137] width 65 height 25
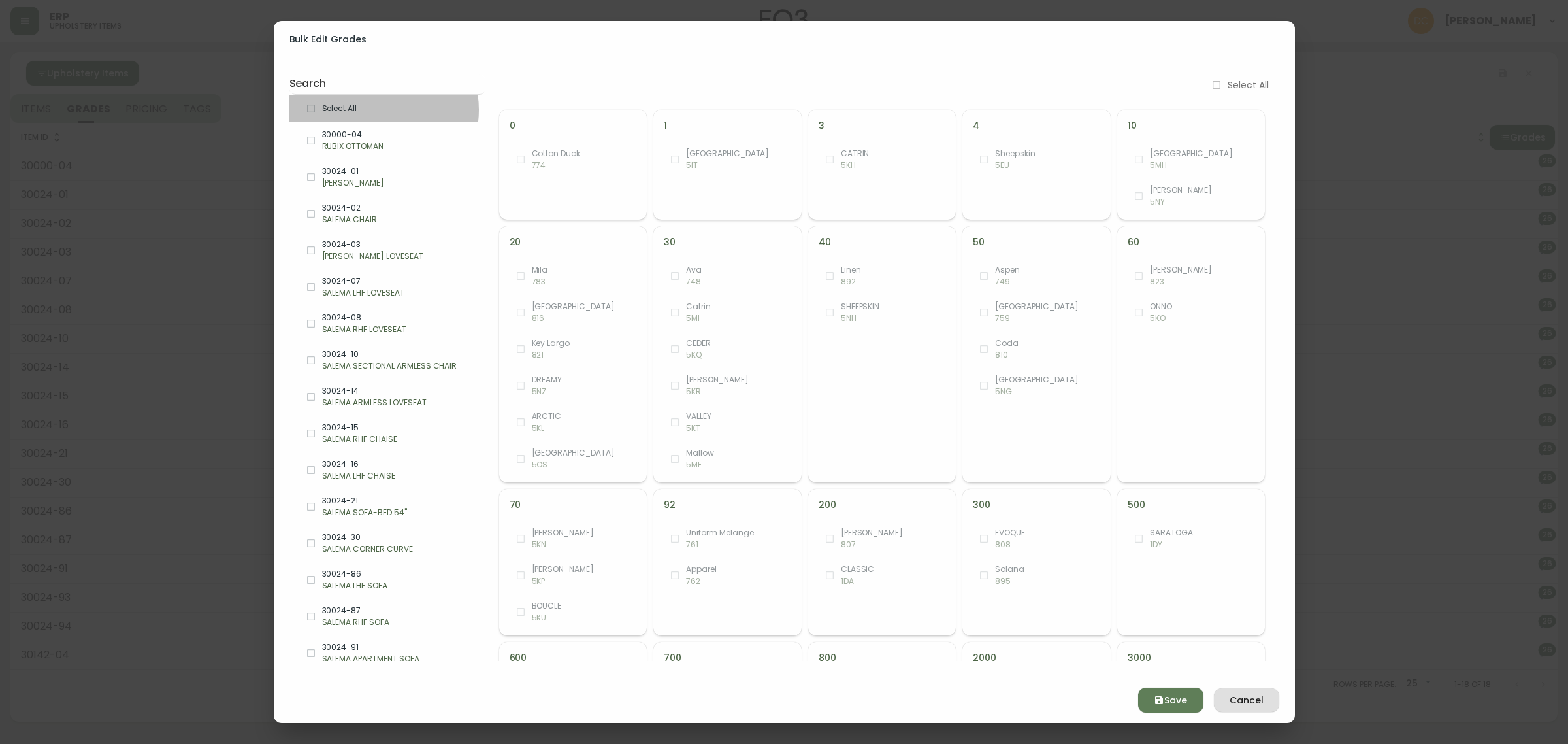
click at [383, 110] on span "Select All" at bounding box center [399, 109] width 153 height 12
checkbox input "true"
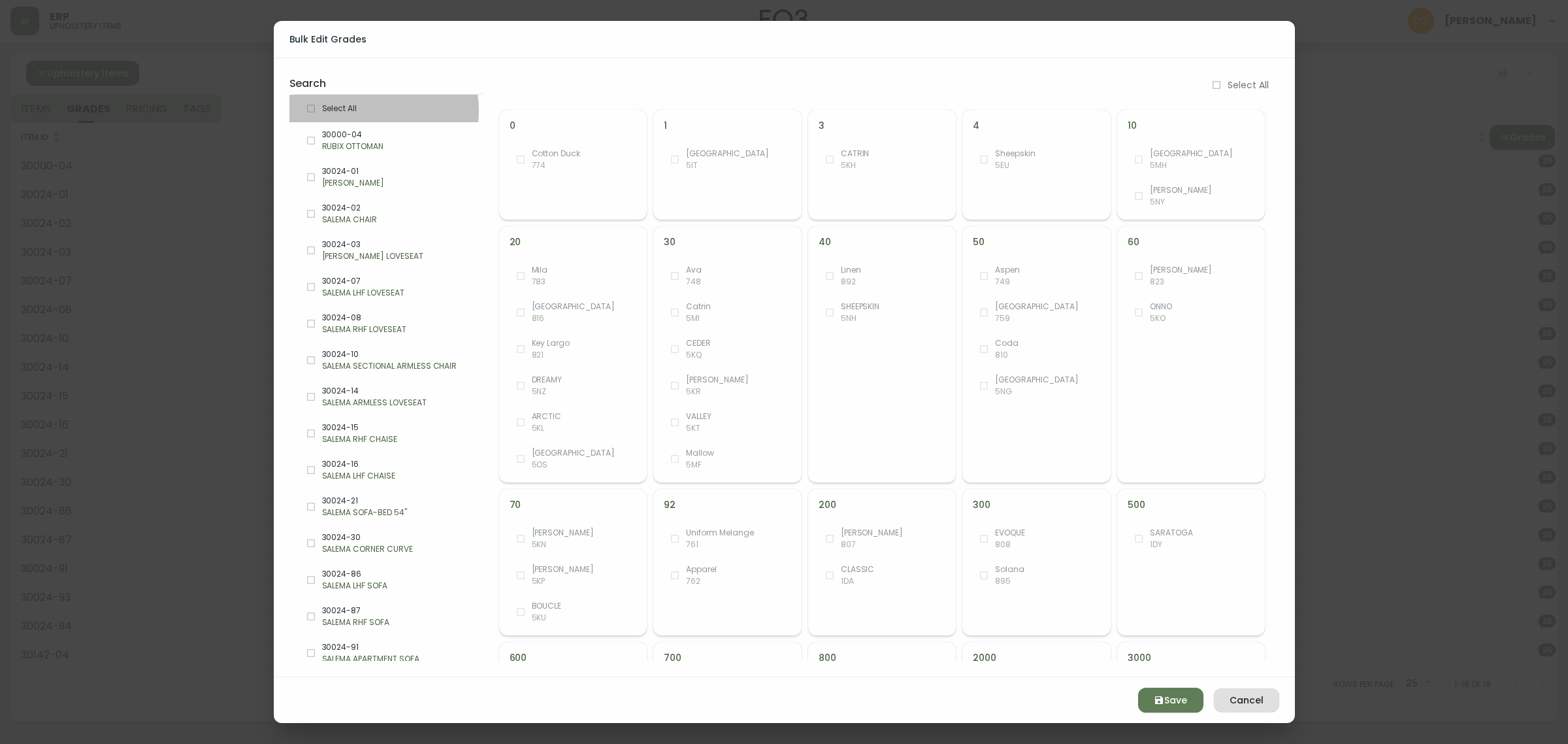
checkbox input "true"
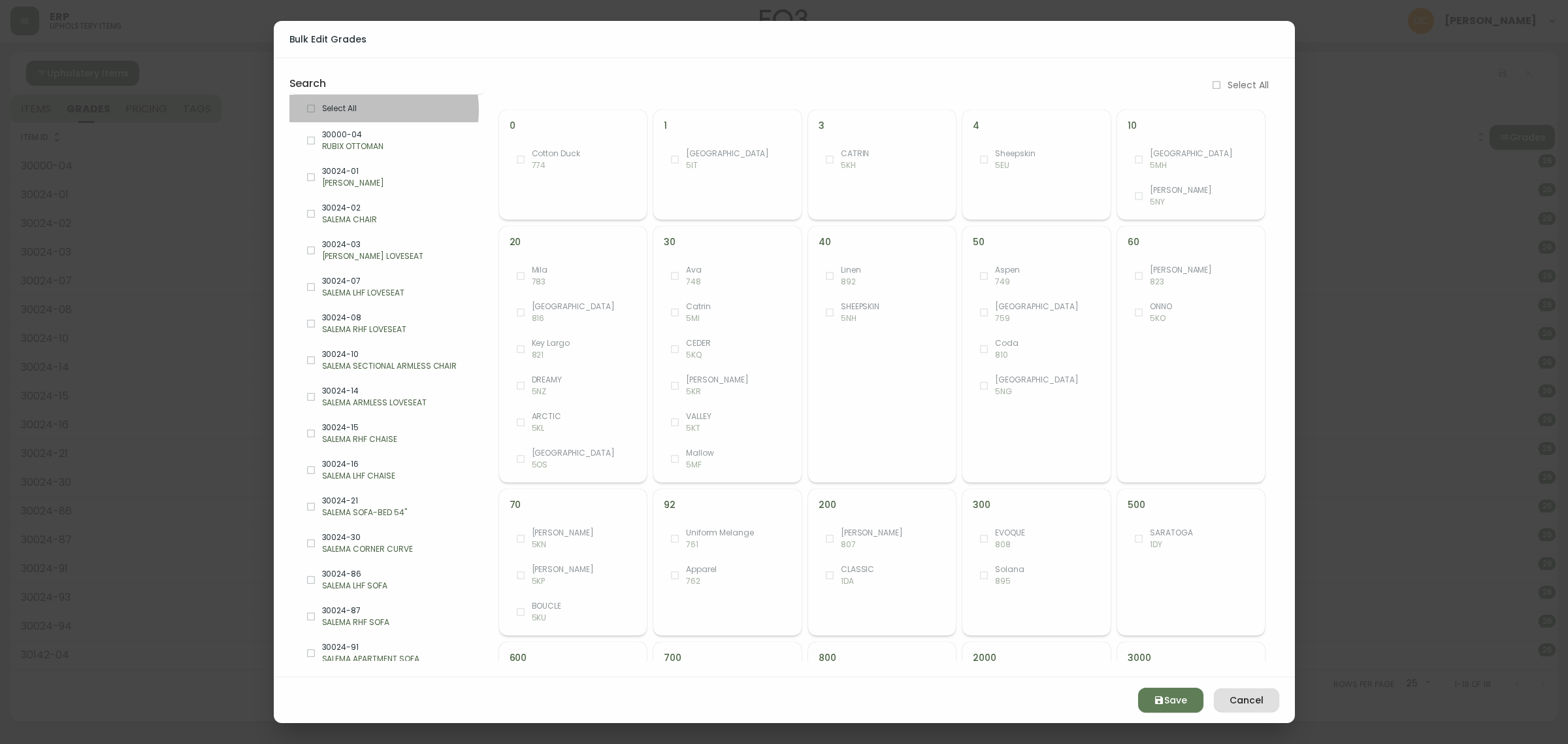
checkbox input "true"
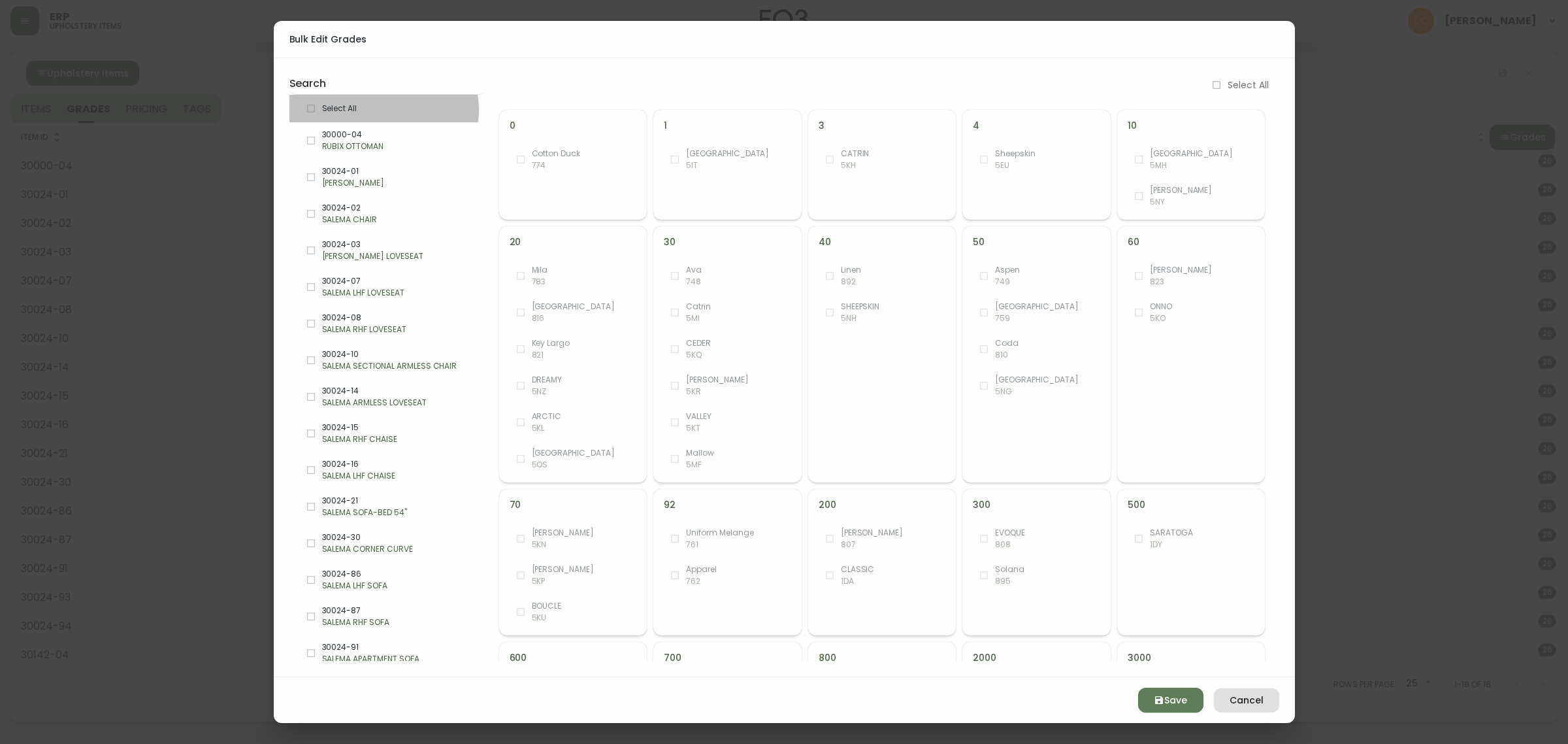
checkbox input "true"
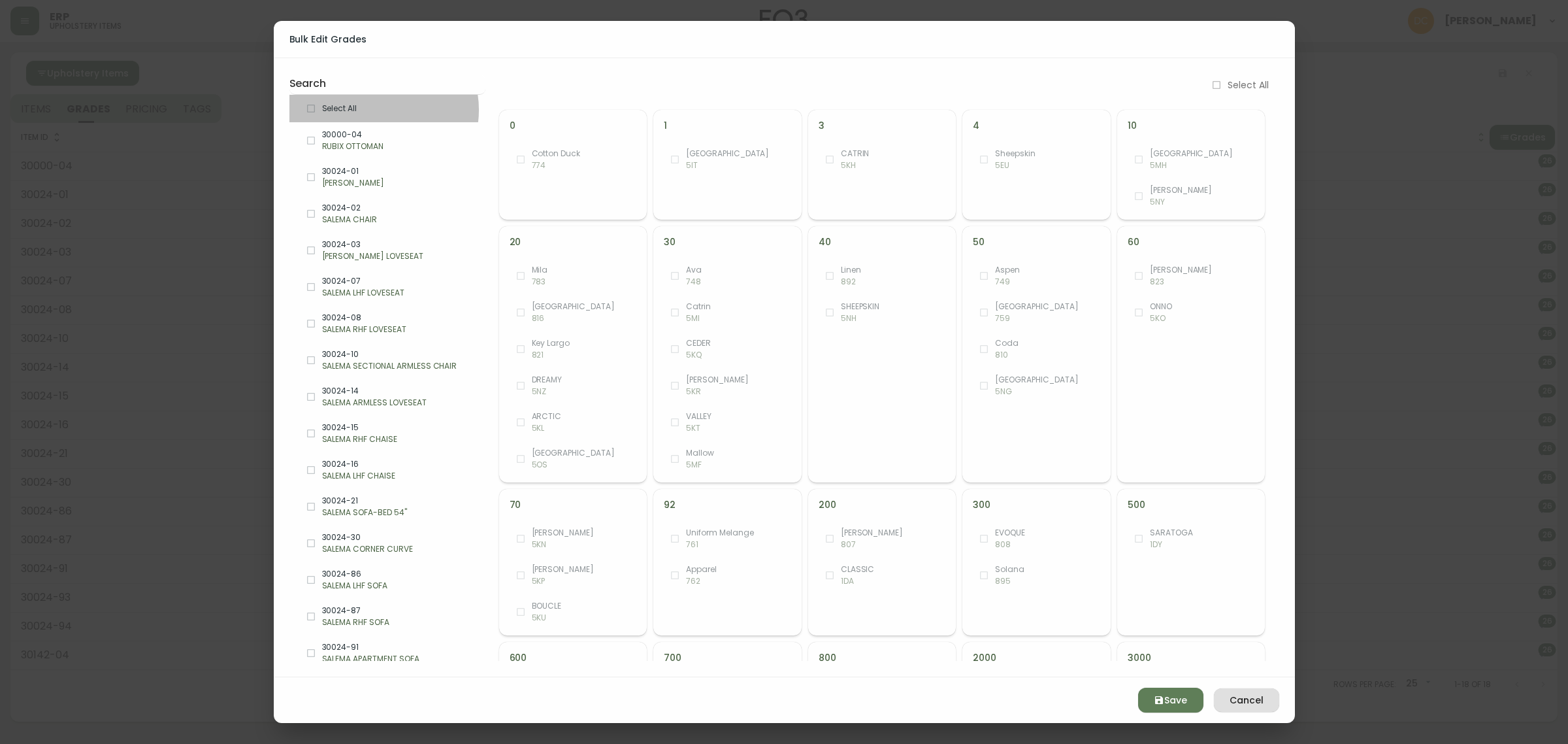
checkbox input "true"
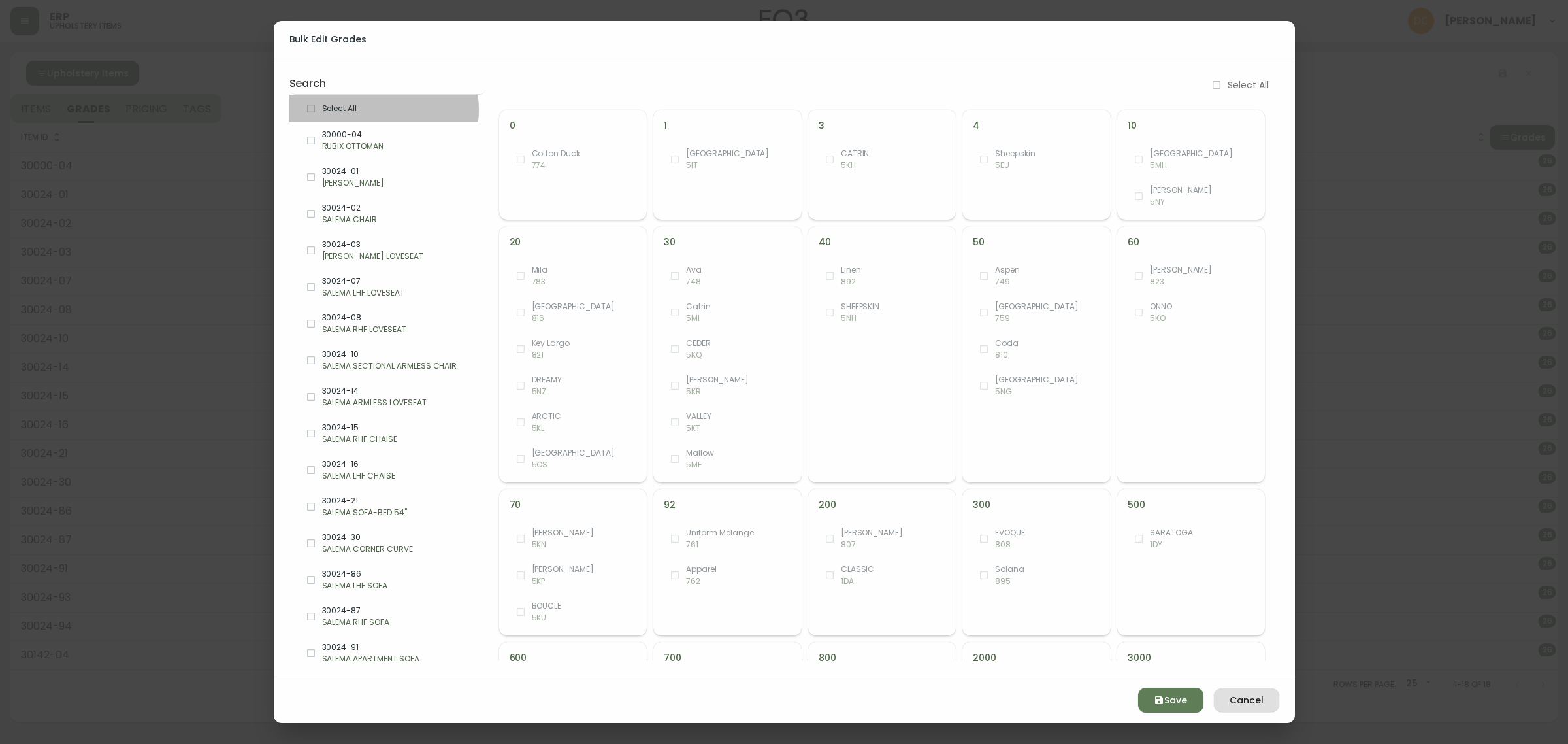
checkbox input "true"
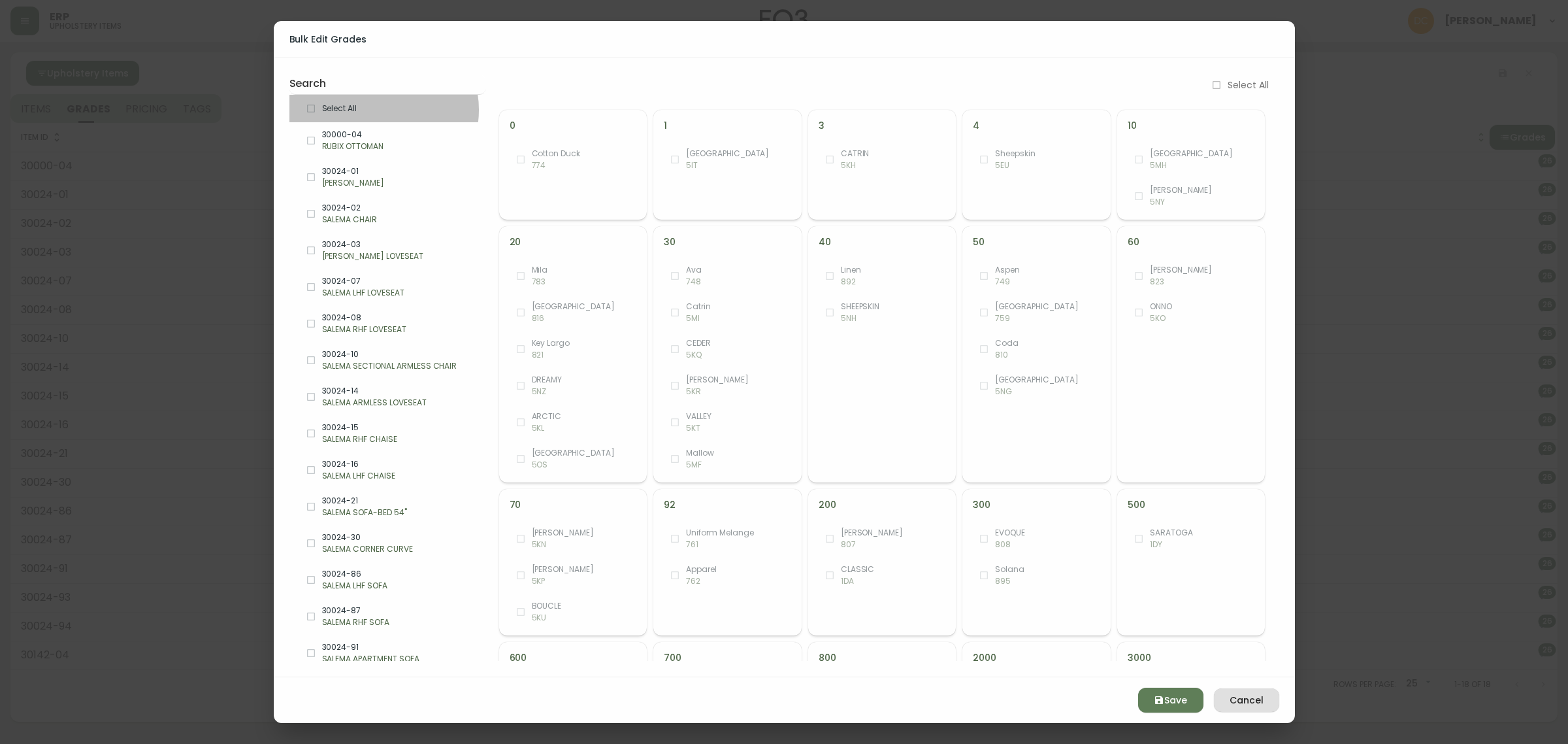
checkbox input "true"
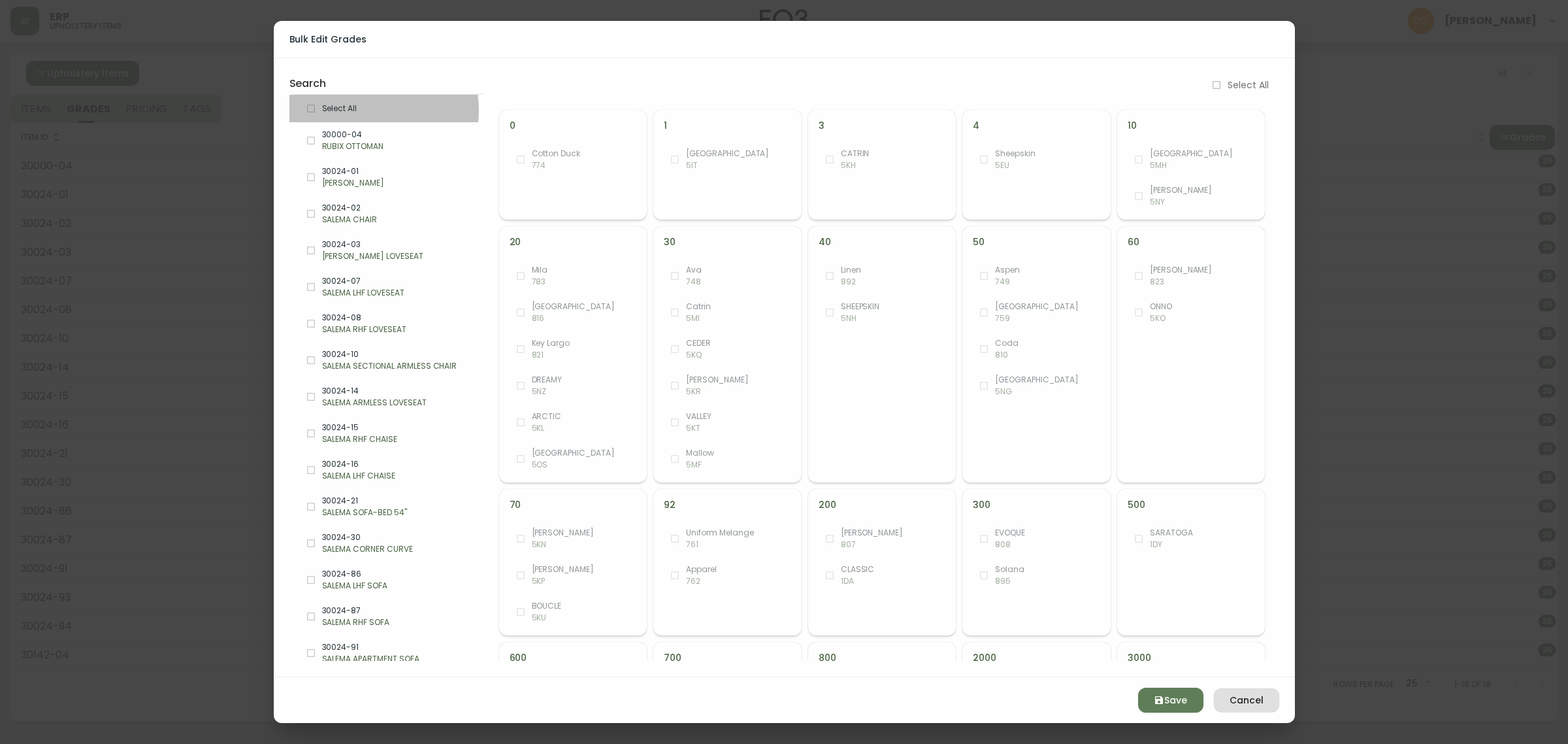
checkbox input "true"
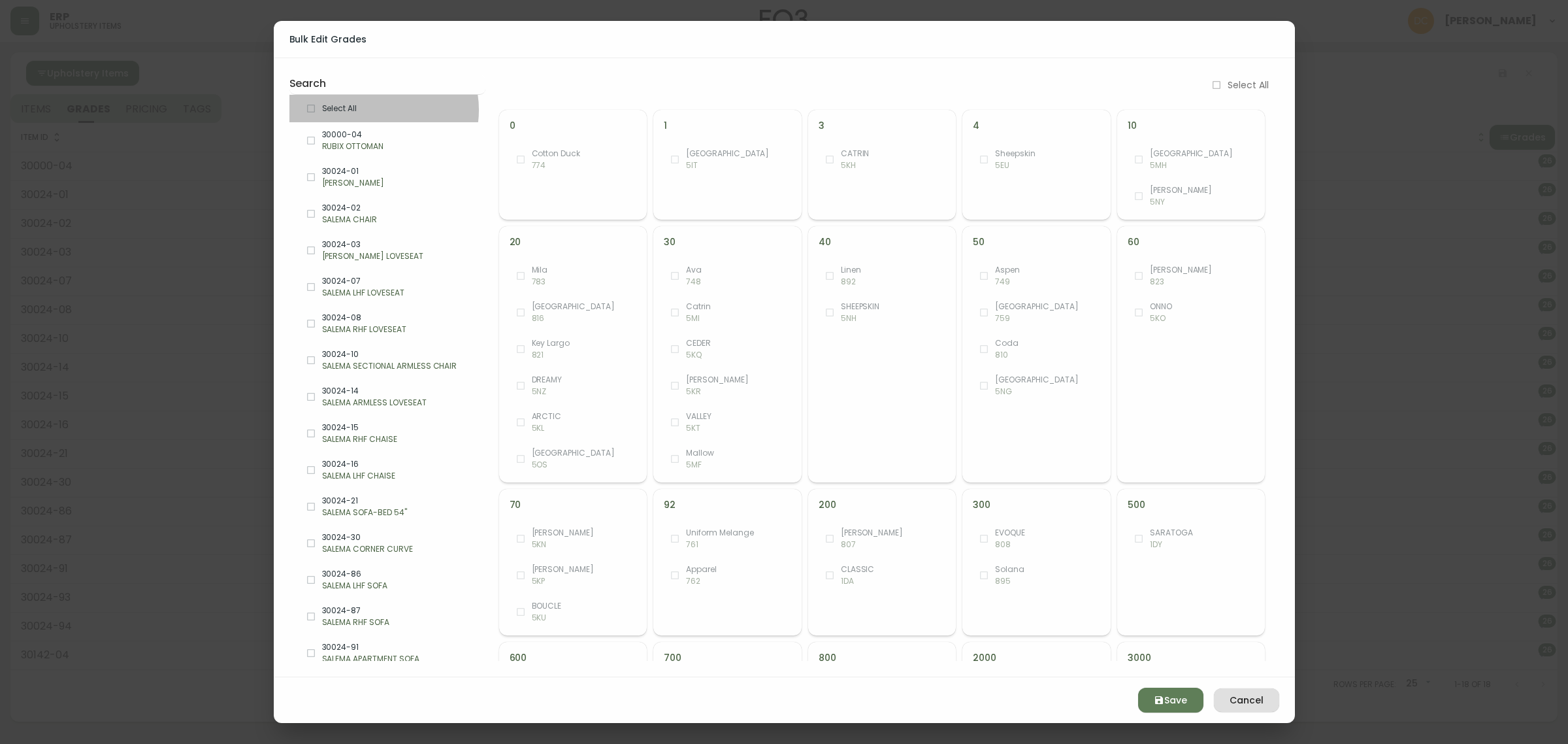
checkbox input "true"
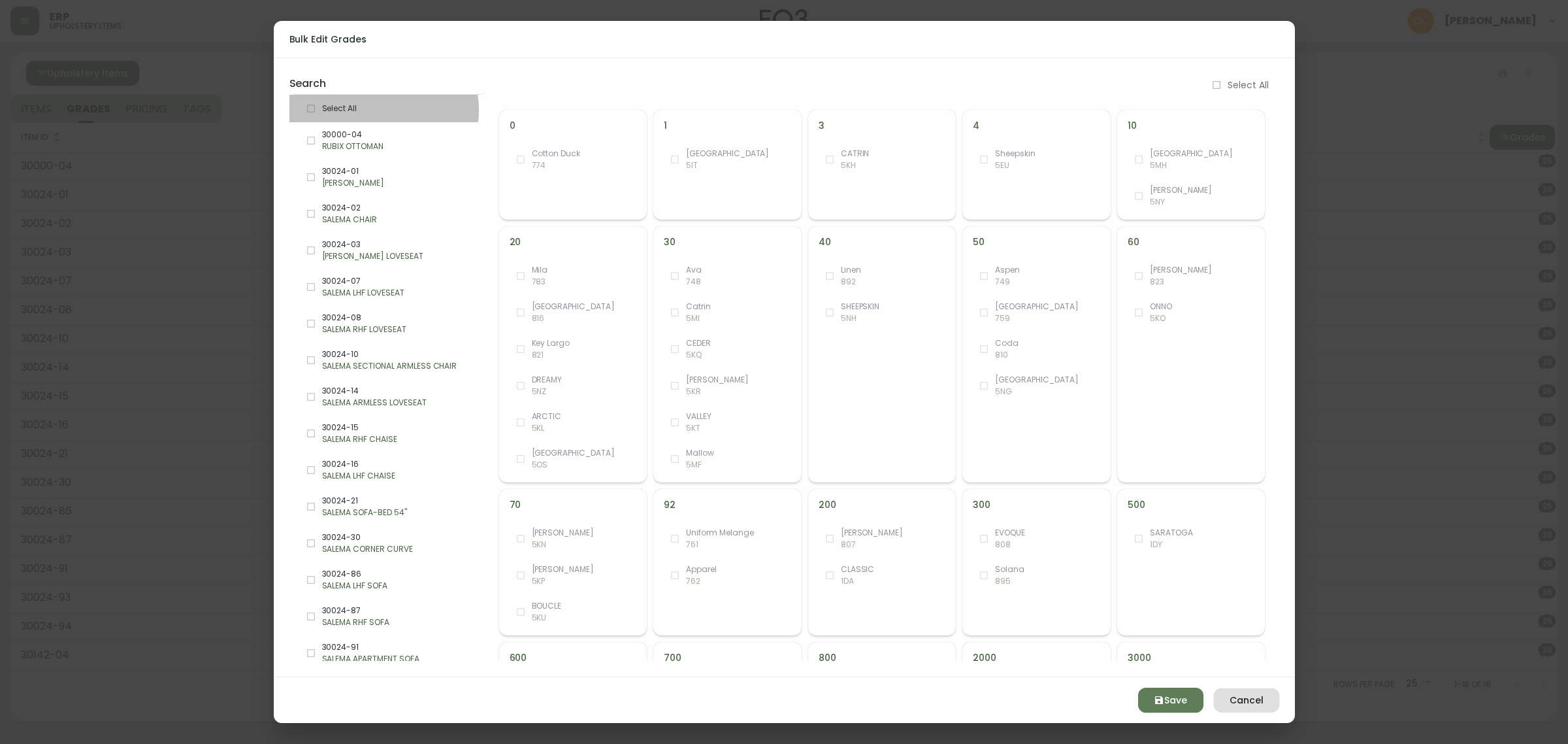
checkbox input "true"
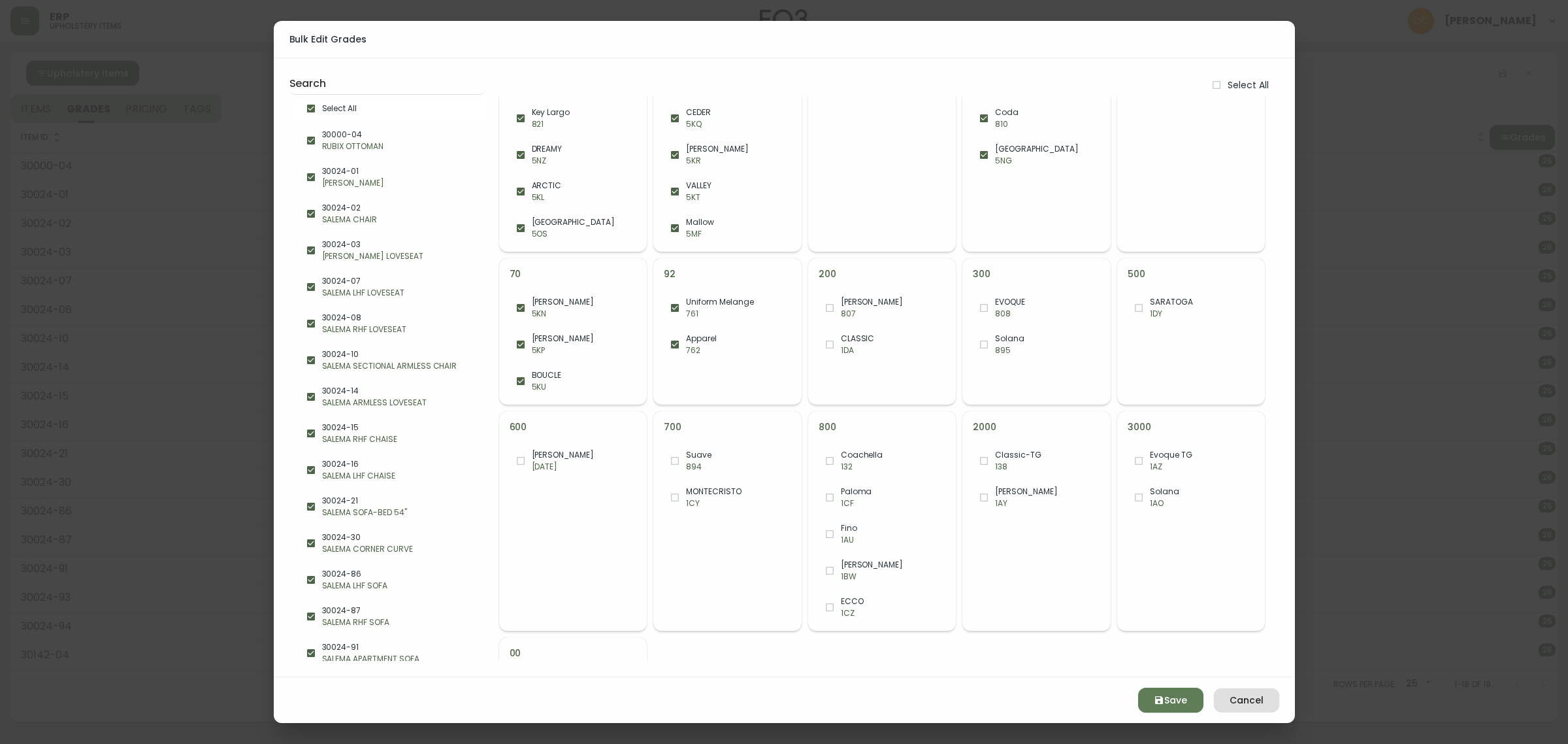
scroll to position [294, 0]
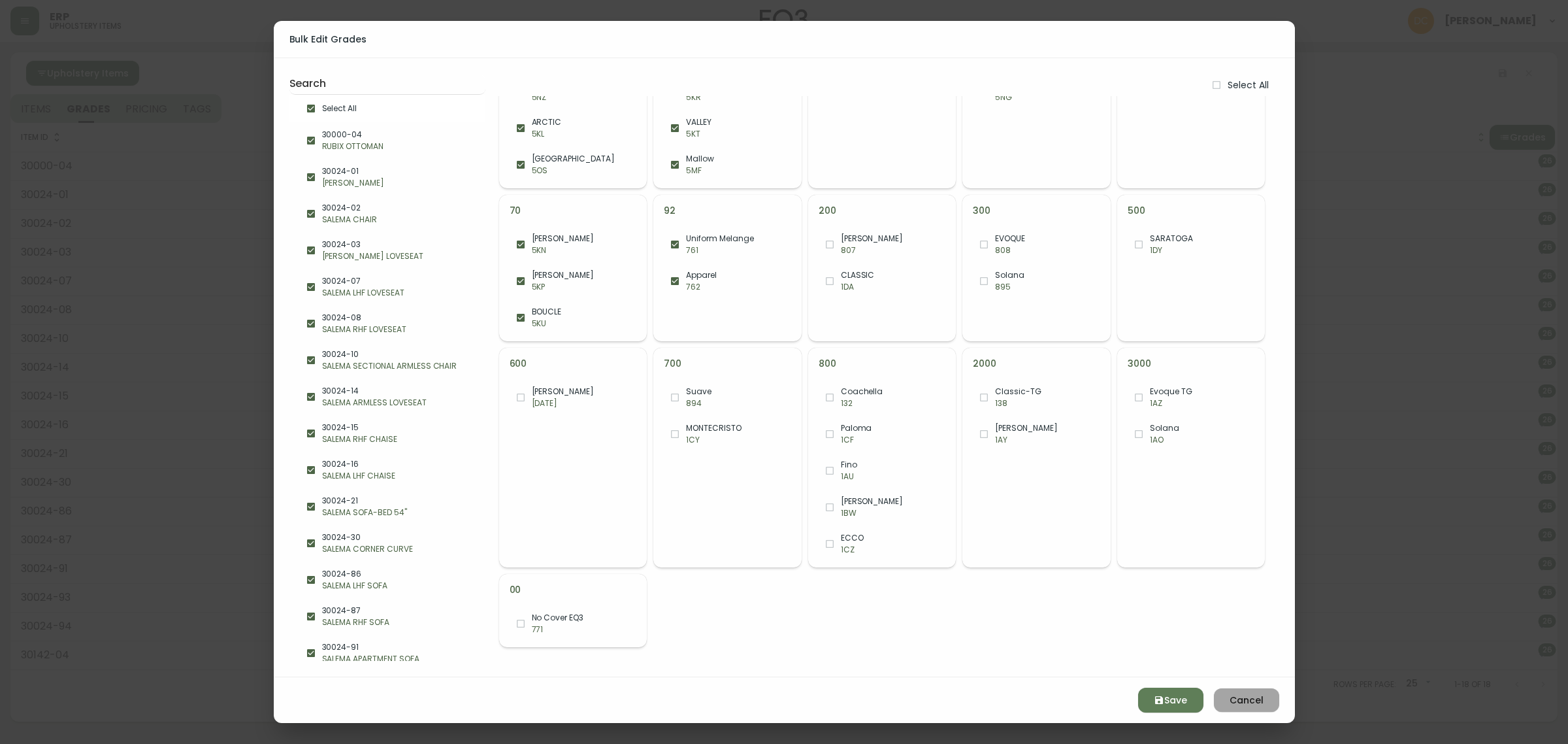
click at [1248, 708] on span "Cancel" at bounding box center [1246, 700] width 44 height 16
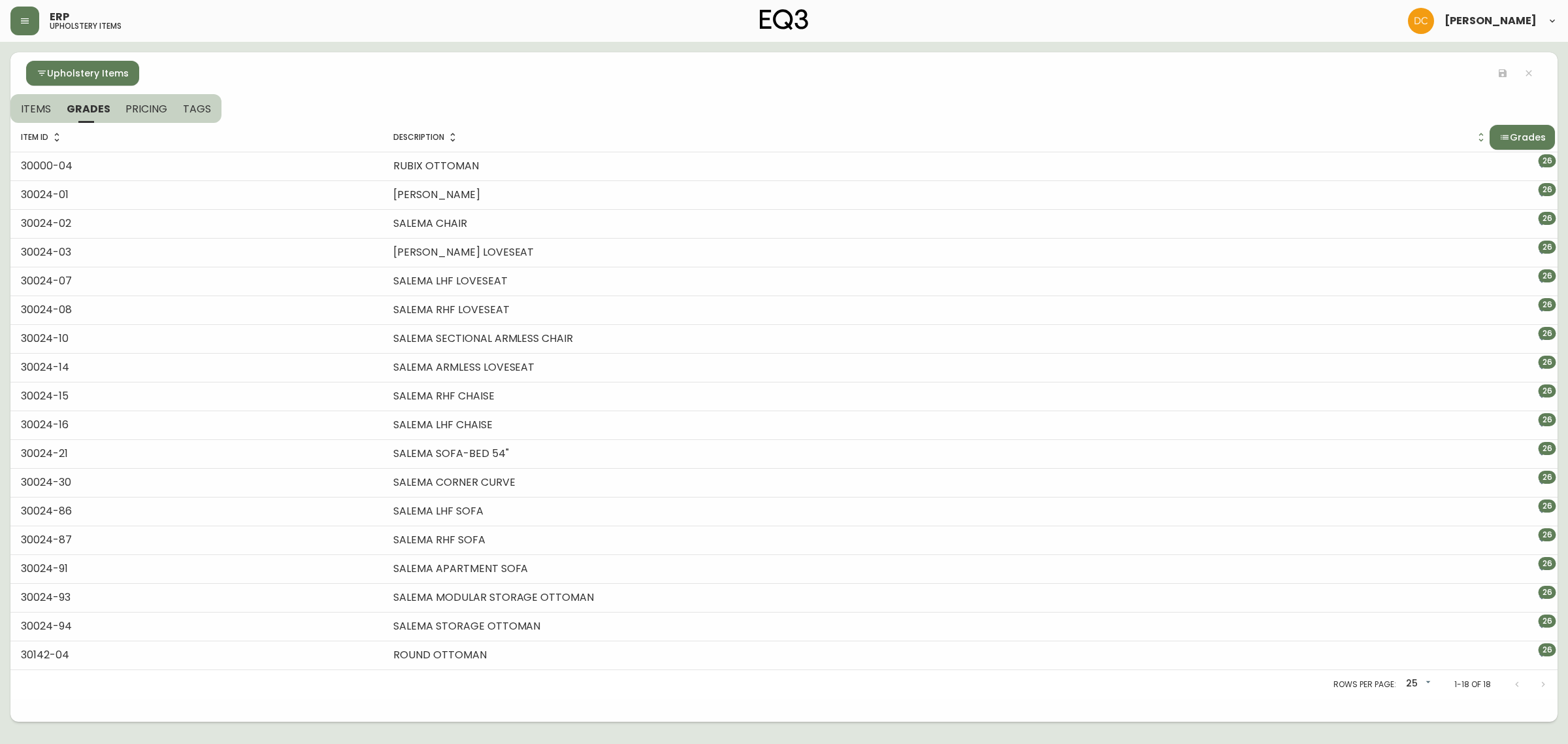
click at [57, 75] on span "Upholstery Items" at bounding box center [88, 73] width 82 height 16
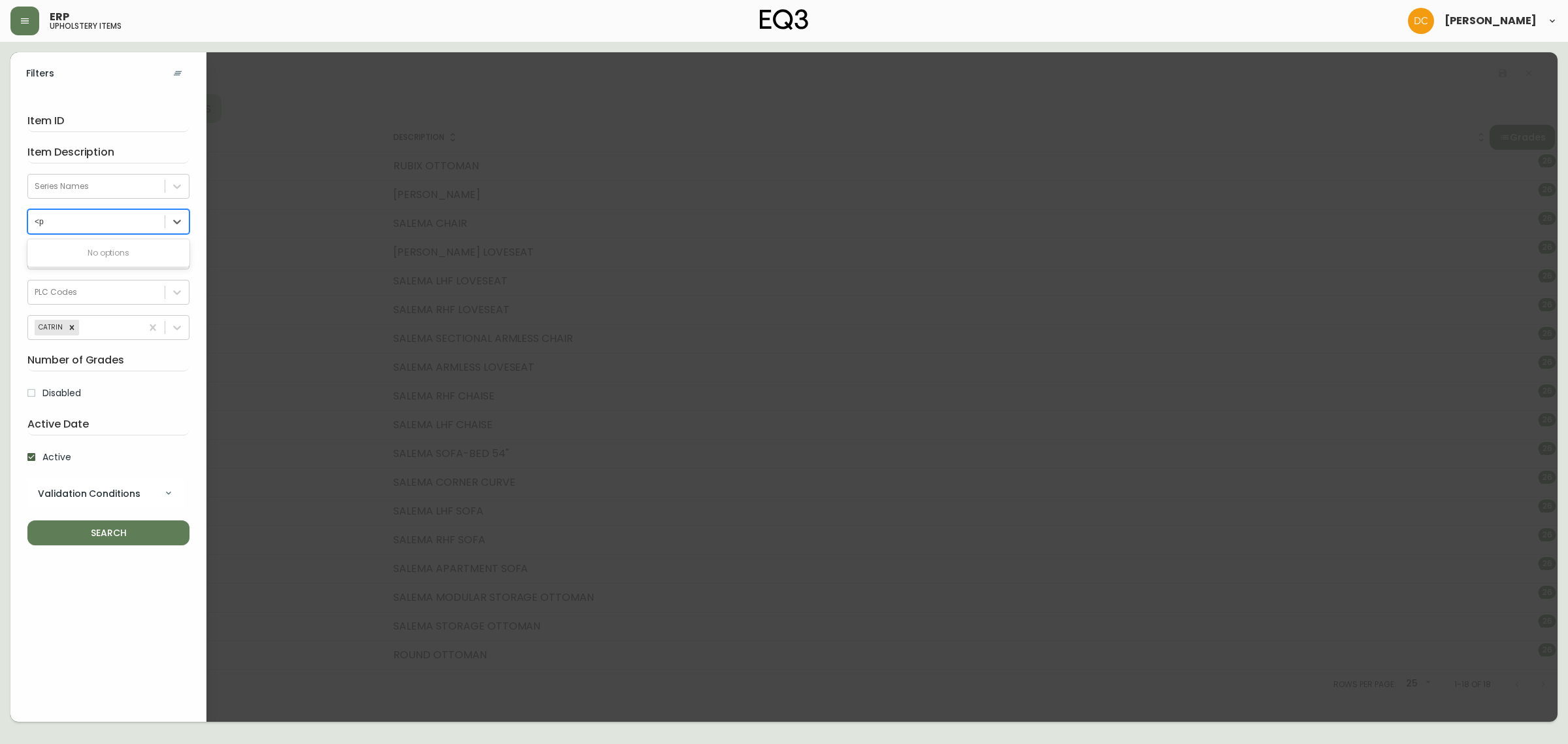
type input "<"
type input "mort"
type input "rev"
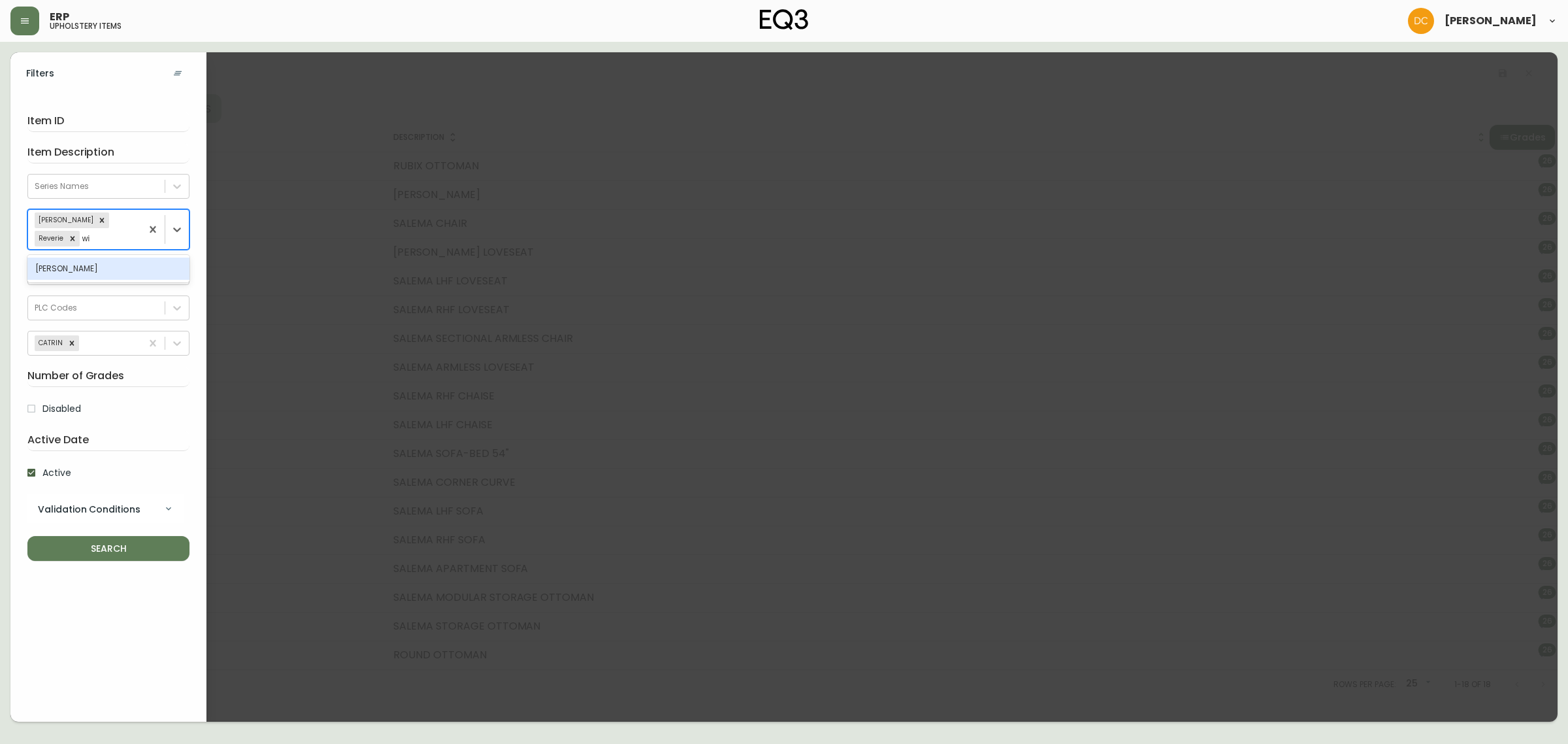
type input "win"
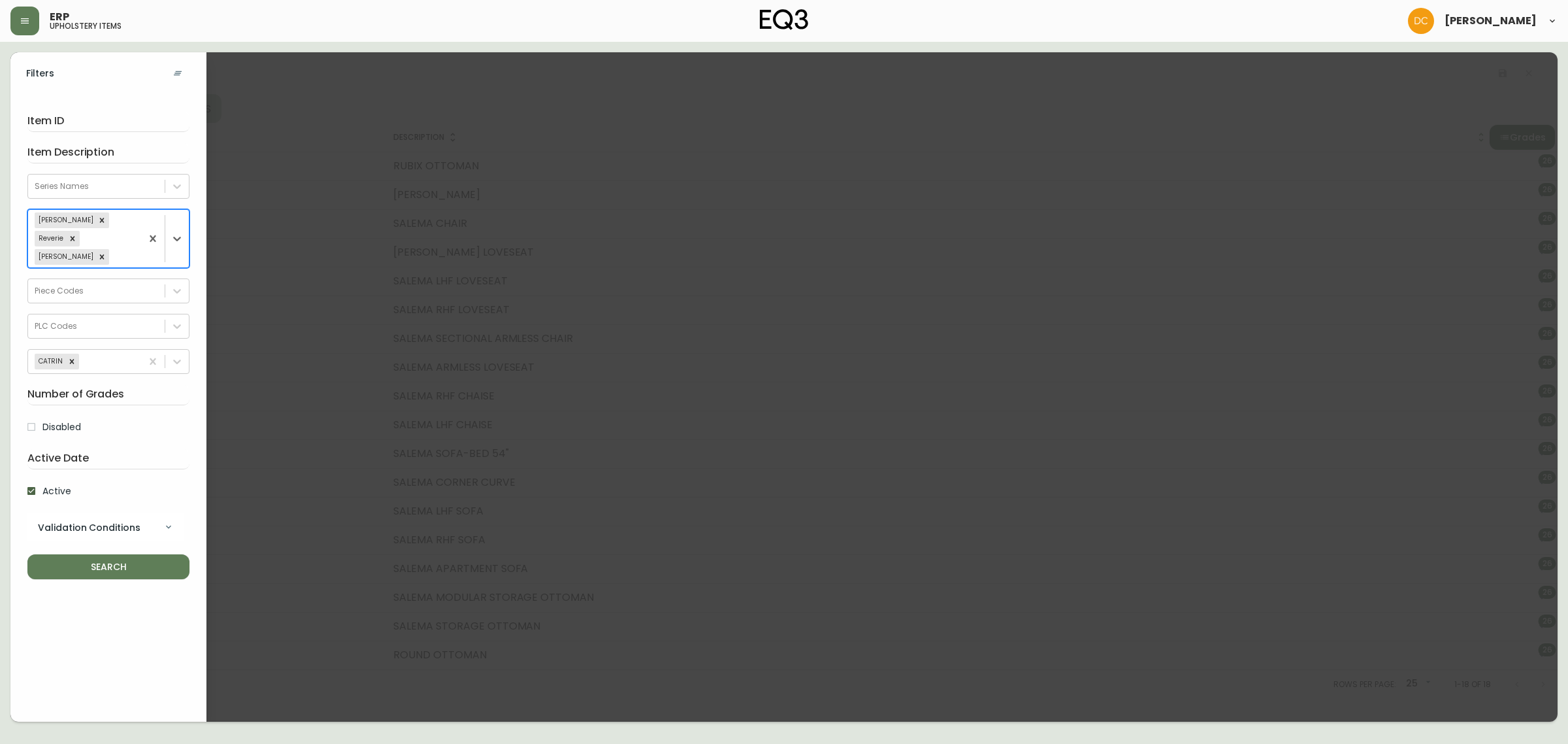
click at [105, 559] on span "SEARCH" at bounding box center [108, 567] width 141 height 16
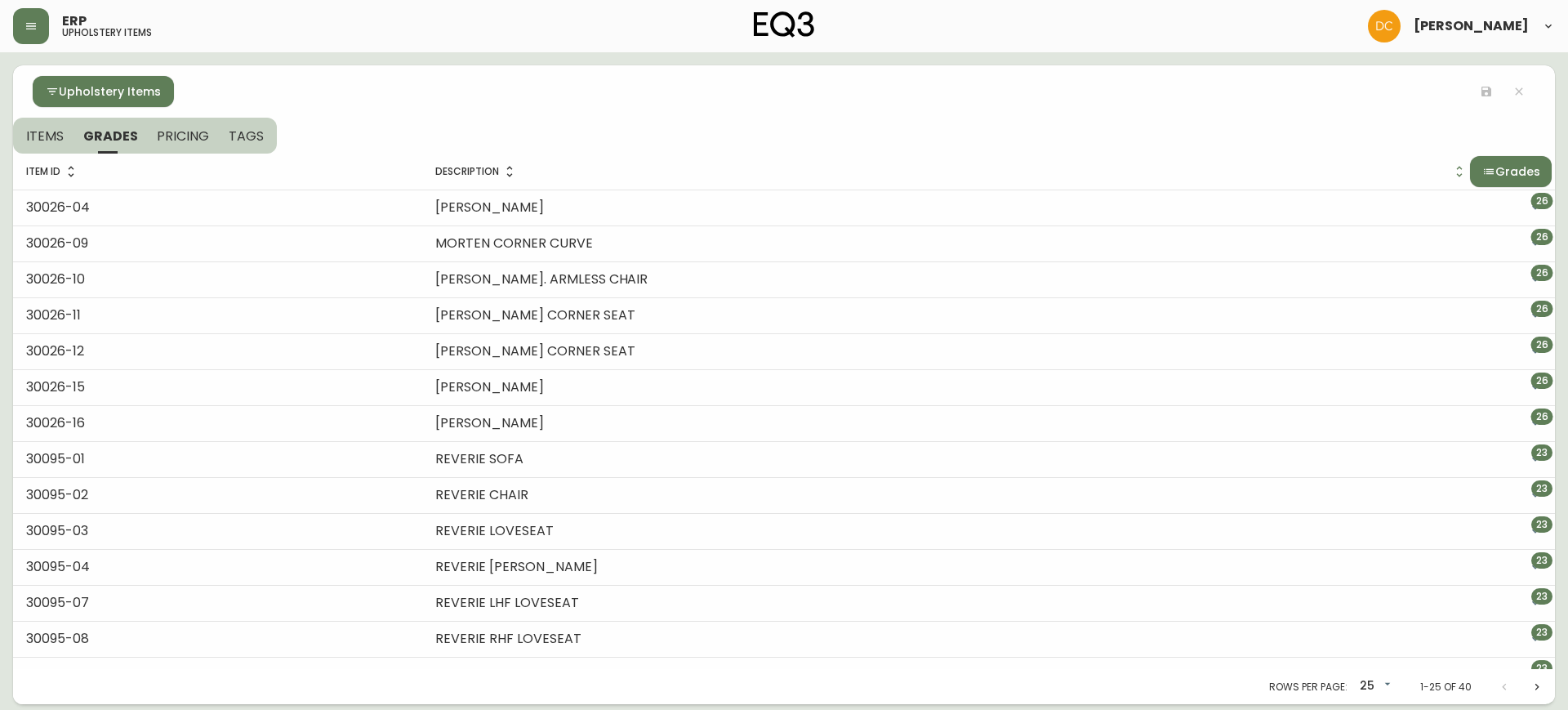
click at [1367, 676] on body "ERP upholstery items David Castro Upholstery Items ITEMS GRADES PRICING TAGS It…" at bounding box center [784, 352] width 1568 height 704
click at [1367, 640] on li "50" at bounding box center [1362, 650] width 44 height 27
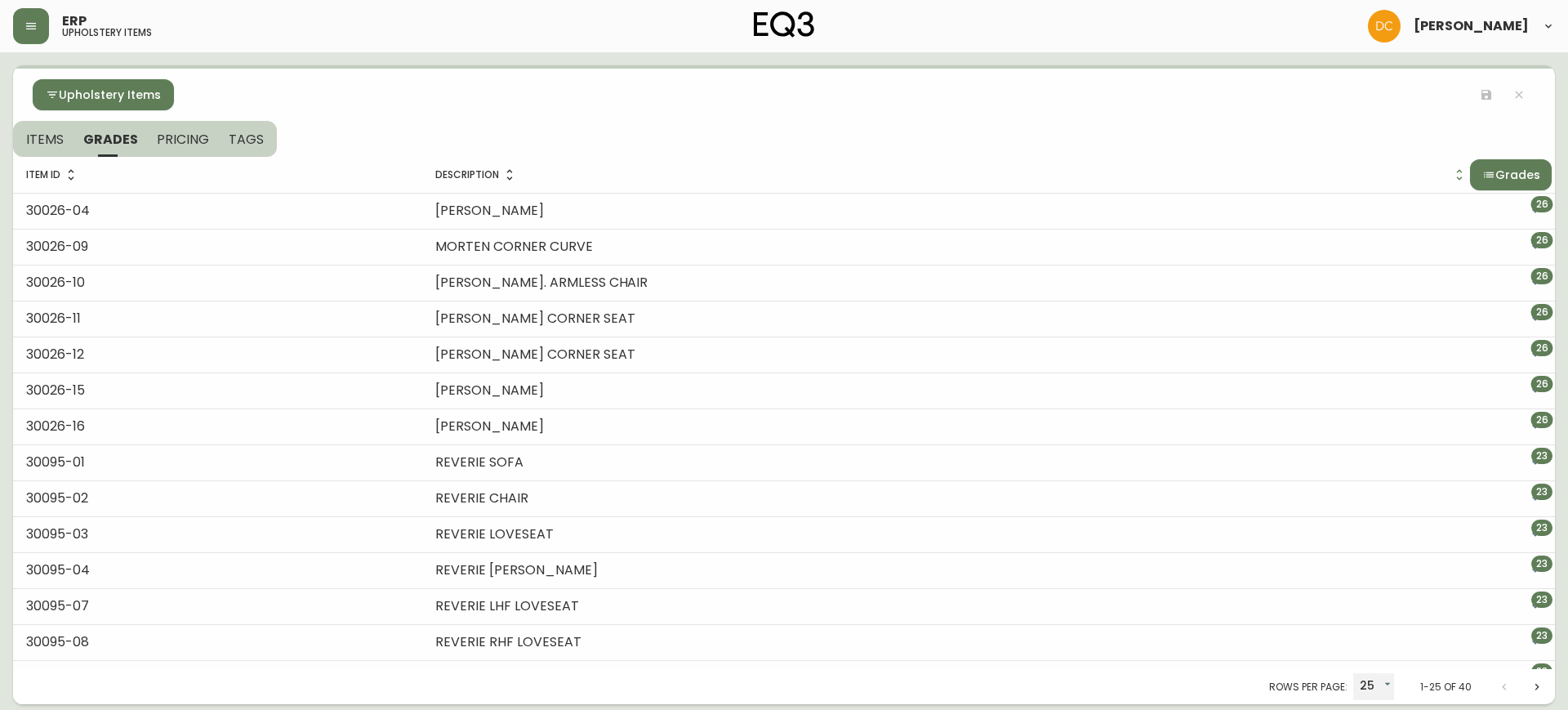
type input "50"
